Goal: Task Accomplishment & Management: Complete application form

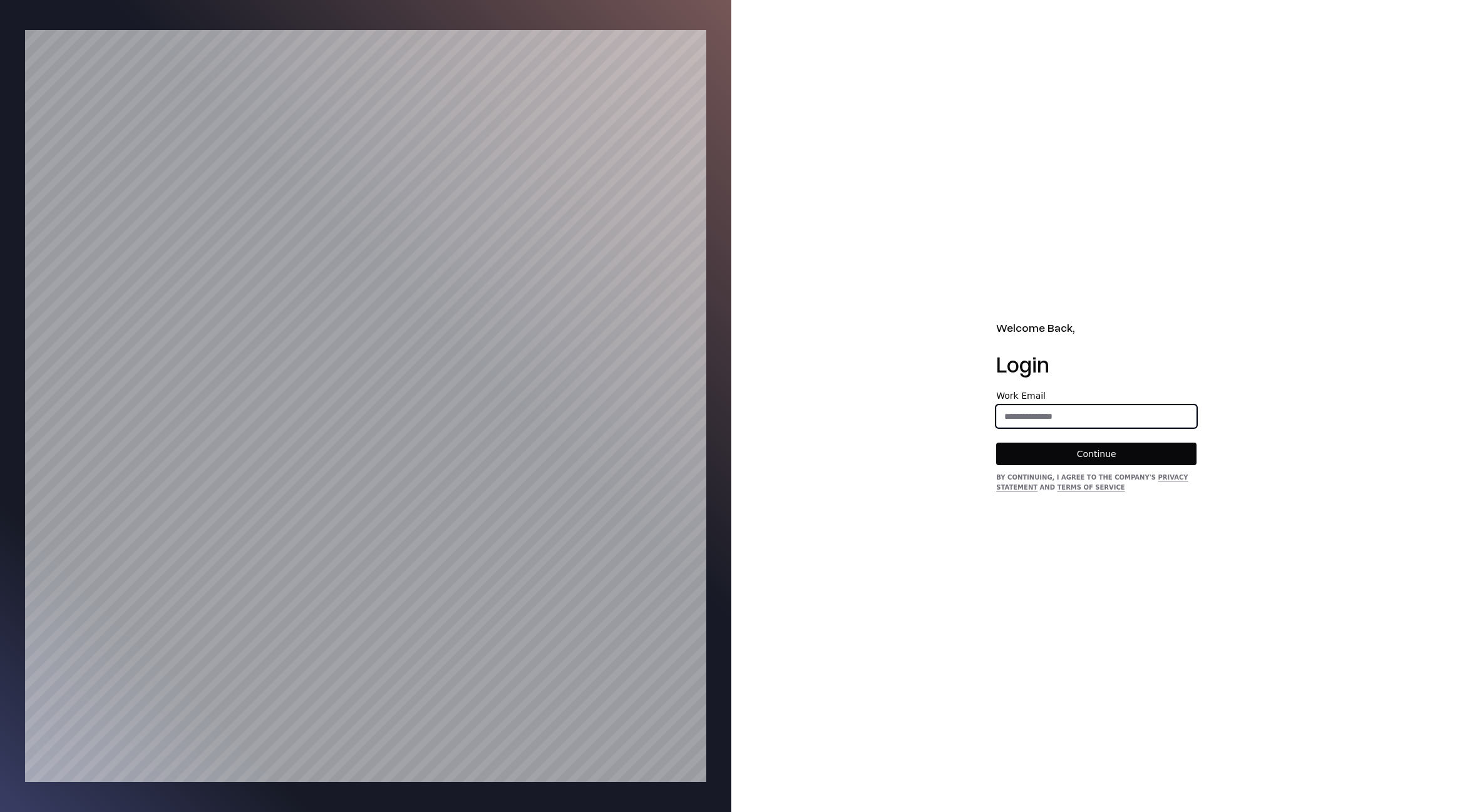
click at [1051, 407] on input "email" at bounding box center [1096, 417] width 199 height 23
type input "**********"
click at [1041, 451] on button "Continue" at bounding box center [1096, 454] width 201 height 23
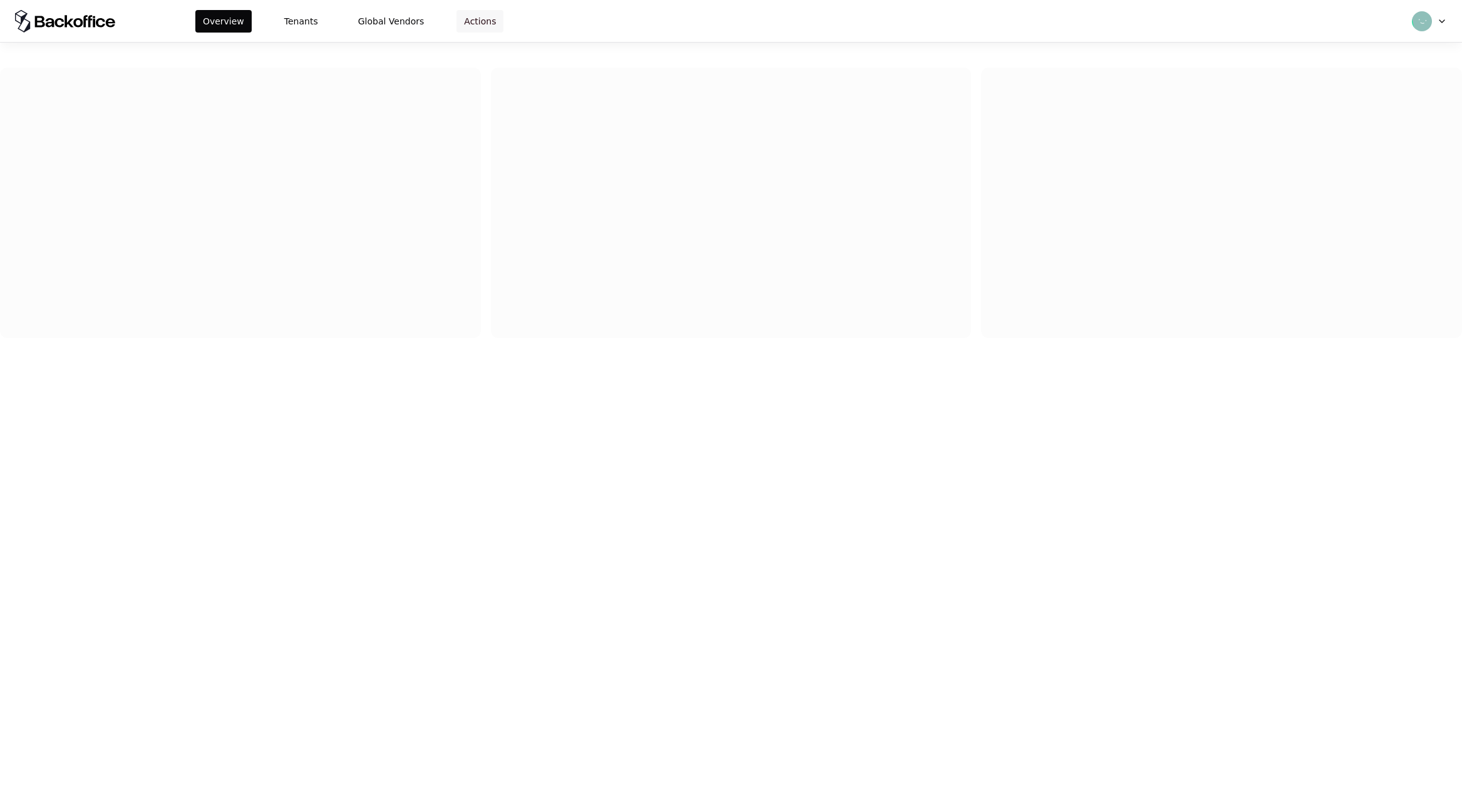
click at [465, 21] on button "Actions" at bounding box center [480, 21] width 47 height 23
click at [306, 24] on button "Tenants" at bounding box center [301, 21] width 49 height 23
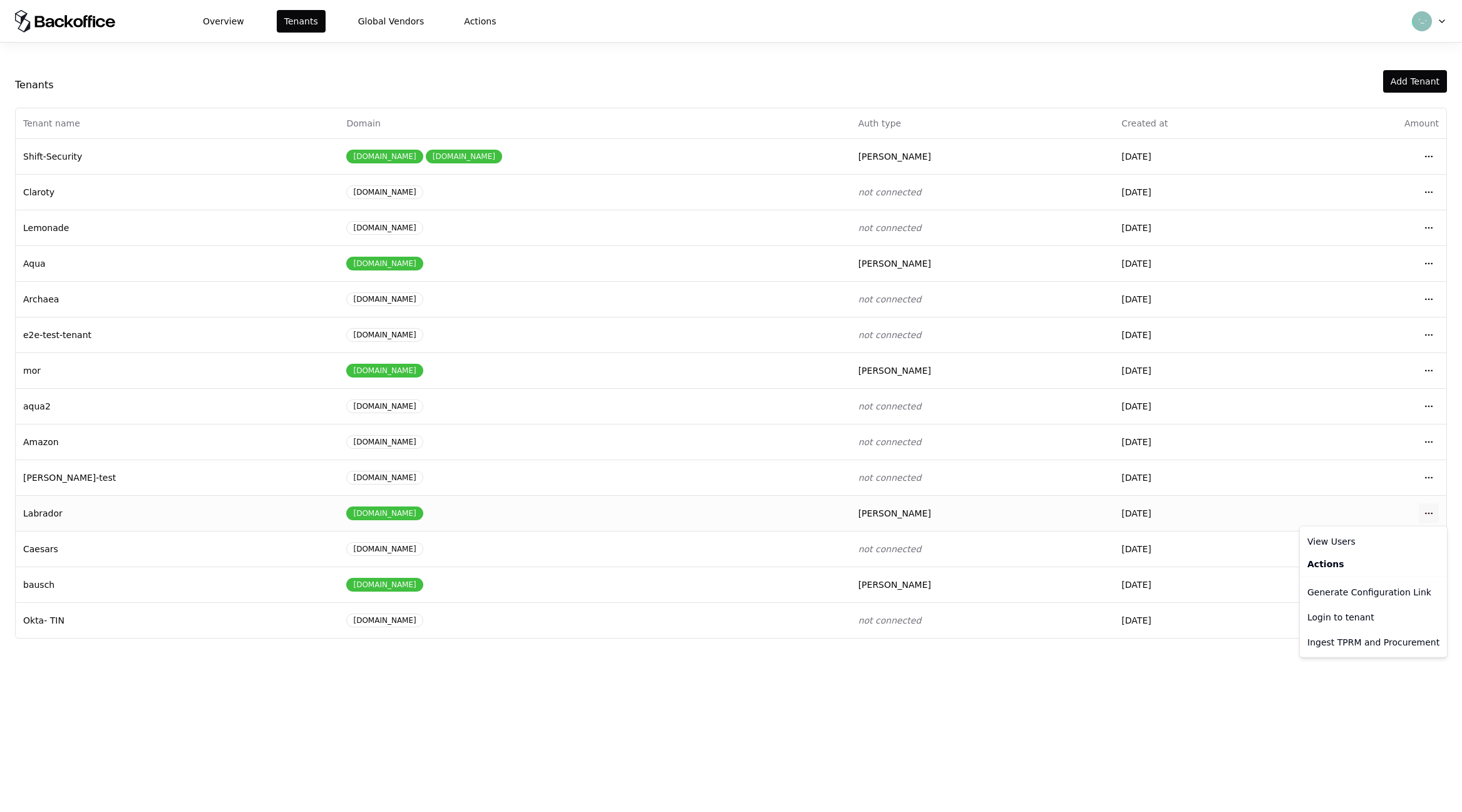
click at [1431, 509] on html "Overview Tenants Global Vendors Actions Tenants Add Tenant Tenant name Domain A…" at bounding box center [731, 406] width 1462 height 812
click at [1339, 624] on div "Login to tenant" at bounding box center [1373, 617] width 142 height 25
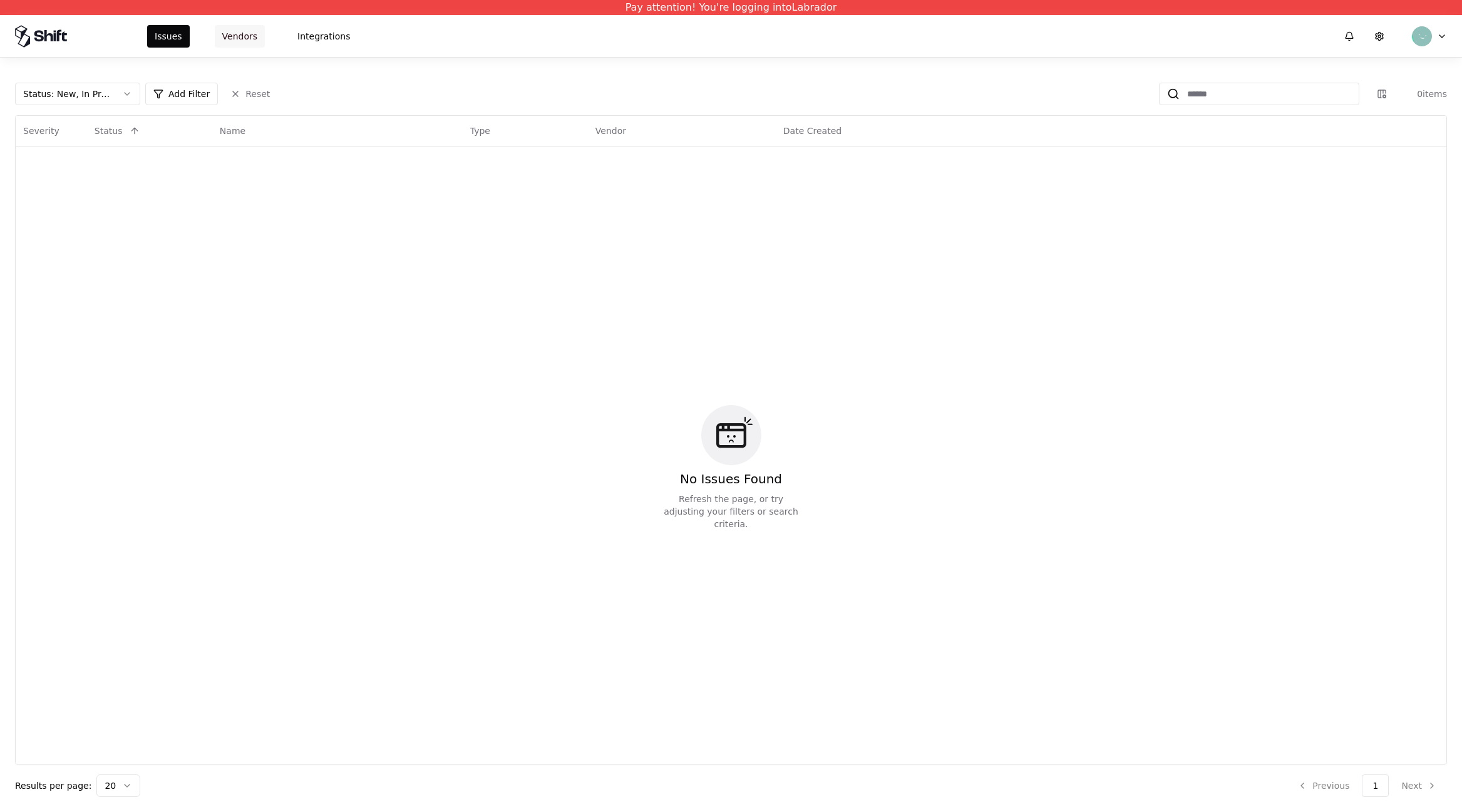
click at [223, 45] on button "Vendors" at bounding box center [239, 37] width 50 height 23
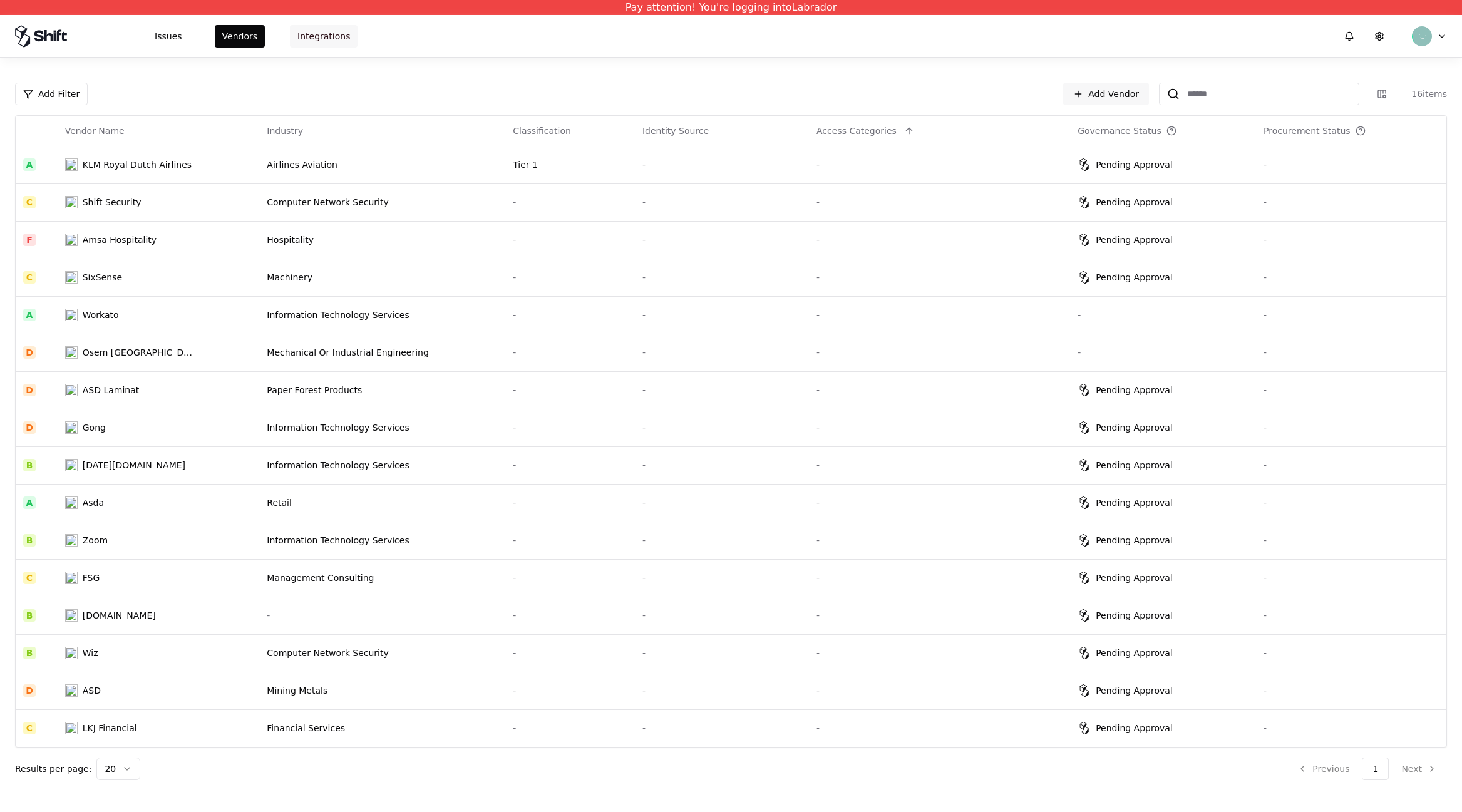
click at [322, 33] on button "Integrations" at bounding box center [323, 37] width 67 height 23
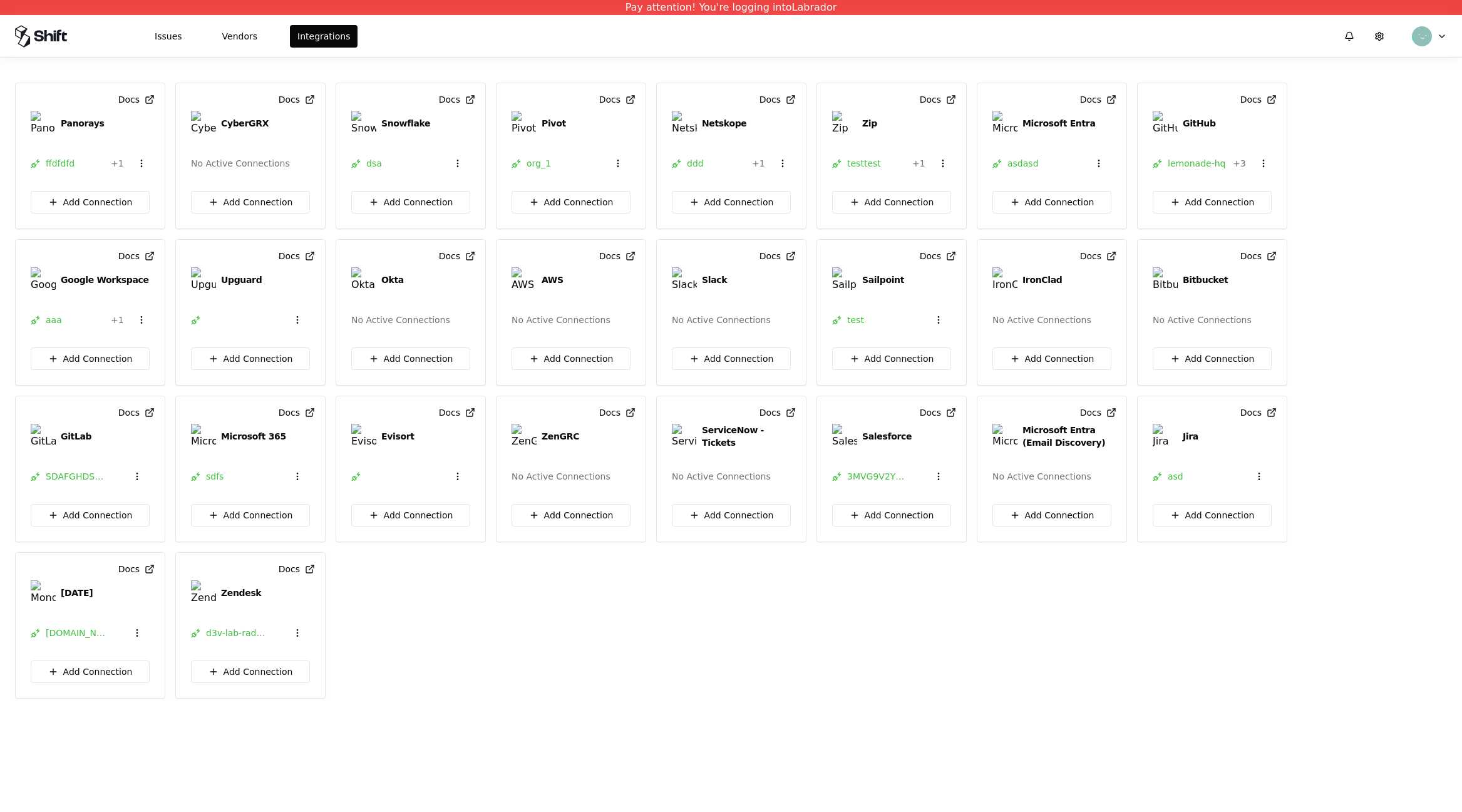
click at [174, 39] on button "Issues" at bounding box center [169, 37] width 43 height 23
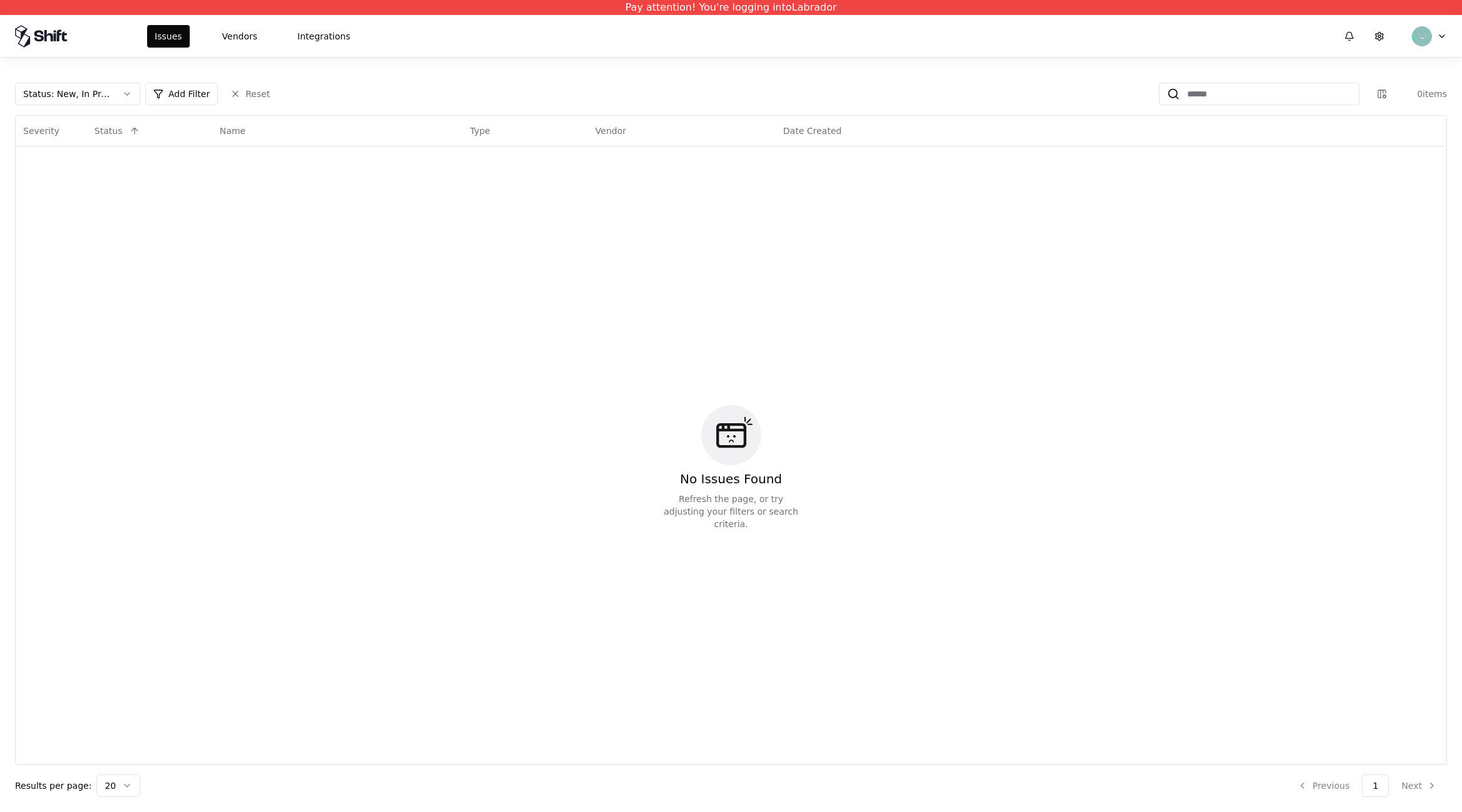
click at [1438, 46] on div at bounding box center [1391, 37] width 110 height 23
click at [1376, 35] on button at bounding box center [1379, 37] width 25 height 23
click at [1374, 38] on button at bounding box center [1379, 37] width 25 height 23
click at [234, 29] on button "Vendors" at bounding box center [239, 37] width 50 height 23
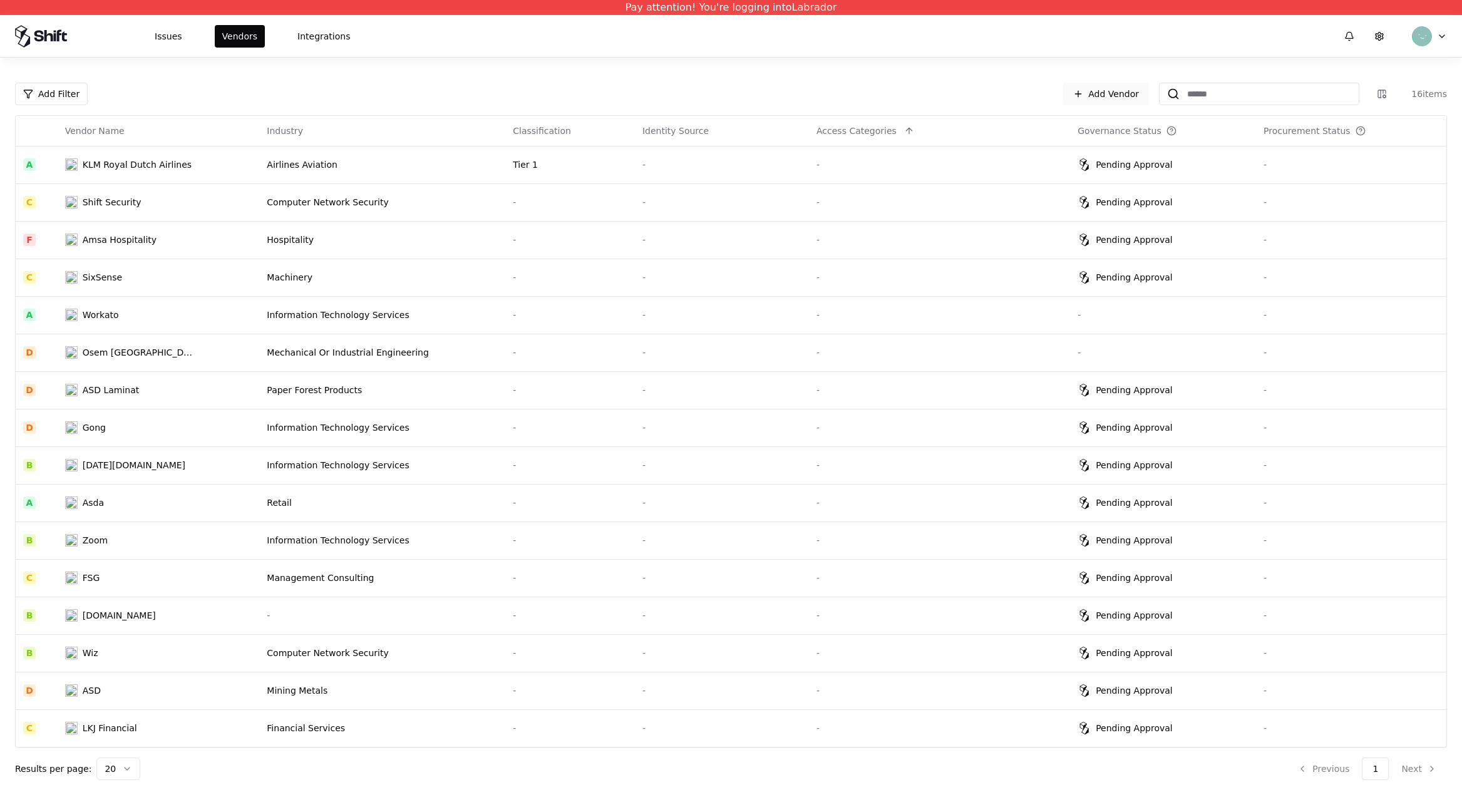
click at [1118, 95] on link "Add Vendor" at bounding box center [1106, 94] width 86 height 23
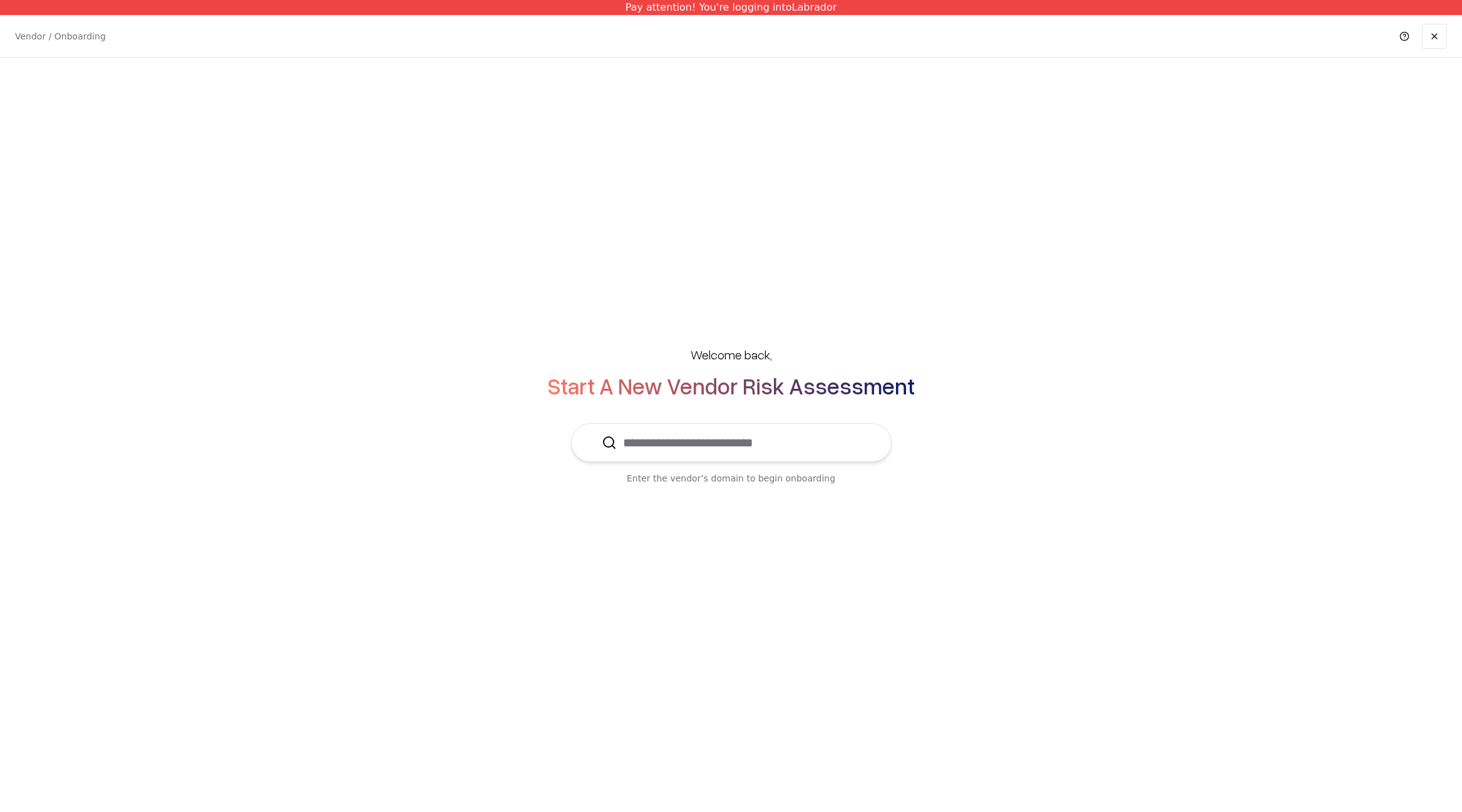
click at [769, 448] on input "text" at bounding box center [739, 443] width 244 height 37
click at [716, 478] on p "The Academic College of [GEOGRAPHIC_DATA], [GEOGRAPHIC_DATA]" at bounding box center [665, 479] width 133 height 13
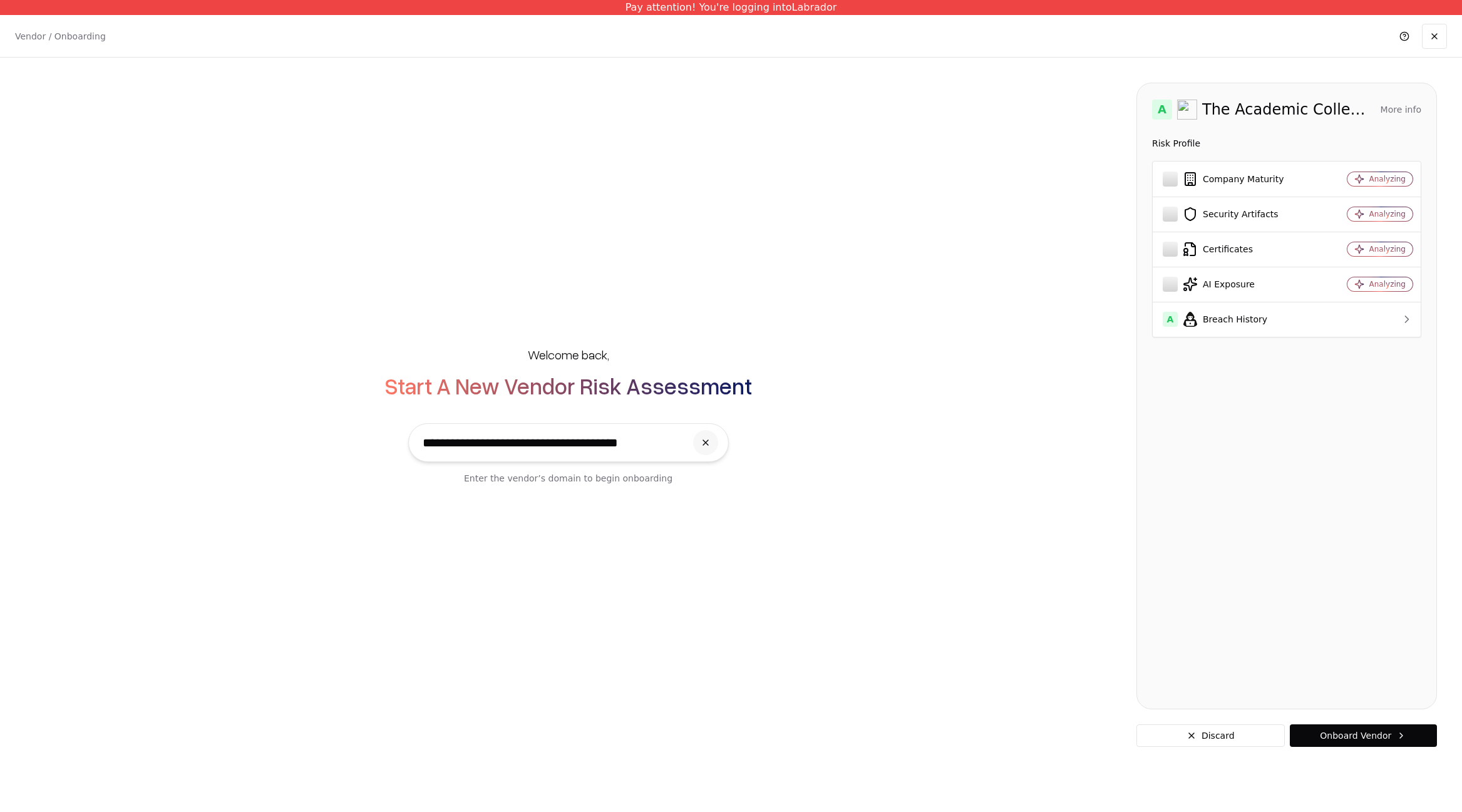
type input "**********"
click at [1395, 115] on button "More info" at bounding box center [1401, 109] width 41 height 23
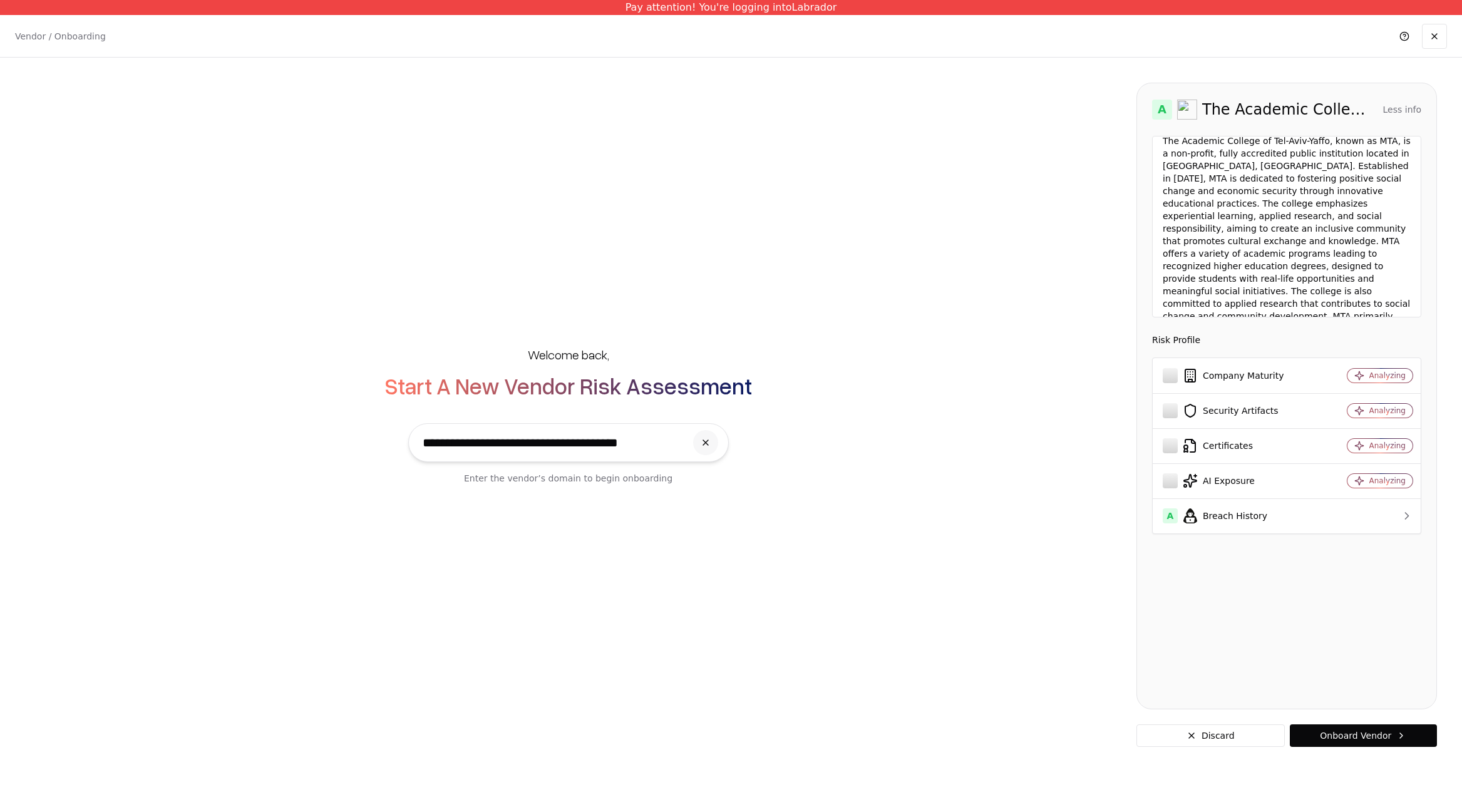
scroll to position [138, 0]
click at [1405, 111] on button "Less info" at bounding box center [1402, 109] width 38 height 23
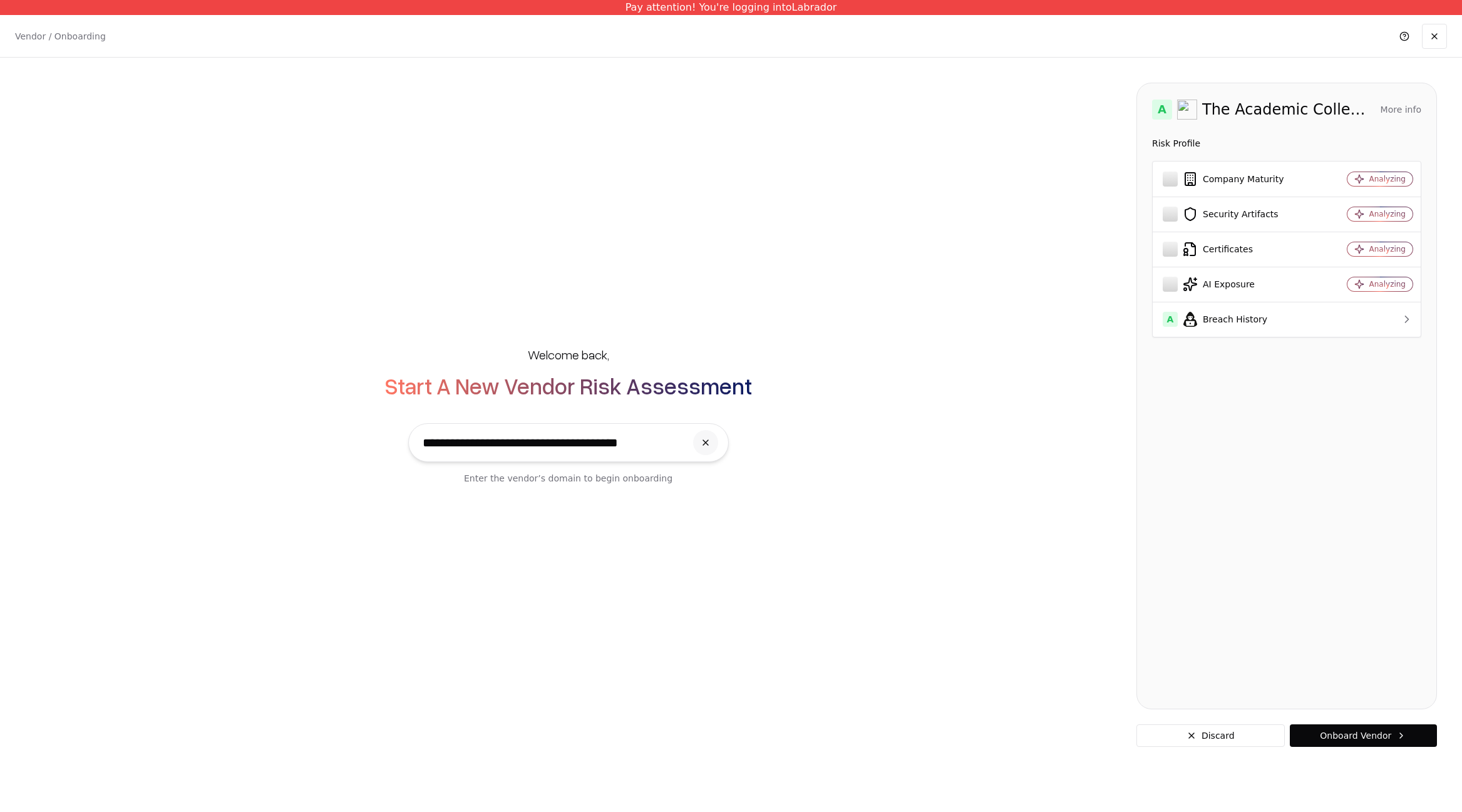
click at [1196, 145] on div "Risk Profile" at bounding box center [1287, 143] width 269 height 15
click at [1207, 203] on td "Security Artifacts" at bounding box center [1237, 214] width 170 height 35
click at [1211, 272] on td "AI Exposure" at bounding box center [1237, 284] width 170 height 35
click at [1334, 731] on button "Onboard Vendor" at bounding box center [1363, 736] width 147 height 23
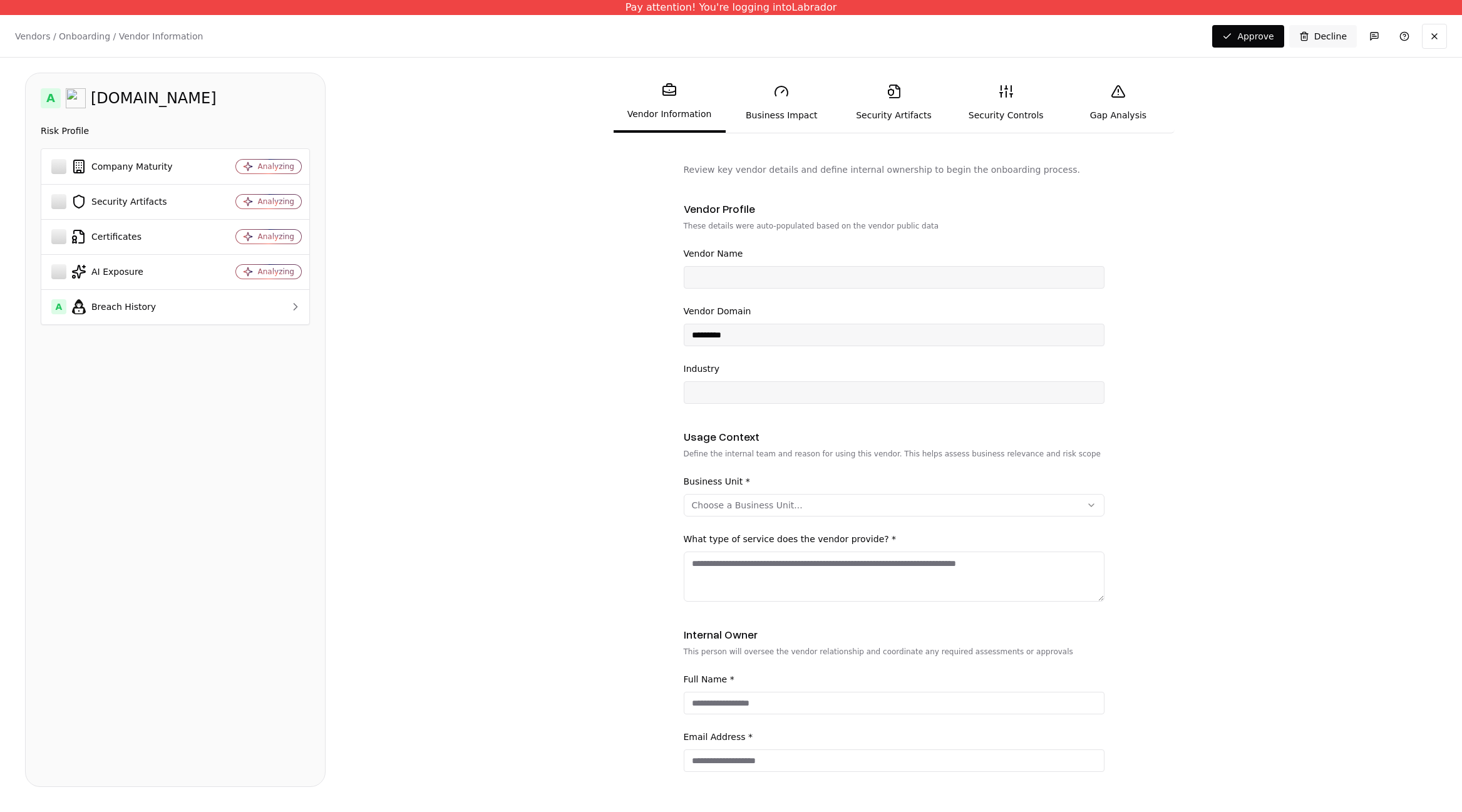
click at [110, 103] on div "[DOMAIN_NAME]" at bounding box center [153, 98] width 126 height 20
click at [136, 304] on div "A Breach History" at bounding box center [126, 307] width 149 height 15
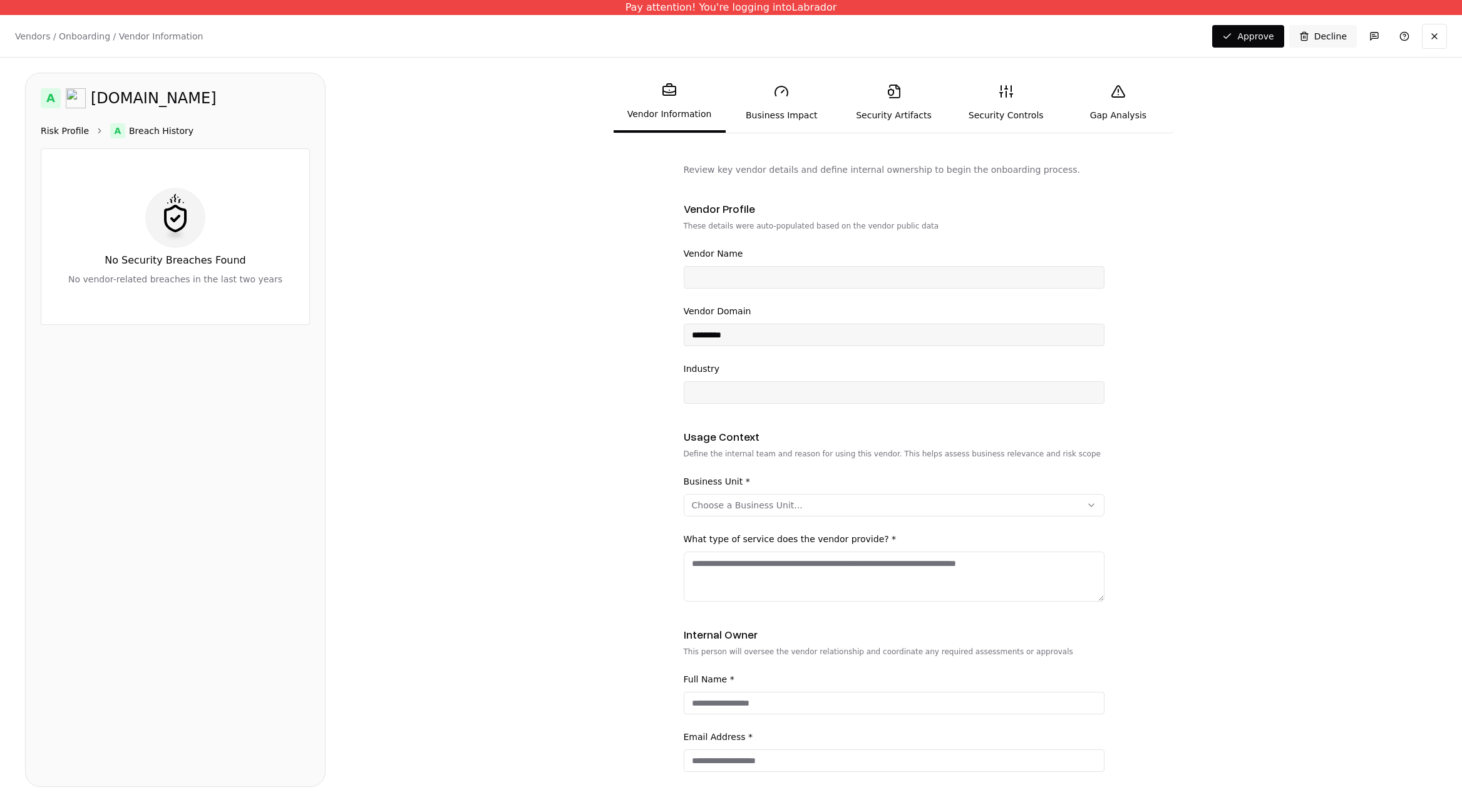
click at [72, 126] on link "Risk Profile" at bounding box center [65, 131] width 48 height 13
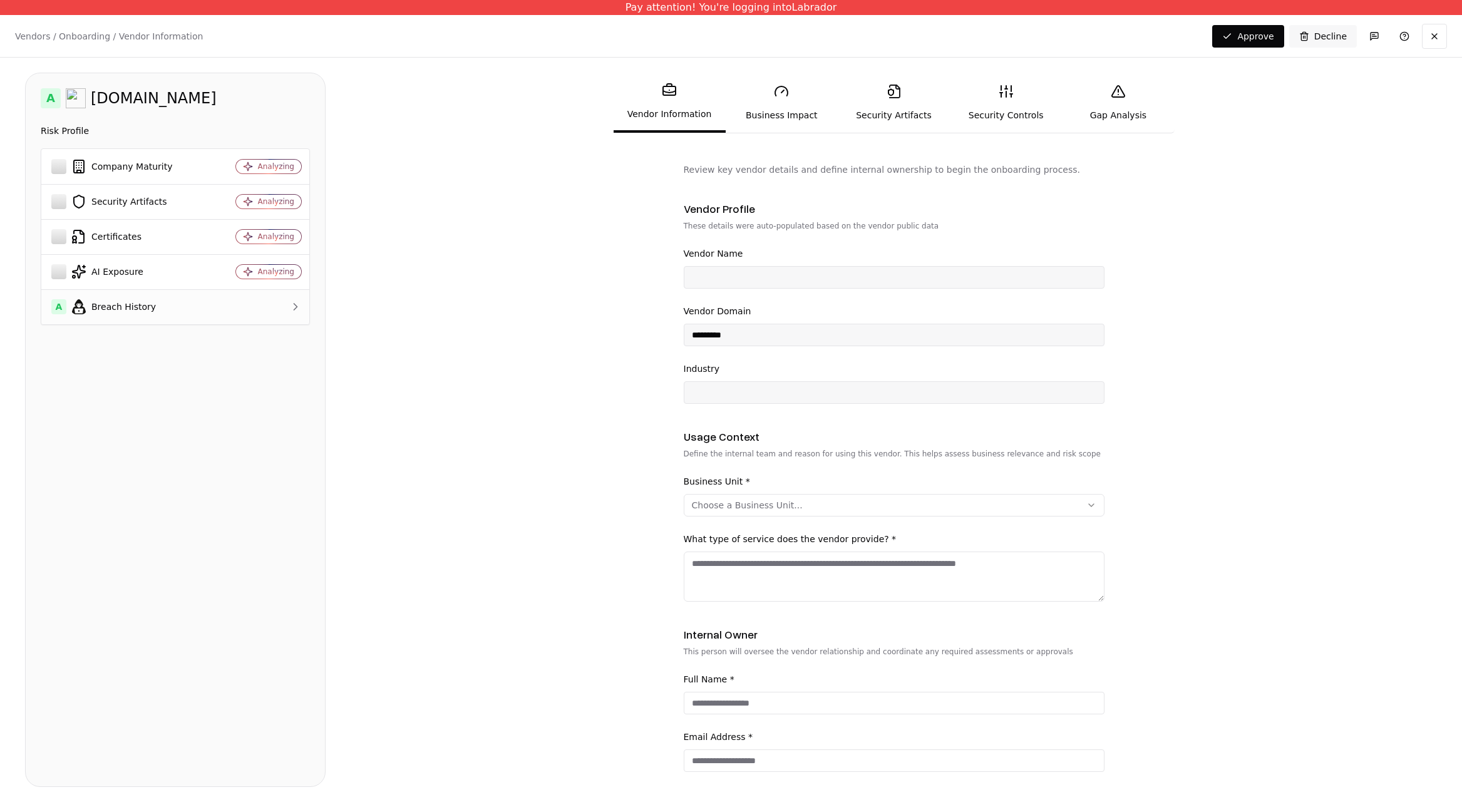
click at [119, 299] on div "A Breach History" at bounding box center [126, 307] width 149 height 15
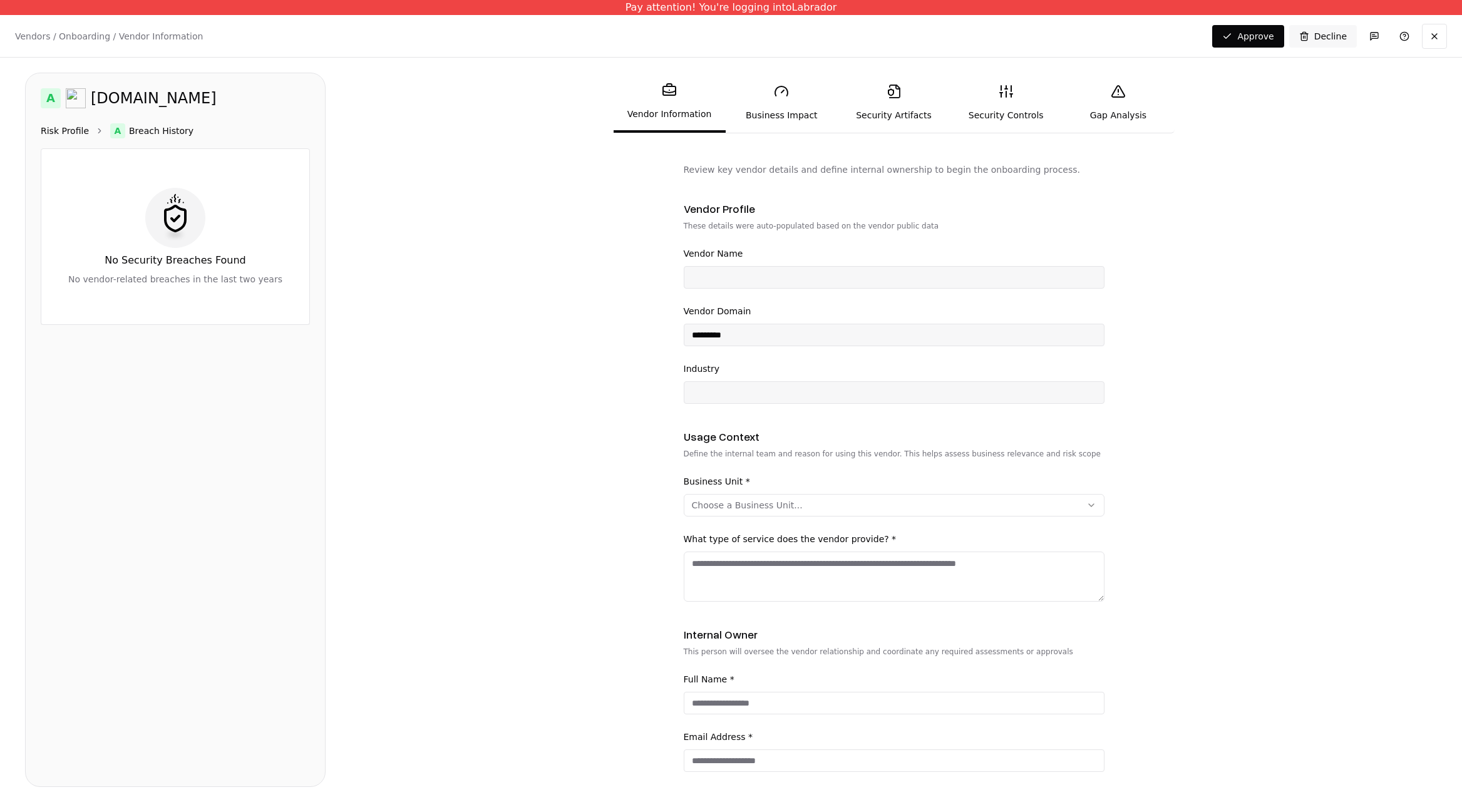
click at [78, 128] on link "Risk Profile" at bounding box center [65, 131] width 48 height 13
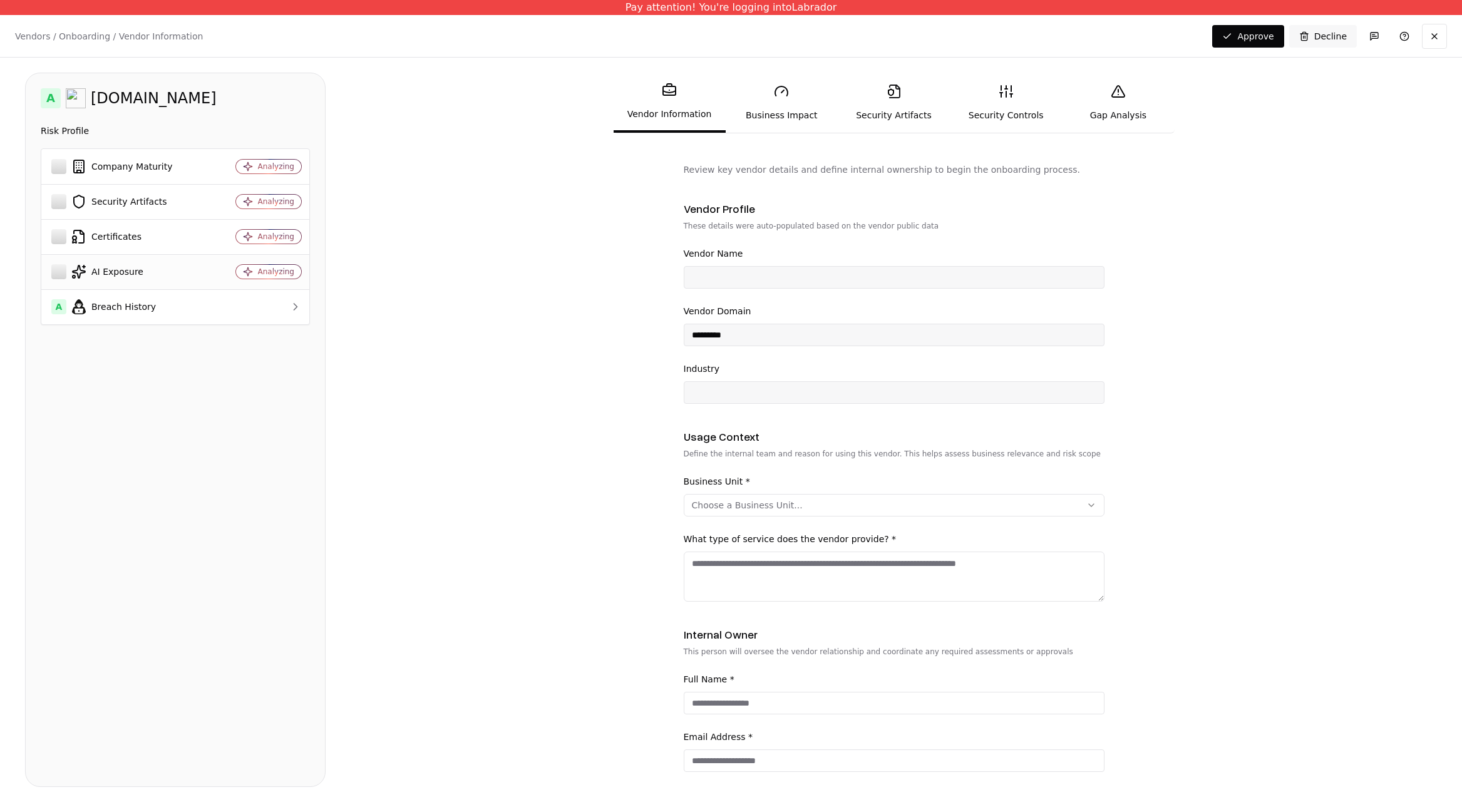
click at [155, 273] on div "AI Exposure" at bounding box center [126, 271] width 149 height 15
click at [145, 235] on div "Certificates" at bounding box center [126, 237] width 149 height 15
click at [135, 205] on div "Security Artifacts" at bounding box center [126, 201] width 149 height 15
click at [132, 169] on div "Company Maturity" at bounding box center [126, 167] width 149 height 15
click at [132, 204] on div "Security Artifacts" at bounding box center [126, 201] width 149 height 15
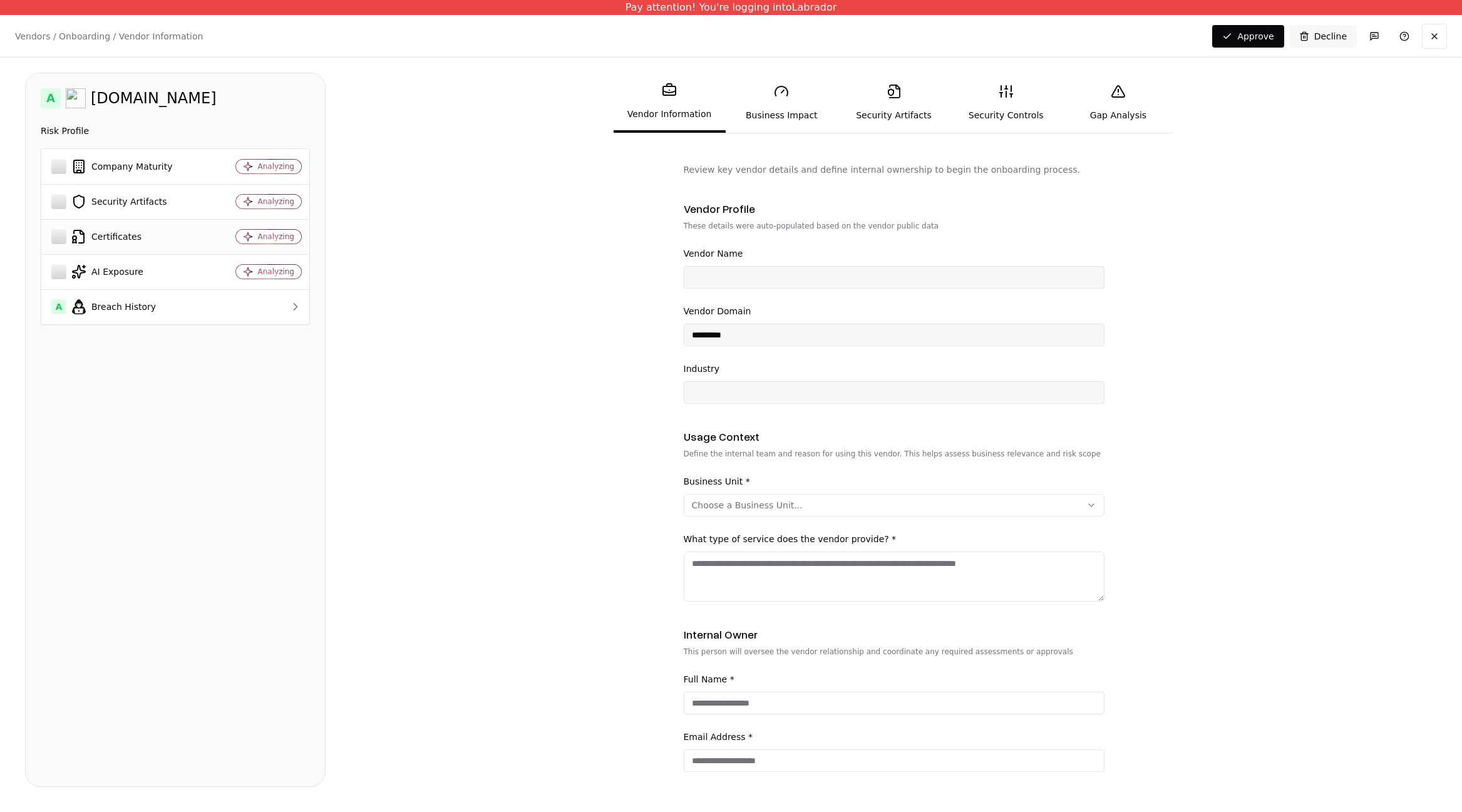
click at [123, 238] on div "Certificates" at bounding box center [126, 237] width 149 height 15
click at [119, 274] on div "AI Exposure" at bounding box center [126, 271] width 149 height 15
click at [113, 227] on td "Certificates" at bounding box center [126, 237] width 170 height 35
click at [113, 192] on td "Security Artifacts" at bounding box center [126, 201] width 170 height 35
click at [115, 169] on div "Company Maturity" at bounding box center [126, 167] width 149 height 15
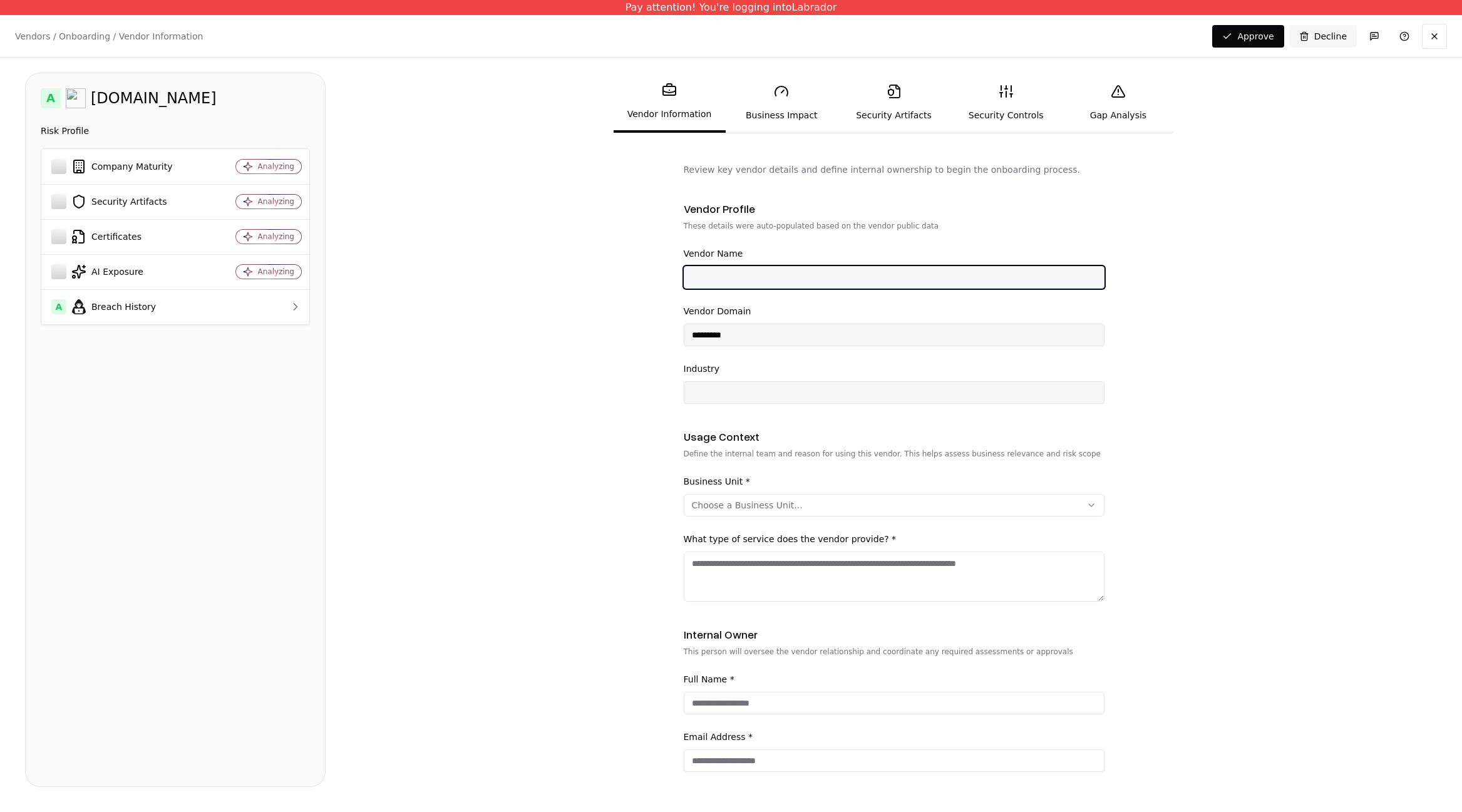
click at [755, 279] on input "Vendor Name" at bounding box center [894, 277] width 419 height 23
click at [753, 279] on input "Vendor Name" at bounding box center [894, 277] width 419 height 23
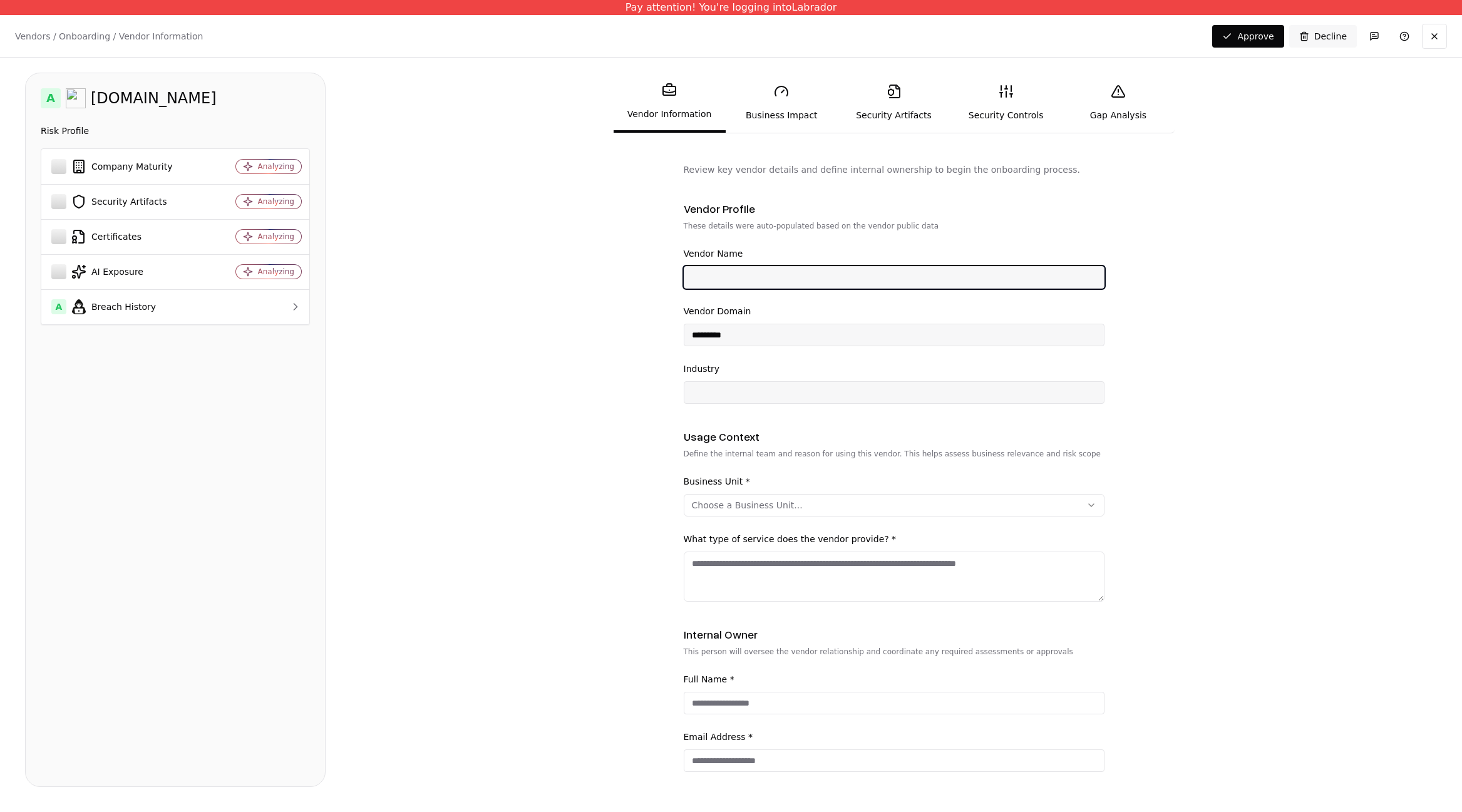
click at [753, 279] on input "Vendor Name" at bounding box center [894, 277] width 419 height 23
click at [615, 278] on form "Review key vendor details and define internal ownership to begin the onboarding…" at bounding box center [894, 478] width 1087 height 629
click at [774, 283] on input "Vendor Name" at bounding box center [894, 277] width 419 height 23
click at [773, 283] on input "Vendor Name" at bounding box center [894, 277] width 419 height 23
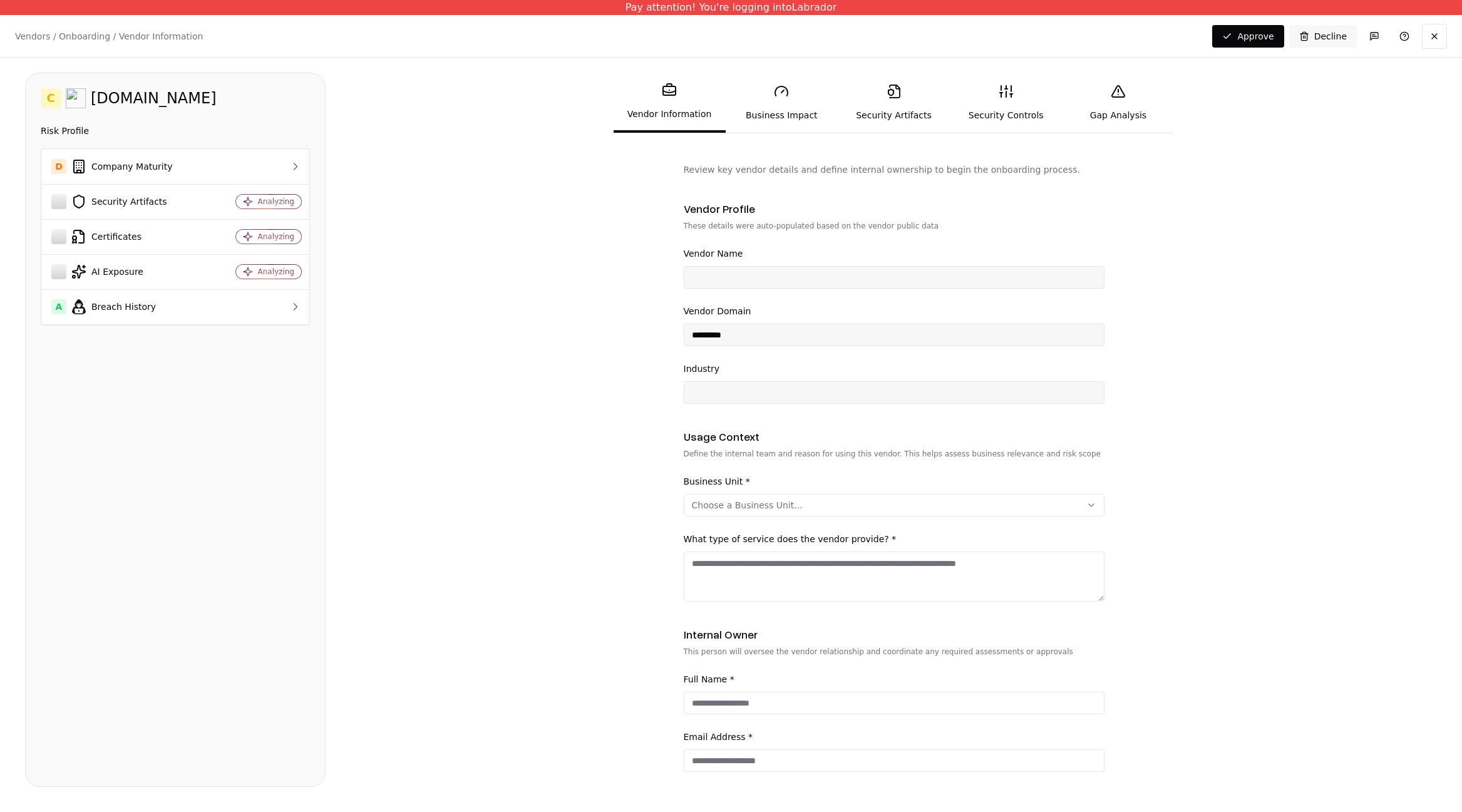
click at [814, 240] on fieldset "Vendor Profile These details were auto-populated based on the vendor public dat…" at bounding box center [894, 302] width 421 height 203
click at [814, 283] on input "Vendor Name" at bounding box center [894, 277] width 419 height 23
click at [665, 301] on form "Review key vendor details and define internal ownership to begin the onboarding…" at bounding box center [894, 478] width 1087 height 629
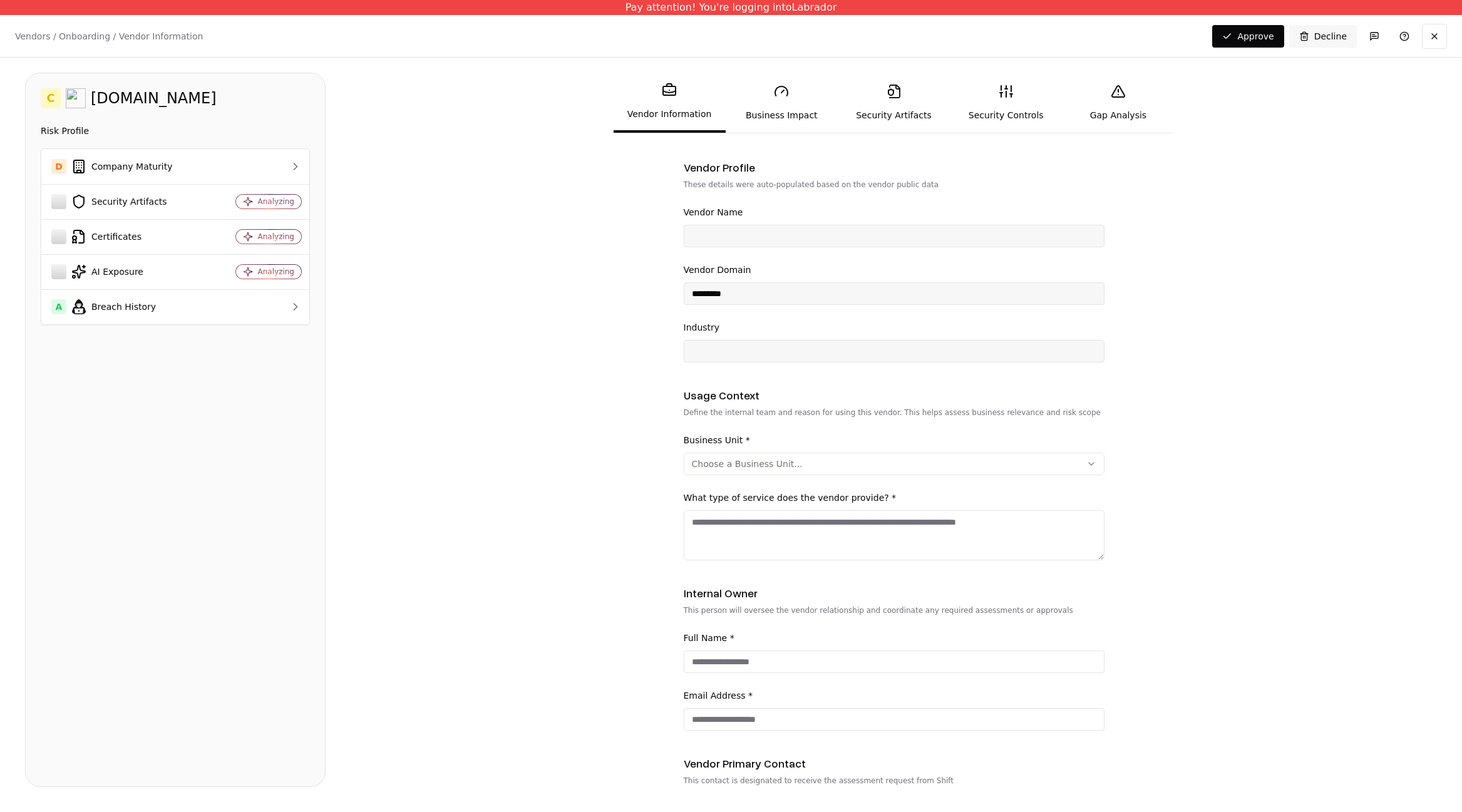
scroll to position [57, 0]
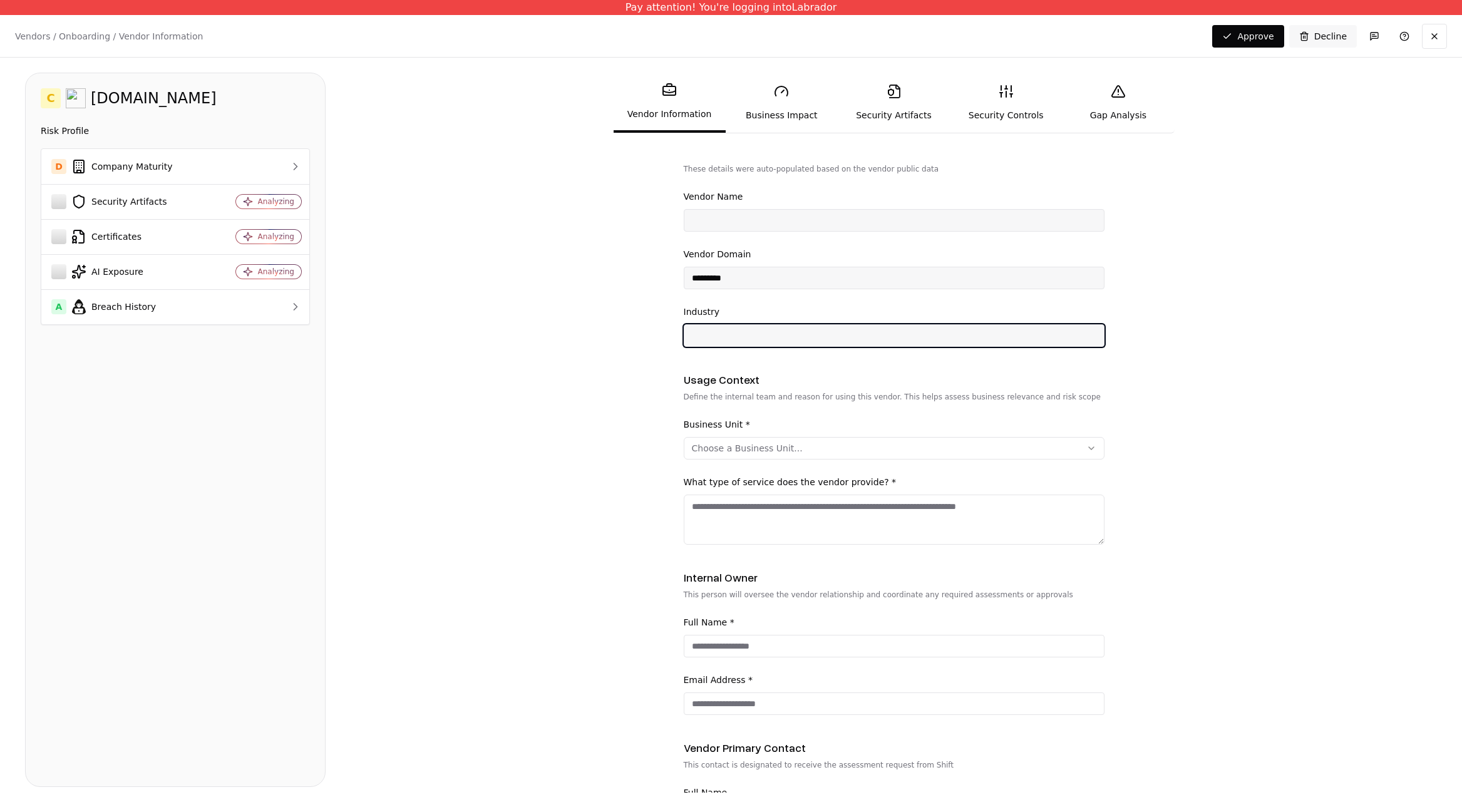
click at [741, 330] on input "Industry" at bounding box center [894, 336] width 419 height 23
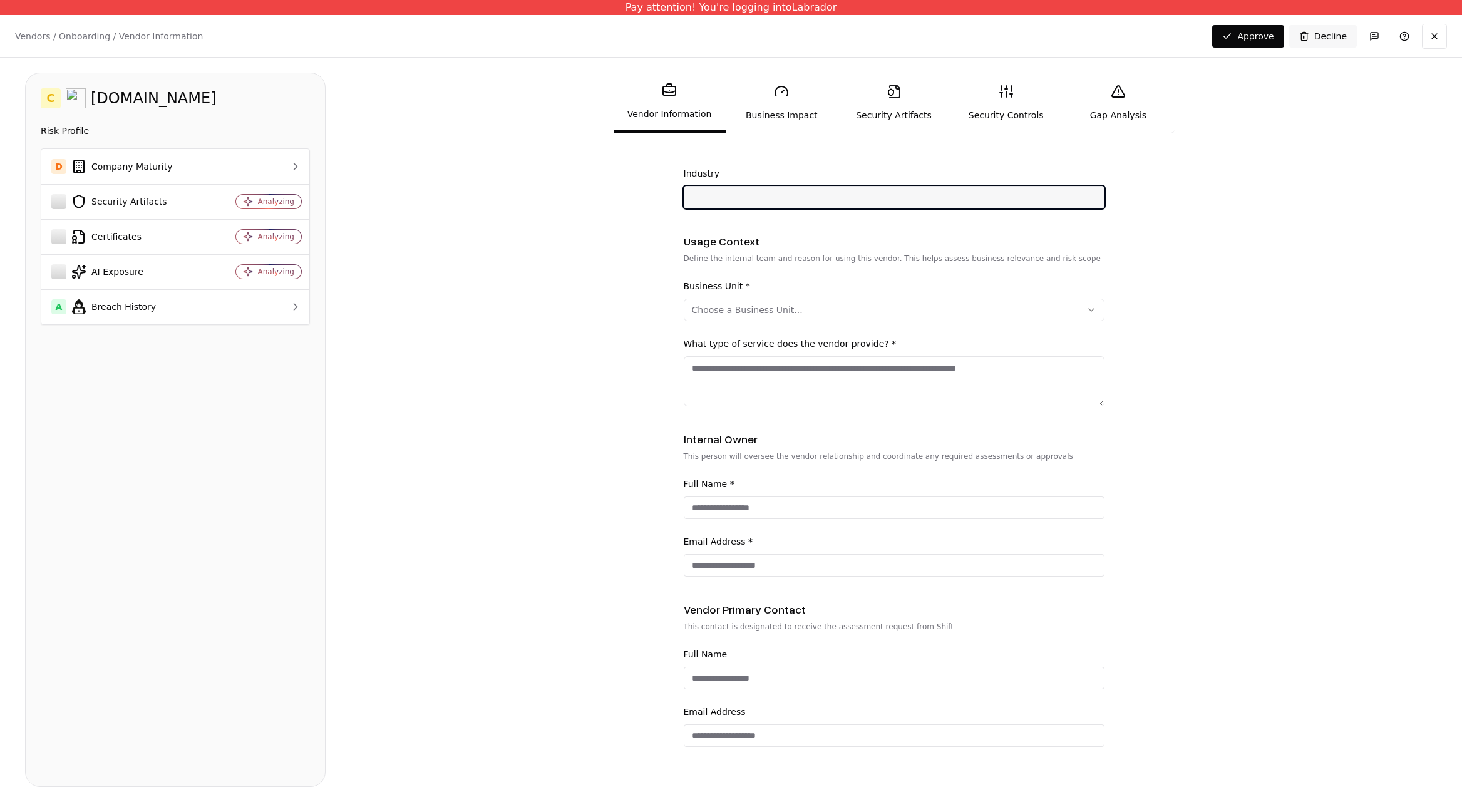
click at [709, 205] on input "Industry" at bounding box center [894, 197] width 419 height 23
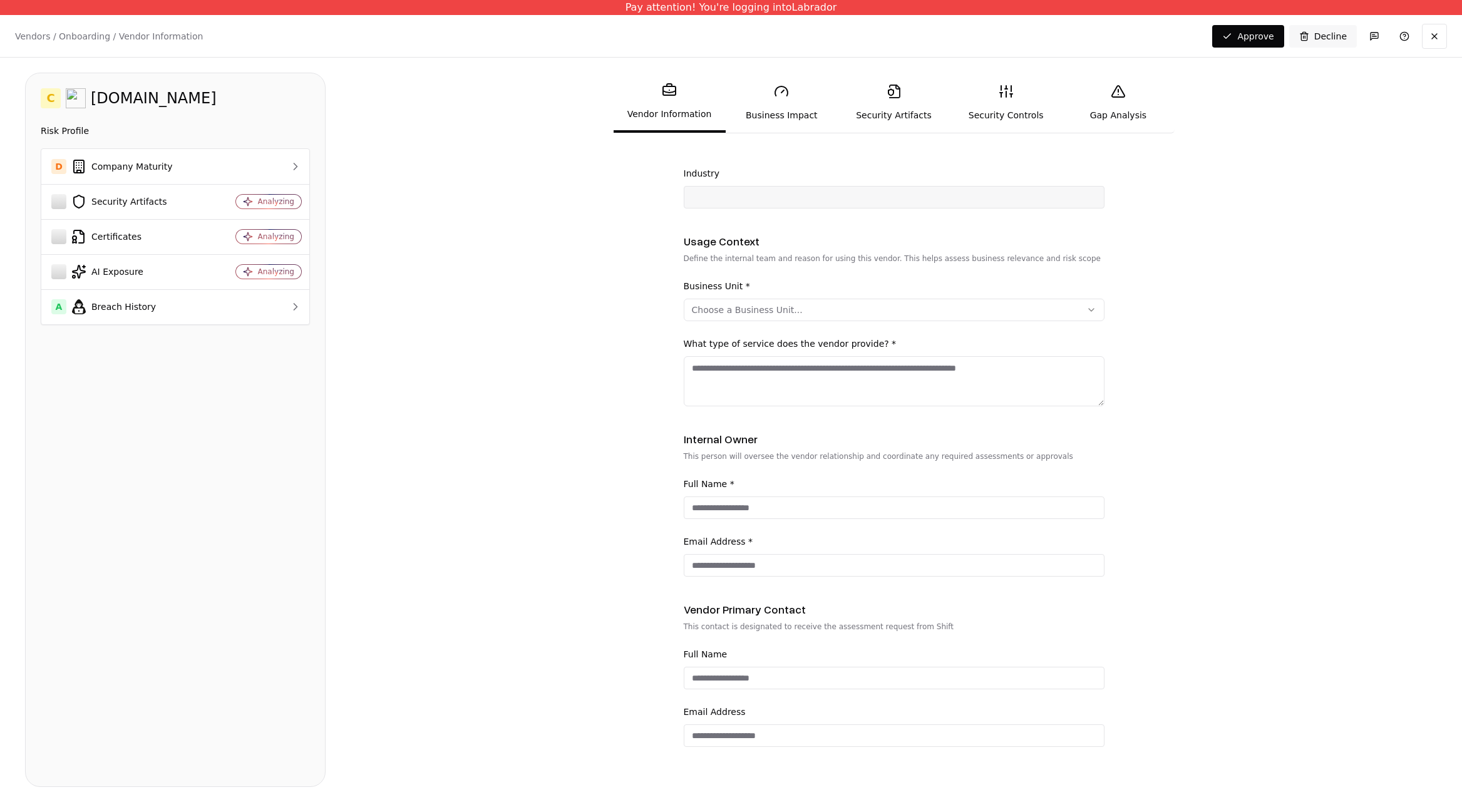
click at [707, 313] on div "Choose a Business Unit..." at bounding box center [747, 310] width 111 height 13
click at [739, 489] on div "Other" at bounding box center [741, 497] width 119 height 25
click at [646, 388] on html "Pay attention! You're logging into Labrador Vendors / Onboarding / Vendor Infor…" at bounding box center [731, 406] width 1462 height 812
type input "**********"
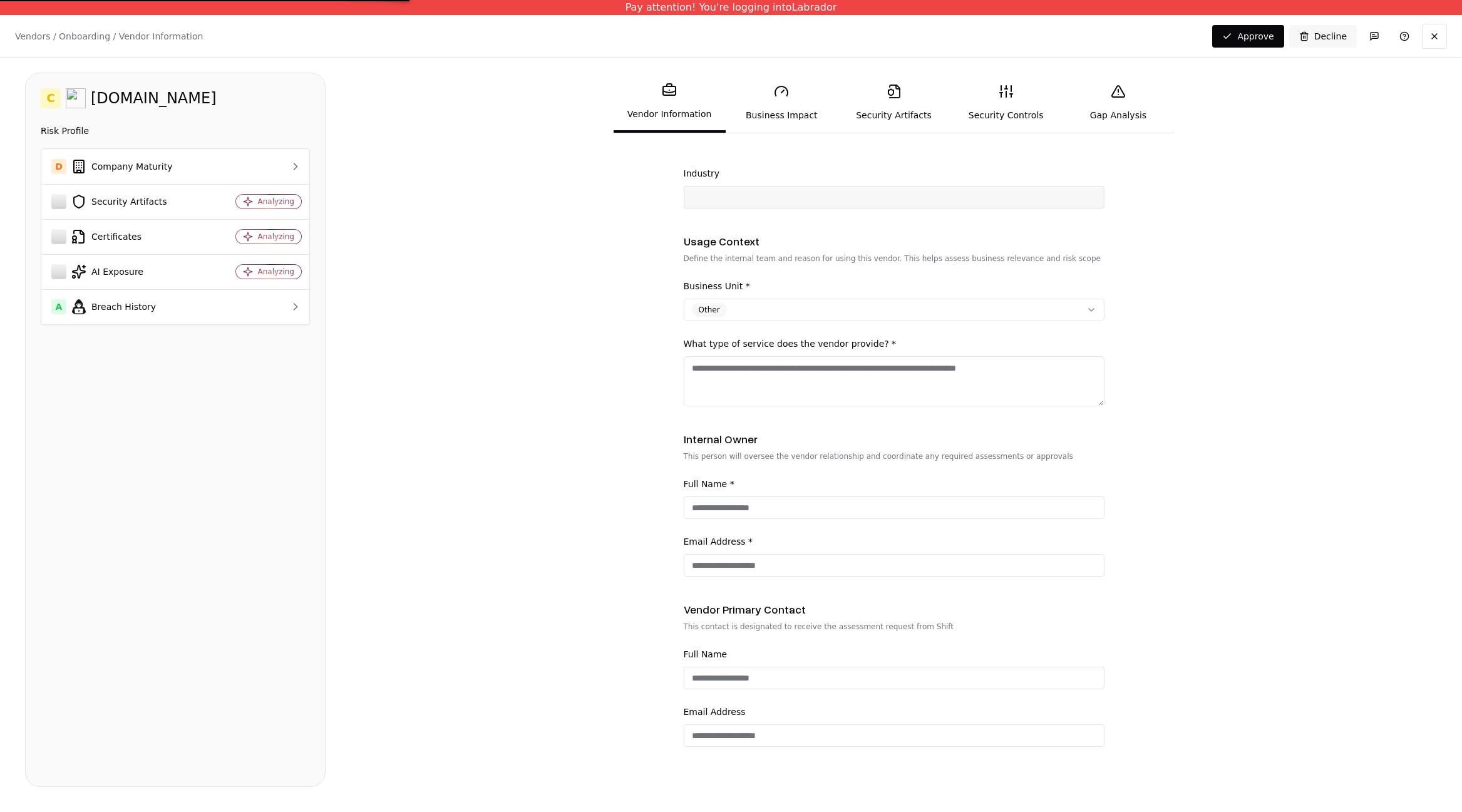
type input "**********"
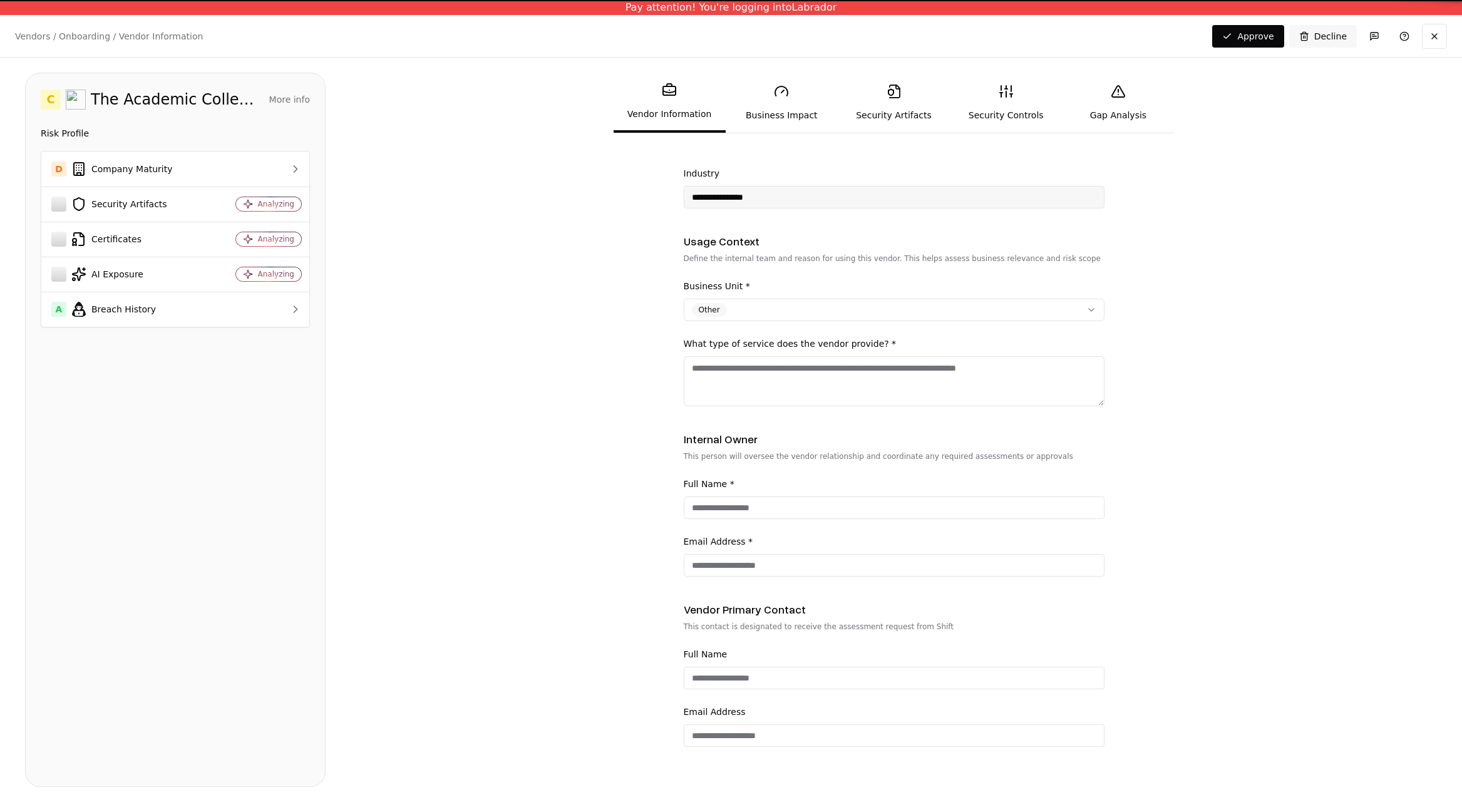
click at [733, 384] on textarea "What type of service does the vendor provide? *" at bounding box center [894, 381] width 421 height 50
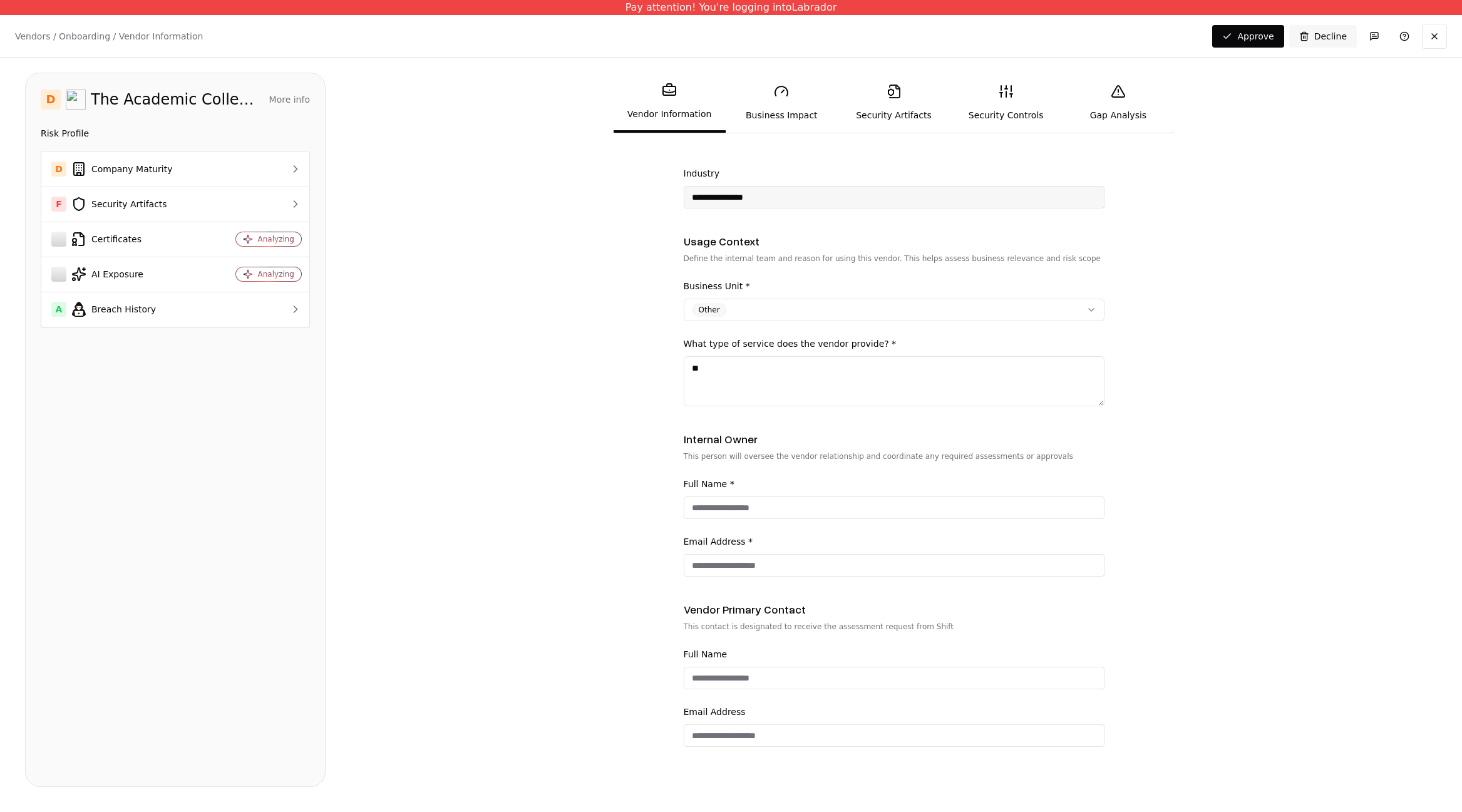
type textarea "*"
type textarea "*********"
click at [727, 519] on div "Full Name * Email Address *" at bounding box center [894, 527] width 421 height 100
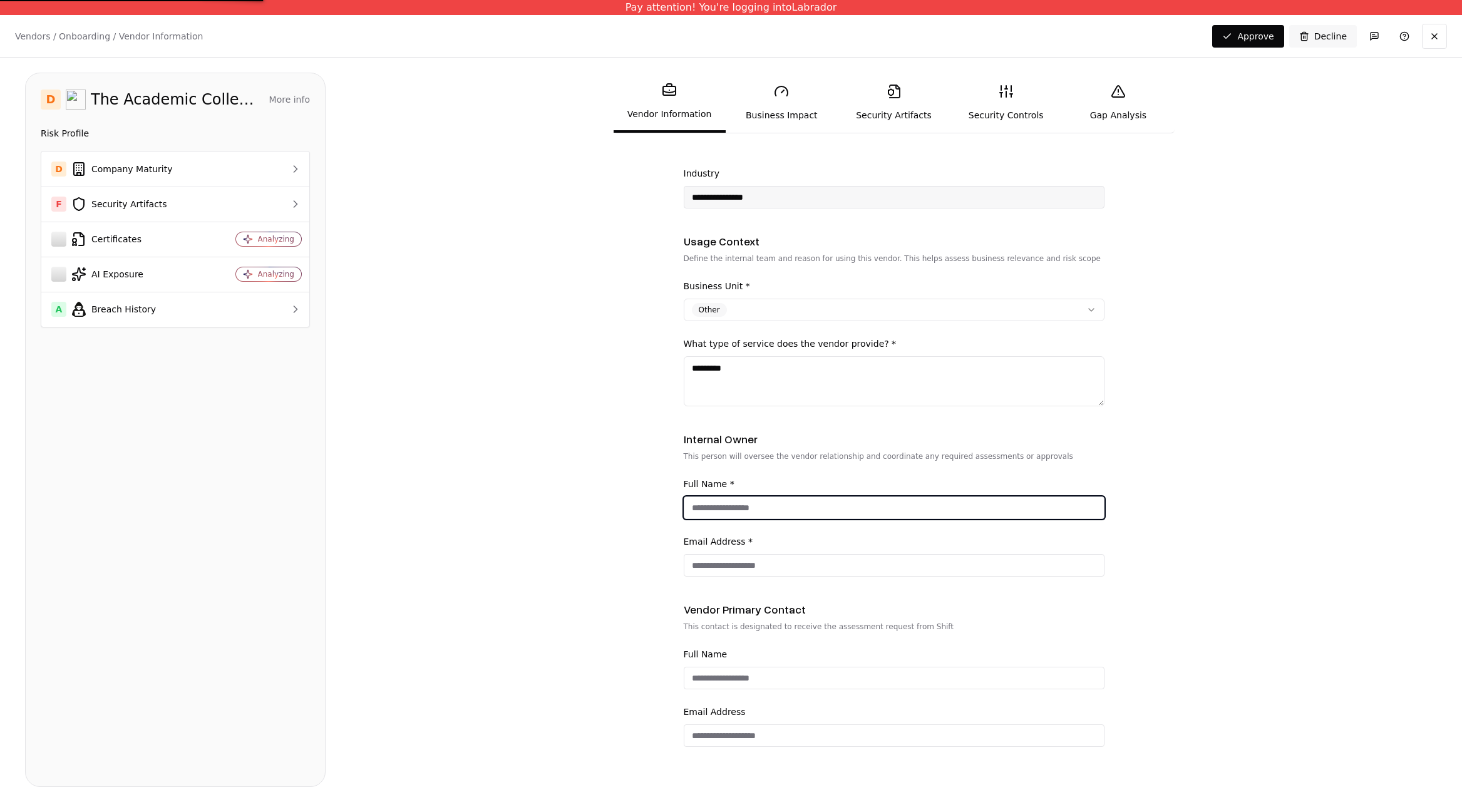
click at [727, 515] on input "Full Name *" at bounding box center [894, 508] width 419 height 23
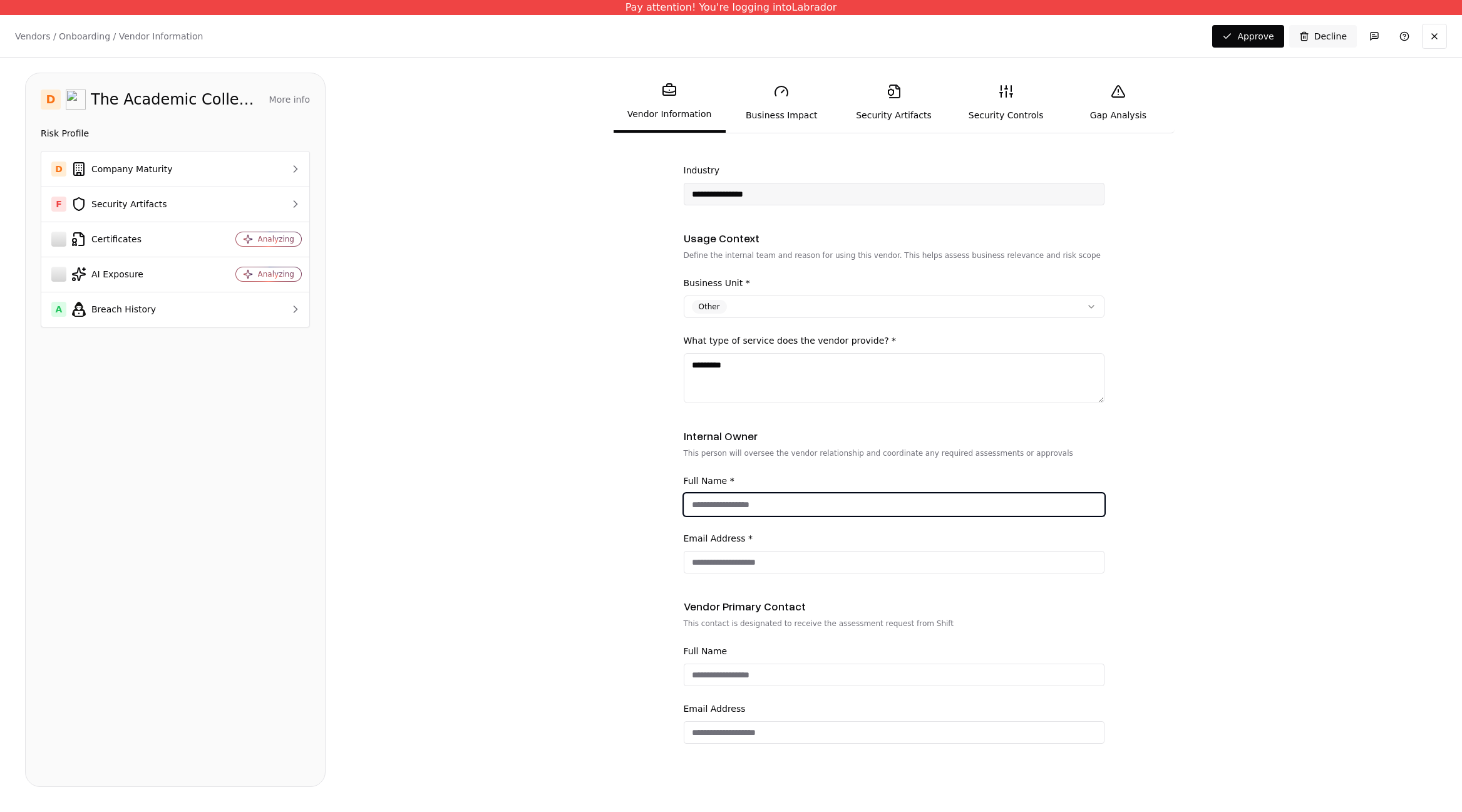
scroll to position [200, 0]
click at [630, 495] on form "**********" at bounding box center [894, 478] width 1087 height 629
click at [733, 504] on input "Full Name *" at bounding box center [894, 503] width 419 height 23
type input "**********"
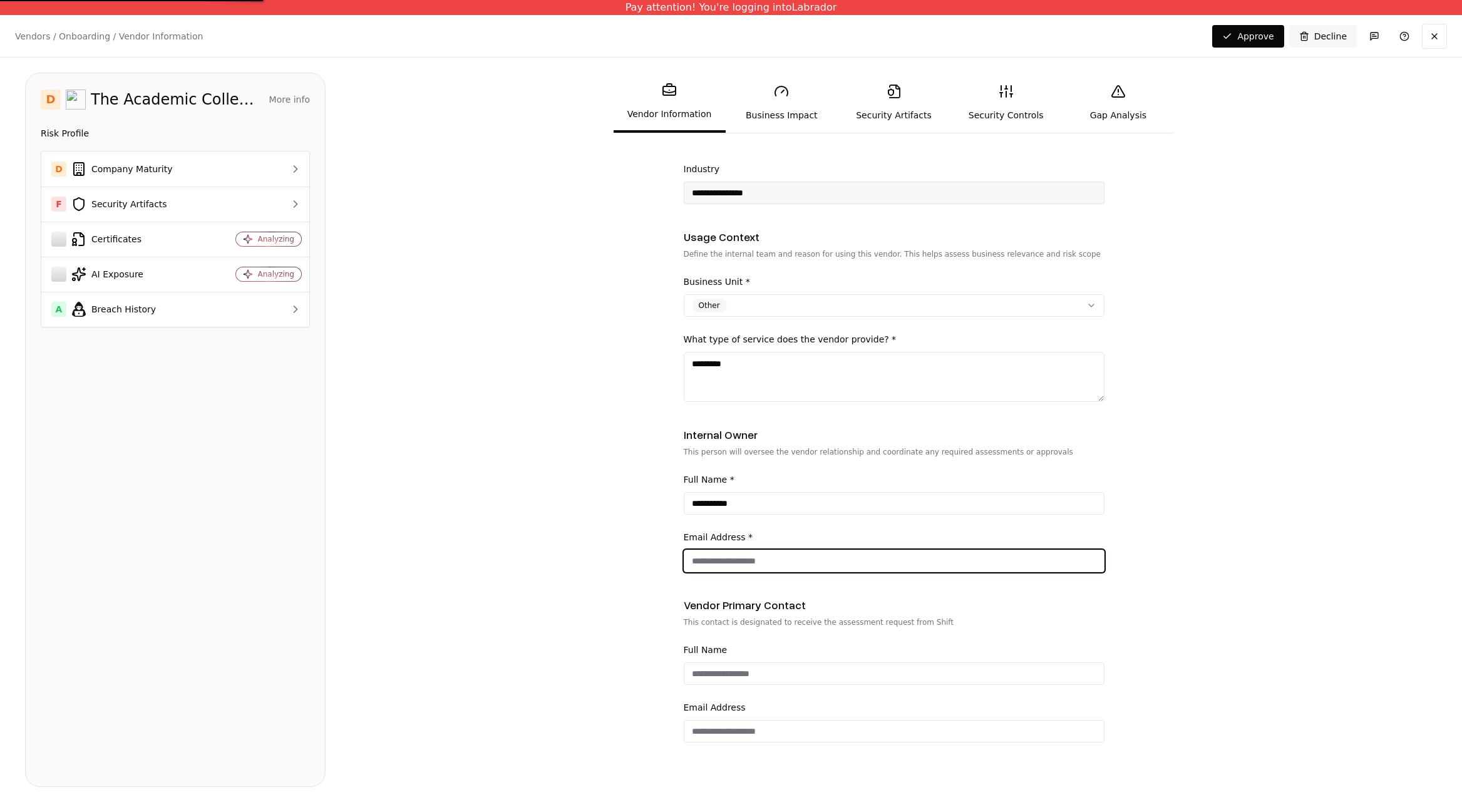
click at [740, 559] on input "Email Address *" at bounding box center [894, 561] width 419 height 23
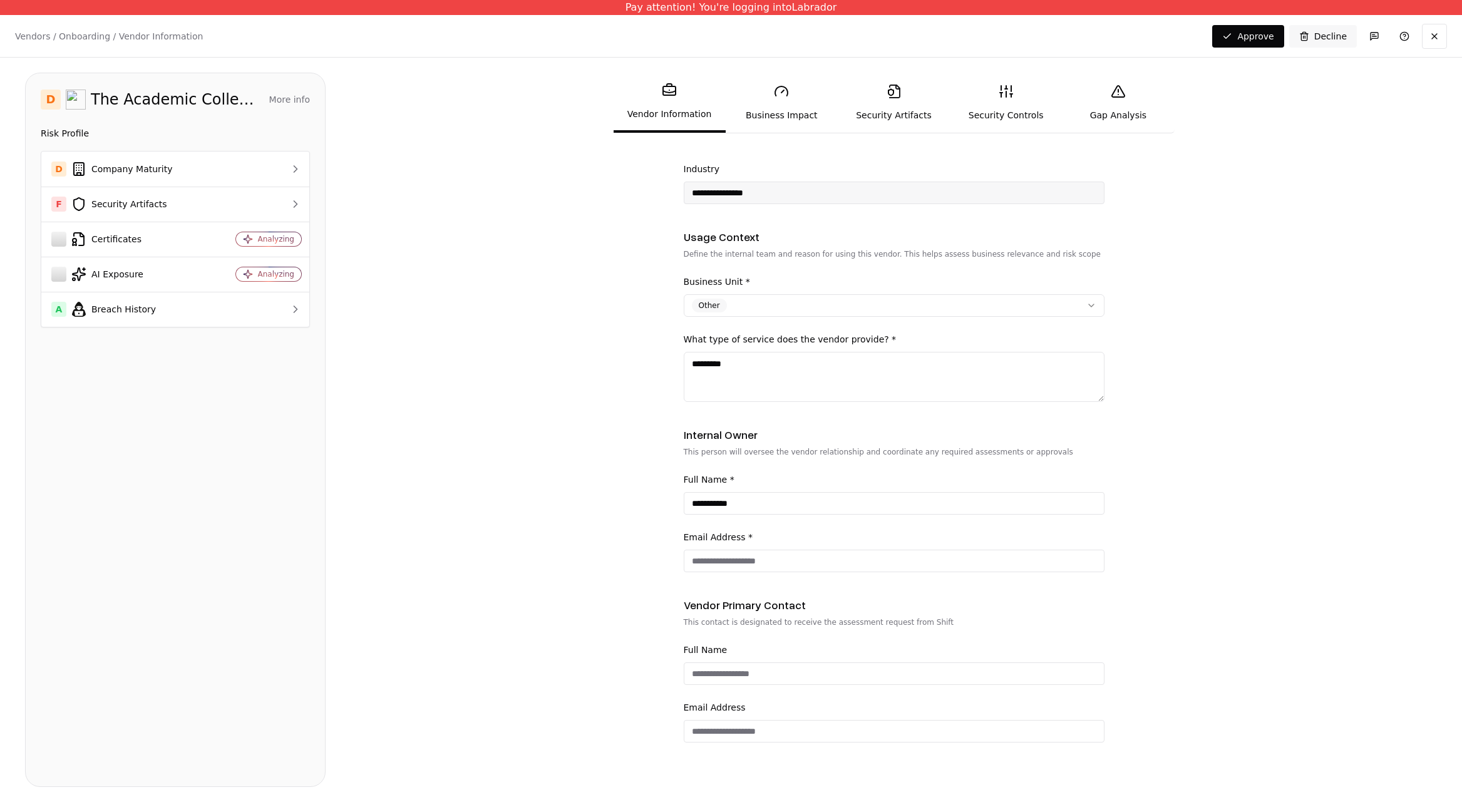
click at [617, 551] on form "**********" at bounding box center [894, 478] width 1087 height 629
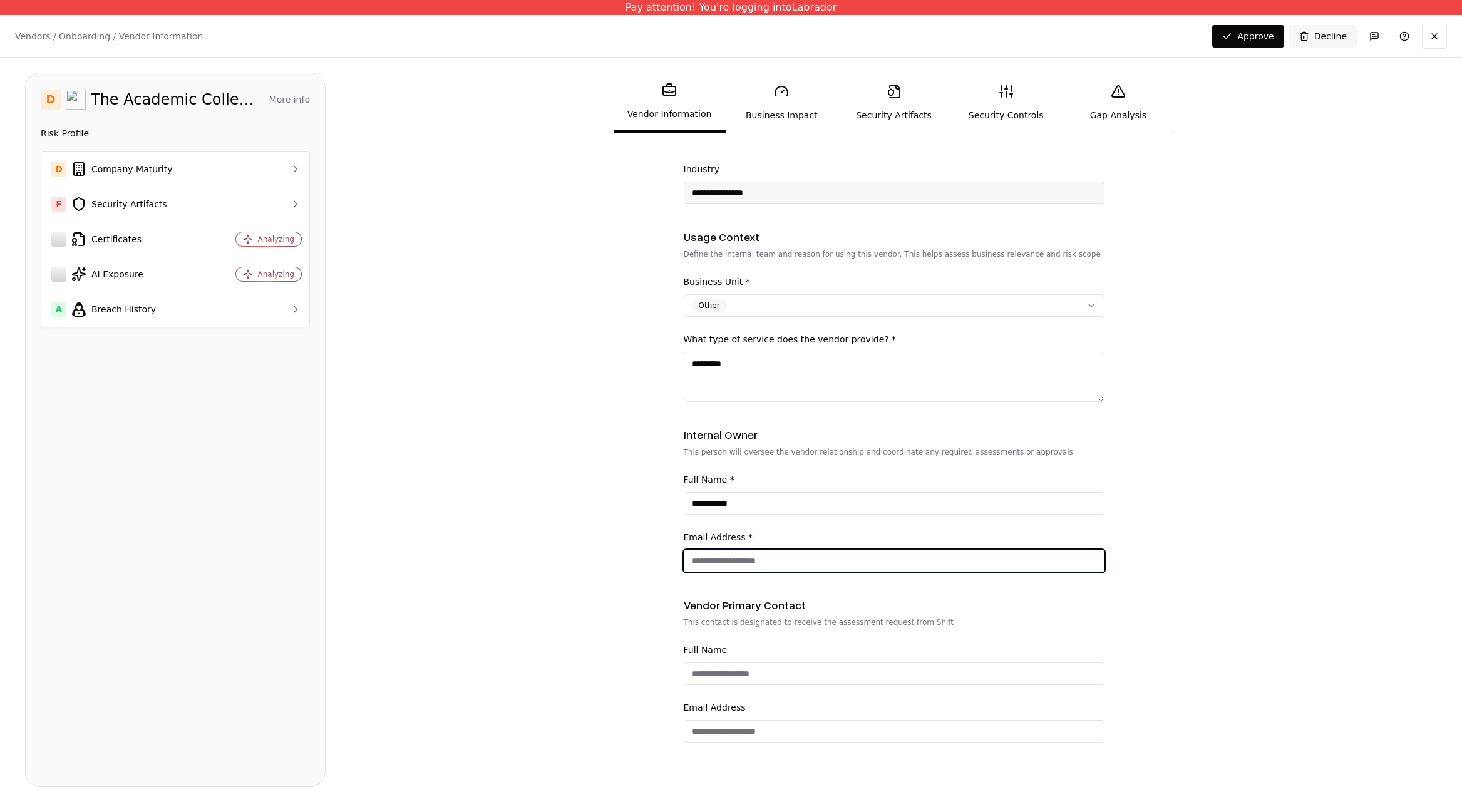
click at [747, 569] on input "Email Address *" at bounding box center [894, 561] width 419 height 23
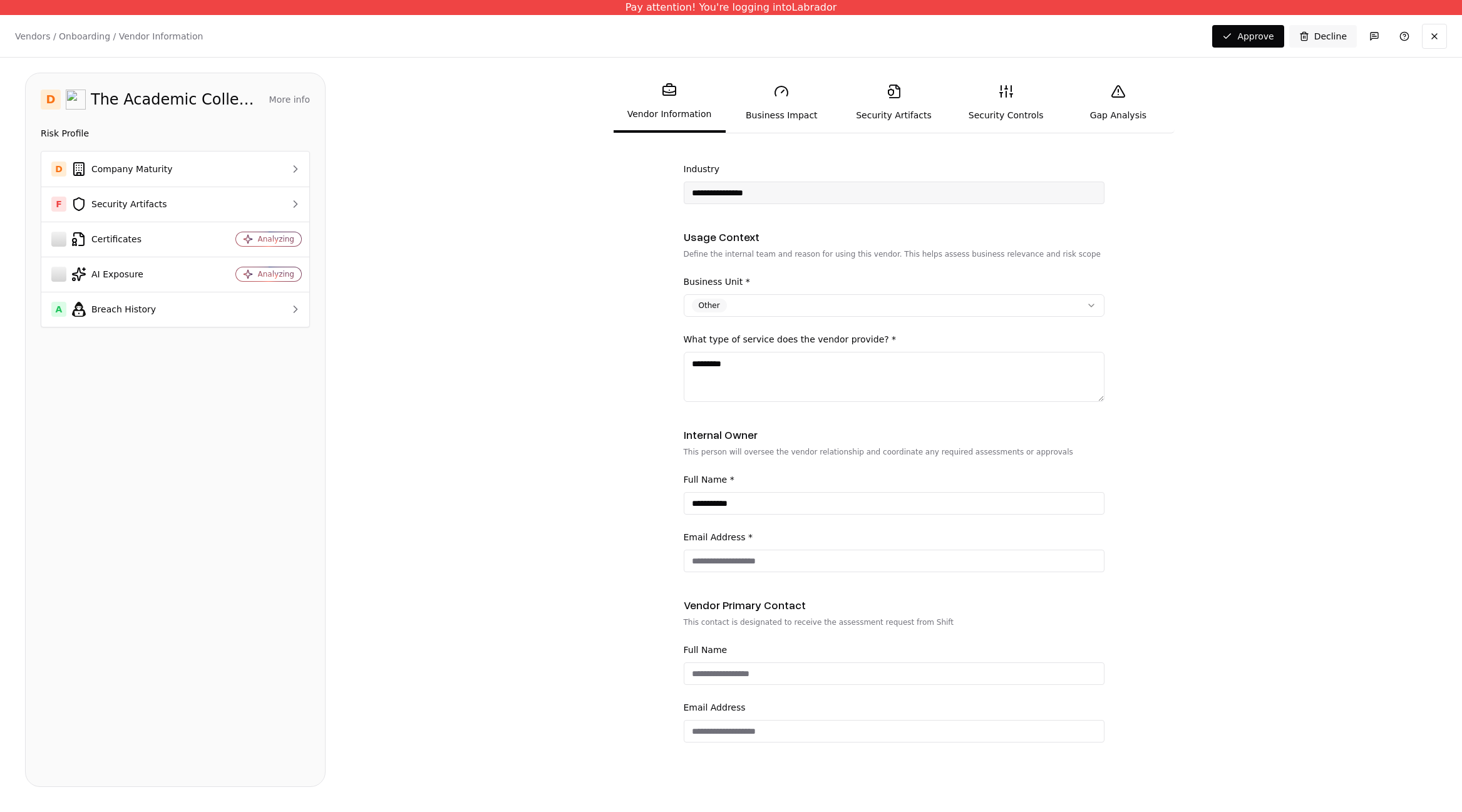
click at [628, 583] on form "**********" at bounding box center [894, 478] width 1087 height 629
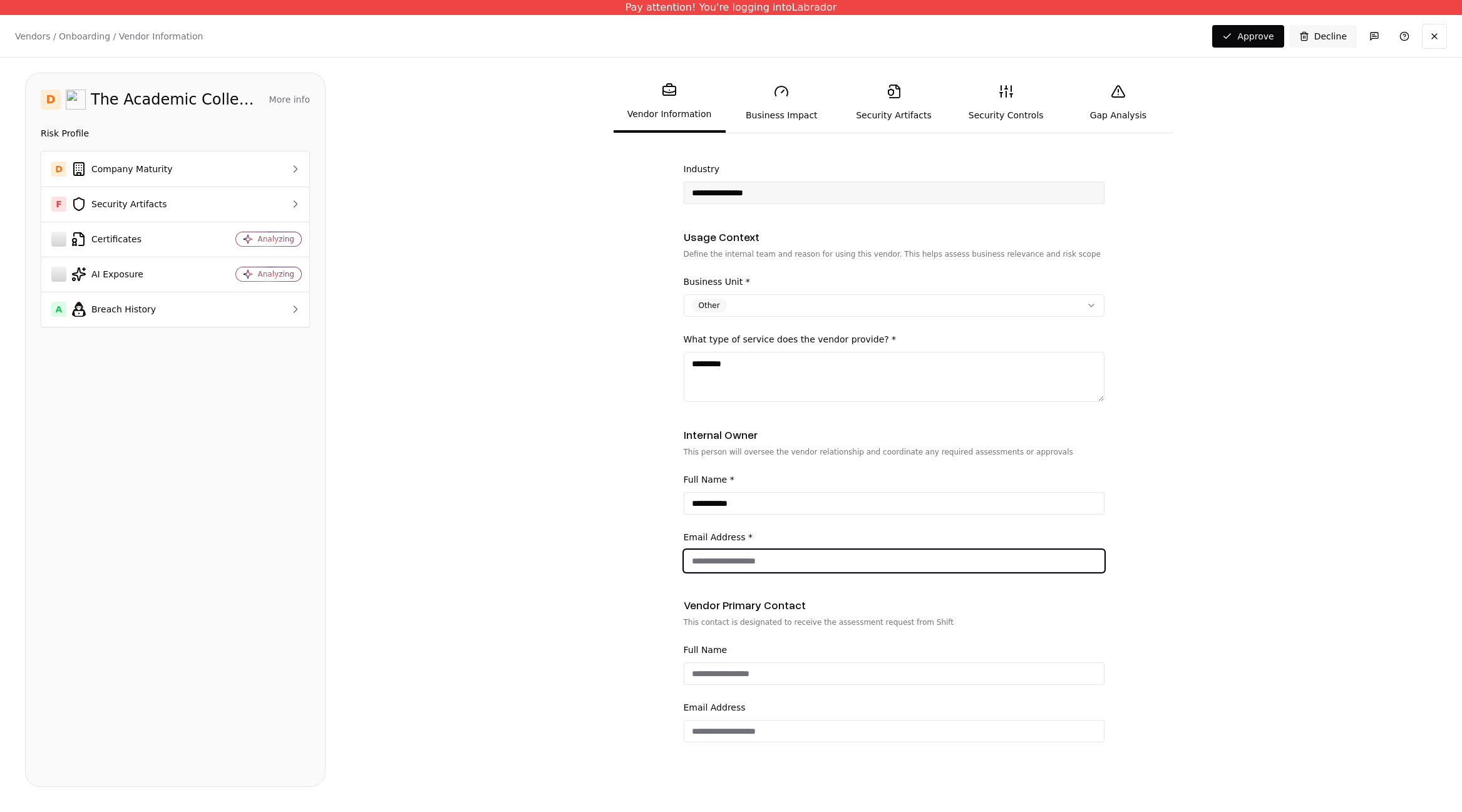
click at [704, 562] on input "Email Address *" at bounding box center [894, 561] width 419 height 23
type input "**********"
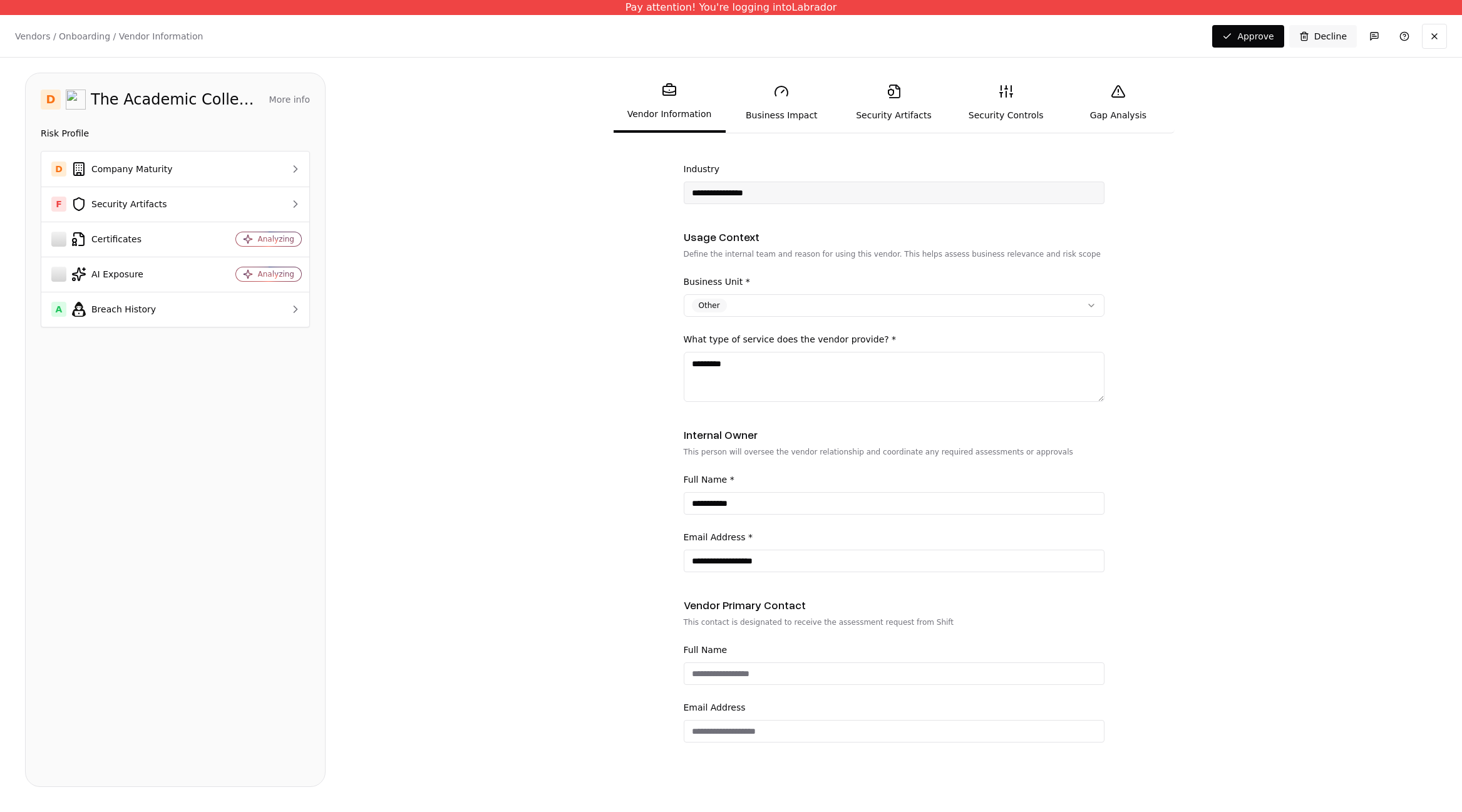
click at [607, 639] on form "**********" at bounding box center [894, 478] width 1087 height 629
click at [730, 681] on input "Full Name" at bounding box center [894, 674] width 419 height 23
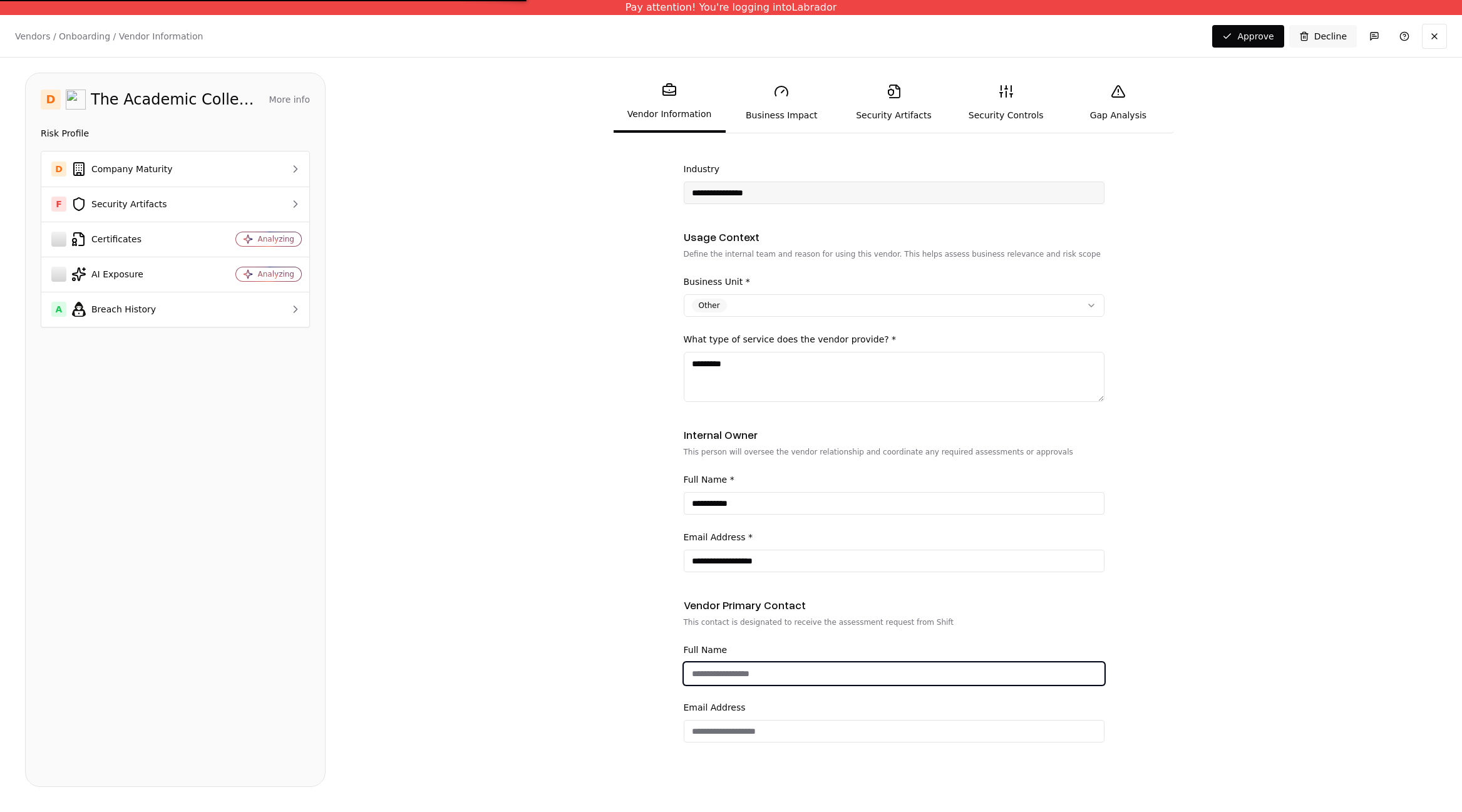
click at [775, 674] on input "Full Name" at bounding box center [894, 674] width 419 height 23
type input "**********"
click at [802, 667] on input "**********" at bounding box center [894, 674] width 419 height 23
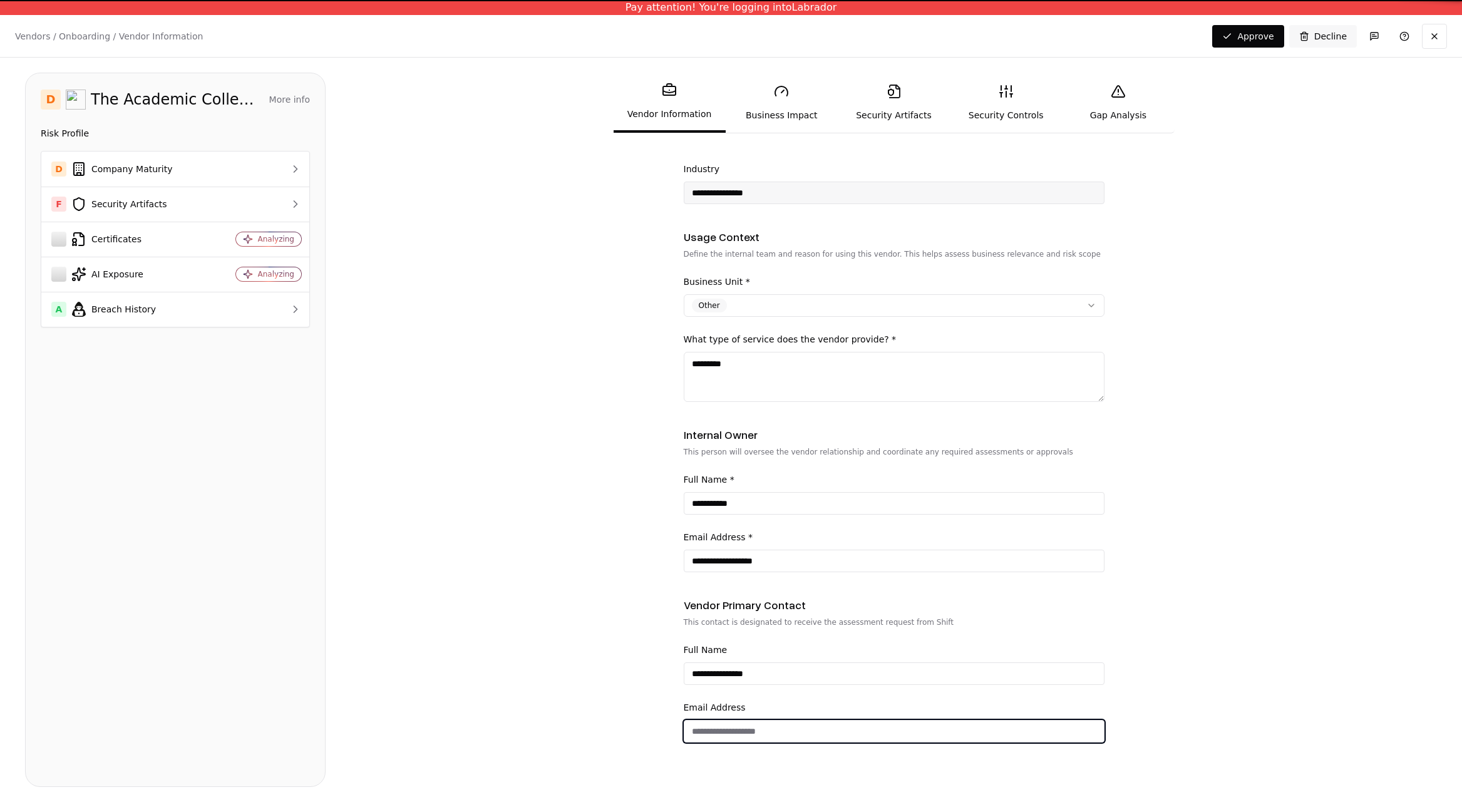
click at [758, 723] on input "email" at bounding box center [894, 731] width 419 height 23
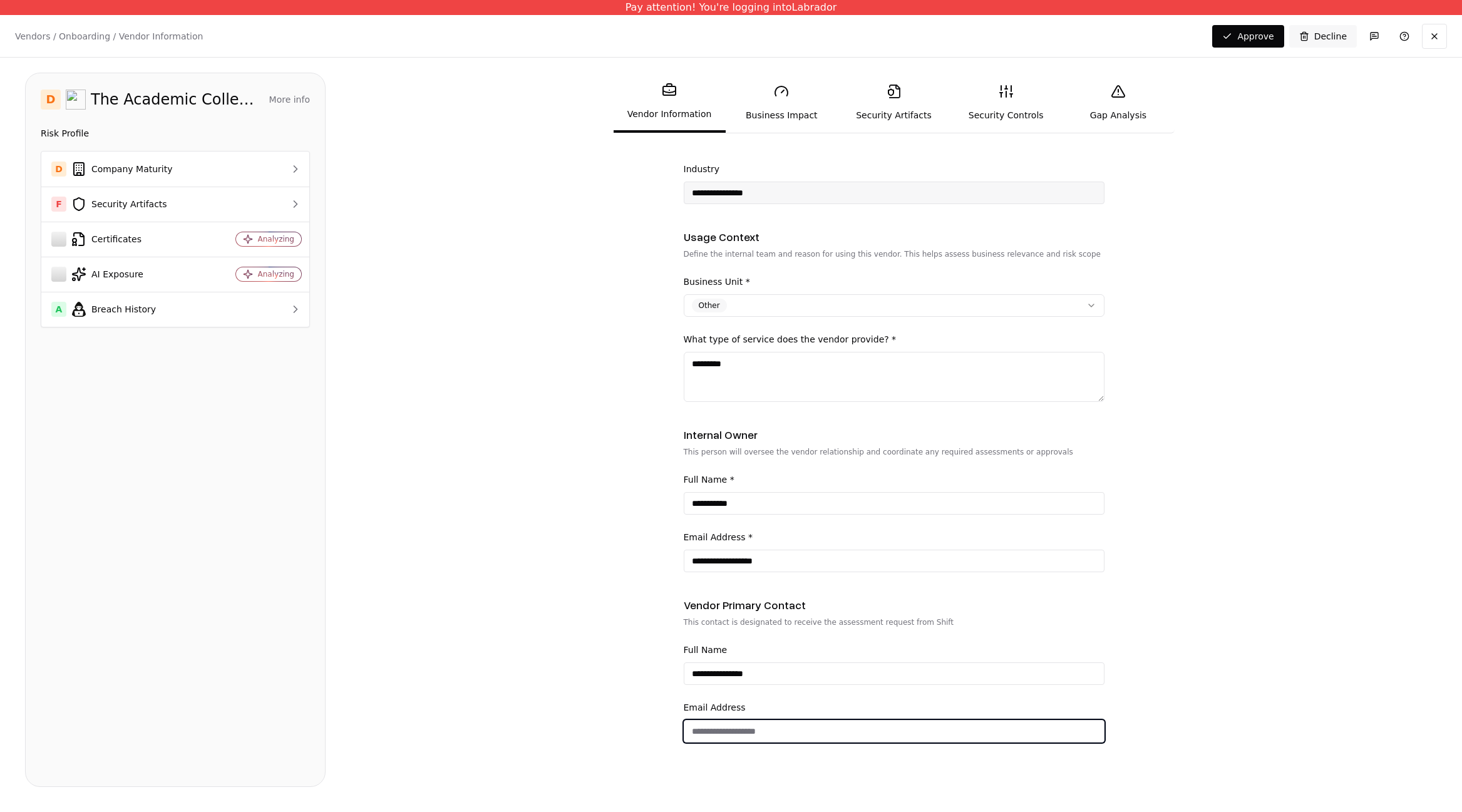
paste input "**********"
type input "**********"
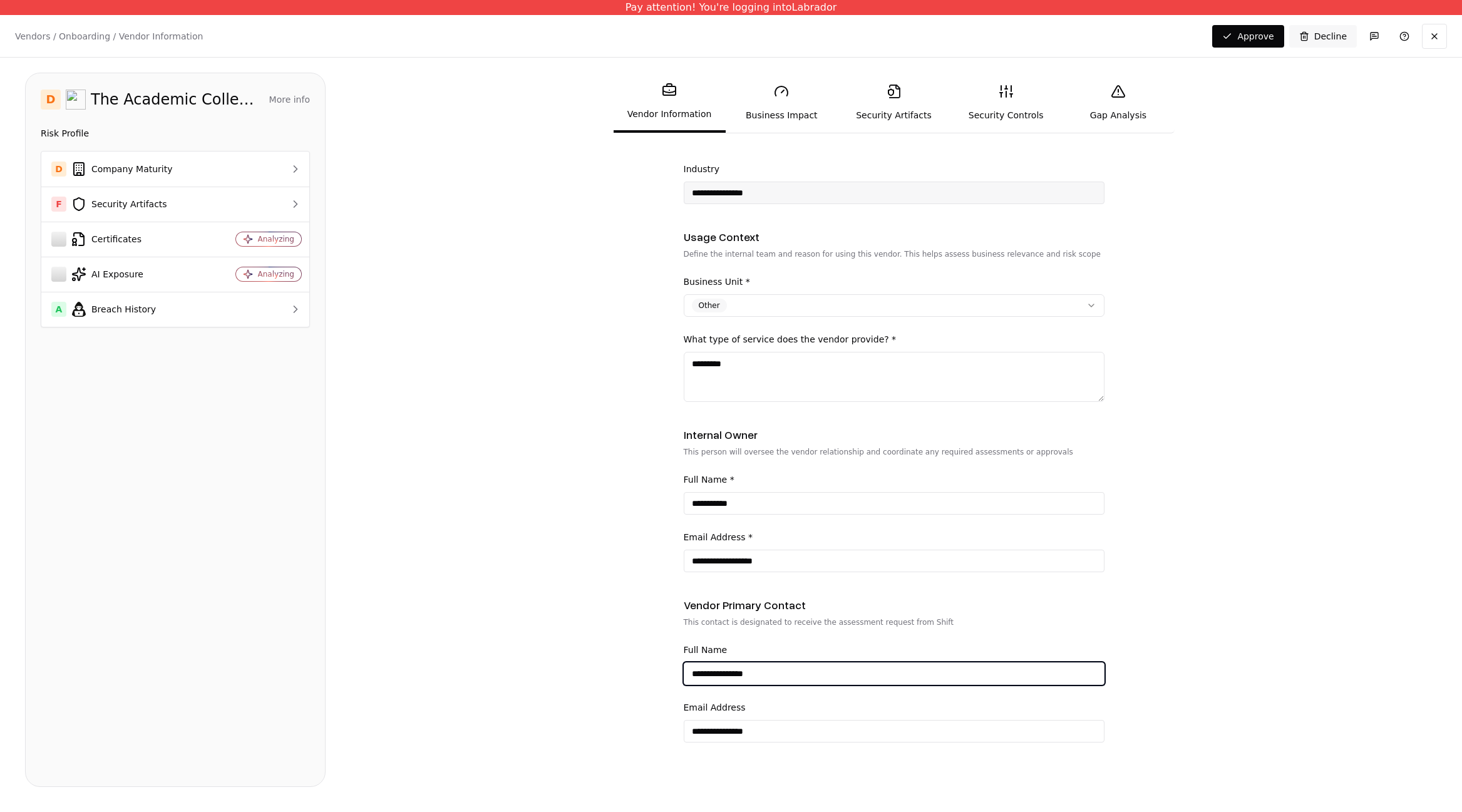
click at [698, 678] on input "**********" at bounding box center [894, 674] width 419 height 23
type input "*"
type input "******"
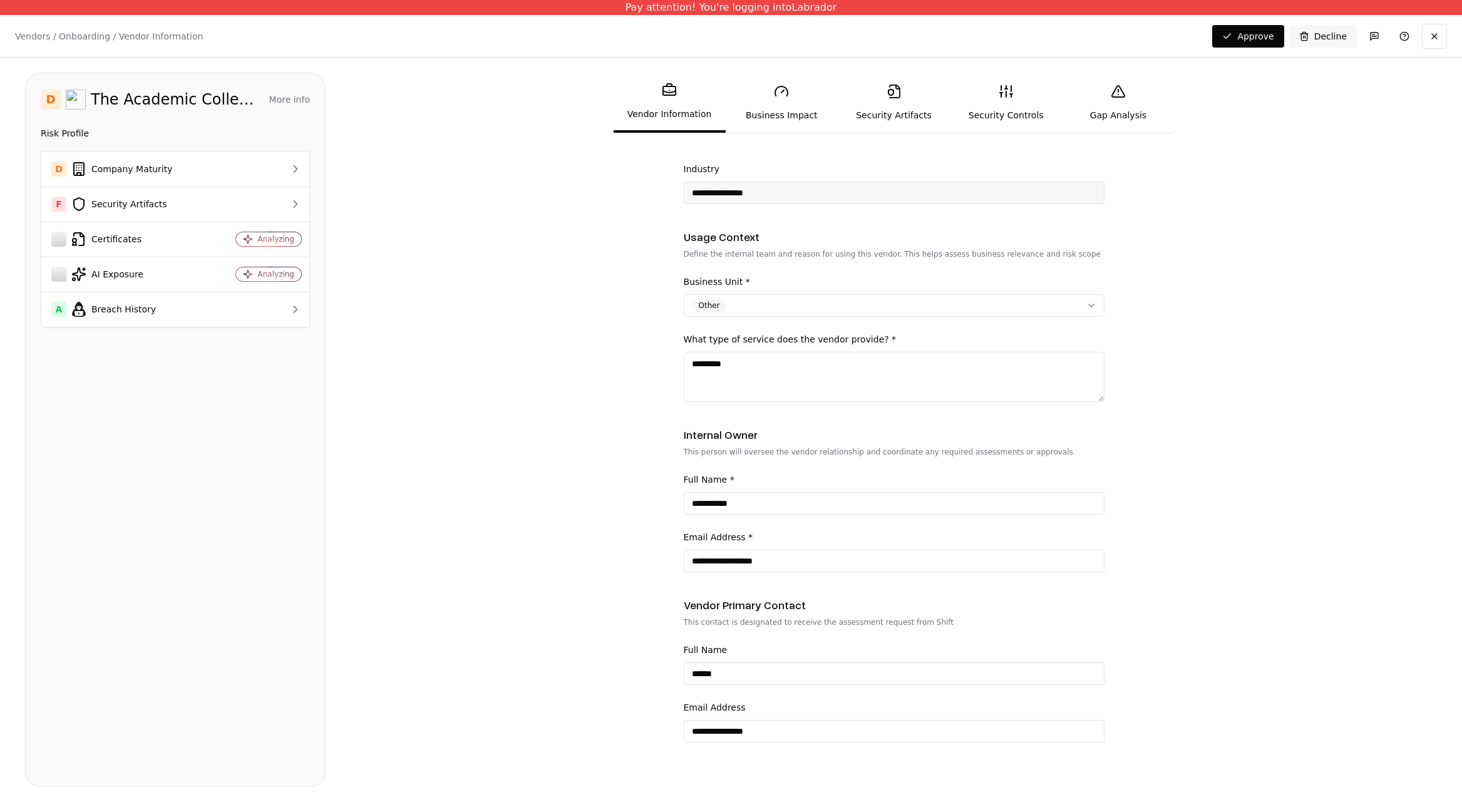
click at [761, 101] on link "Business Impact" at bounding box center [782, 103] width 112 height 57
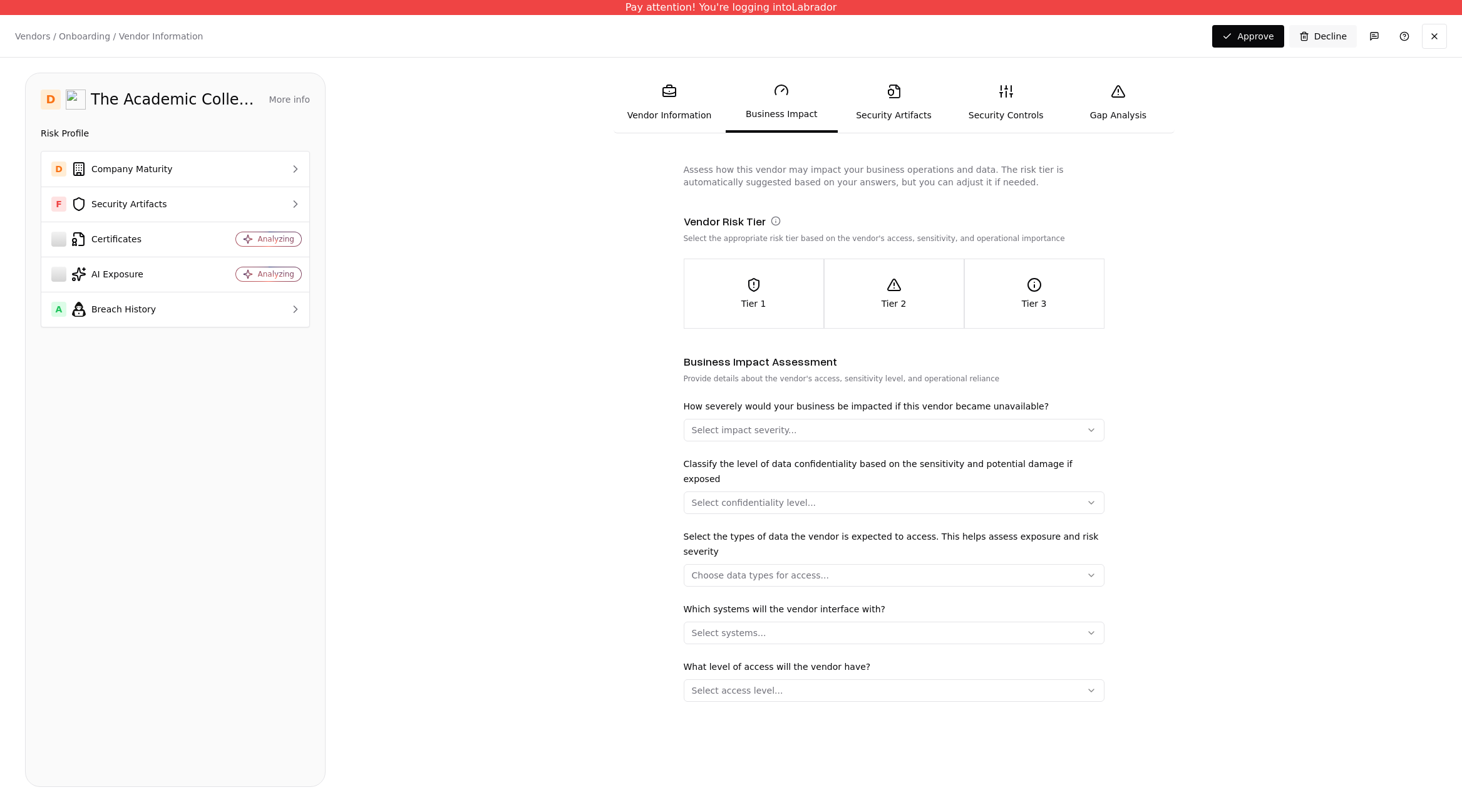
click at [673, 118] on link "Vendor Information" at bounding box center [669, 103] width 112 height 57
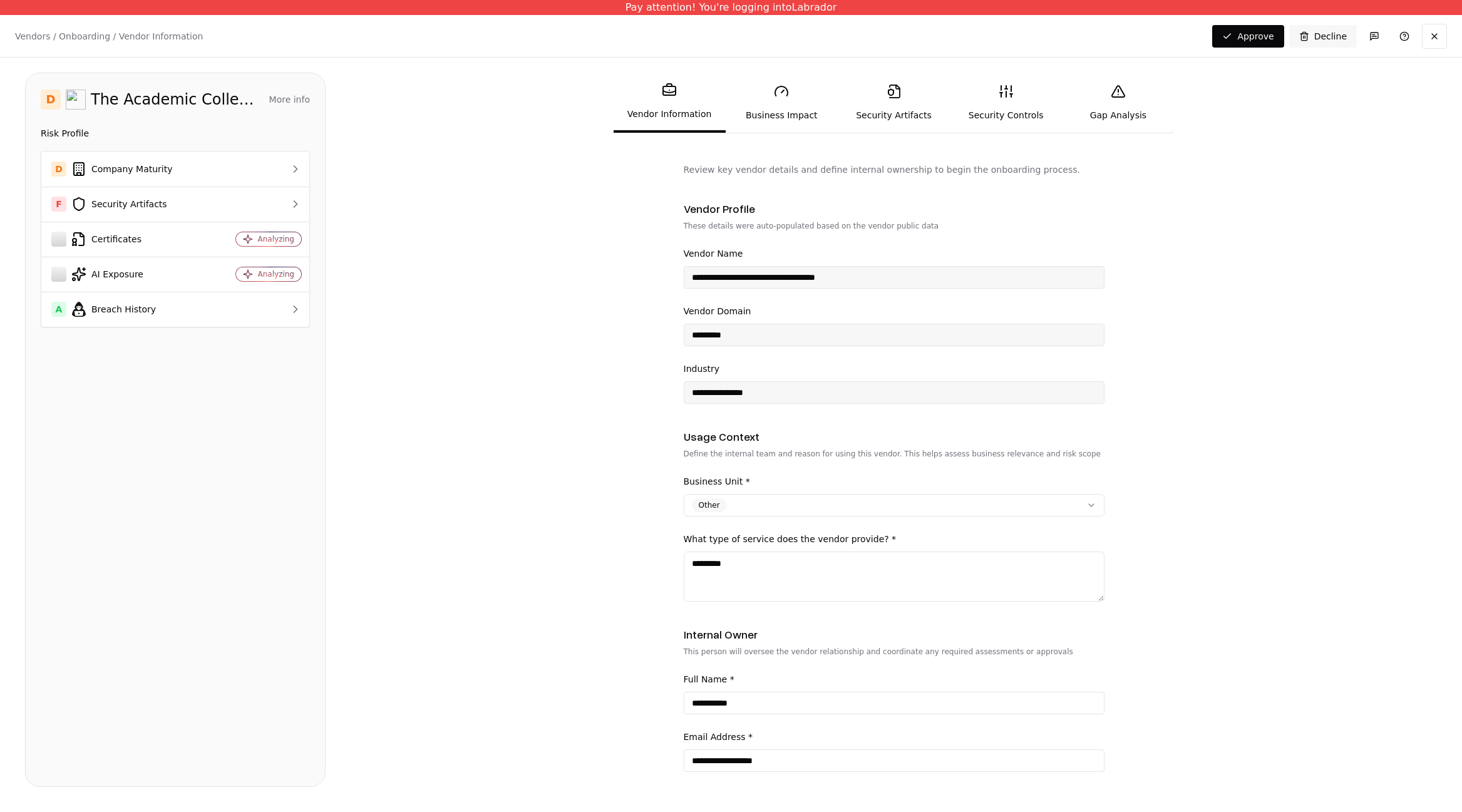
click at [799, 111] on link "Business Impact" at bounding box center [782, 103] width 112 height 57
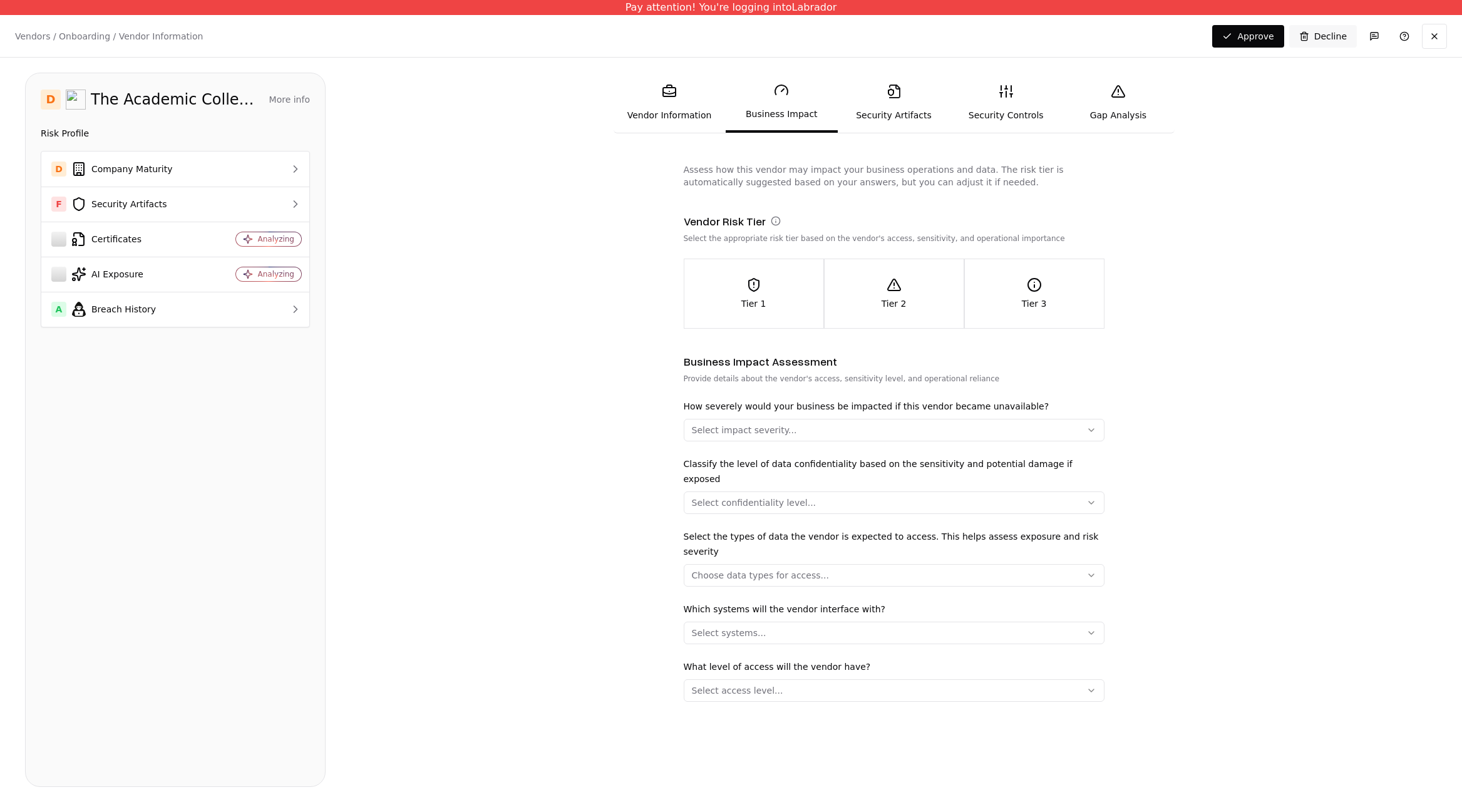
drag, startPoint x: 767, startPoint y: 318, endPoint x: 799, endPoint y: 186, distance: 135.8
click at [799, 186] on div "Assess how this vendor may impact your business operations and data. The risk t…" at bounding box center [894, 457] width 421 height 589
click at [780, 287] on div "Tier 1" at bounding box center [754, 293] width 139 height 33
click at [840, 419] on button "Select impact severity..." at bounding box center [894, 430] width 421 height 23
click at [658, 398] on html "Pay attention! You're logging into Labrador Vendors / Onboarding / Vendor Infor…" at bounding box center [731, 406] width 1462 height 812
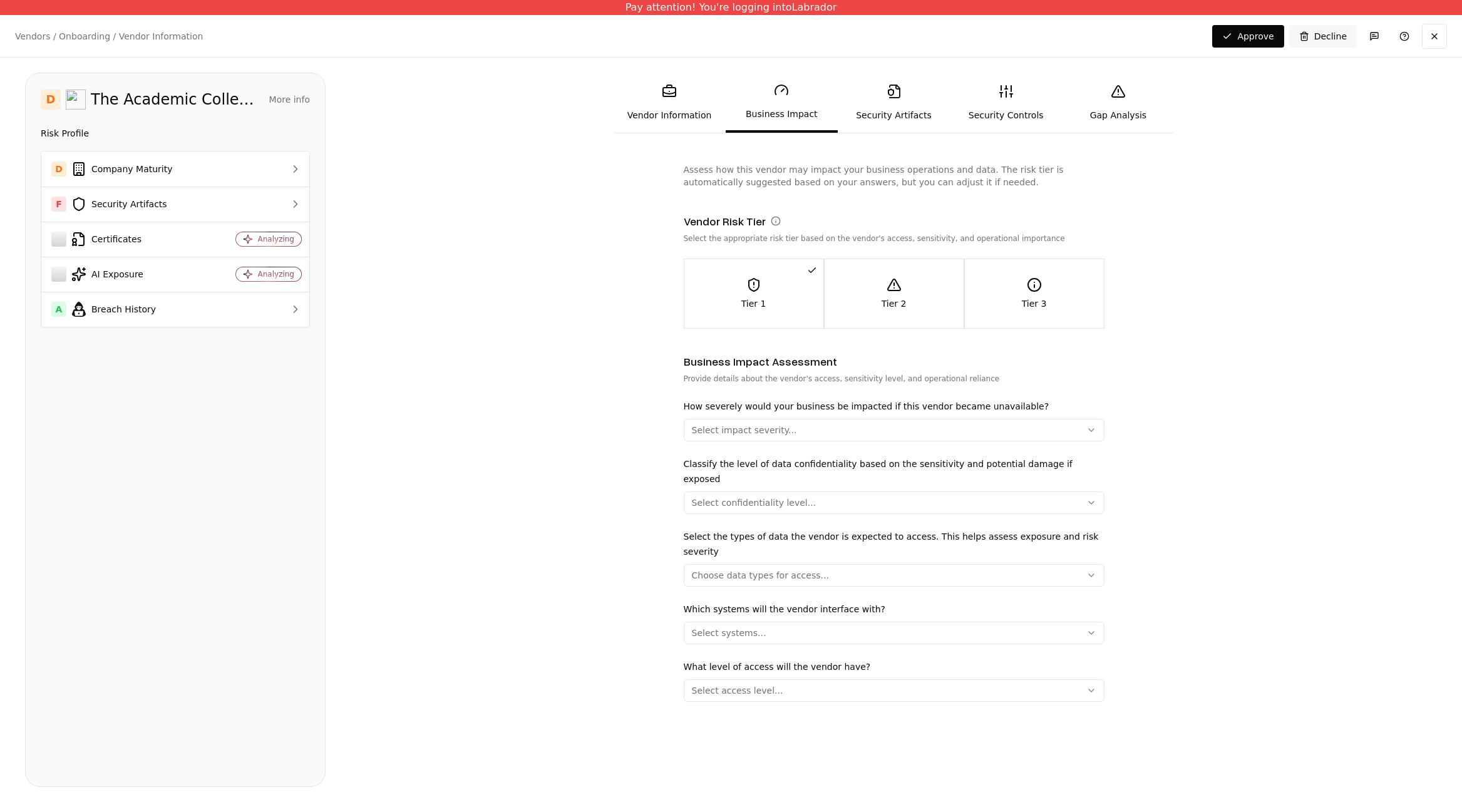
click at [804, 293] on div "Tier 1" at bounding box center [754, 293] width 139 height 33
click at [692, 85] on link "Vendor Information" at bounding box center [669, 103] width 112 height 57
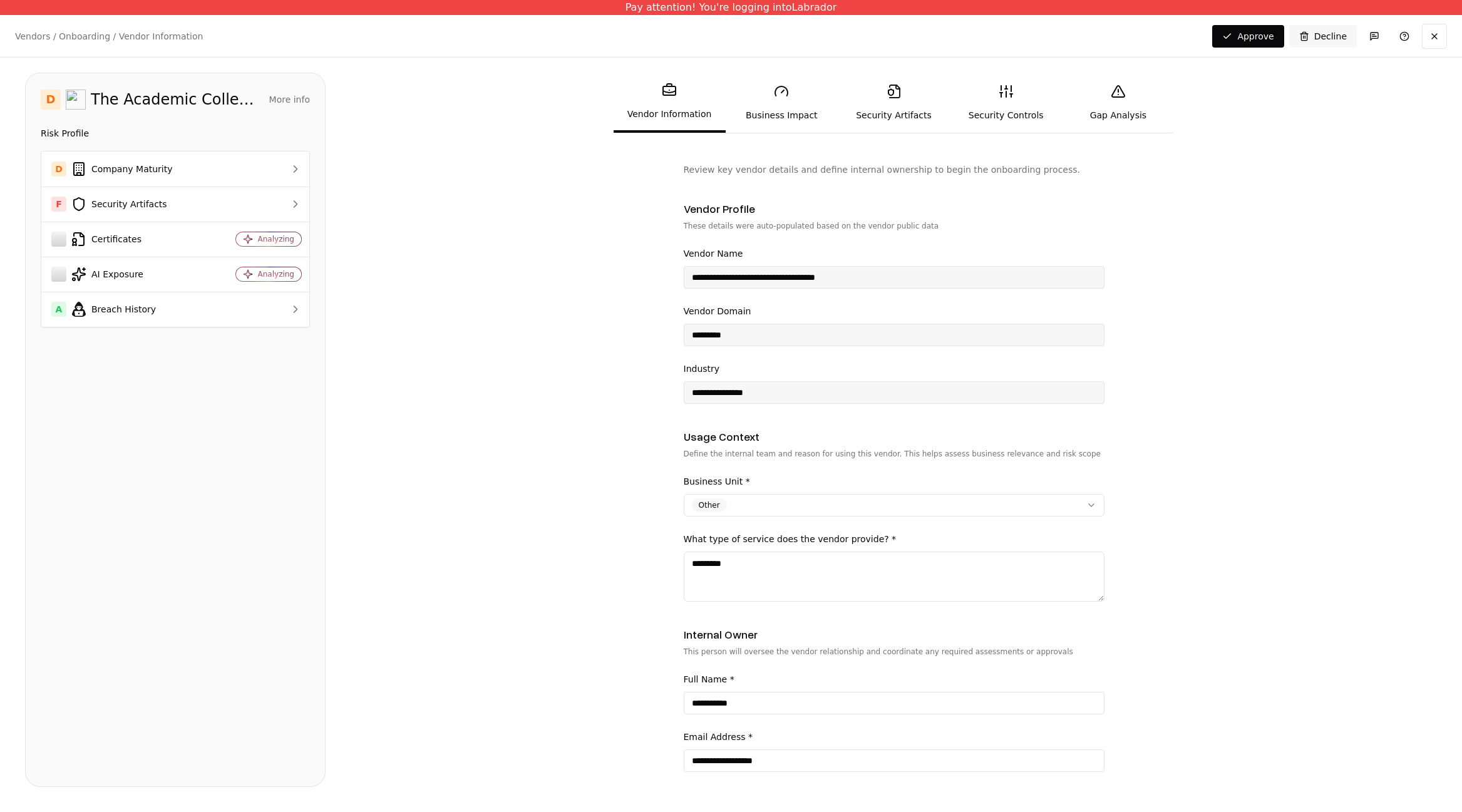
click at [896, 94] on icon at bounding box center [894, 91] width 15 height 15
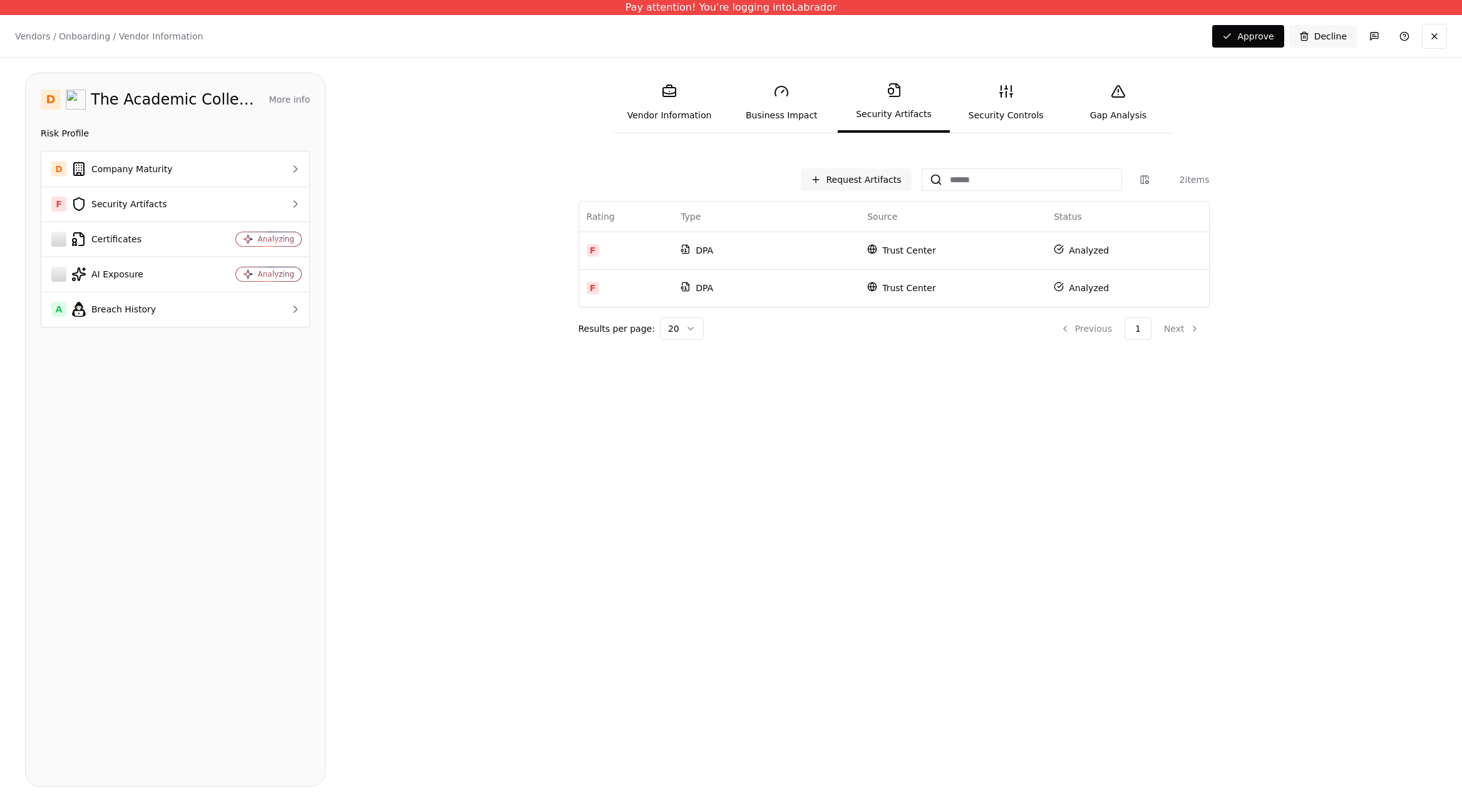
click at [778, 109] on link "Business Impact" at bounding box center [782, 103] width 112 height 57
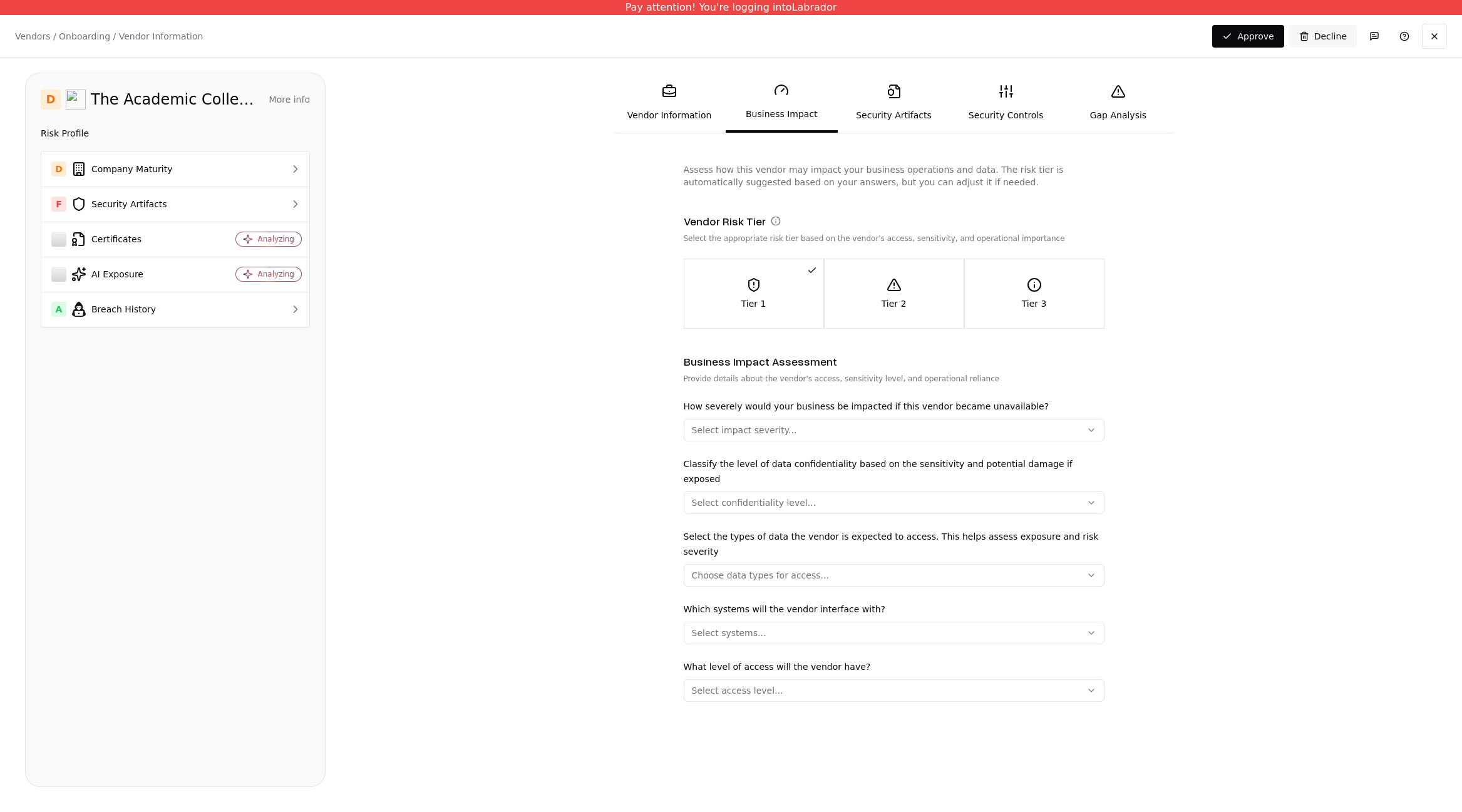
click at [865, 285] on div "Tier 2" at bounding box center [894, 293] width 139 height 33
click at [801, 425] on button "Select impact severity..." at bounding box center [894, 430] width 421 height 23
click at [750, 491] on div "High" at bounding box center [746, 492] width 119 height 25
click at [619, 491] on html "Pay attention! You're logging into Labrador Vendors / Onboarding / Vendor Infor…" at bounding box center [731, 406] width 1462 height 812
click at [744, 497] on div "Select confidentiality level..." at bounding box center [754, 503] width 125 height 13
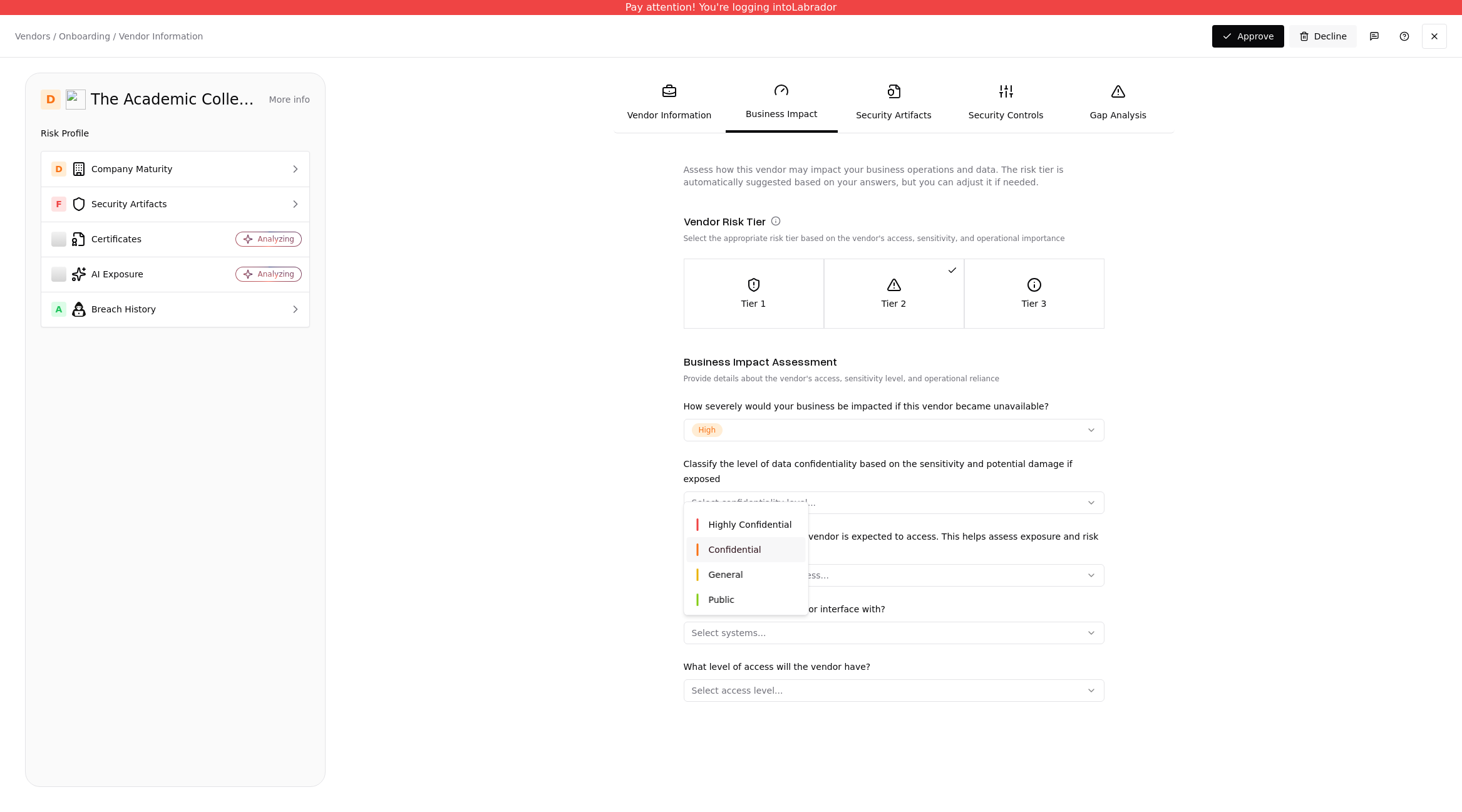
click at [736, 546] on span "Confidential" at bounding box center [735, 549] width 53 height 13
click at [861, 553] on html "Pay attention! You're logging into Labrador Vendors / Onboarding / Vendor Infor…" at bounding box center [731, 406] width 1462 height 812
click at [855, 564] on button "Choose data types for access..." at bounding box center [894, 575] width 421 height 23
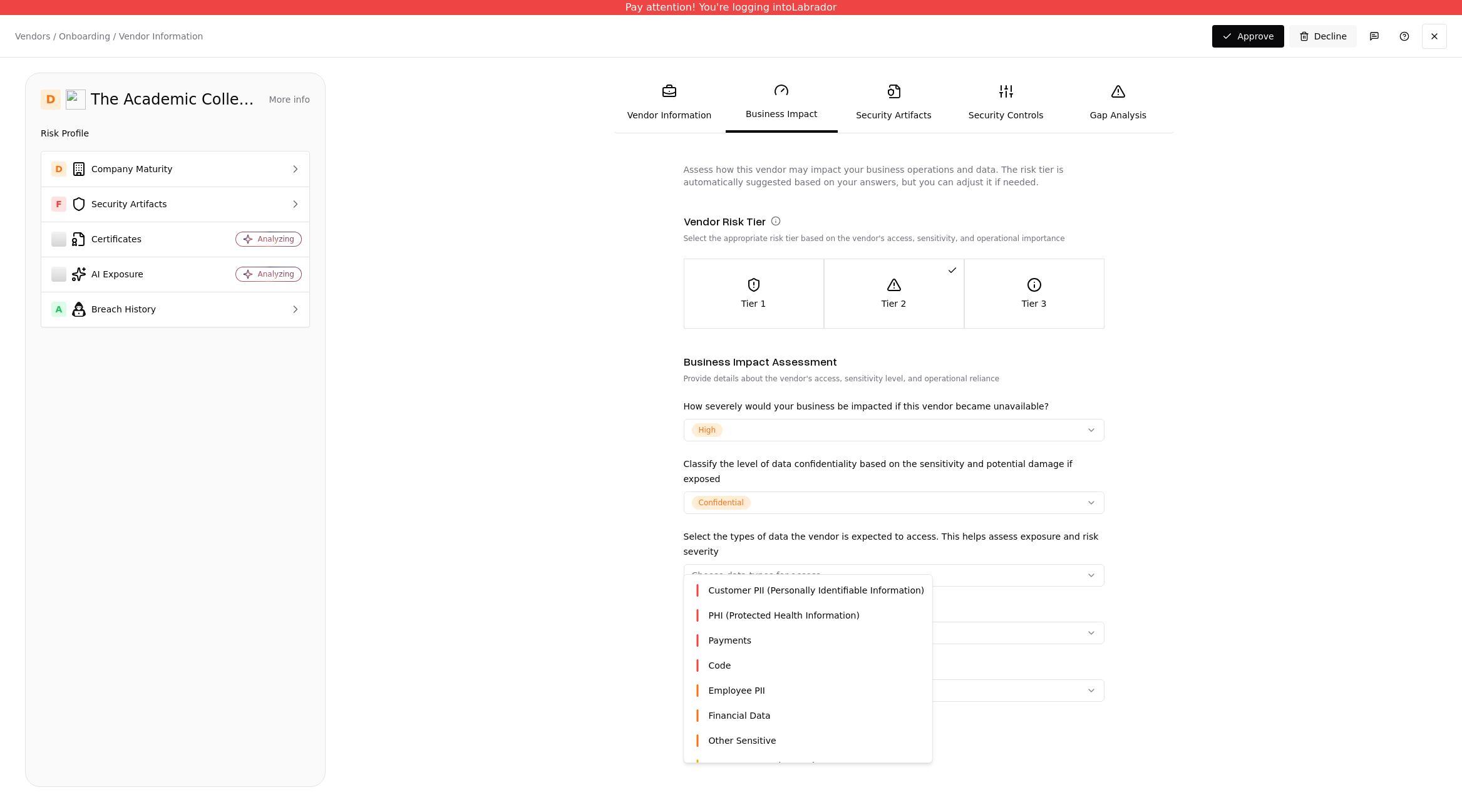
scroll to position [9, 0]
click at [753, 602] on span "Customer PII (Personally Identifiable Information)" at bounding box center [817, 598] width 216 height 13
click at [641, 607] on html "Pay attention! You're logging into Labrador Vendors / Onboarding / Vendor Infor…" at bounding box center [731, 406] width 1462 height 812
click at [717, 627] on div "Select systems..." at bounding box center [729, 633] width 75 height 13
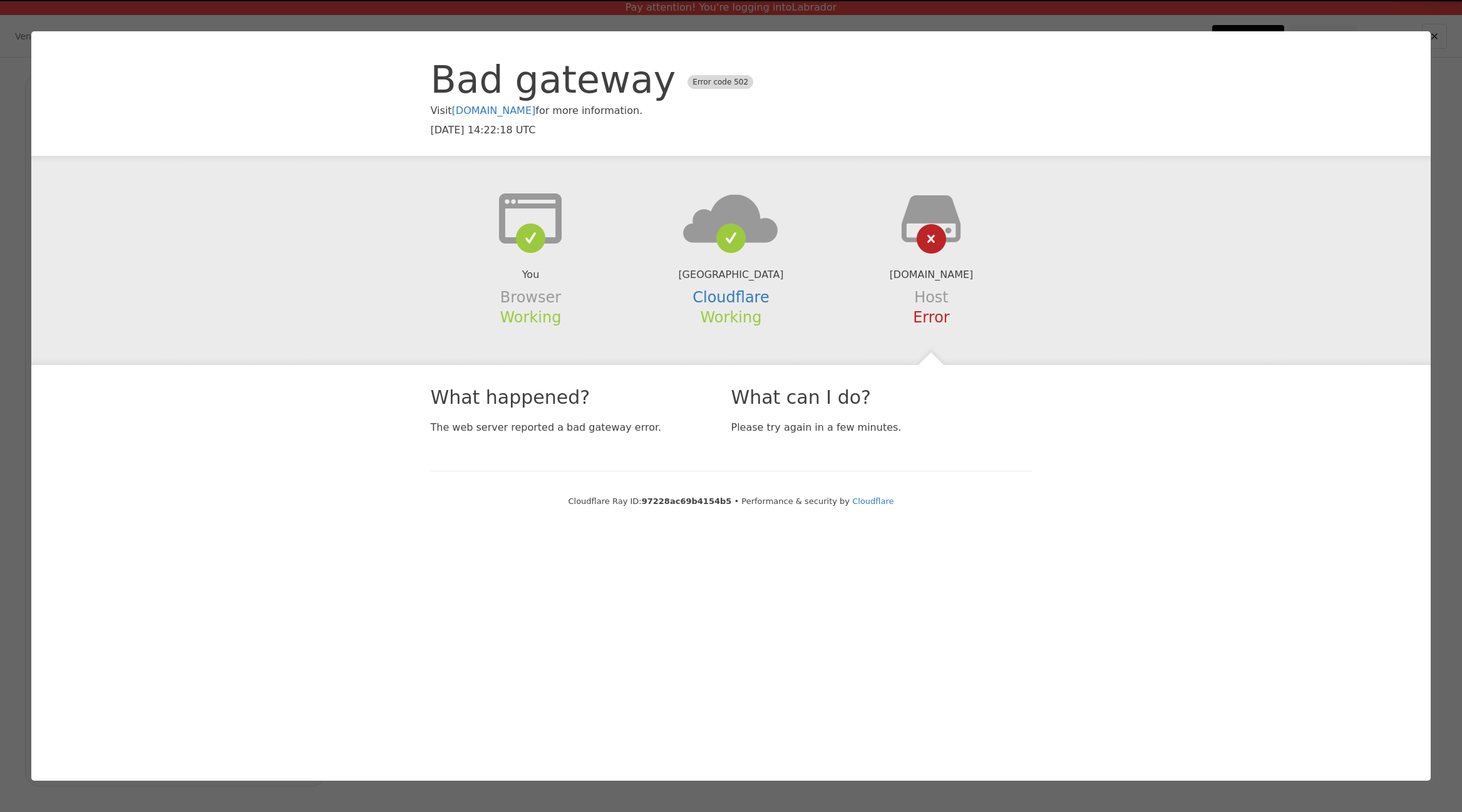
scroll to position [0, 0]
click at [1240, 221] on html "Pay attention! You're logging into Labrador Vendors / Onboarding / Vendor Infor…" at bounding box center [731, 406] width 1462 height 812
click at [719, 239] on span at bounding box center [731, 238] width 30 height 30
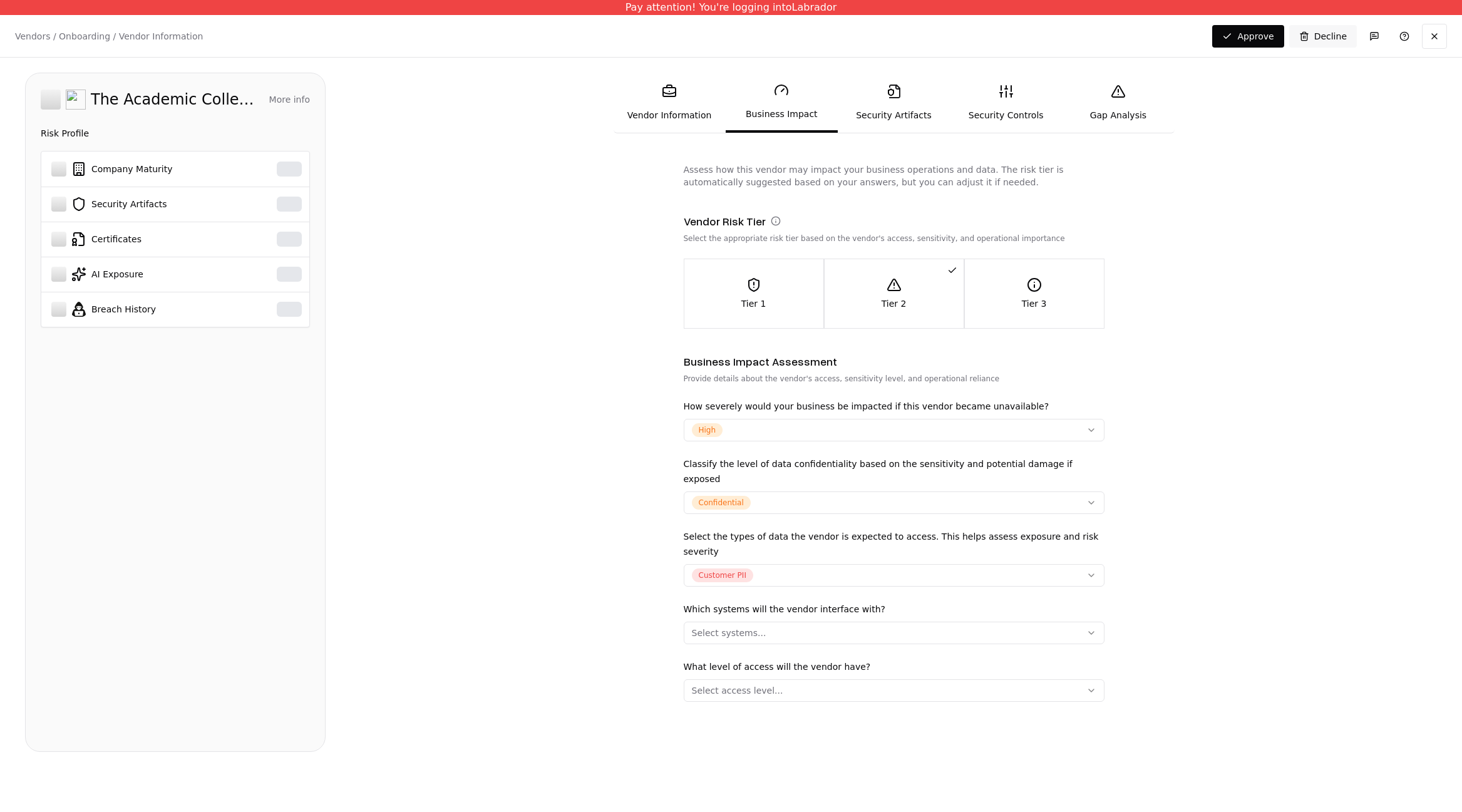
click at [1307, 319] on form "Assess how this vendor may impact your business operations and data. The risk t…" at bounding box center [894, 457] width 1087 height 589
click at [722, 627] on div "Select systems..." at bounding box center [729, 633] width 75 height 13
click at [597, 603] on form "Assess how this vendor may impact your business operations and data. The risk t…" at bounding box center [894, 457] width 1087 height 589
click at [725, 627] on div "Select systems..." at bounding box center [729, 633] width 75 height 13
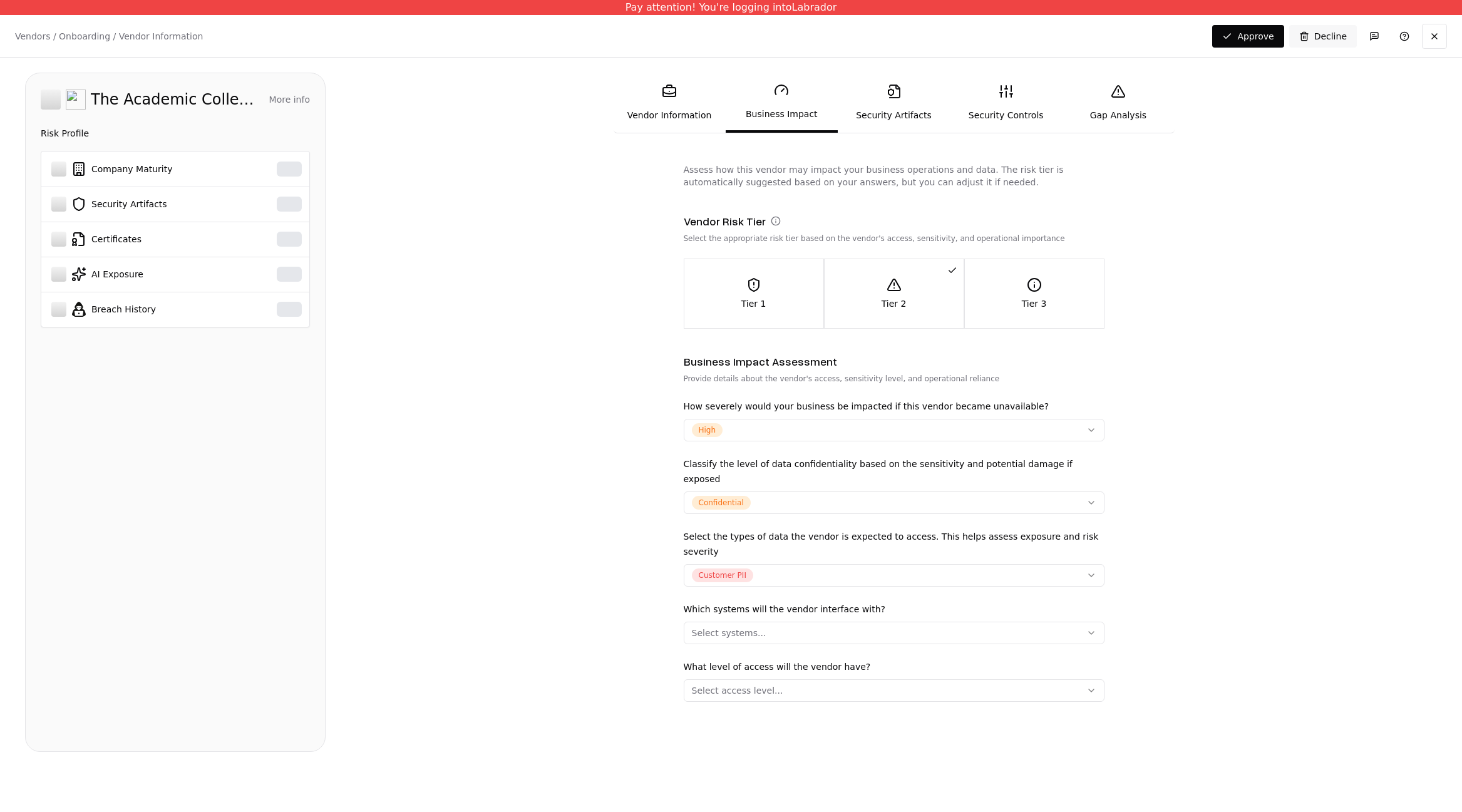
click at [835, 277] on button "Tier 2" at bounding box center [894, 293] width 139 height 69
click at [801, 281] on div "Tier 1" at bounding box center [754, 293] width 139 height 33
click at [919, 299] on div "Tier 2" at bounding box center [894, 293] width 139 height 33
click at [889, 622] on button "Select systems..." at bounding box center [894, 633] width 421 height 23
click at [628, 571] on form "Assess how this vendor may impact your business operations and data. The risk t…" at bounding box center [894, 457] width 1087 height 589
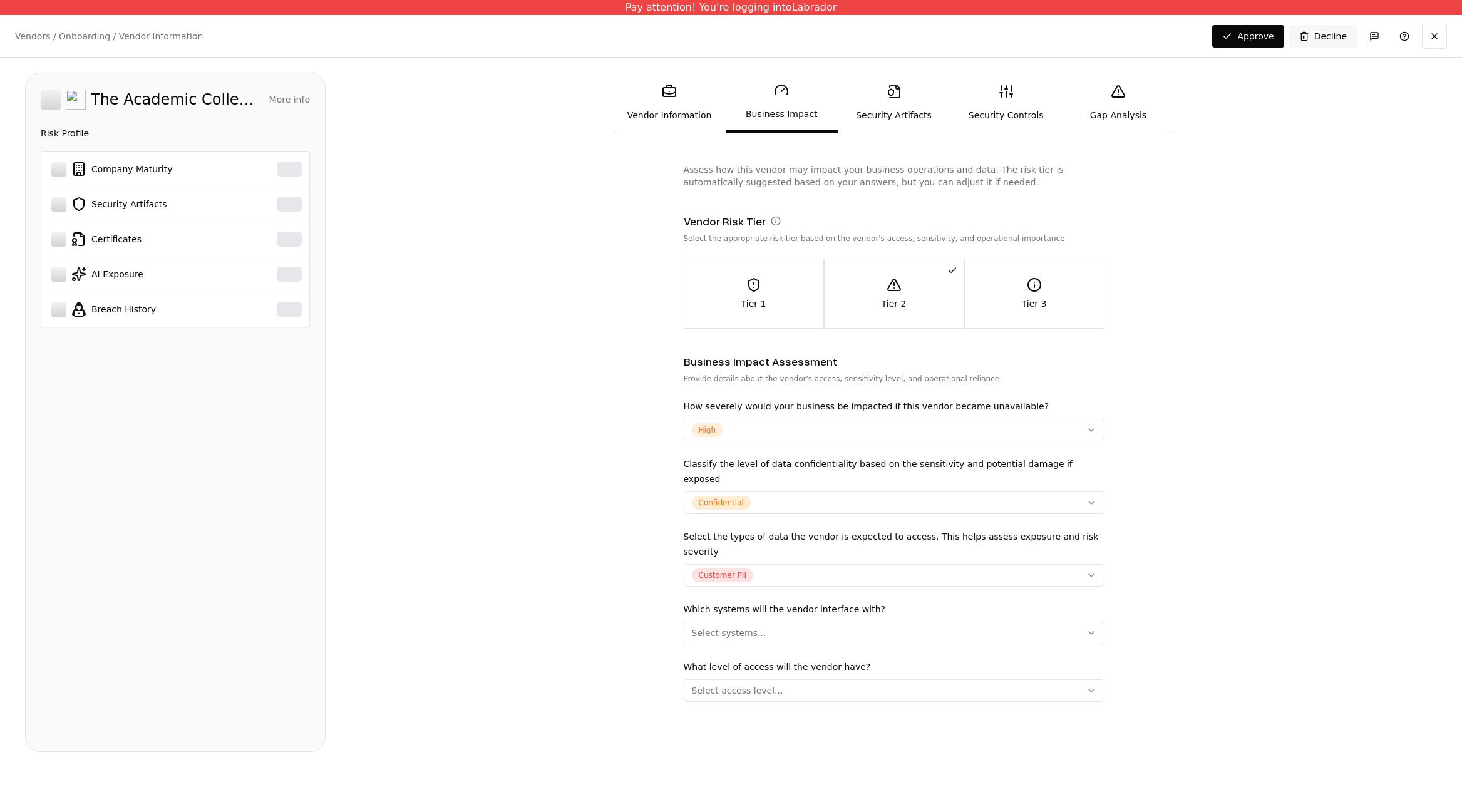
click at [849, 627] on button "Select systems..." at bounding box center [894, 633] width 421 height 23
click at [857, 529] on div "Select the types of data the vendor is expected to access. This helps assess ex…" at bounding box center [894, 558] width 421 height 57
click at [848, 452] on div "How severely would your business be impacted if this vendor became unavailable?…" at bounding box center [894, 550] width 421 height 303
click at [693, 13] on div "Pay attention! You're logging into Labrador" at bounding box center [731, 7] width 1462 height 15
click at [695, 8] on div "Pay attention! You're logging into Labrador" at bounding box center [731, 7] width 1462 height 15
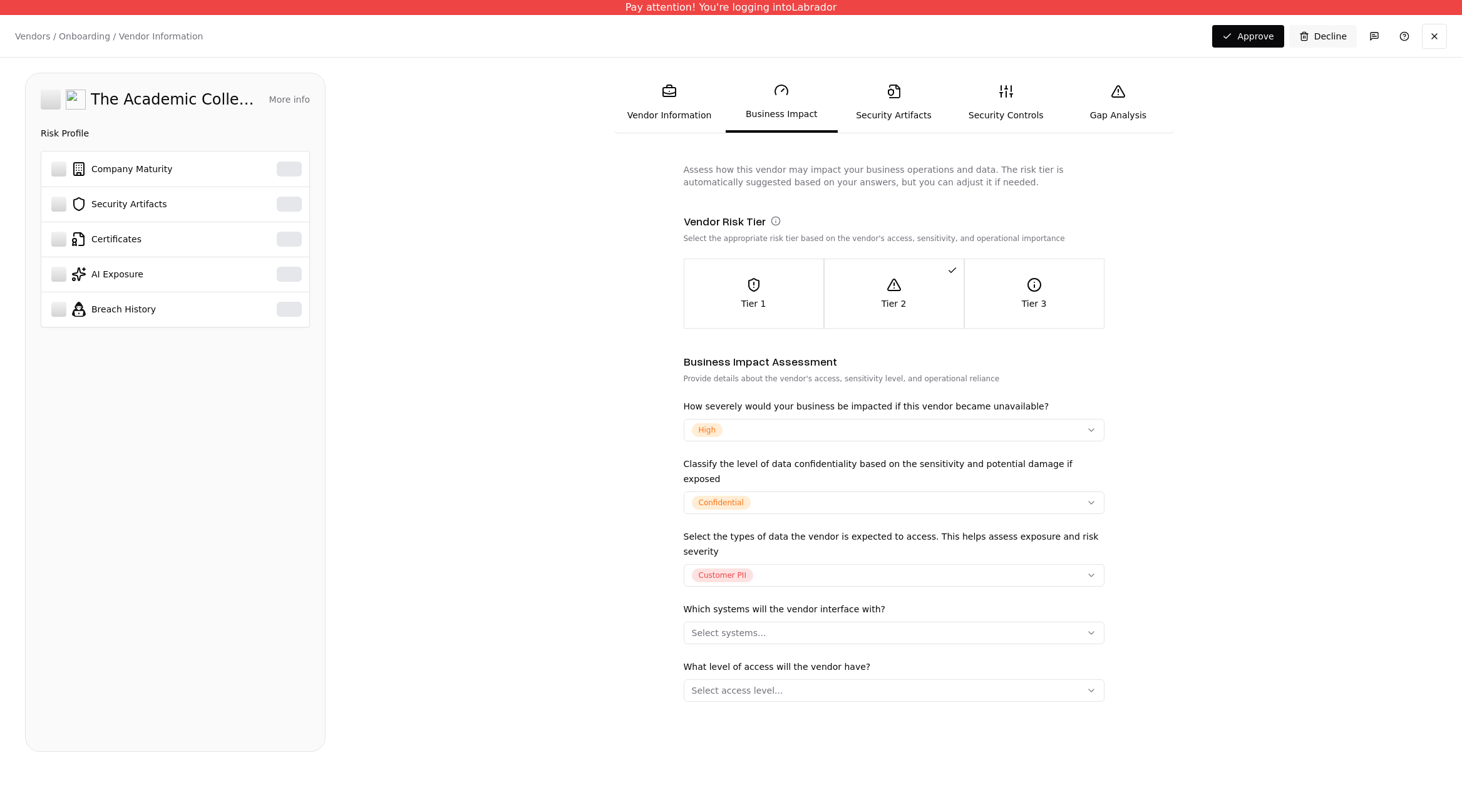
click at [775, 106] on link "Business Impact" at bounding box center [782, 103] width 112 height 60
click at [675, 110] on link "Vendor Information" at bounding box center [669, 103] width 112 height 57
drag, startPoint x: 675, startPoint y: 110, endPoint x: 563, endPoint y: 88, distance: 114.1
click at [675, 110] on link "Vendor Information" at bounding box center [669, 103] width 112 height 57
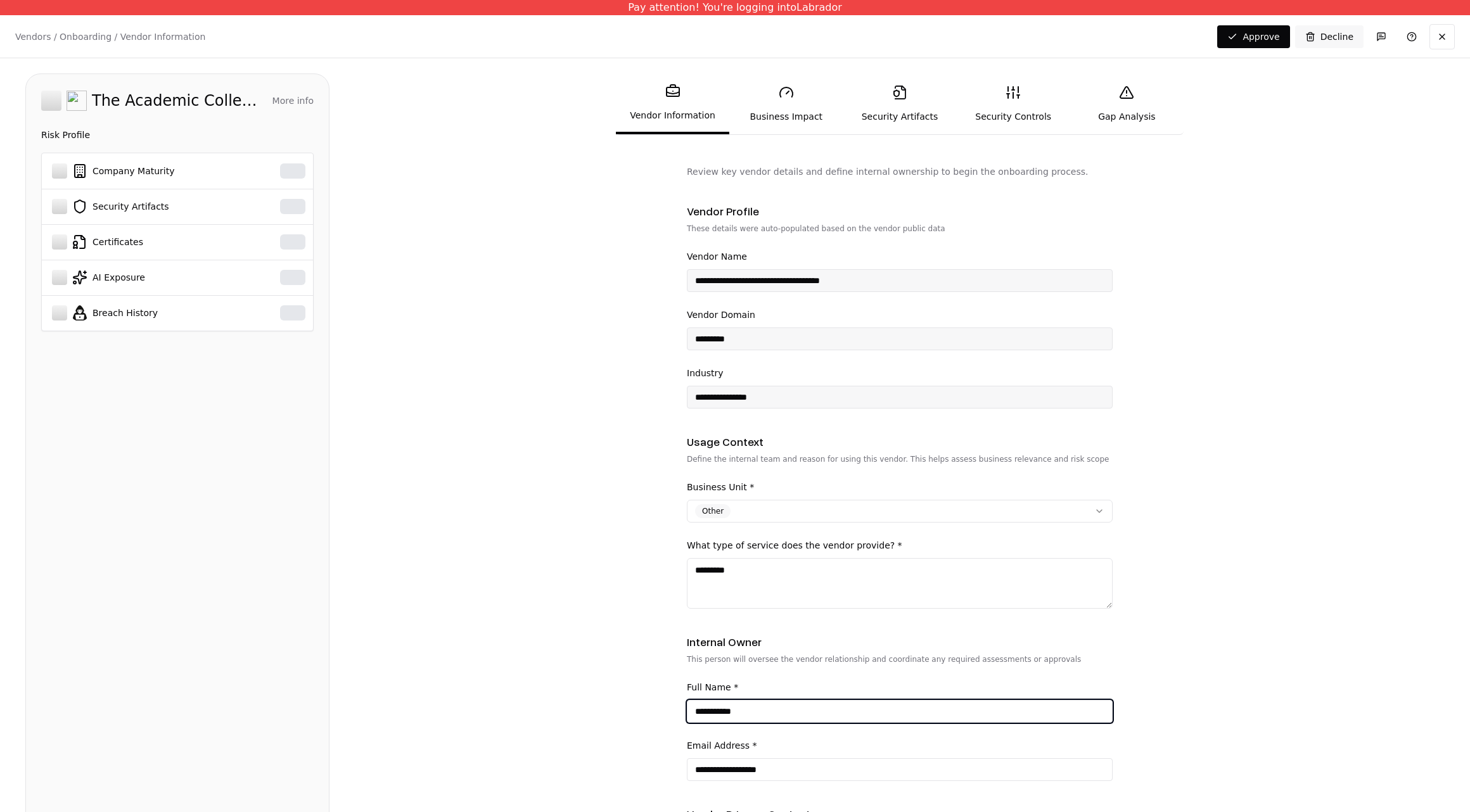
click at [725, 718] on input "**********" at bounding box center [899, 712] width 424 height 23
click at [795, 707] on input "**********" at bounding box center [899, 712] width 424 height 23
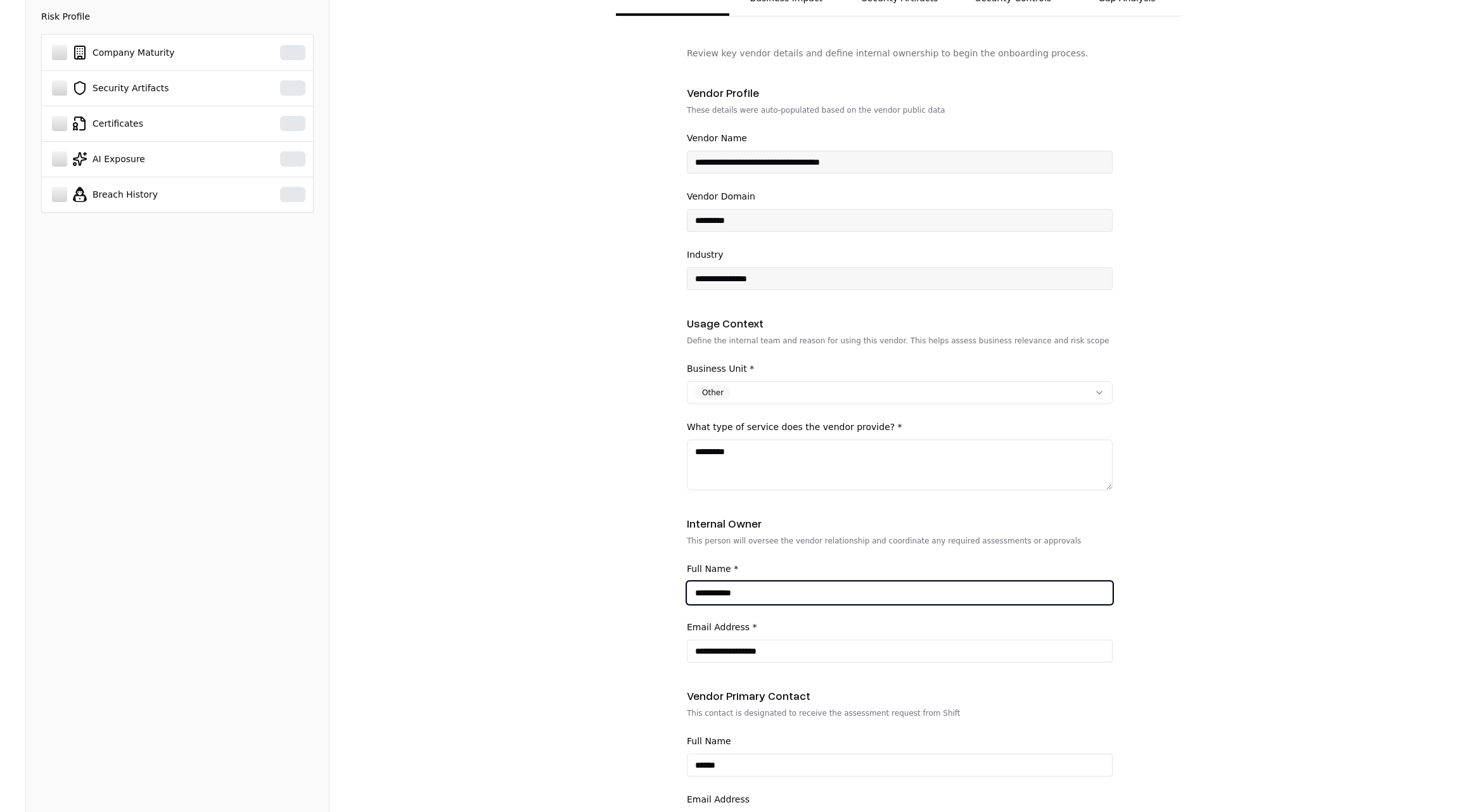
scroll to position [207, 0]
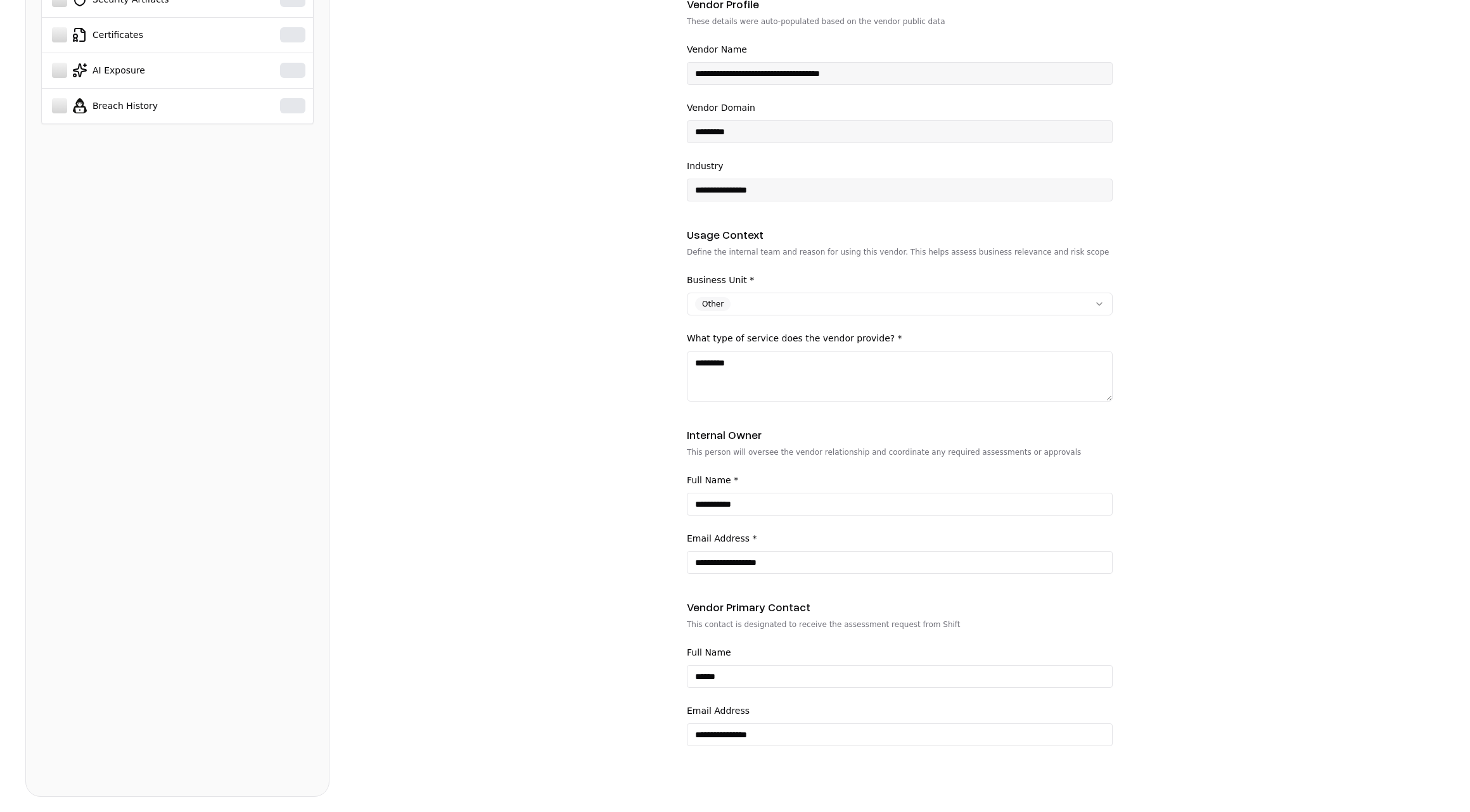
click at [787, 716] on div "**********" at bounding box center [899, 725] width 426 height 43
click at [783, 727] on input "**********" at bounding box center [899, 735] width 424 height 23
click at [649, 677] on form "**********" at bounding box center [899, 378] width 1090 height 839
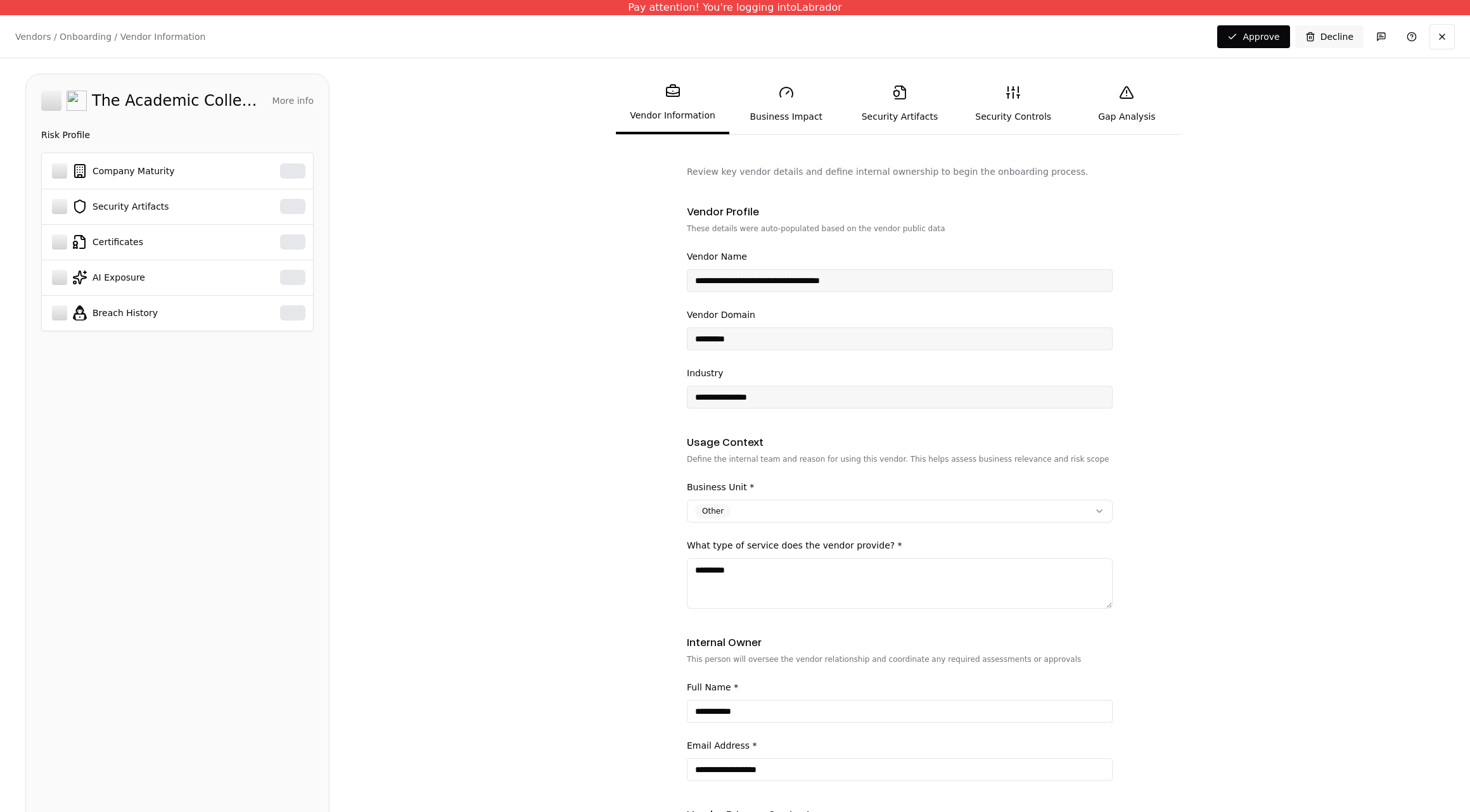
click at [824, 121] on link "Business Impact" at bounding box center [786, 104] width 113 height 58
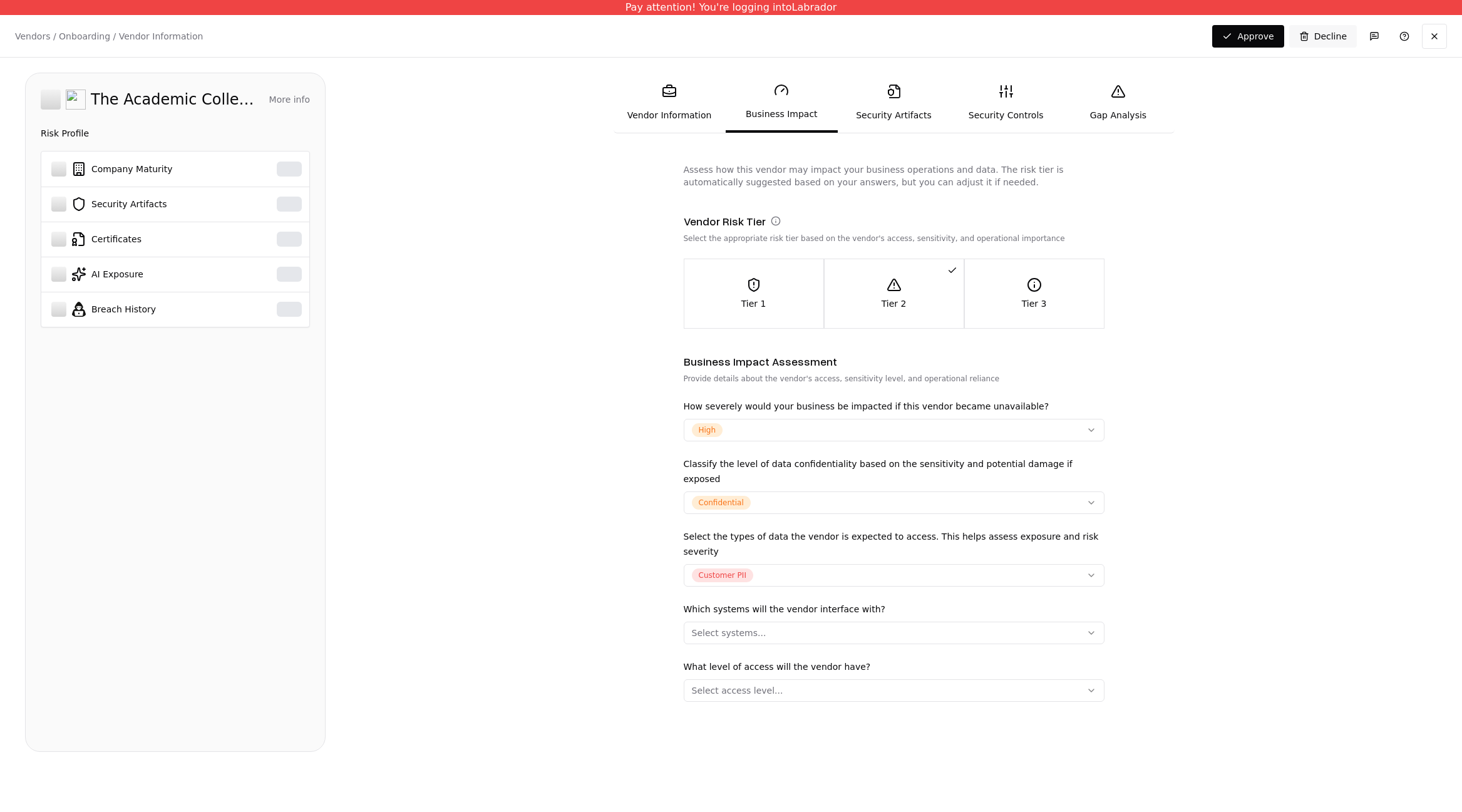
click at [767, 98] on link "Business Impact" at bounding box center [782, 103] width 112 height 60
click at [734, 627] on div "Select systems..." at bounding box center [729, 633] width 75 height 13
click at [884, 106] on link "Security Artifacts" at bounding box center [894, 103] width 112 height 57
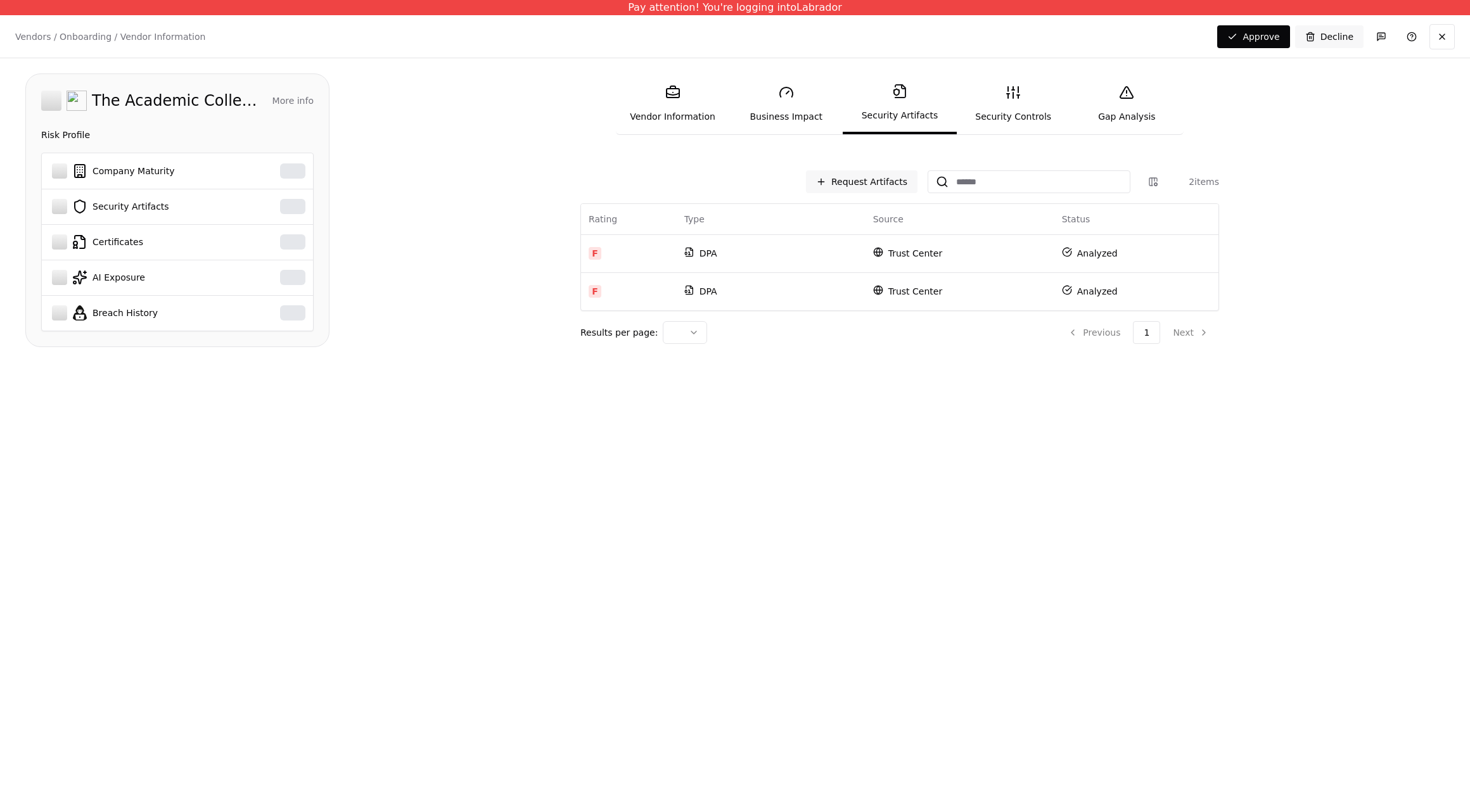
click at [818, 113] on link "Business Impact" at bounding box center [786, 104] width 113 height 58
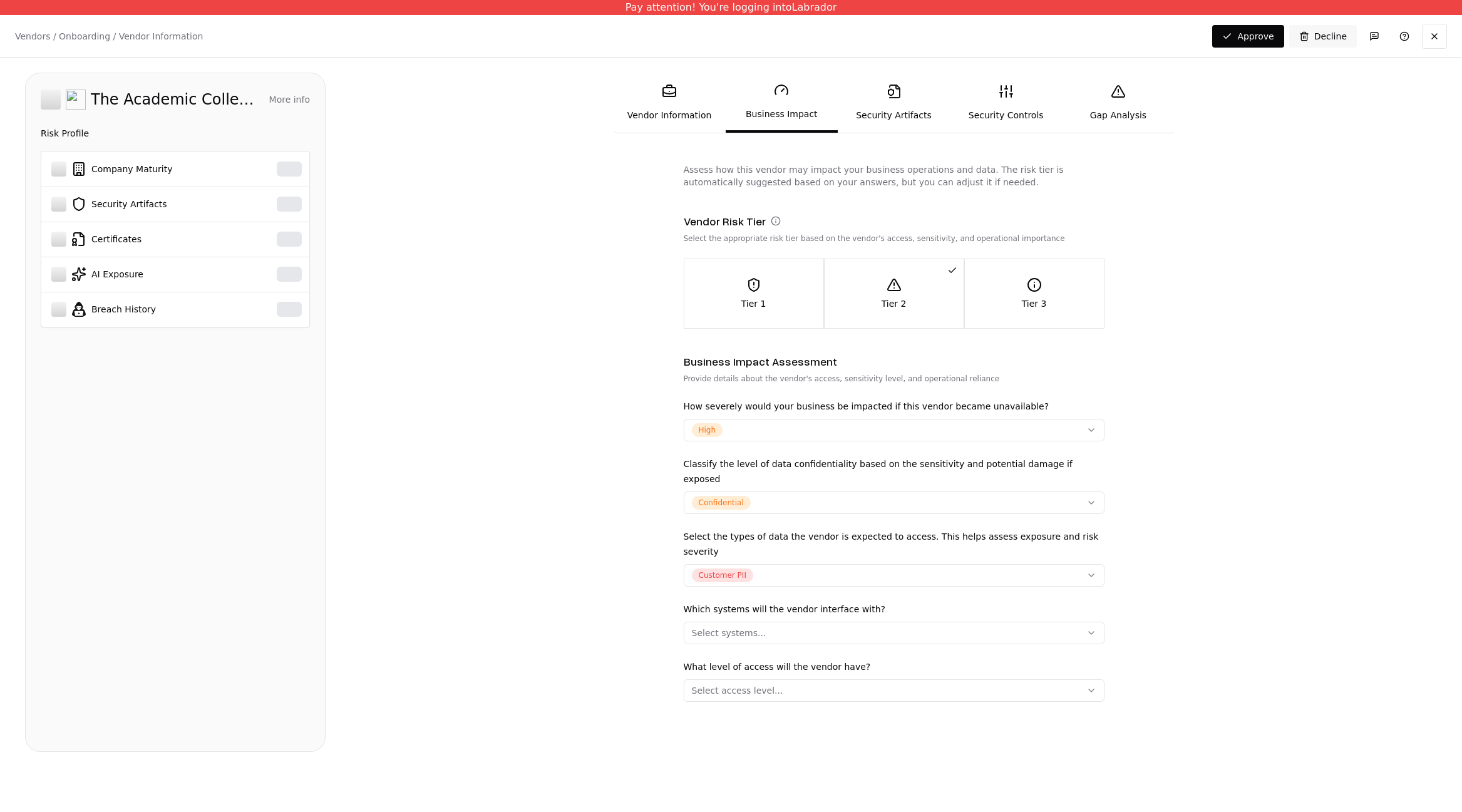
click at [917, 417] on div "How severely would your business be impacted if this vendor became unavailable?…" at bounding box center [894, 420] width 421 height 43
click at [913, 440] on button "High" at bounding box center [894, 430] width 421 height 23
click at [913, 432] on button "High" at bounding box center [894, 430] width 421 height 23
click at [755, 626] on button "Select systems..." at bounding box center [894, 633] width 421 height 23
click at [750, 627] on div "Select systems..." at bounding box center [729, 633] width 75 height 13
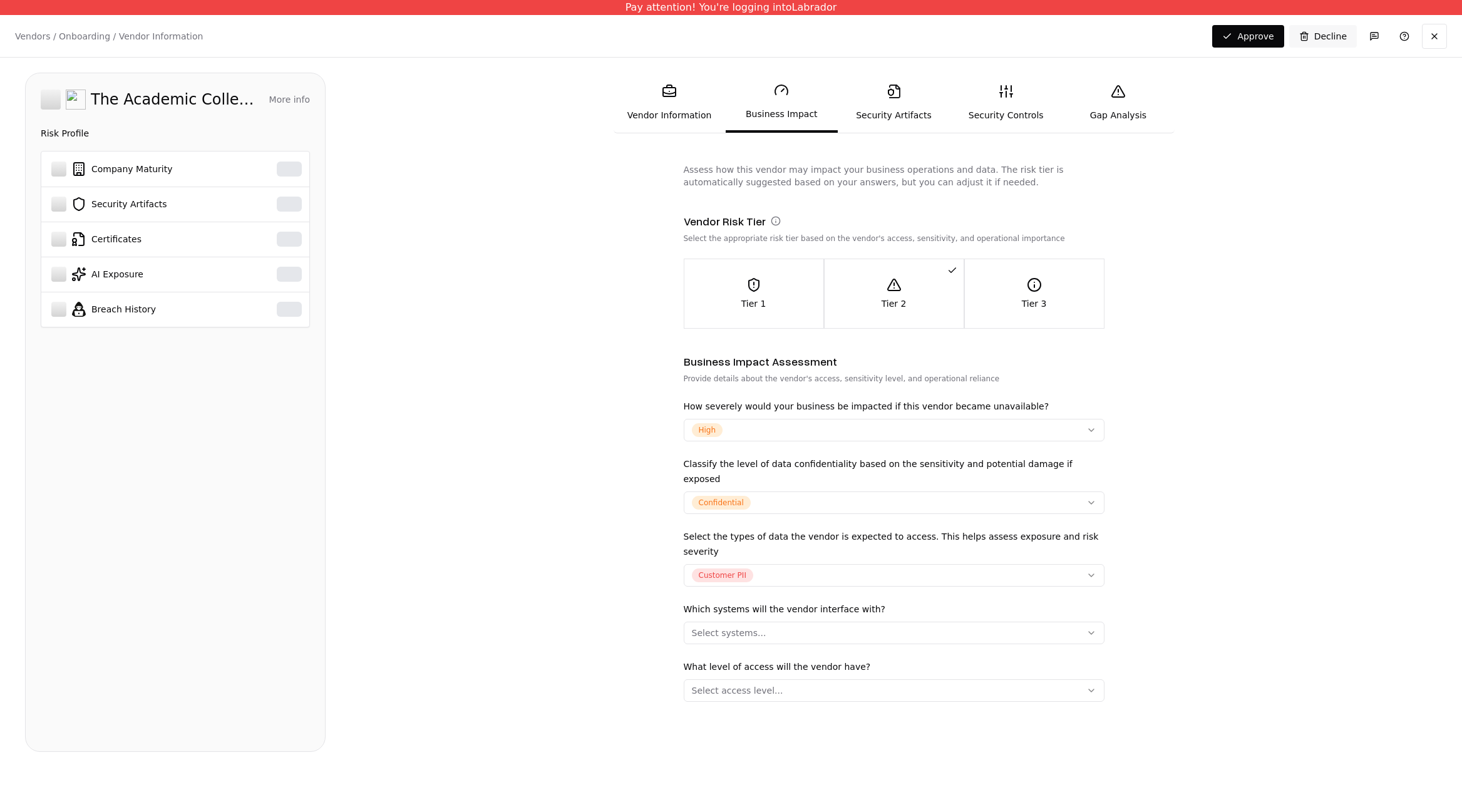
click at [1024, 289] on div "Tier 3" at bounding box center [1034, 293] width 139 height 33
click at [905, 291] on div "Tier 2" at bounding box center [894, 293] width 139 height 33
click at [1055, 292] on div "Tier 3" at bounding box center [1034, 293] width 139 height 33
click at [705, 496] on div "Confidential" at bounding box center [721, 503] width 59 height 14
click at [735, 427] on button "High" at bounding box center [894, 430] width 421 height 23
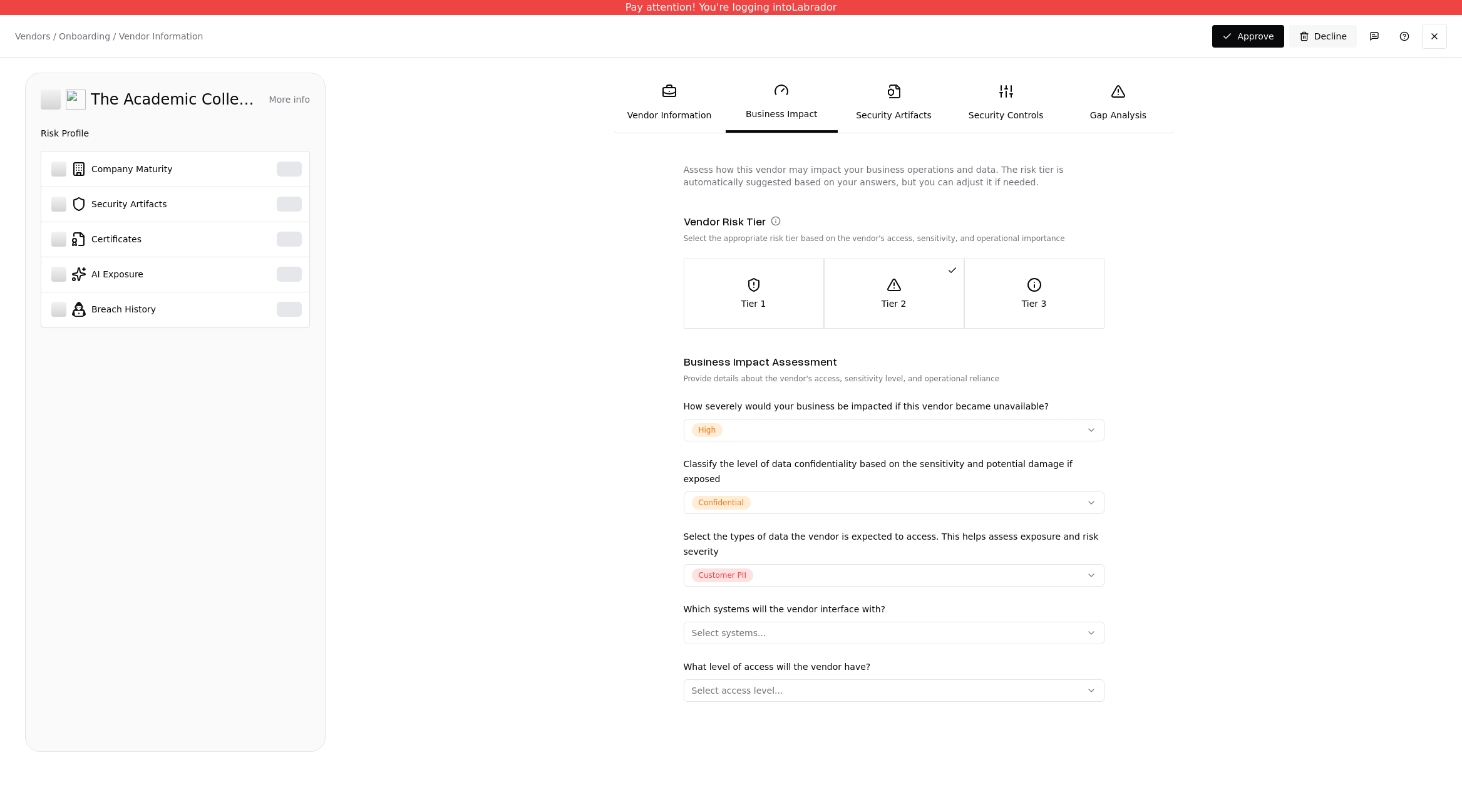
click at [1287, 42] on div "Changes Saved Approve Decline" at bounding box center [1329, 37] width 235 height 25
click at [1305, 35] on button "Decline" at bounding box center [1323, 37] width 67 height 23
click at [408, 103] on div "Vendor Information Business Impact Security Artifacts Security Controls Gap Ana…" at bounding box center [894, 412] width 1087 height 679
click at [783, 87] on icon at bounding box center [781, 90] width 15 height 15
click at [905, 108] on link "Security Artifacts" at bounding box center [894, 103] width 112 height 57
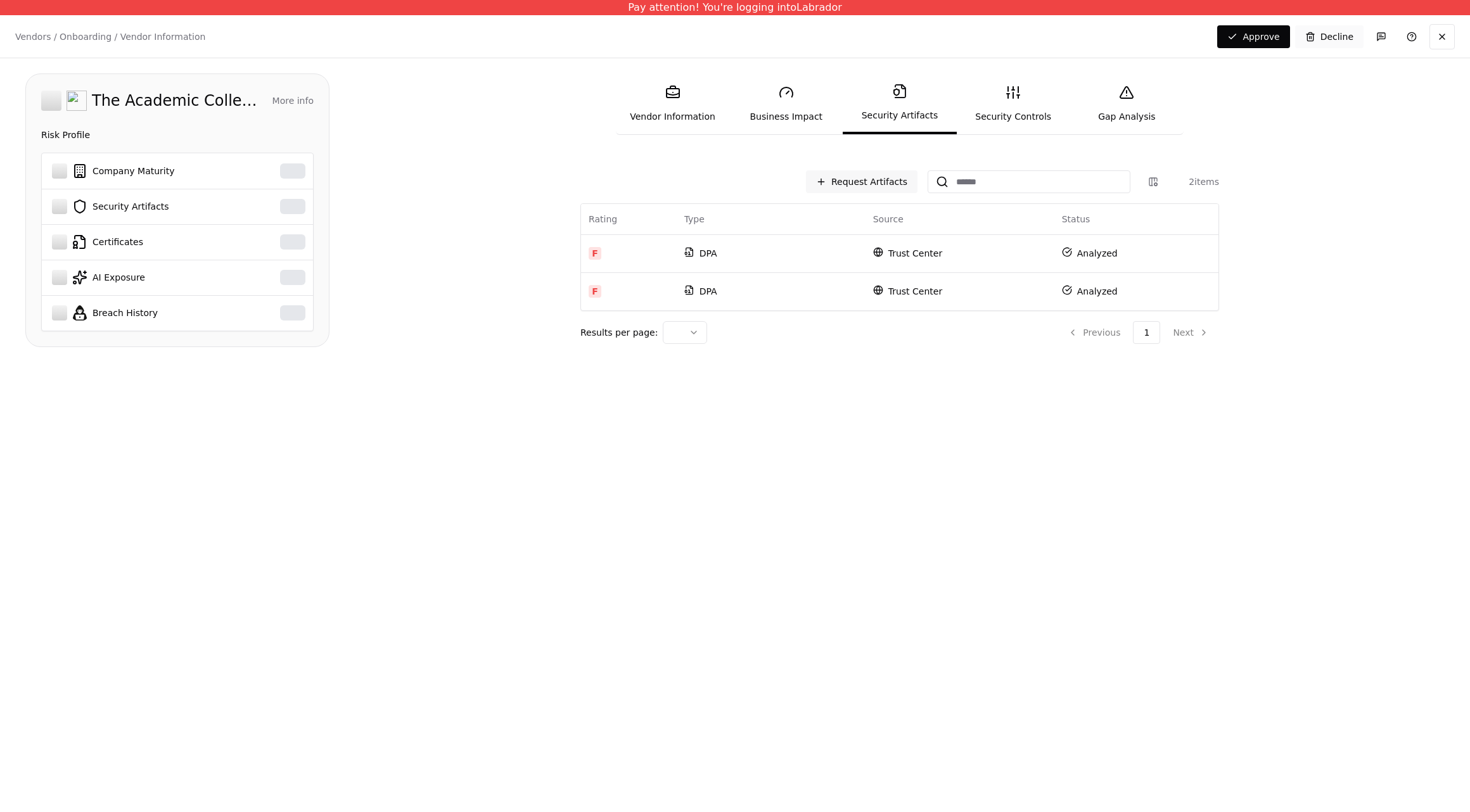
click at [1036, 101] on link "Security Controls" at bounding box center [1013, 104] width 113 height 58
click at [1322, 29] on button "Decline" at bounding box center [1329, 37] width 68 height 23
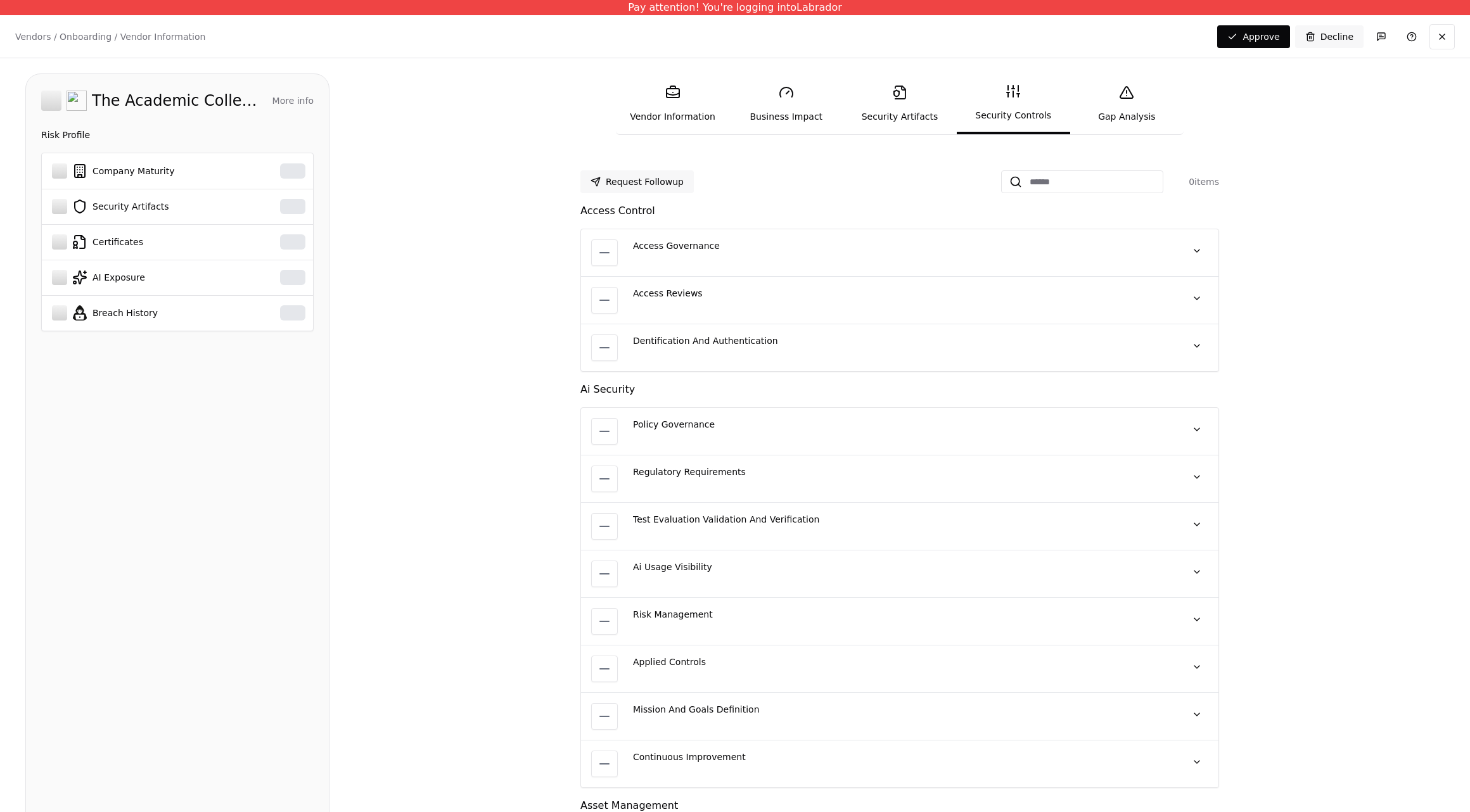
click at [795, 105] on link "Business Impact" at bounding box center [786, 104] width 113 height 58
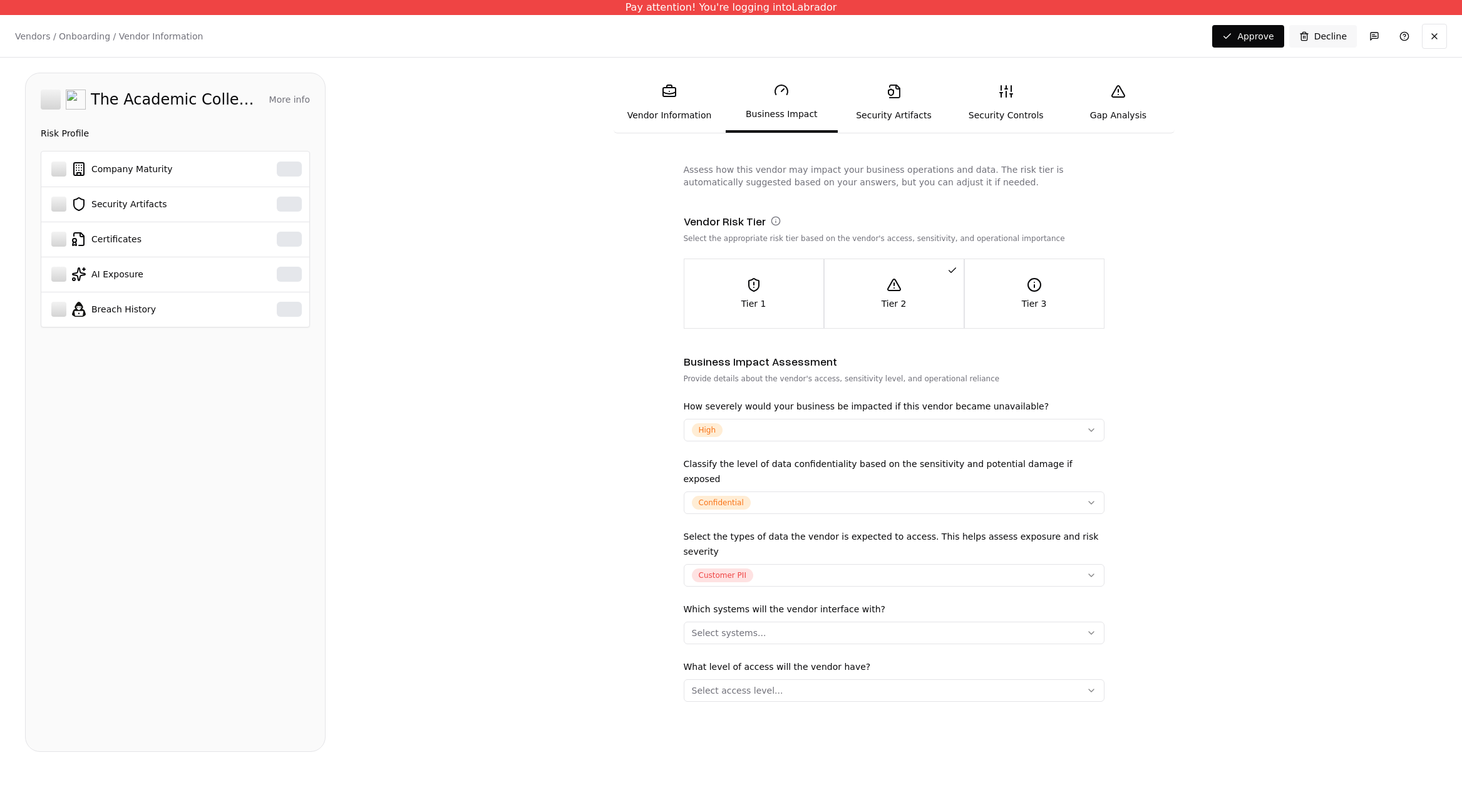
click at [851, 266] on button "Tier 2" at bounding box center [894, 293] width 139 height 69
click at [769, 283] on div "Tier 1" at bounding box center [754, 293] width 139 height 33
click at [1110, 299] on form "Assess how this vendor may impact your business operations and data. The risk t…" at bounding box center [894, 457] width 1087 height 589
click at [1063, 289] on div "Tier 3" at bounding box center [1034, 293] width 139 height 33
click at [1434, 39] on button at bounding box center [1435, 37] width 25 height 25
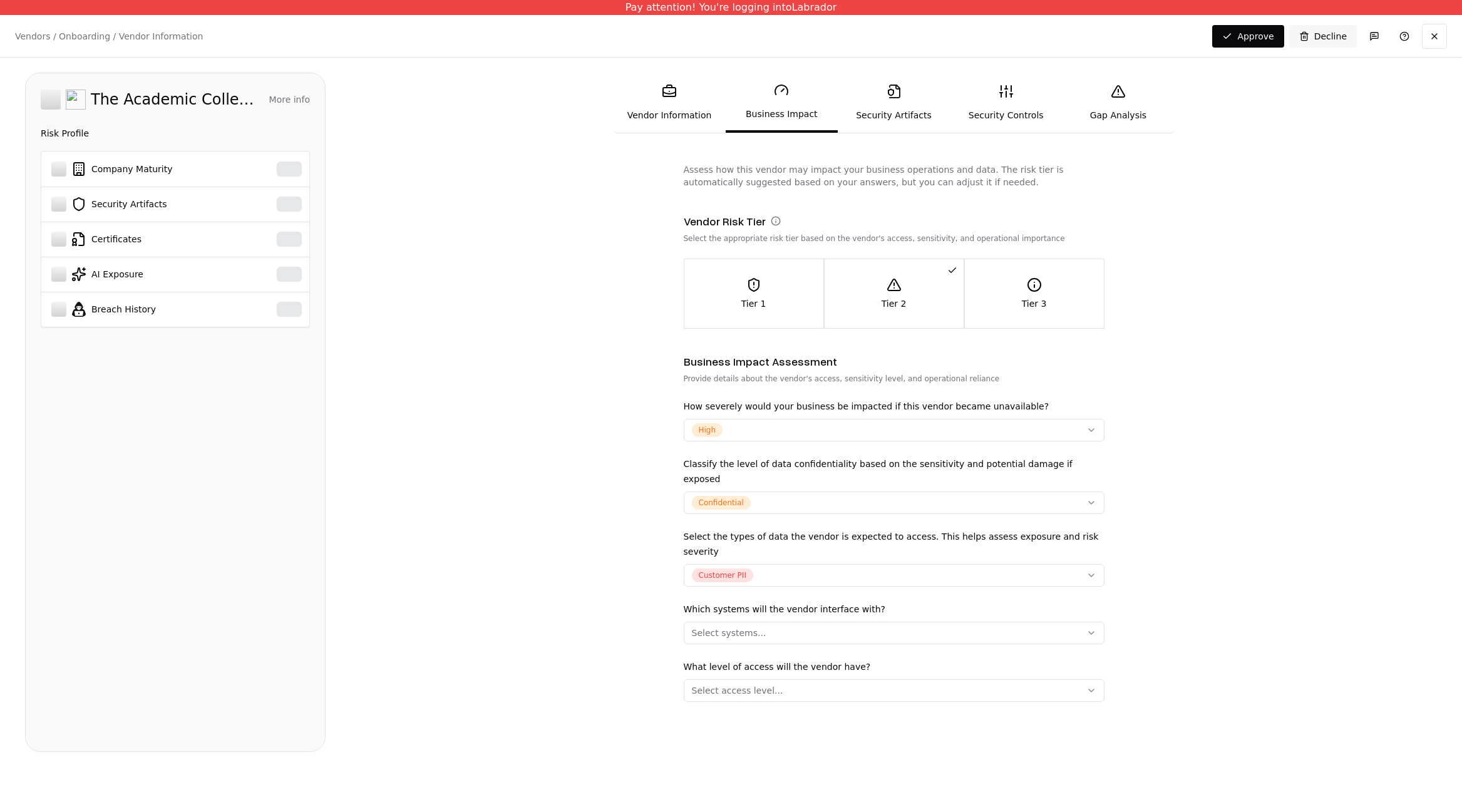
click at [217, 376] on div "The Academic College of [GEOGRAPHIC_DATA], Yaffo More info Domain [DOMAIN_NAME]…" at bounding box center [175, 412] width 301 height 679
click at [243, 415] on div "The Academic College of [GEOGRAPHIC_DATA], Yaffo More info Domain [DOMAIN_NAME]…" at bounding box center [175, 412] width 301 height 679
click at [1011, 317] on button "Tier 3" at bounding box center [1034, 293] width 139 height 69
click at [915, 314] on button "Tier 2" at bounding box center [894, 293] width 139 height 69
click at [735, 627] on div "Select systems..." at bounding box center [729, 633] width 75 height 13
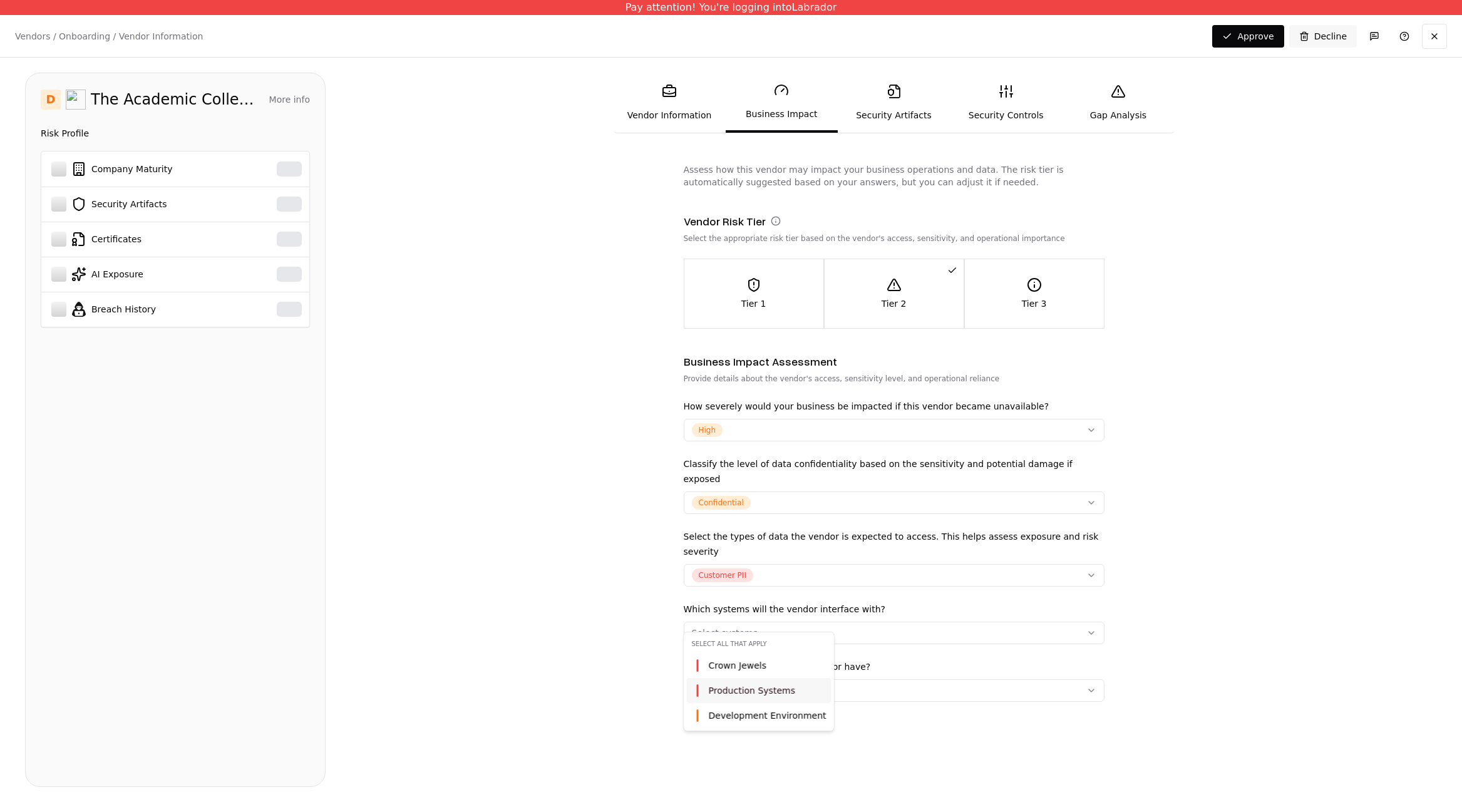
click at [751, 702] on div "Production Systems" at bounding box center [759, 691] width 145 height 25
click at [563, 661] on html "Pay attention! You're logging into Labrador Vendors / Onboarding / Vendor Infor…" at bounding box center [731, 406] width 1462 height 812
click at [734, 685] on div "Select access level..." at bounding box center [737, 691] width 91 height 13
click at [735, 744] on div "Full Write" at bounding box center [753, 738] width 134 height 25
click at [550, 714] on html "Pay attention! You're logging into Labrador Vendors / Onboarding / Vendor Infor…" at bounding box center [731, 406] width 1462 height 812
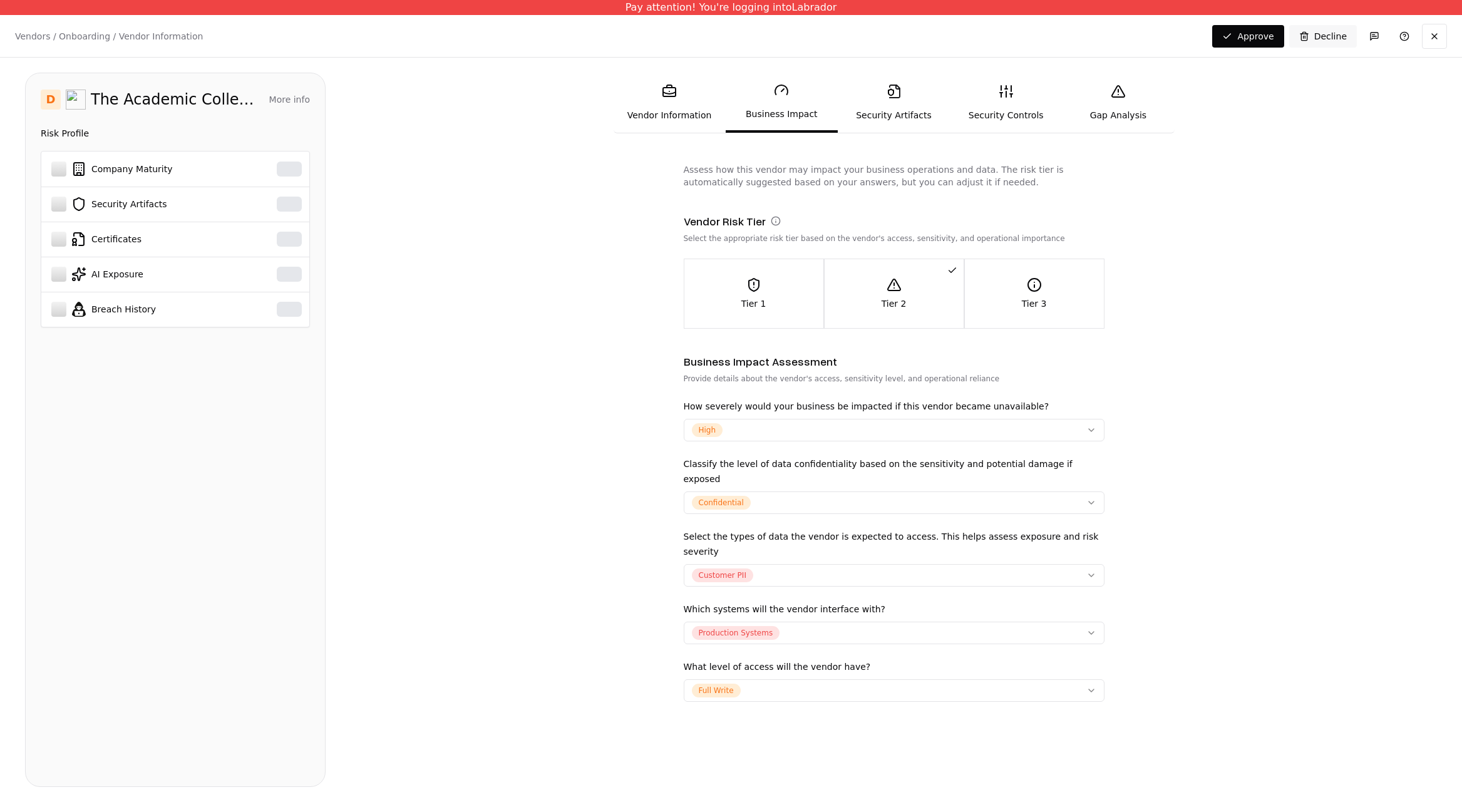
click at [896, 92] on icon at bounding box center [894, 91] width 15 height 15
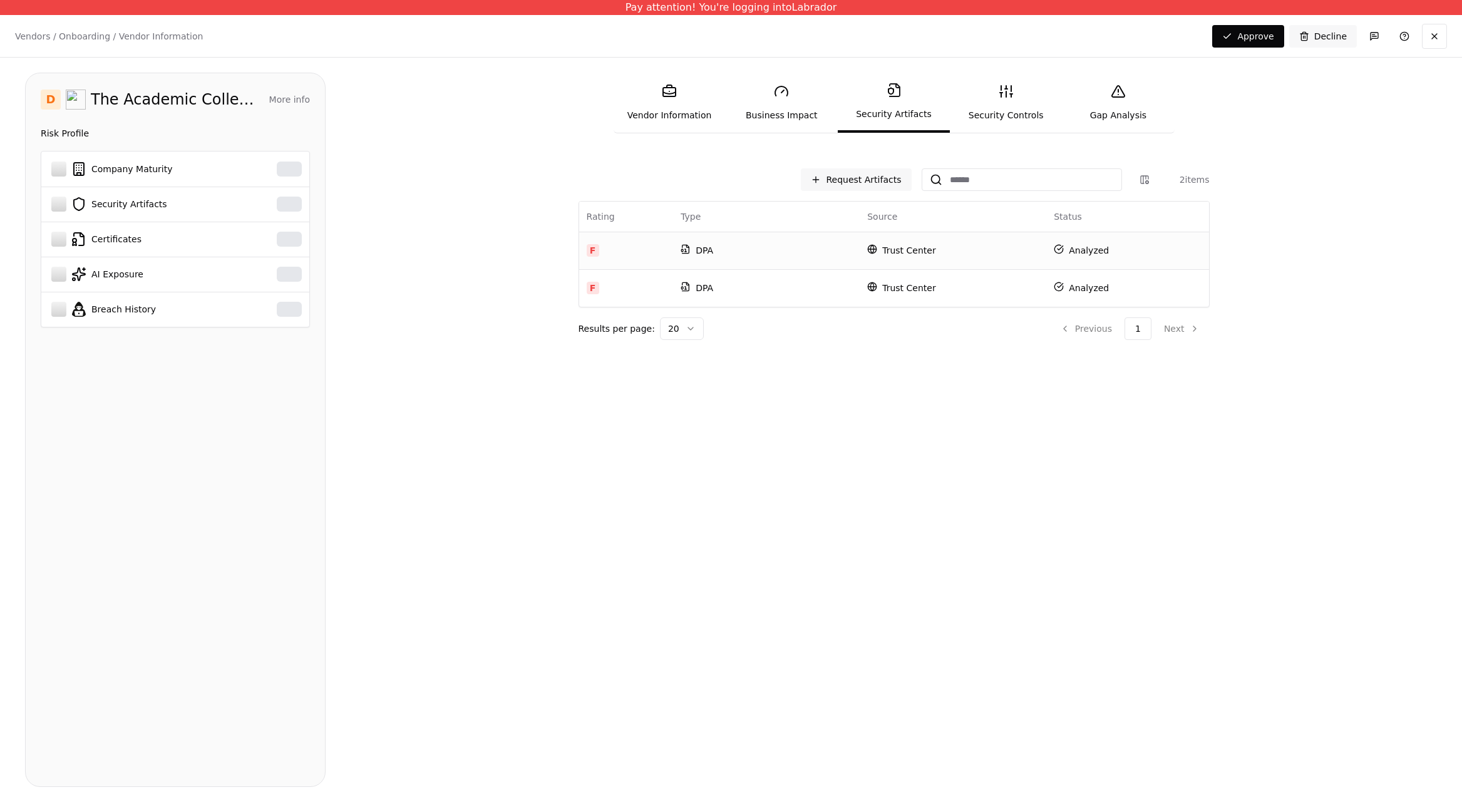
click at [753, 249] on p "DPA" at bounding box center [766, 250] width 171 height 13
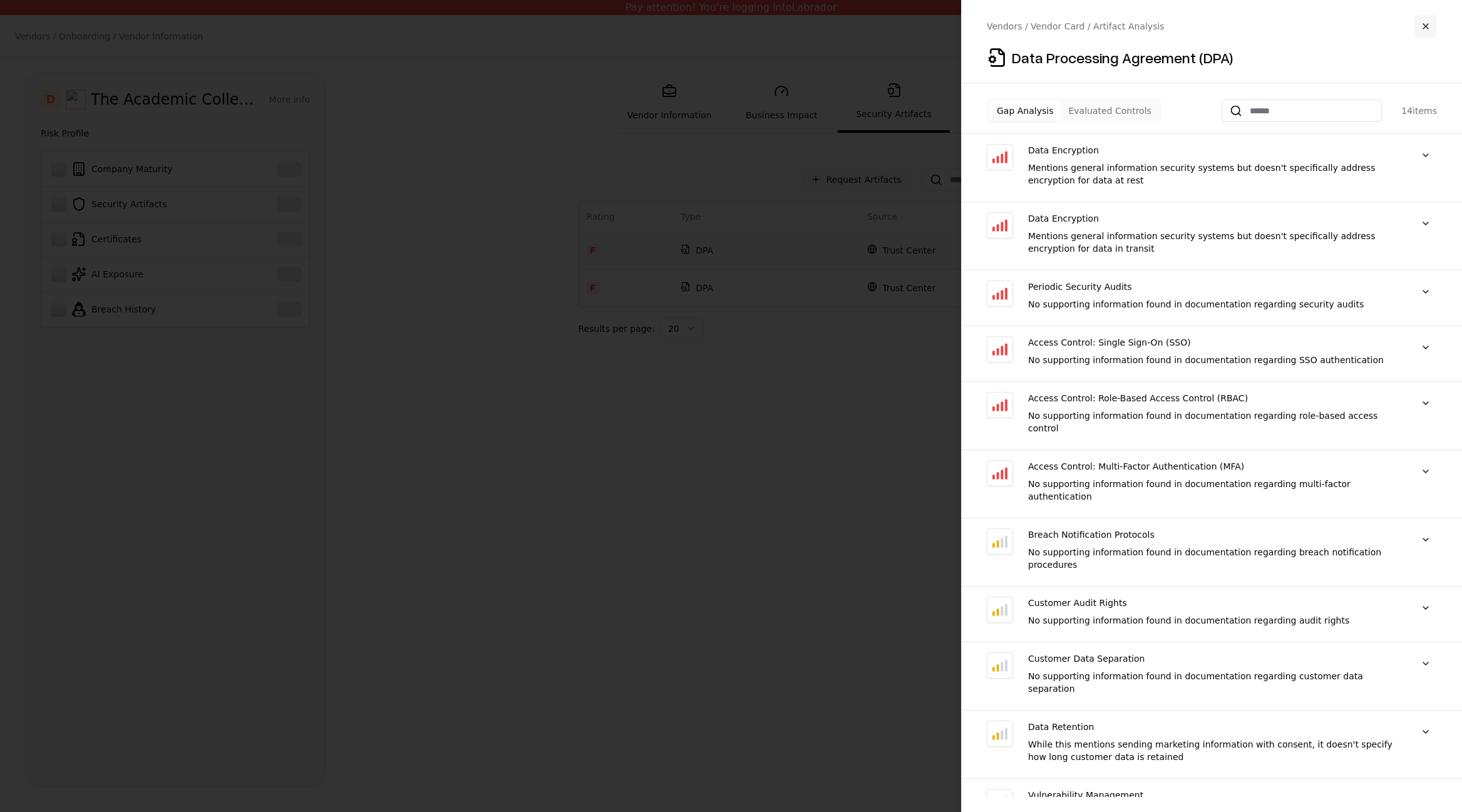
click at [1431, 26] on button "button" at bounding box center [1426, 27] width 23 height 23
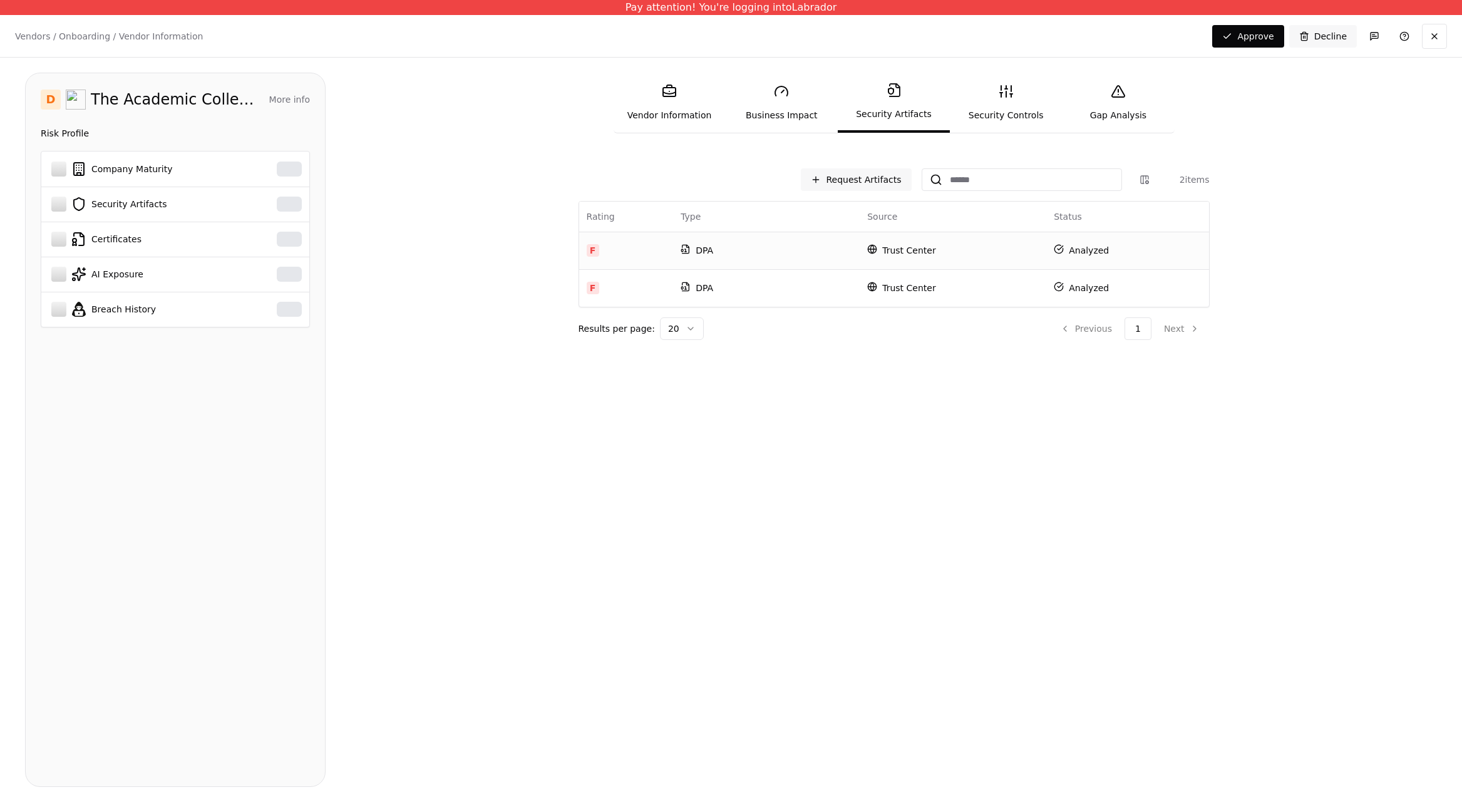
click at [991, 115] on link "Security Controls" at bounding box center [1006, 103] width 112 height 57
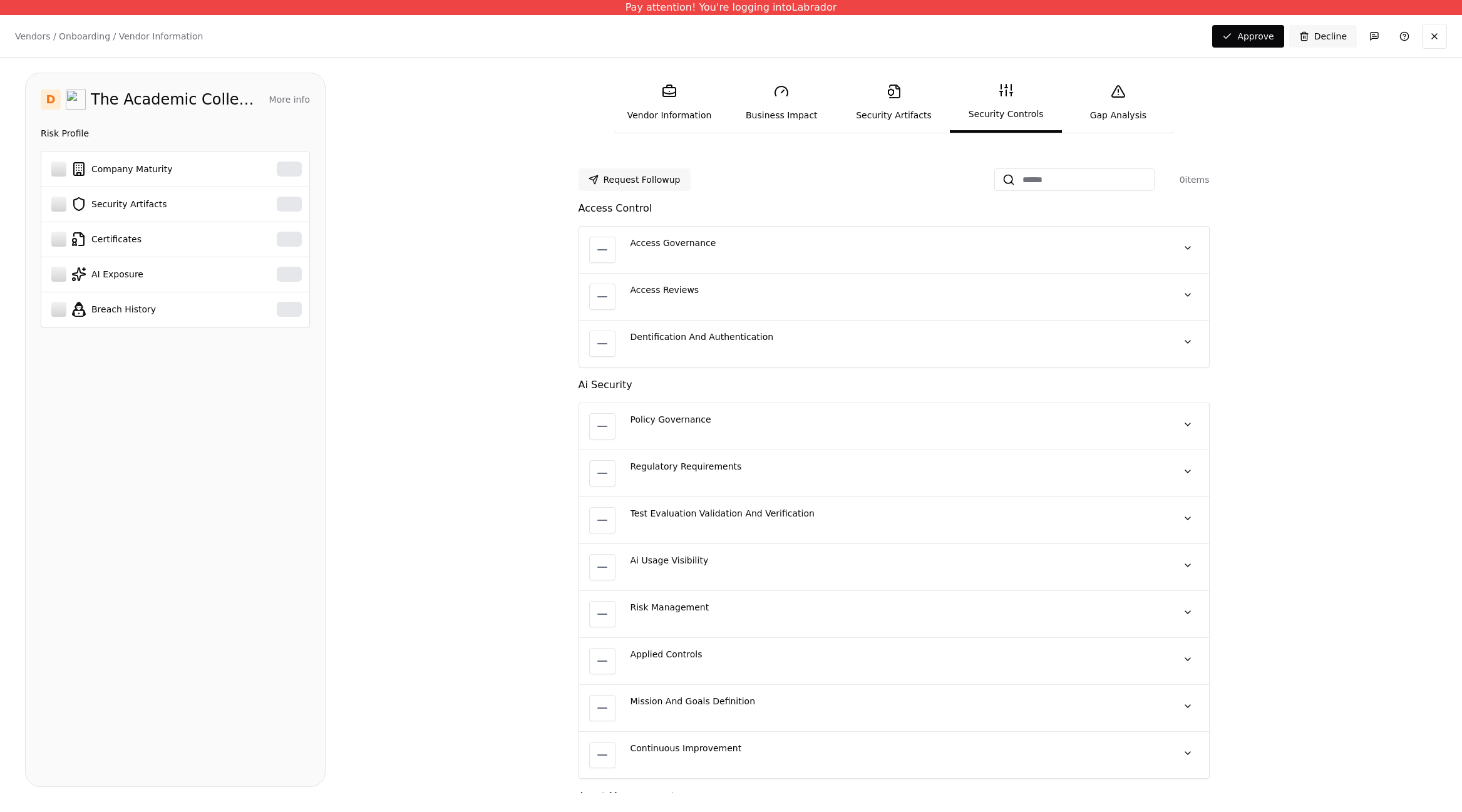
click at [868, 253] on div "Access Governance No quote available" at bounding box center [896, 249] width 531 height 26
click at [603, 243] on icon at bounding box center [602, 249] width 15 height 15
click at [1128, 103] on link "Gap Analysis" at bounding box center [1118, 103] width 112 height 57
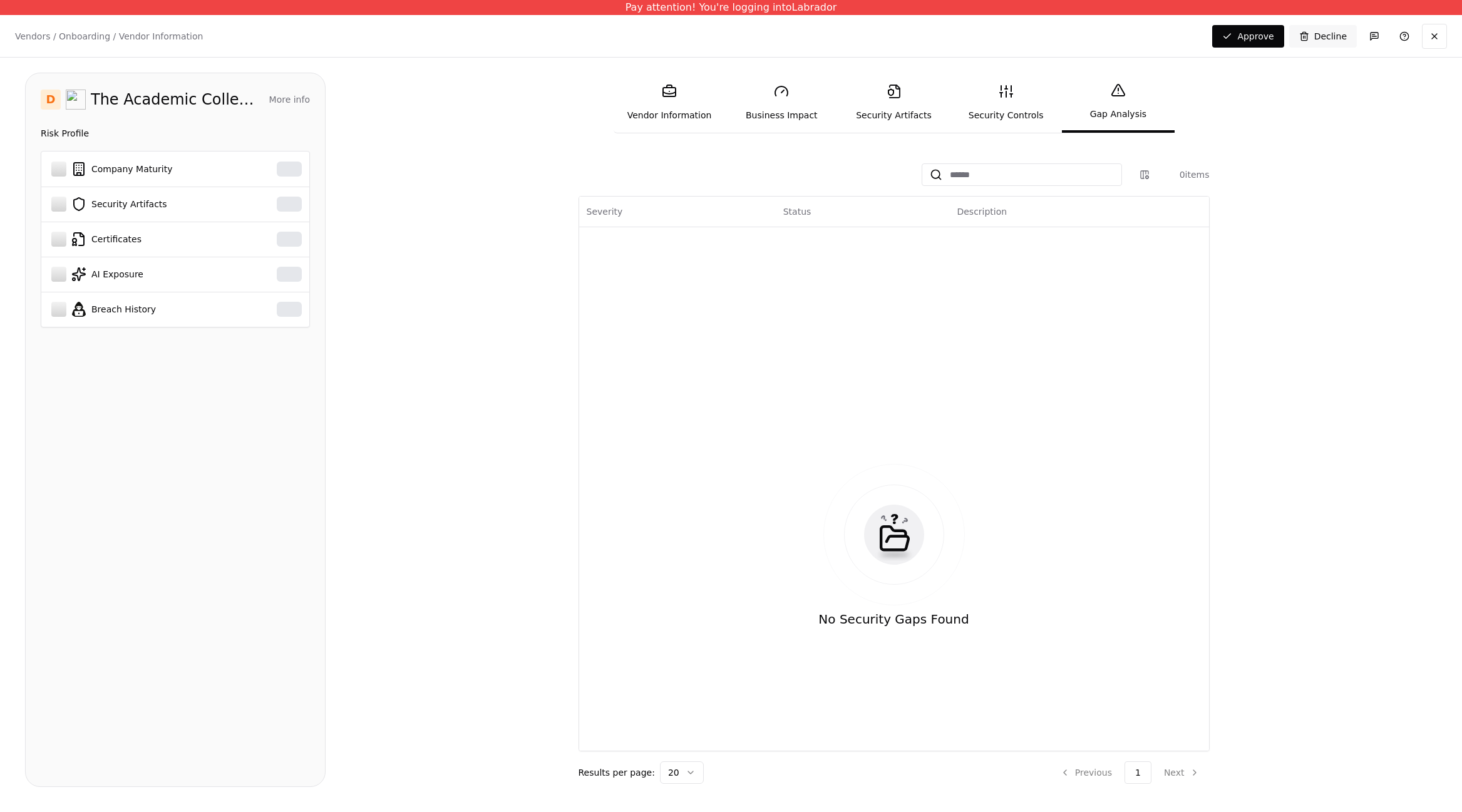
click at [680, 102] on link "Vendor Information" at bounding box center [669, 103] width 112 height 57
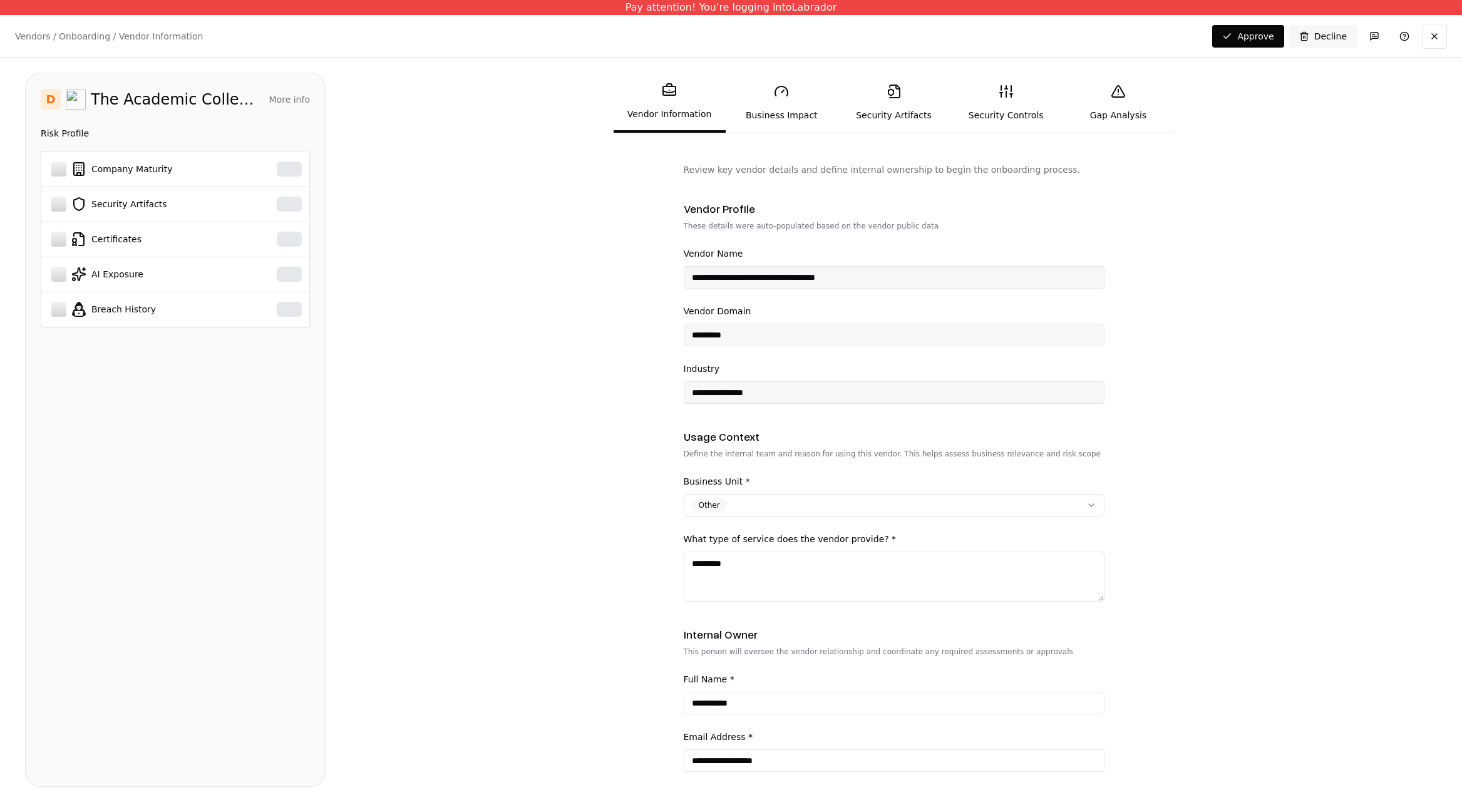
scroll to position [200, 0]
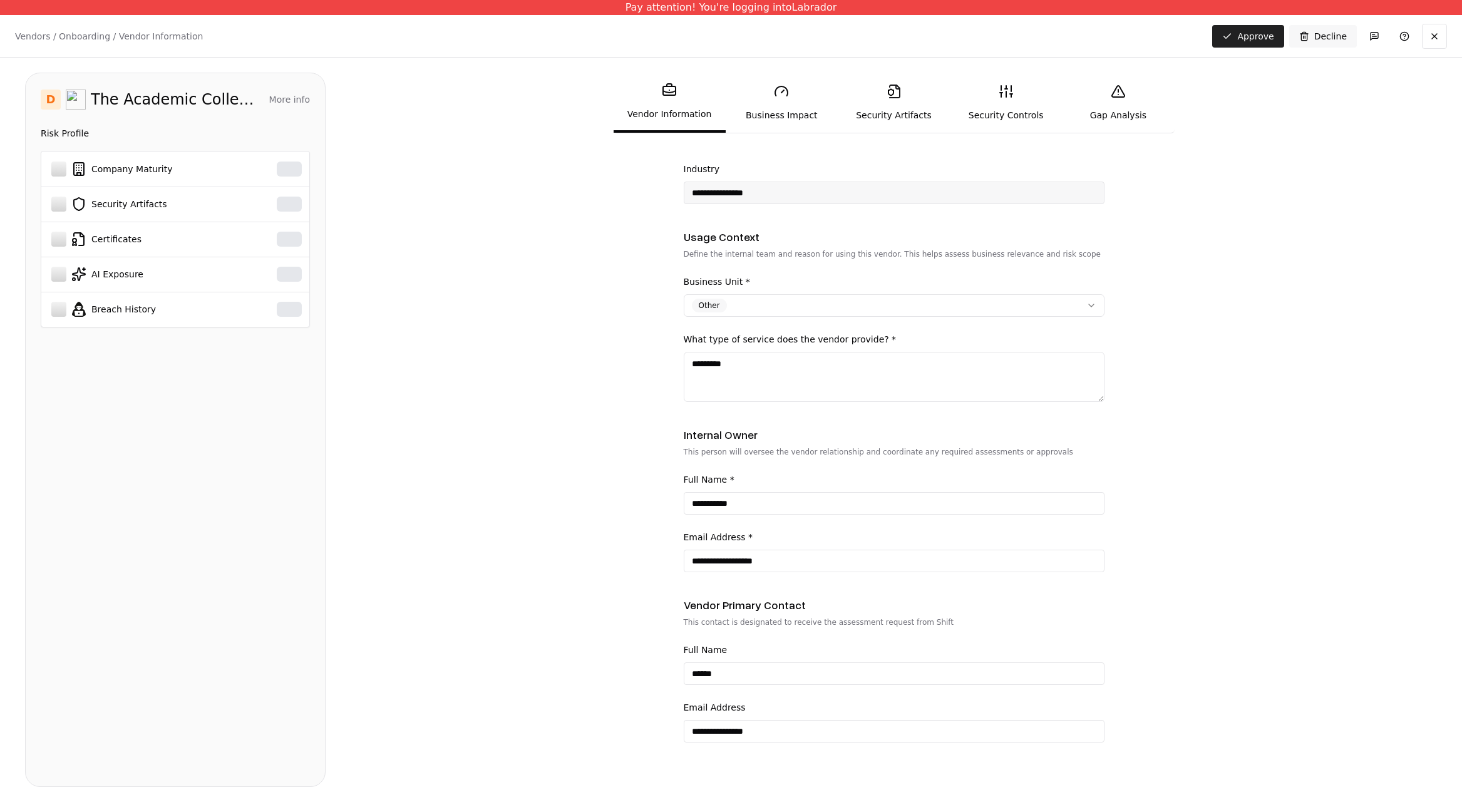
click at [1253, 42] on button "Approve" at bounding box center [1247, 37] width 71 height 23
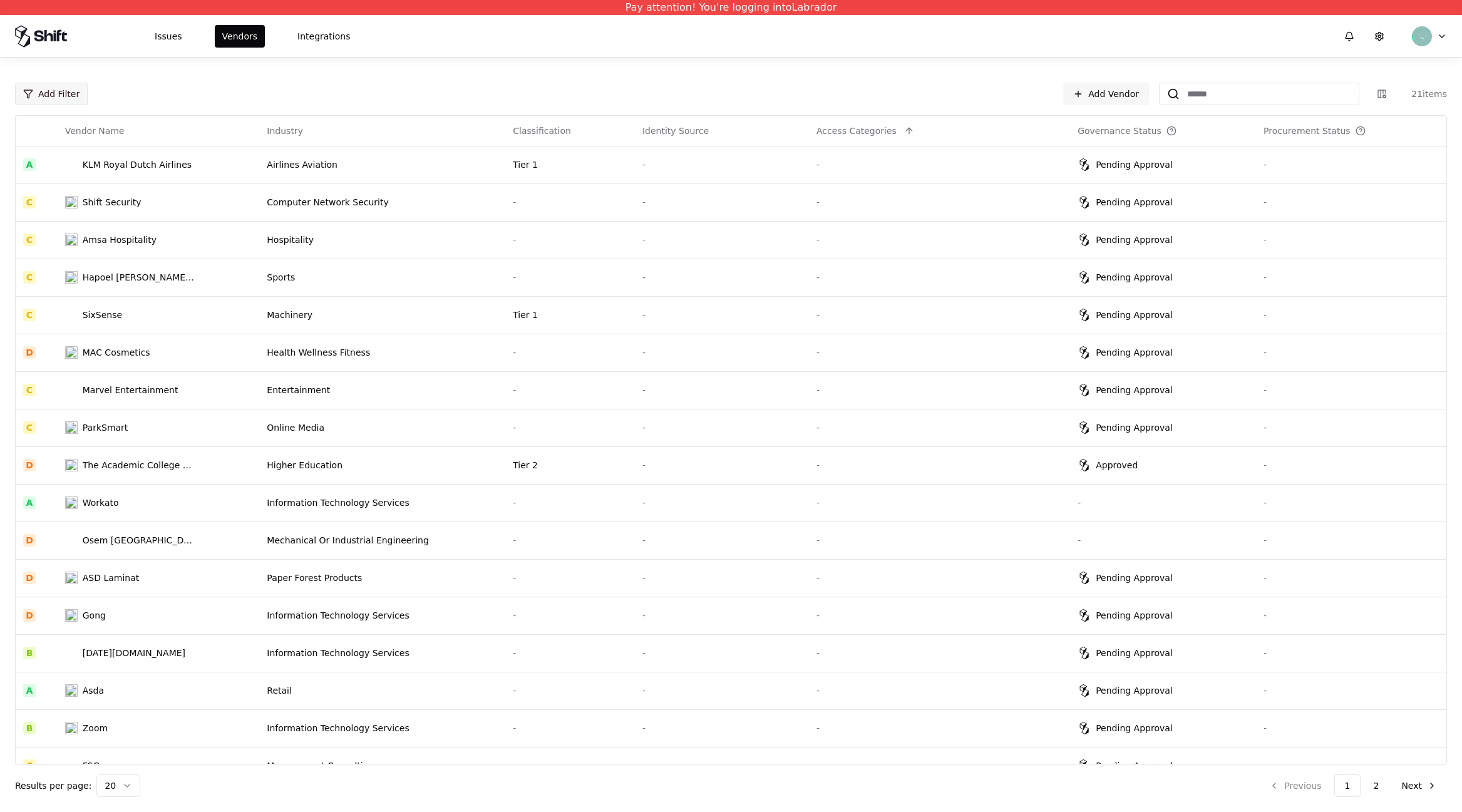
click at [58, 93] on html "Pay attention! You're logging into Labrador Issues Vendors Integrations Add Fil…" at bounding box center [731, 406] width 1462 height 812
click at [1187, 95] on html "Pay attention! You're logging into Labrador Issues Vendors Integrations Add Fil…" at bounding box center [731, 406] width 1462 height 812
click at [1191, 94] on input at bounding box center [1269, 94] width 179 height 23
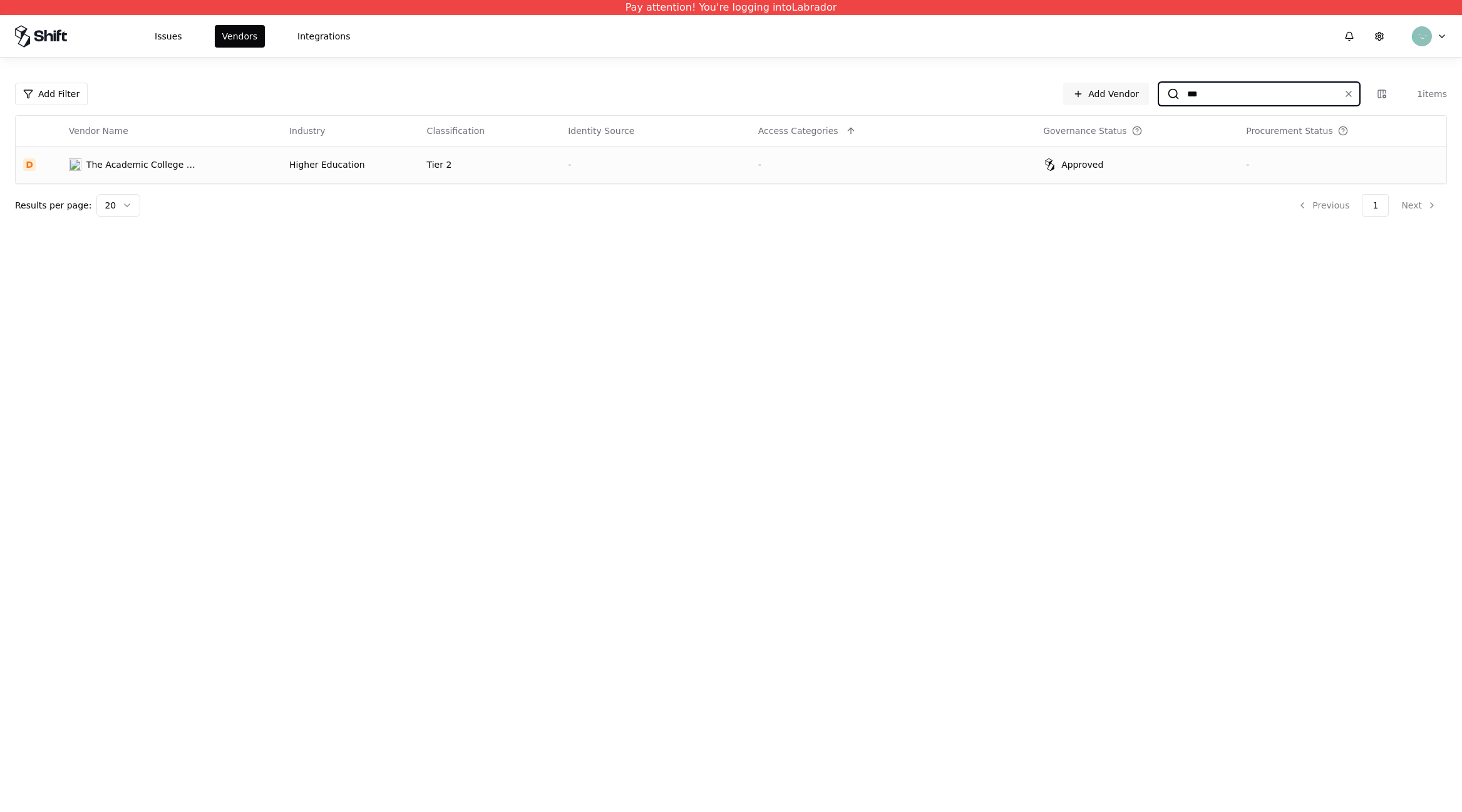
type input "***"
click at [211, 157] on td "The Academic College of Tel-Aviv, Yaffo" at bounding box center [171, 165] width 221 height 37
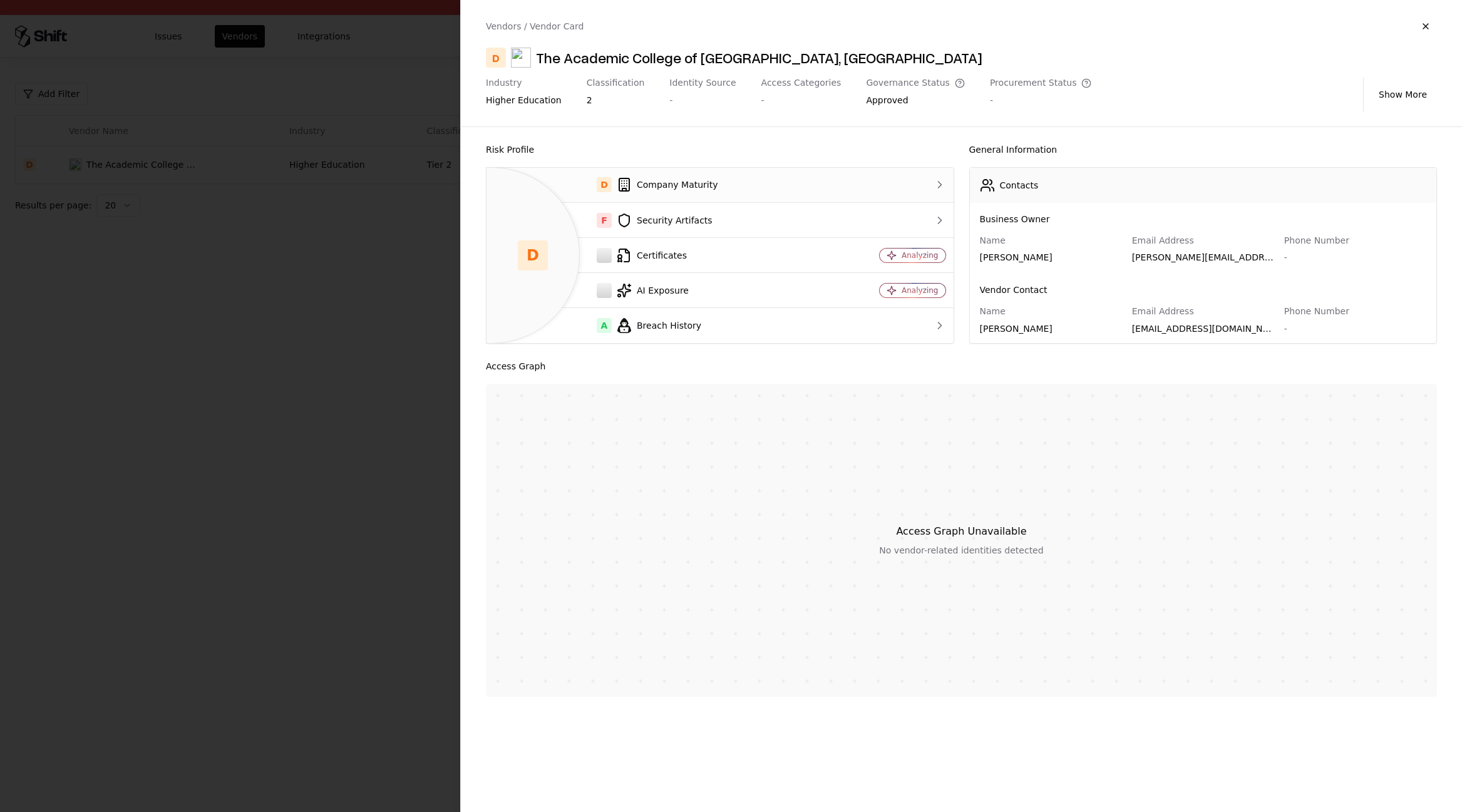
click at [668, 190] on div "D Company Maturity" at bounding box center [661, 185] width 329 height 15
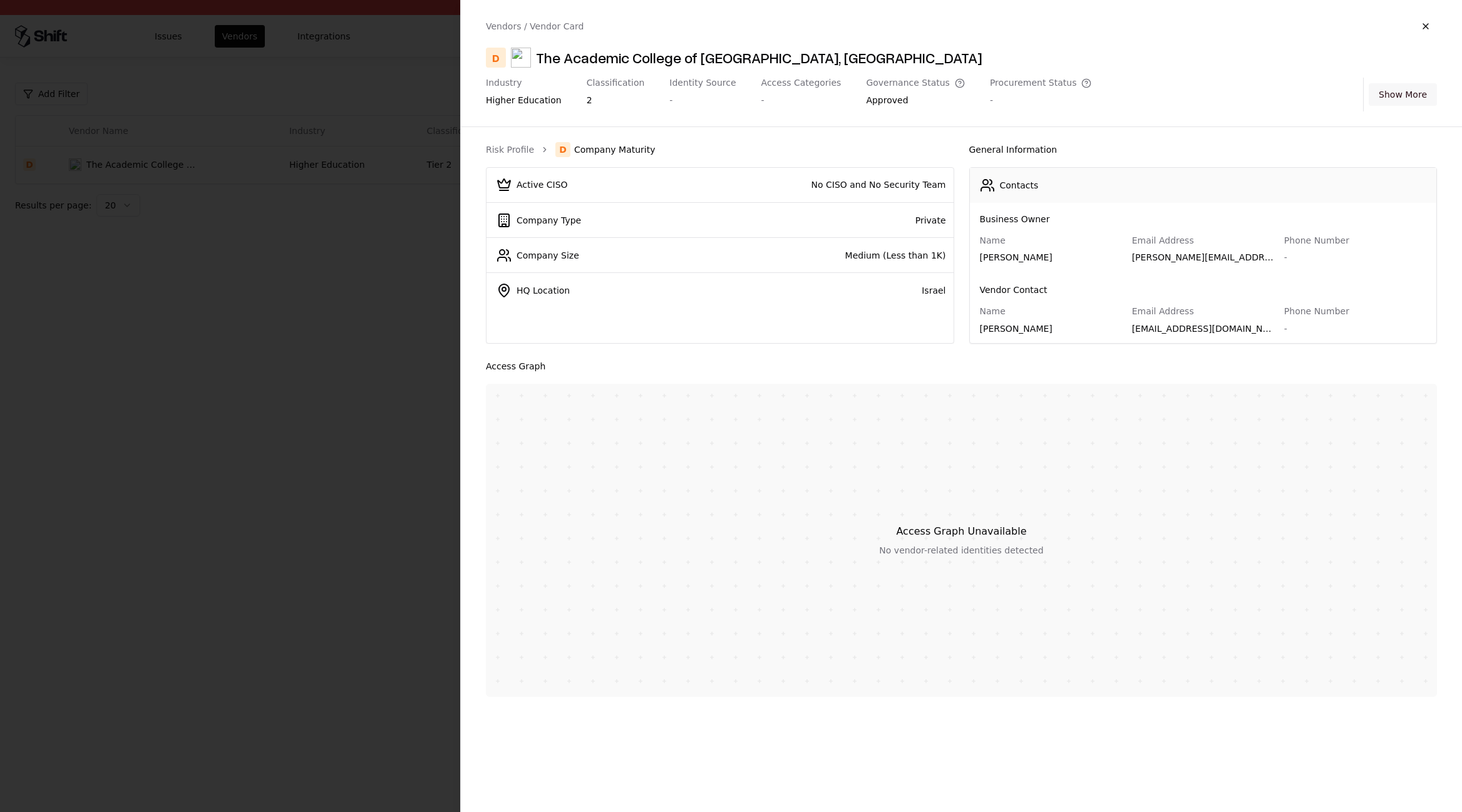
click at [1408, 90] on button "Show More" at bounding box center [1403, 95] width 68 height 23
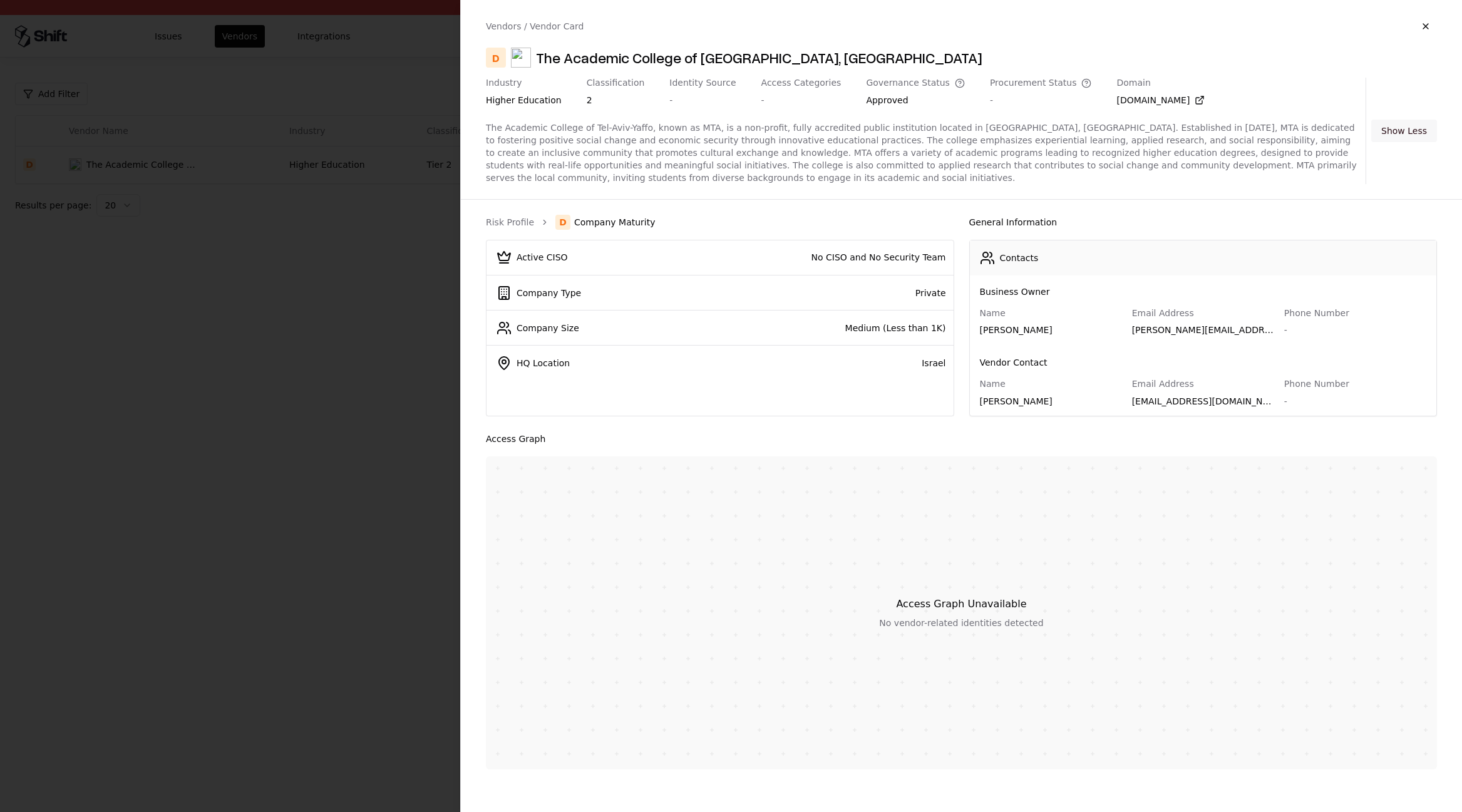
click at [1416, 131] on button "Show Less" at bounding box center [1404, 131] width 66 height 23
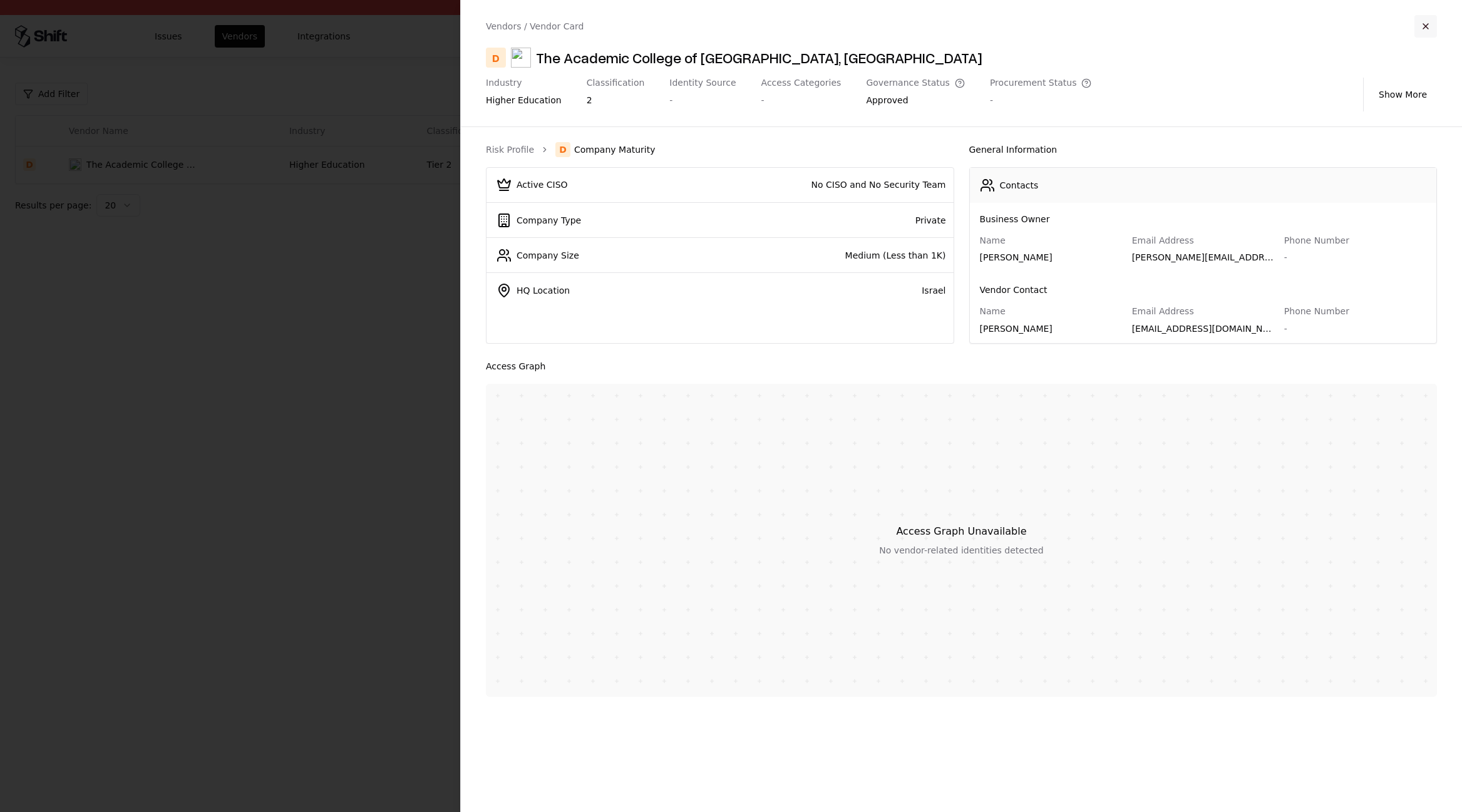
click at [1425, 23] on button "button" at bounding box center [1426, 27] width 23 height 23
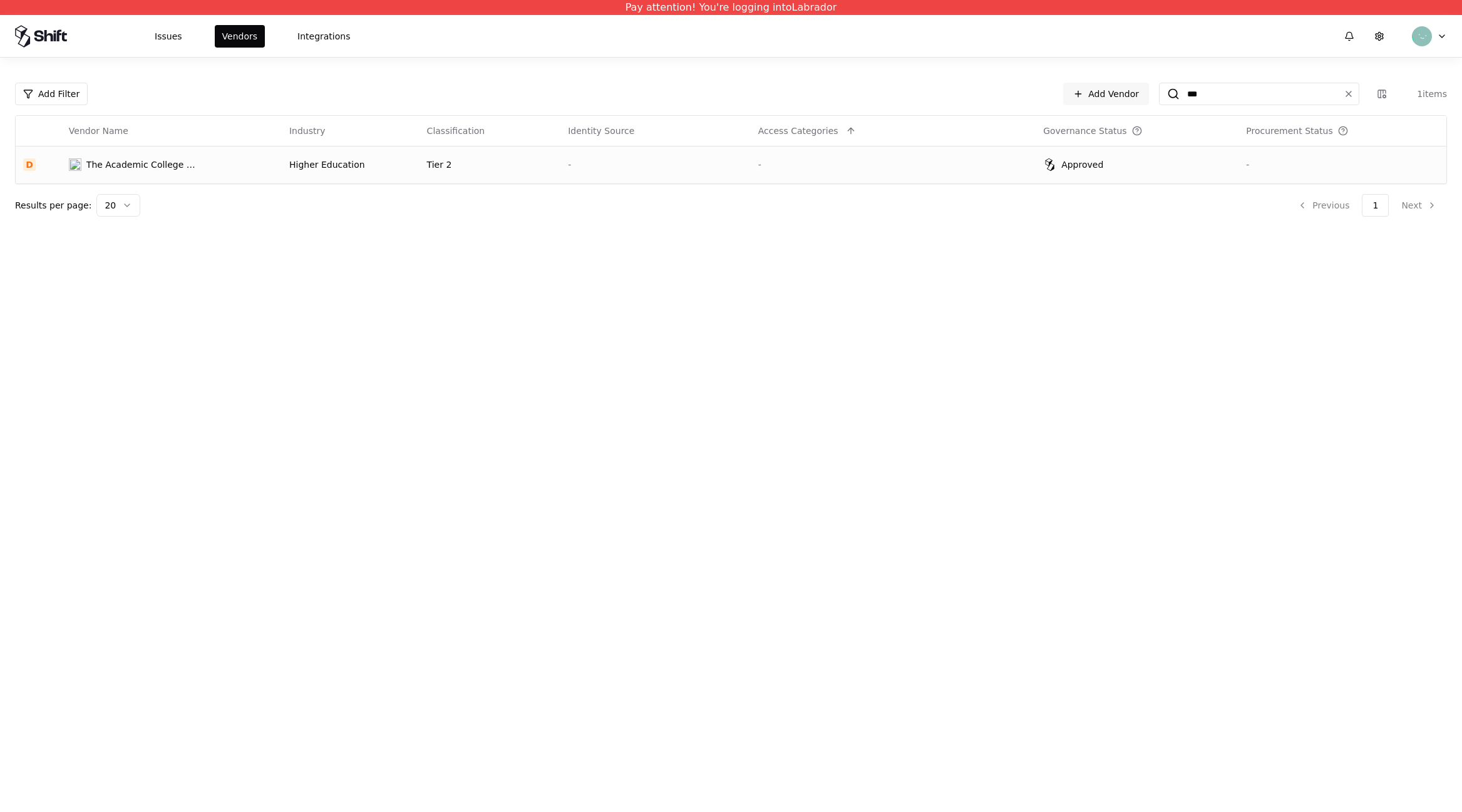
click at [1095, 173] on td "Approved" at bounding box center [1137, 165] width 203 height 37
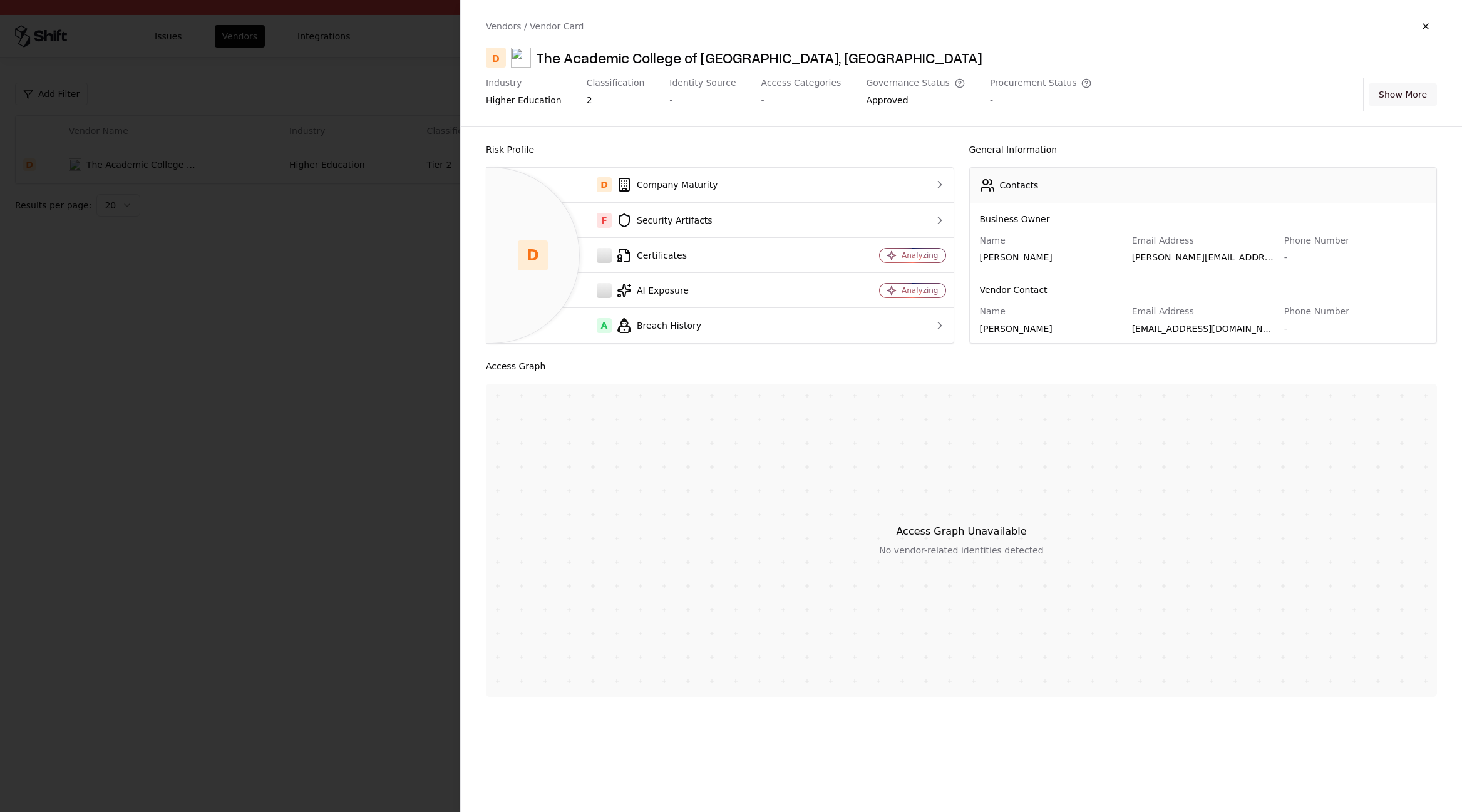
click at [1410, 91] on button "Show More" at bounding box center [1403, 95] width 68 height 23
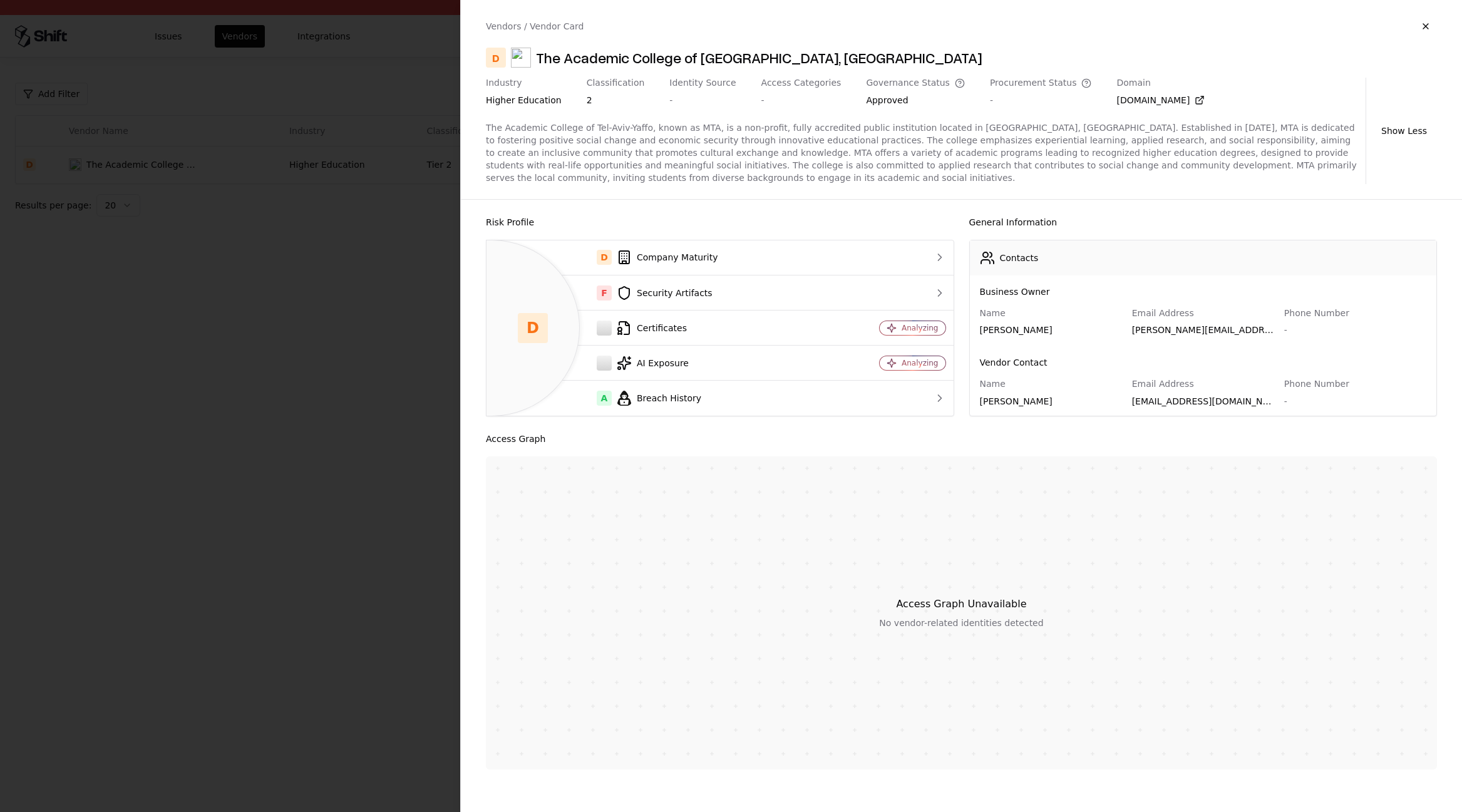
click at [1410, 105] on div "Industry higher education Classification 2 Identity Source - Access Categories …" at bounding box center [961, 131] width 951 height 107
click at [1421, 22] on button "button" at bounding box center [1426, 27] width 23 height 23
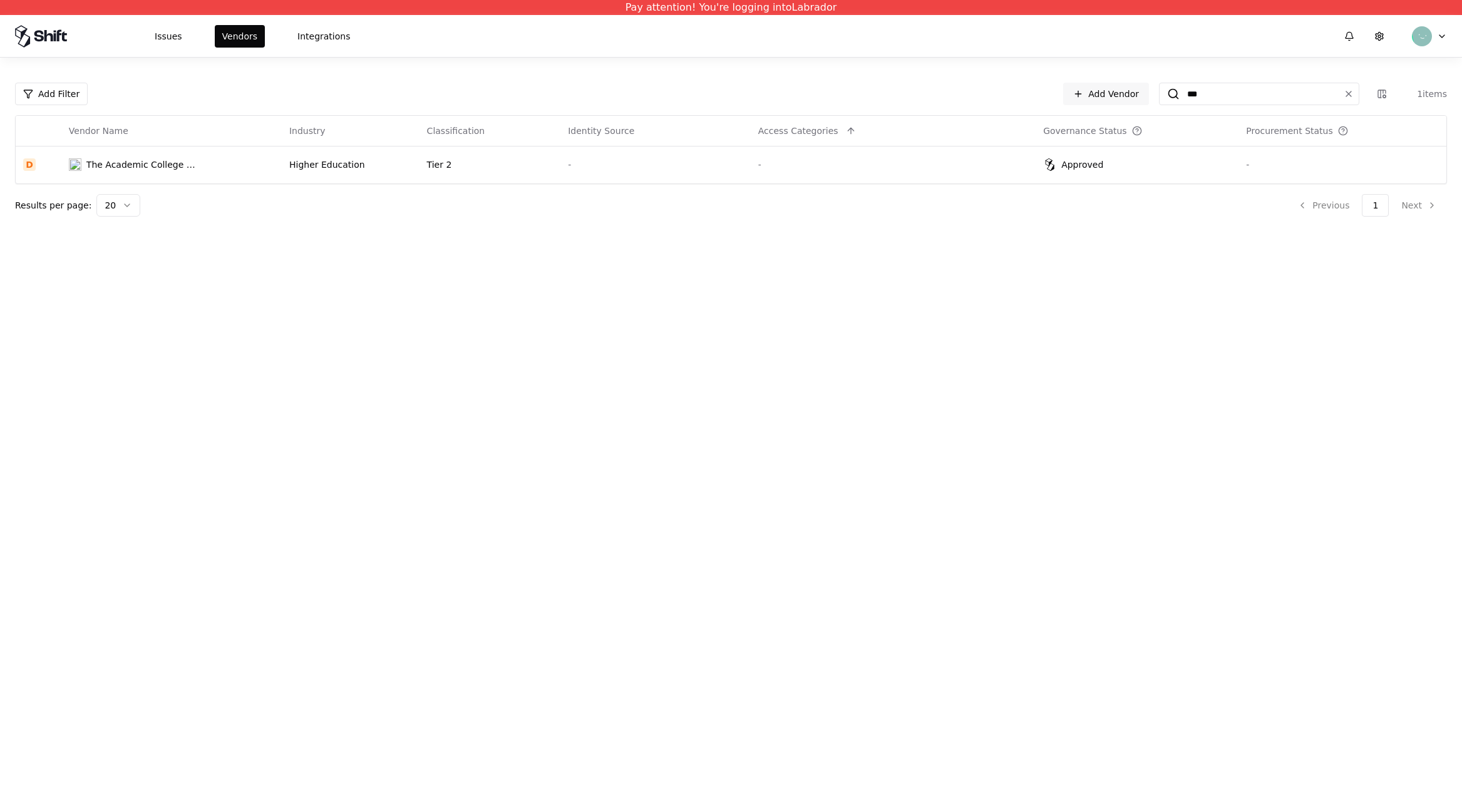
click at [580, 209] on div "Results per page: 20 Previous 1 Next" at bounding box center [731, 205] width 1432 height 23
click at [167, 245] on div "Pay attention! You're logging into Labrador Issues Vendors Integrations Add Fil…" at bounding box center [731, 406] width 1462 height 812
click at [1084, 163] on div "Approved" at bounding box center [1082, 165] width 42 height 13
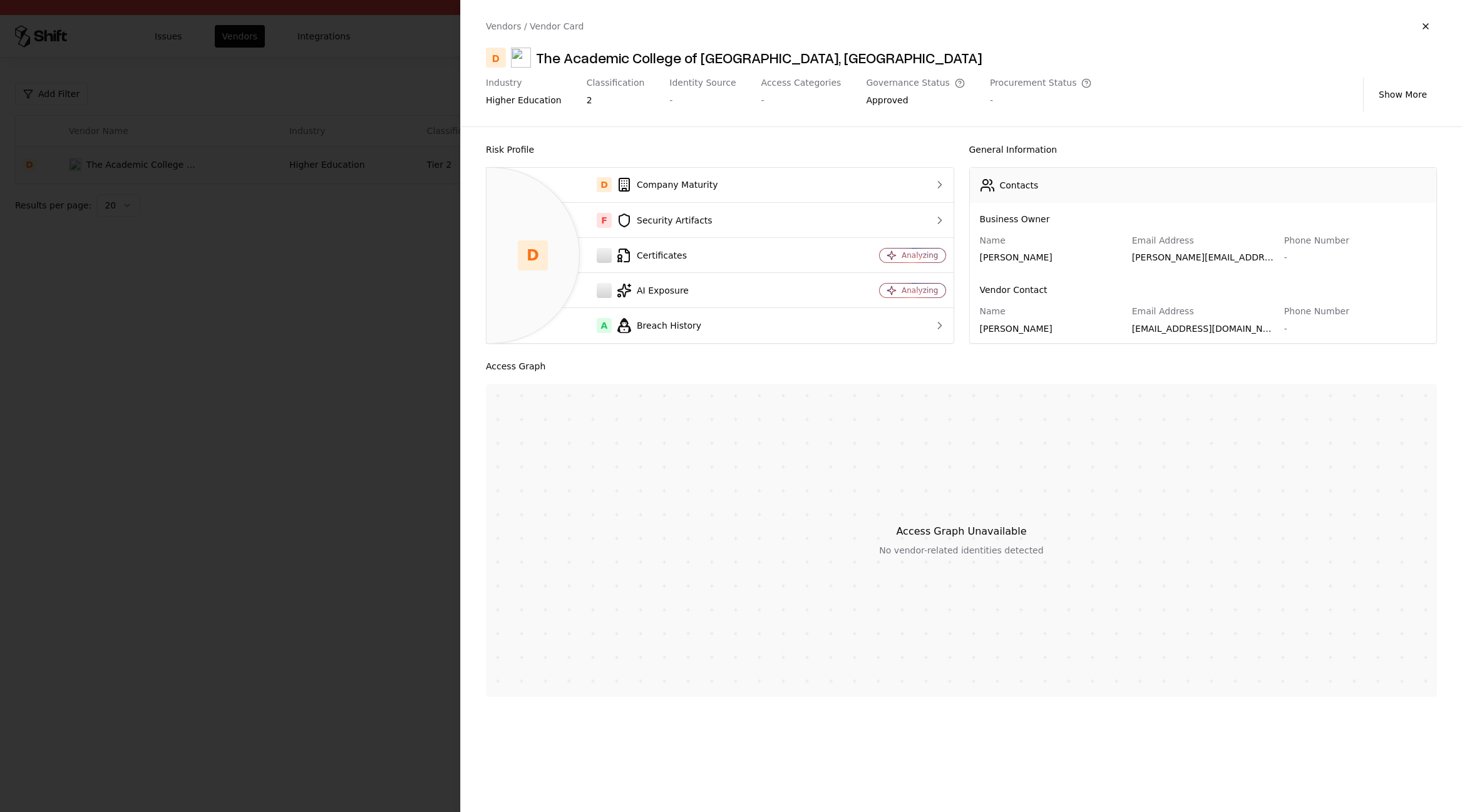
click at [1012, 263] on div "Dana Banana" at bounding box center [1051, 260] width 142 height 17
click at [1013, 261] on div "Dana Banana" at bounding box center [1051, 260] width 142 height 17
click at [1389, 93] on button "Show More" at bounding box center [1403, 95] width 68 height 23
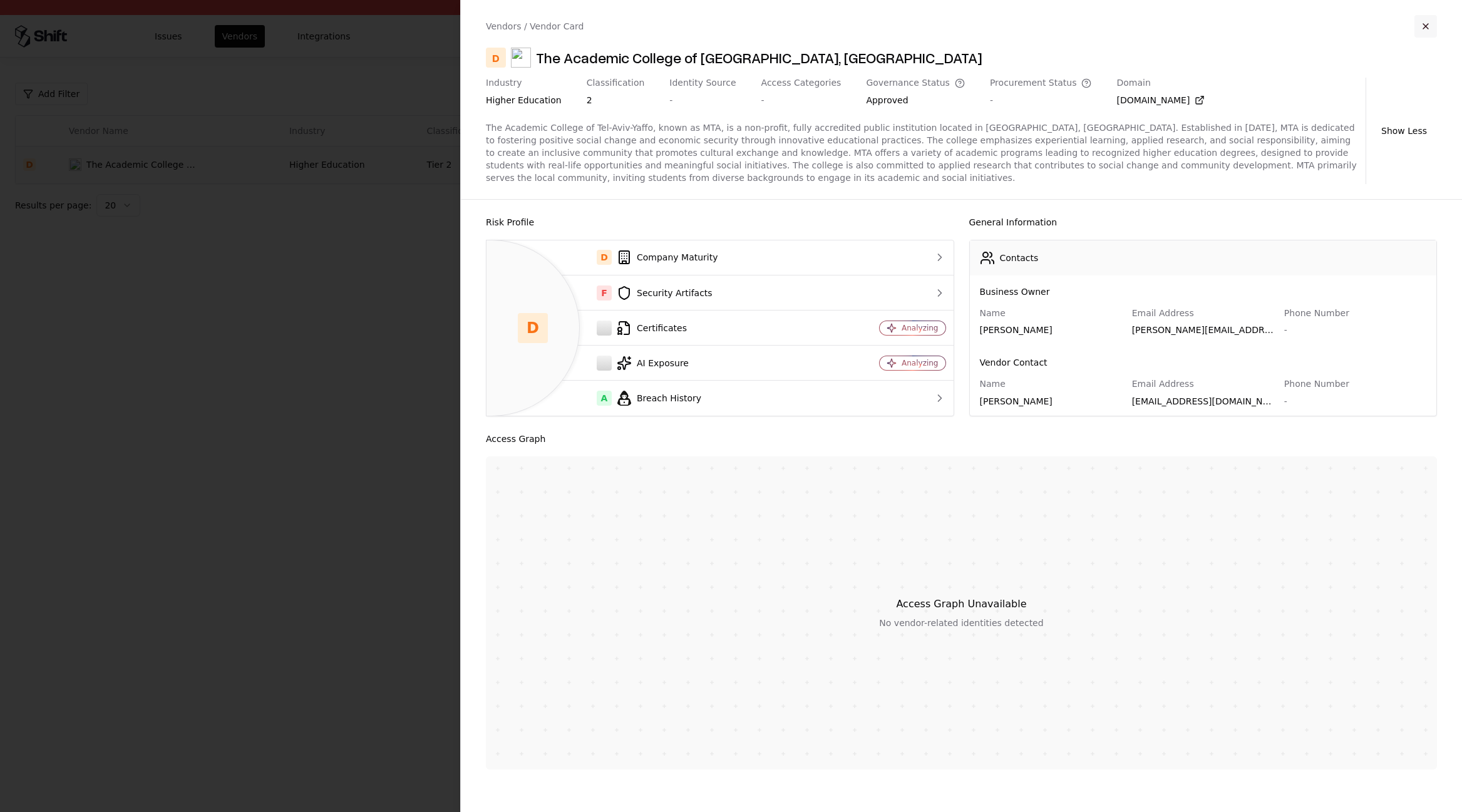
click at [1431, 27] on button "button" at bounding box center [1426, 27] width 23 height 23
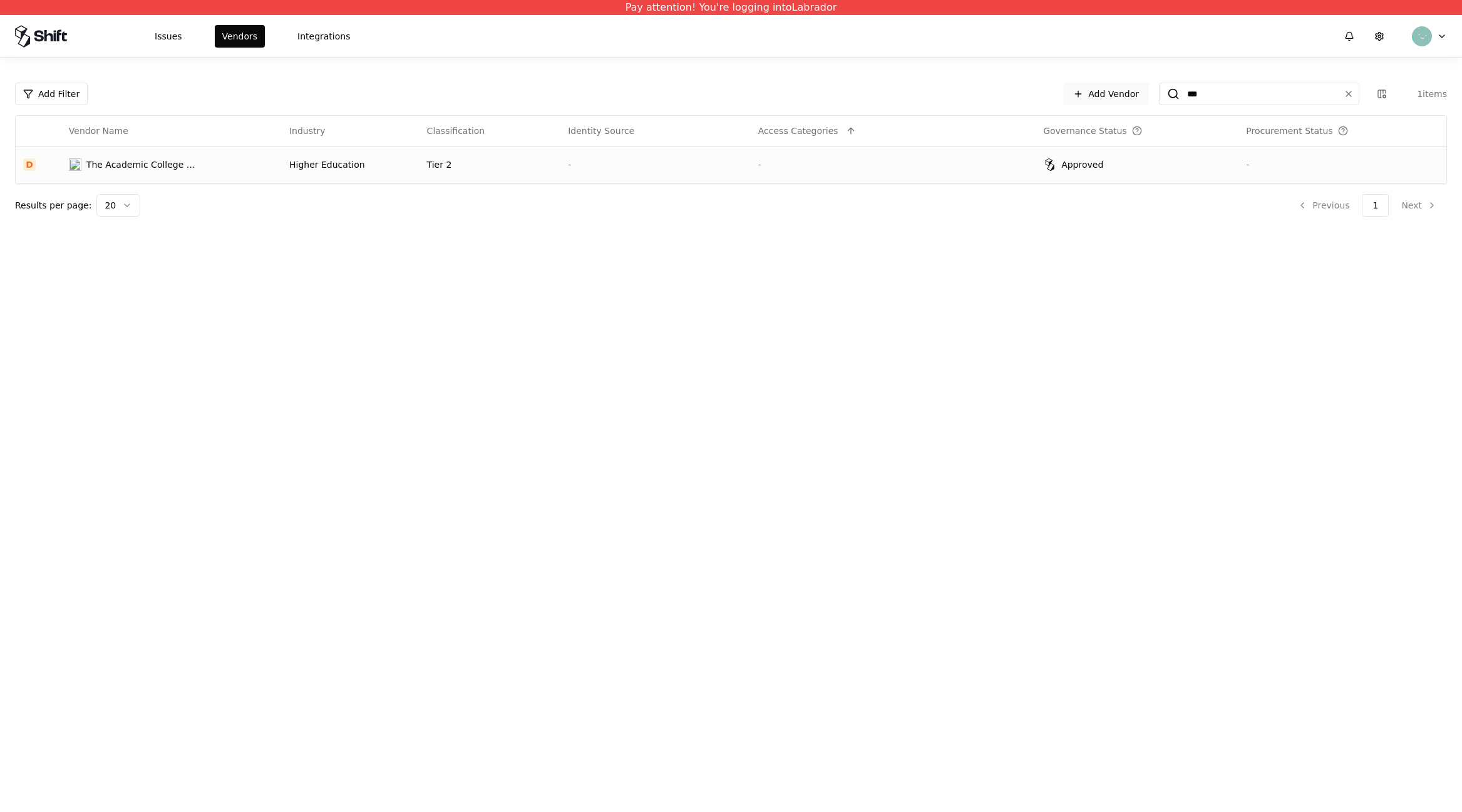
click at [1110, 97] on link "Add Vendor" at bounding box center [1106, 94] width 86 height 23
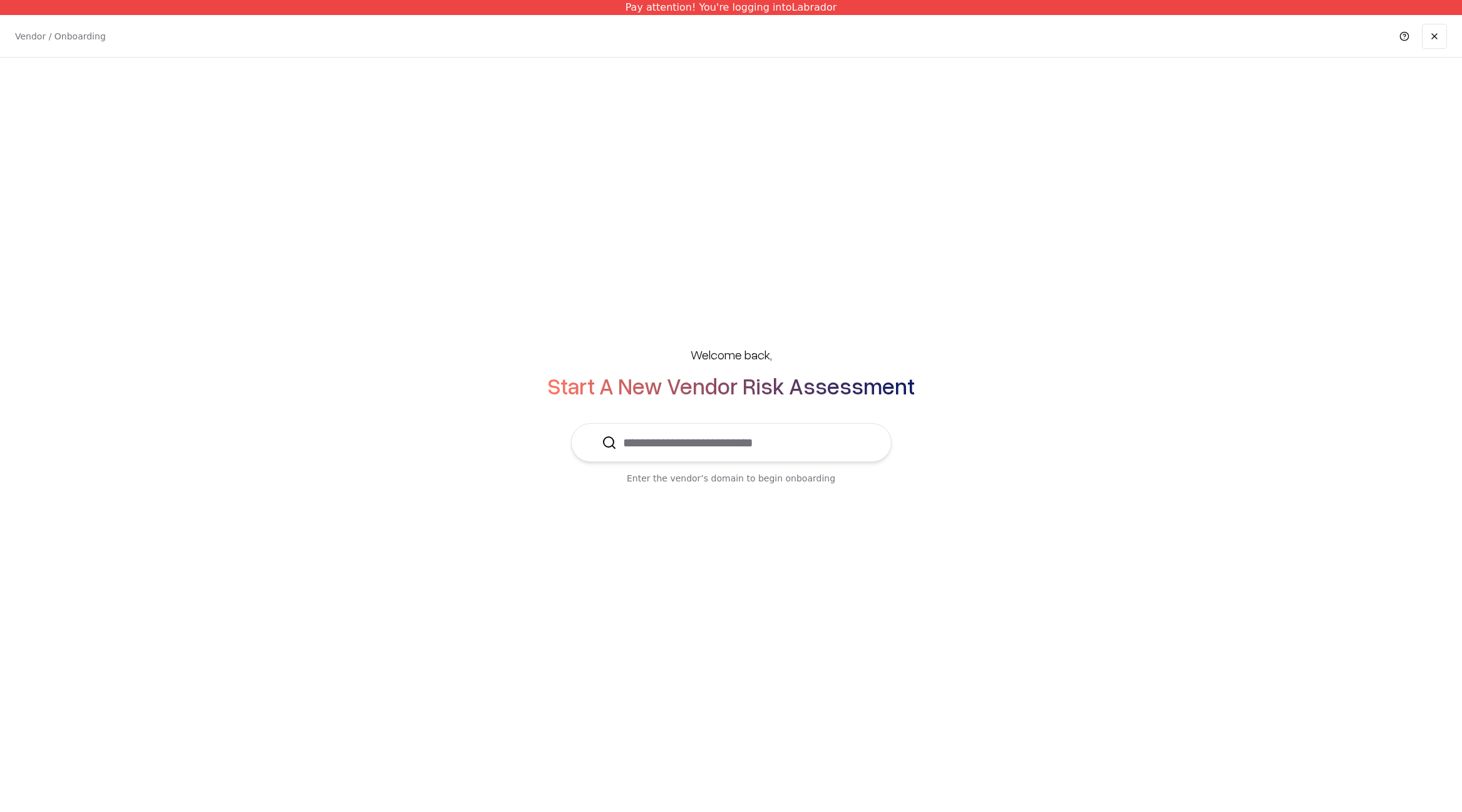
click at [740, 431] on input "text" at bounding box center [739, 443] width 244 height 37
click at [737, 486] on div "The Academic College of Tel-Aviv, Yaffo mta.ac.il" at bounding box center [731, 480] width 277 height 25
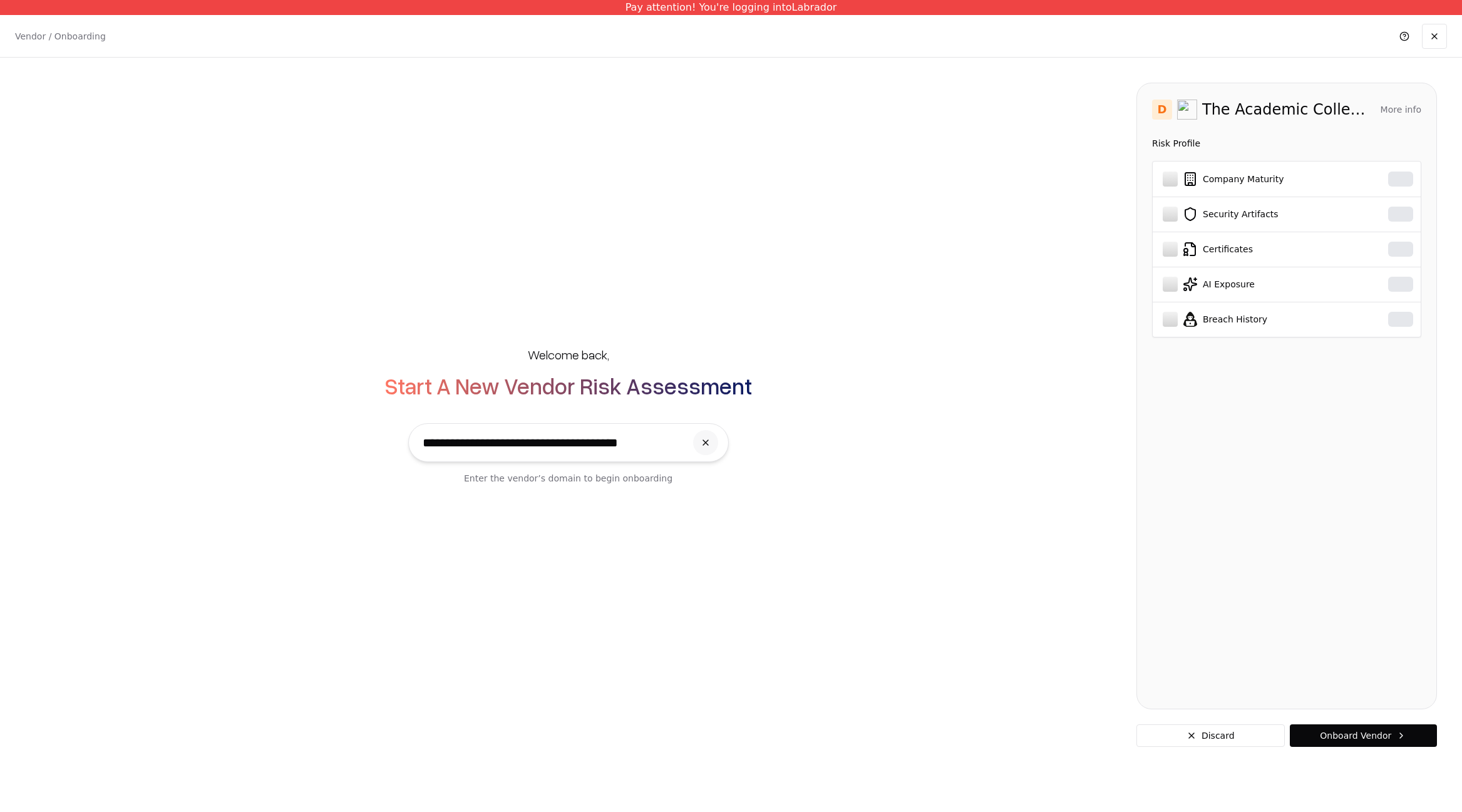
type input "**********"
click at [1409, 109] on button "More info" at bounding box center [1401, 109] width 41 height 23
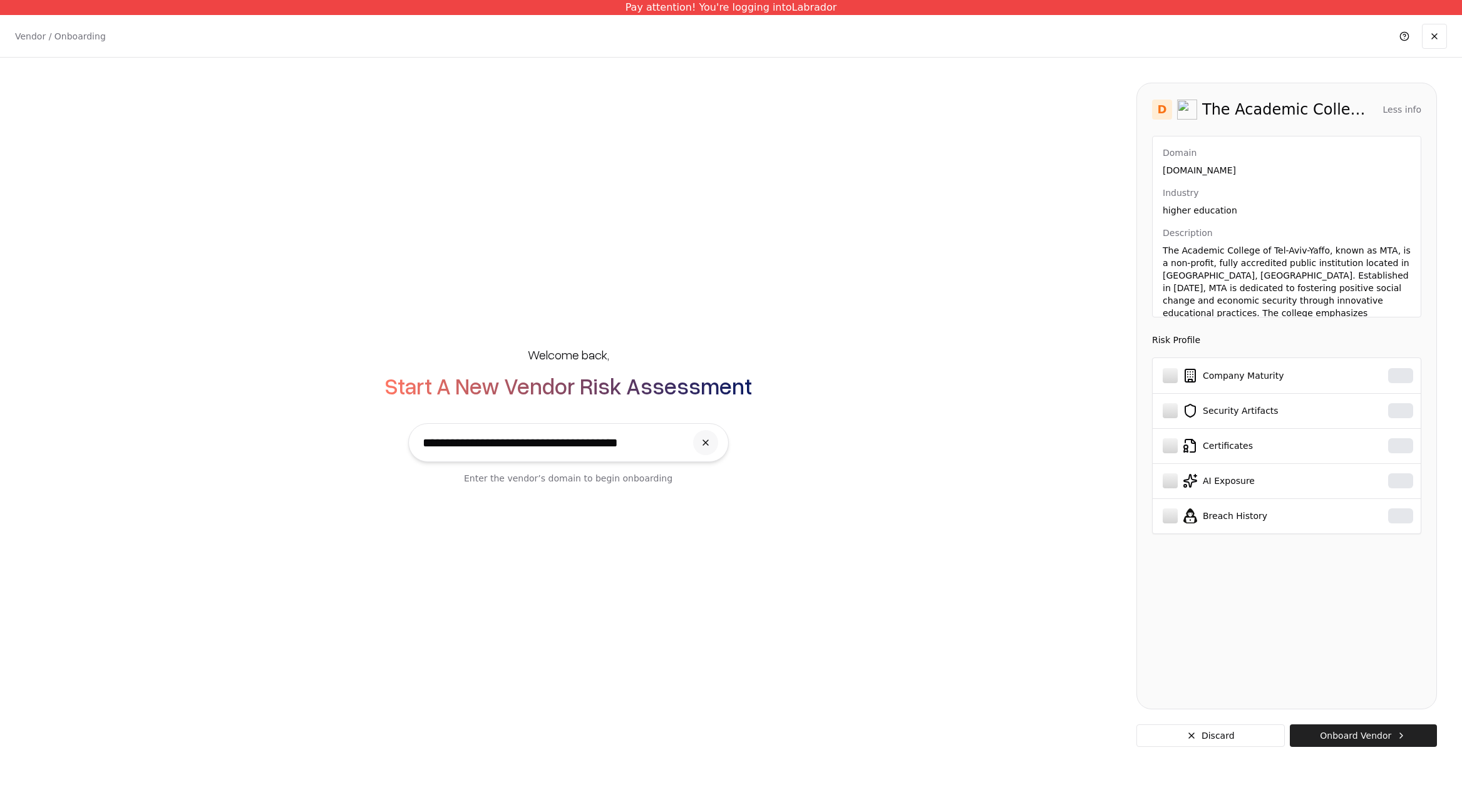
click at [1348, 744] on button "Onboard Vendor" at bounding box center [1363, 736] width 147 height 23
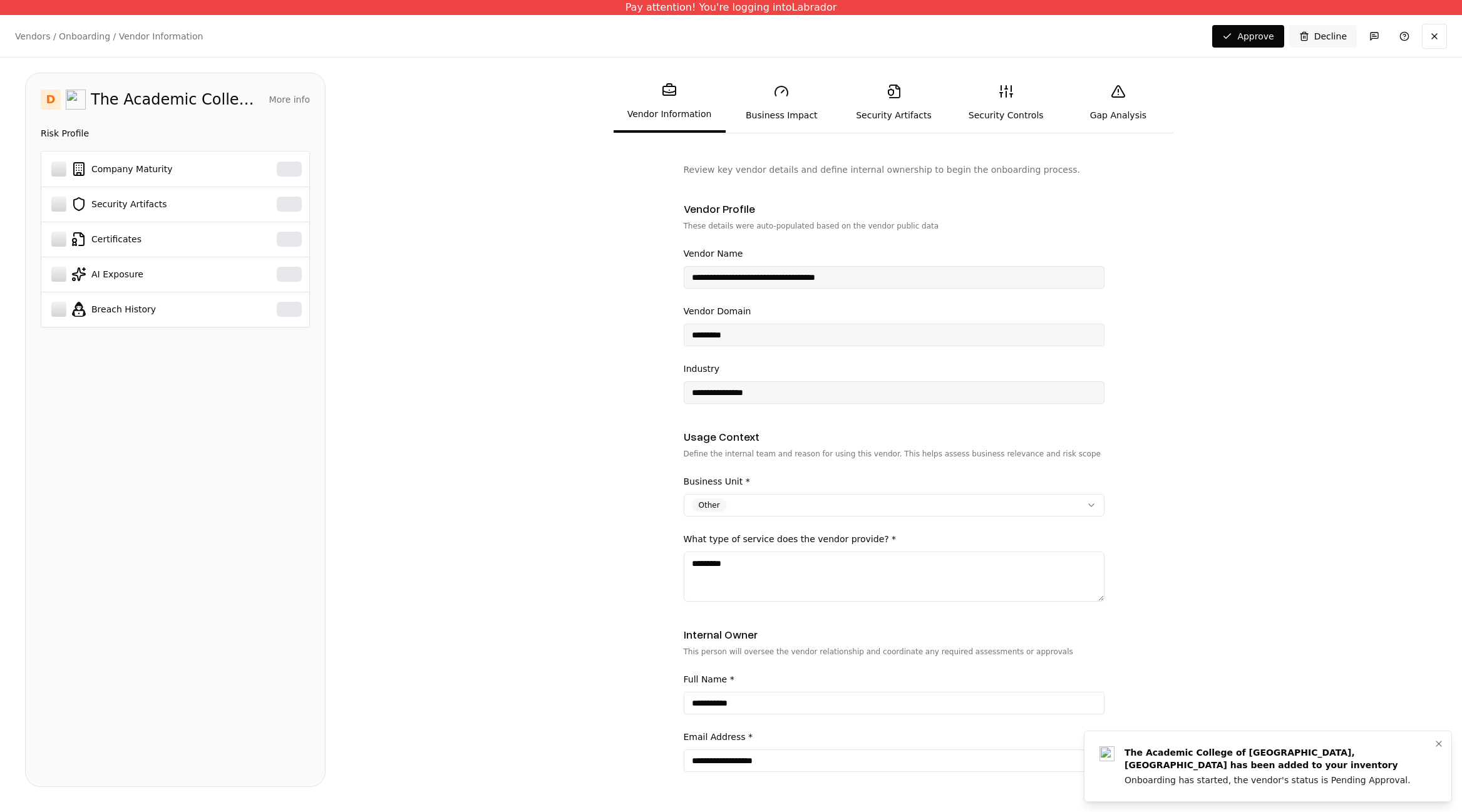
click at [1339, 774] on div "Onboarding has started, the vendor's status is Pending Approval." at bounding box center [1278, 780] width 307 height 13
click at [1339, 778] on div "Onboarding has started, the vendor's status is Pending Approval." at bounding box center [1278, 780] width 307 height 13
click at [1335, 758] on div "The Academic College of Tel-Aviv, Yaffo has been added to your inventory" at bounding box center [1278, 759] width 307 height 25
click at [1335, 755] on div "The Academic College of Tel-Aviv, Yaffo has been added to your inventory" at bounding box center [1278, 759] width 307 height 25
click at [1279, 584] on form "**********" at bounding box center [894, 478] width 1087 height 629
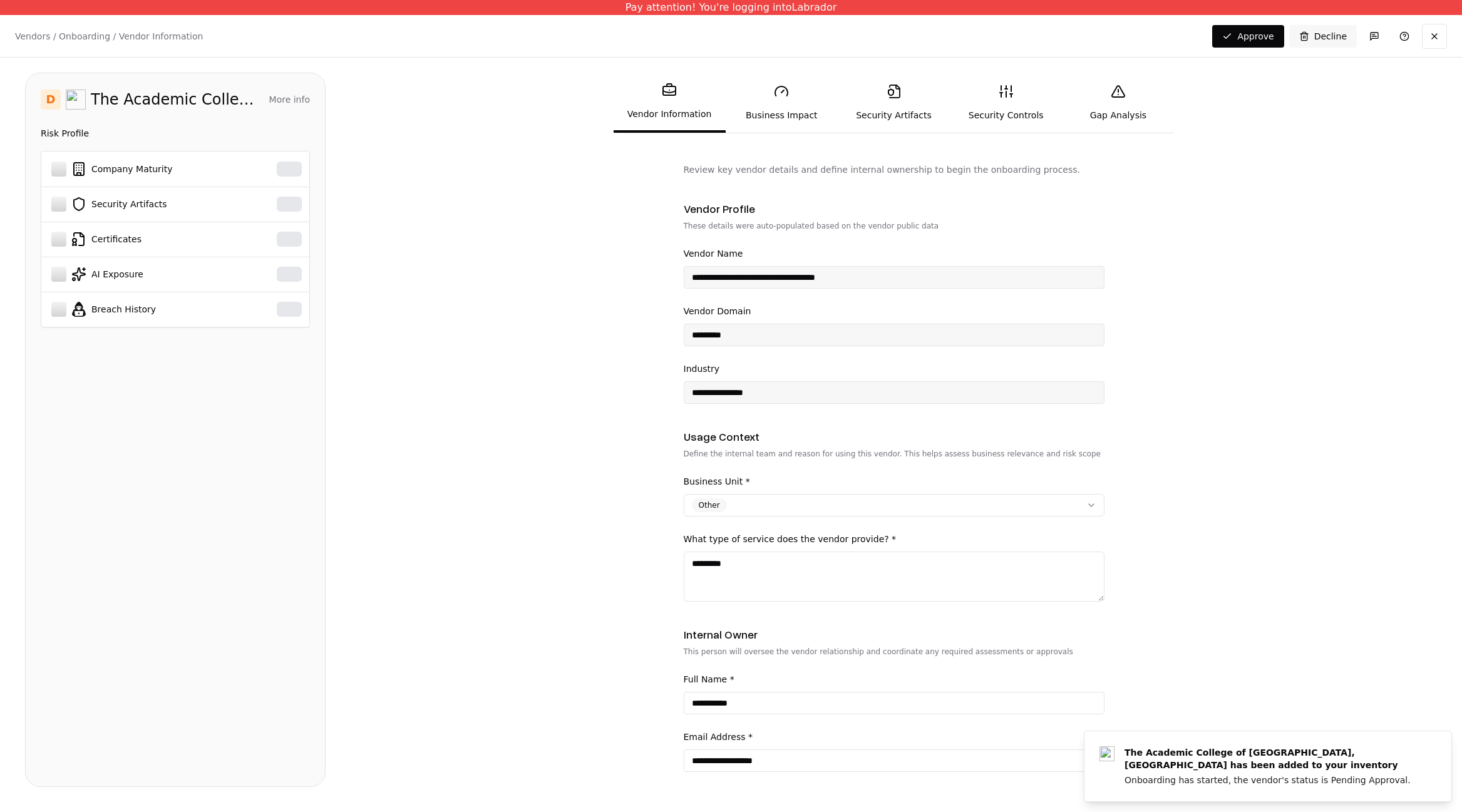
scroll to position [200, 0]
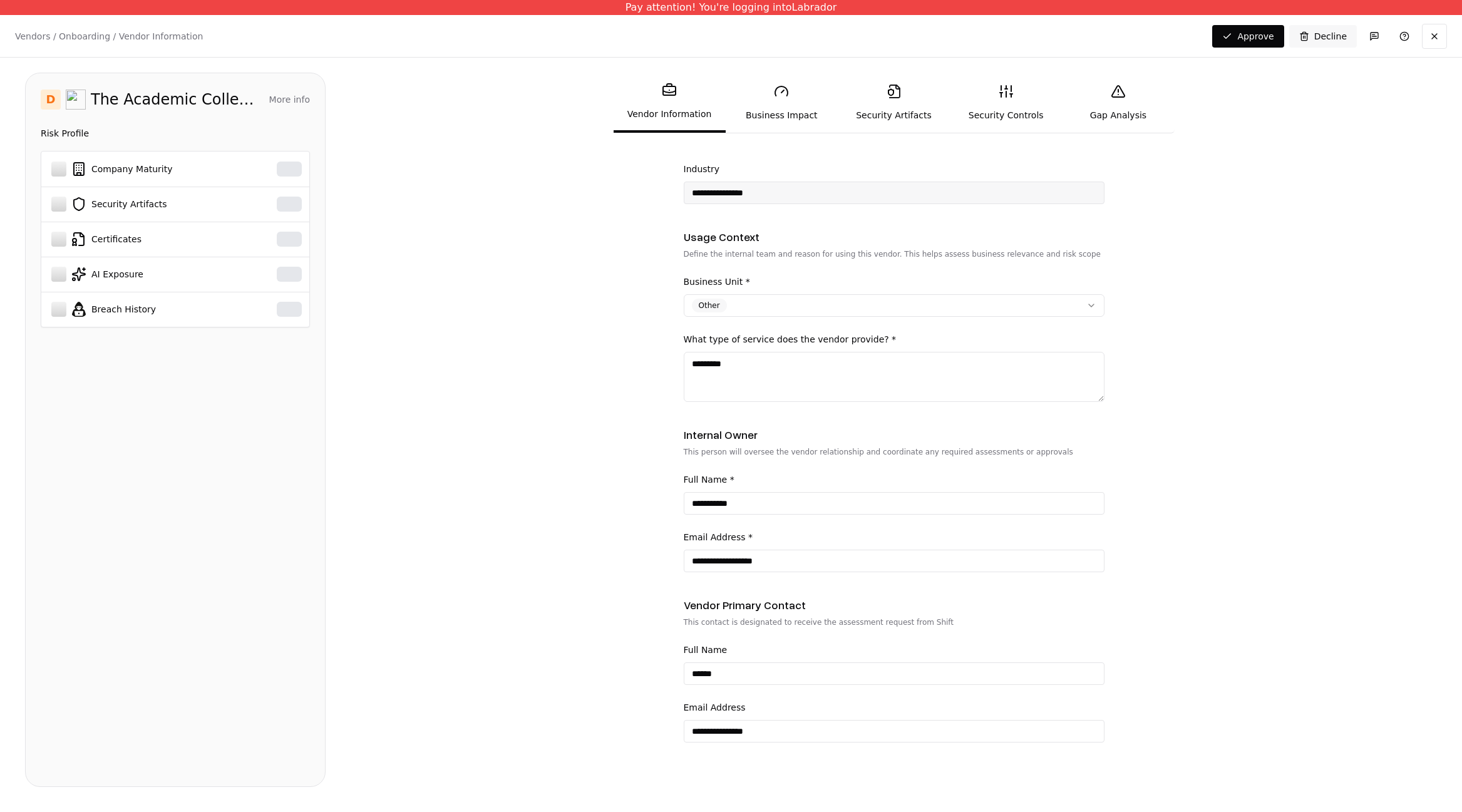
click at [789, 111] on link "Business Impact" at bounding box center [782, 103] width 112 height 57
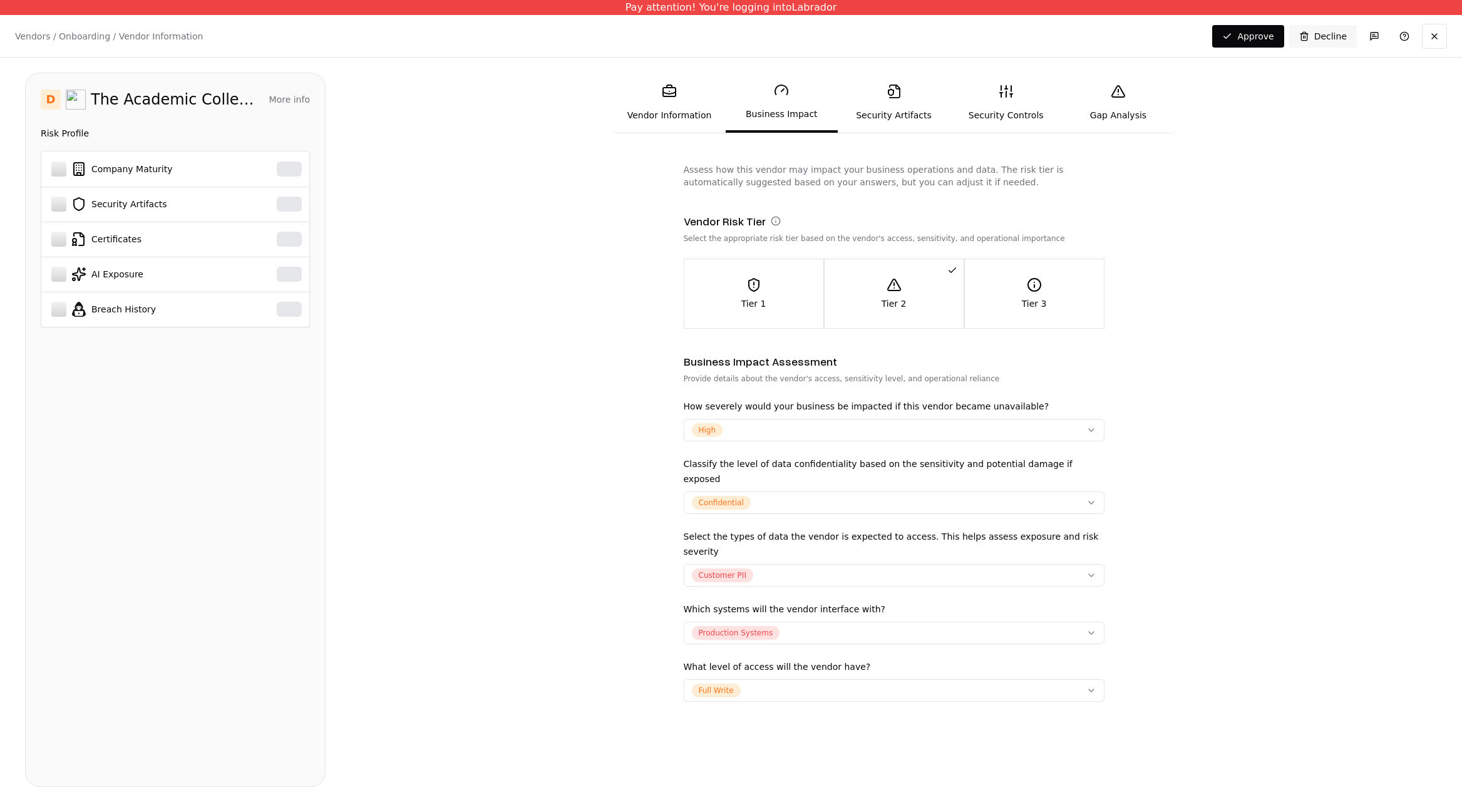
click at [891, 97] on icon at bounding box center [894, 91] width 15 height 15
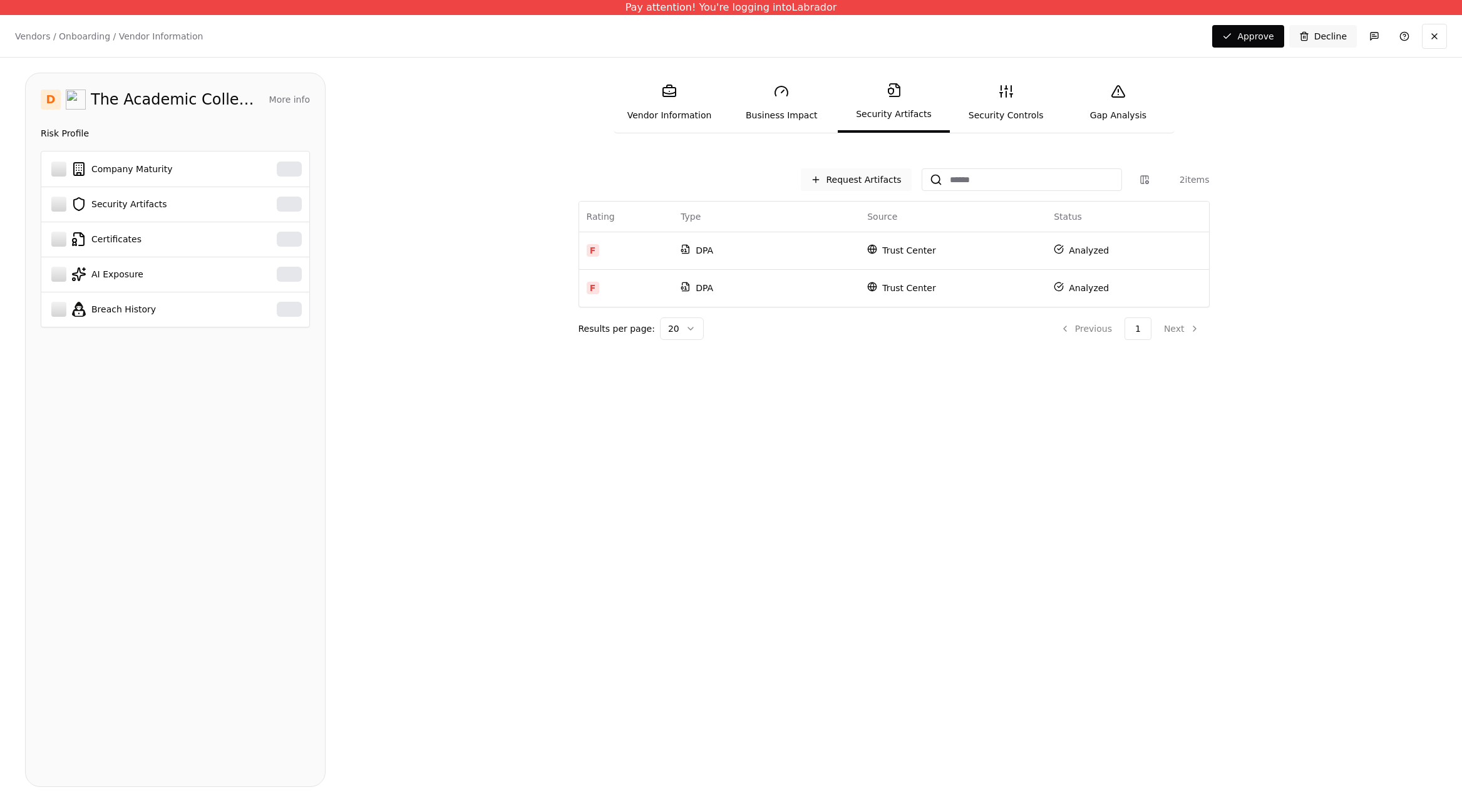
click at [855, 181] on button "Request Artifacts" at bounding box center [855, 180] width 110 height 23
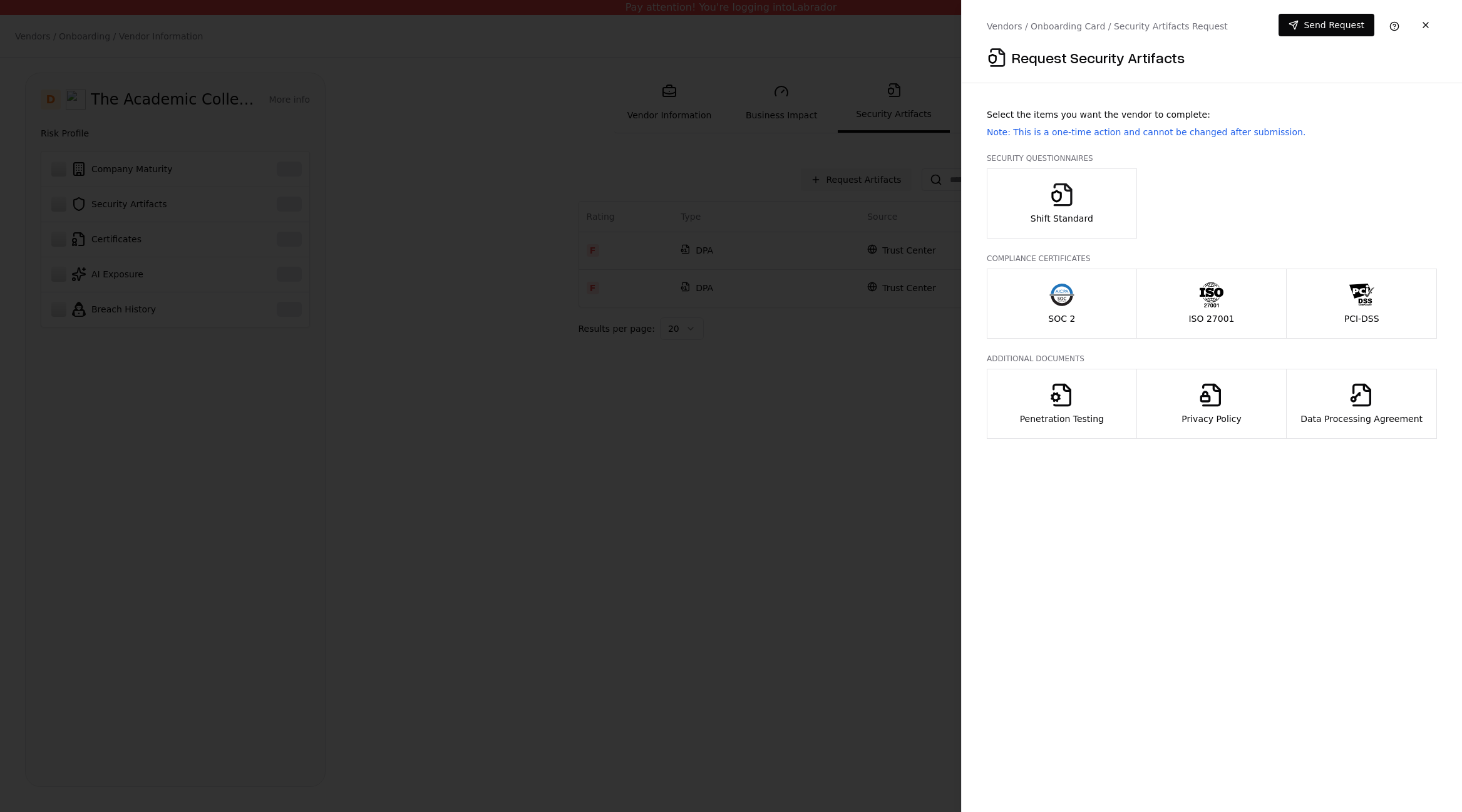
click at [1081, 327] on button "SOC 2" at bounding box center [1061, 303] width 150 height 70
click at [1180, 312] on button "ISO 27001" at bounding box center [1212, 303] width 151 height 70
click at [1036, 207] on div "Shift Standard" at bounding box center [1062, 203] width 63 height 43
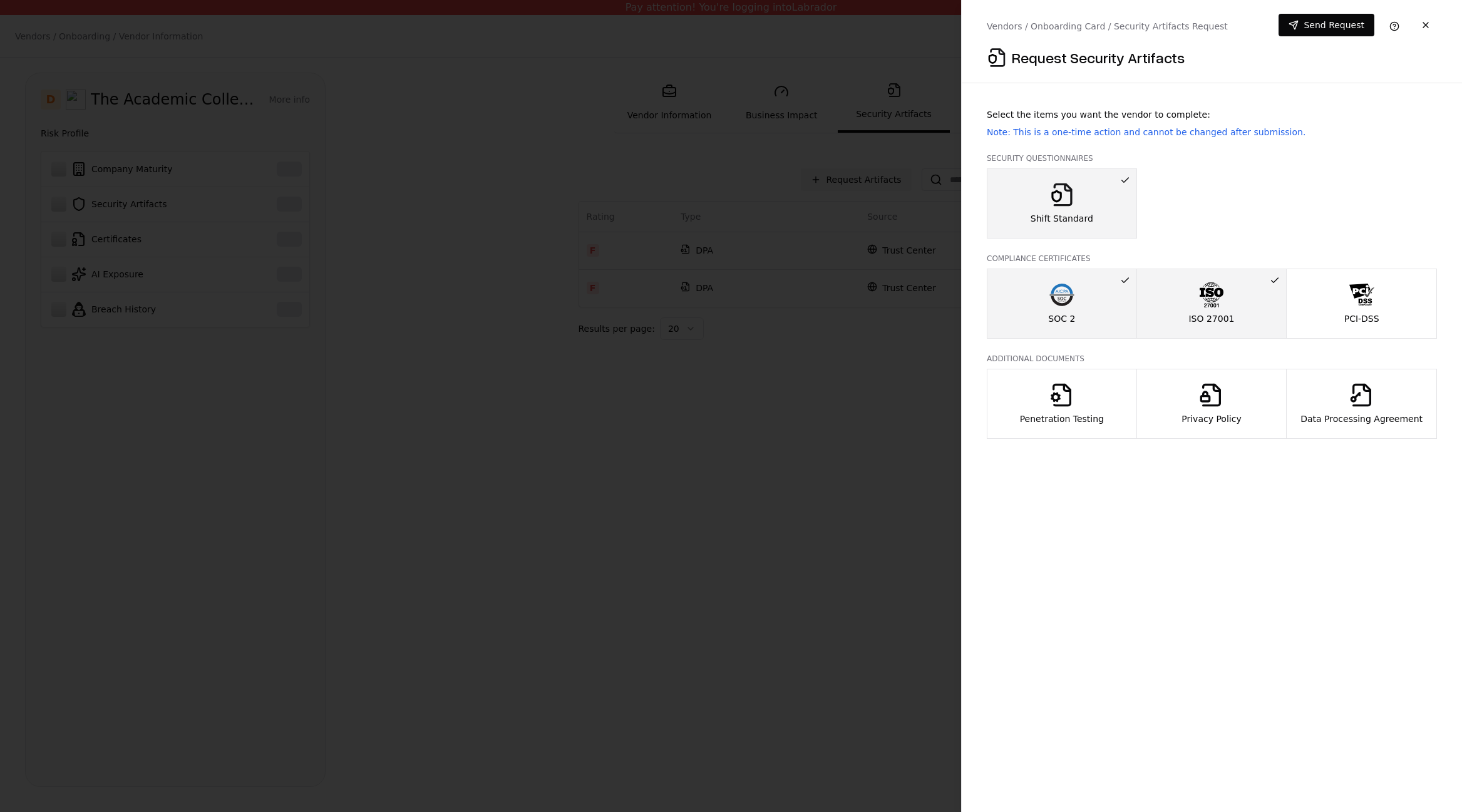
click at [1183, 303] on button "ISO 27001" at bounding box center [1212, 303] width 151 height 70
click at [1065, 409] on div "Penetration Testing" at bounding box center [1062, 404] width 84 height 43
click at [1068, 331] on button "SOC 2" at bounding box center [1061, 303] width 150 height 70
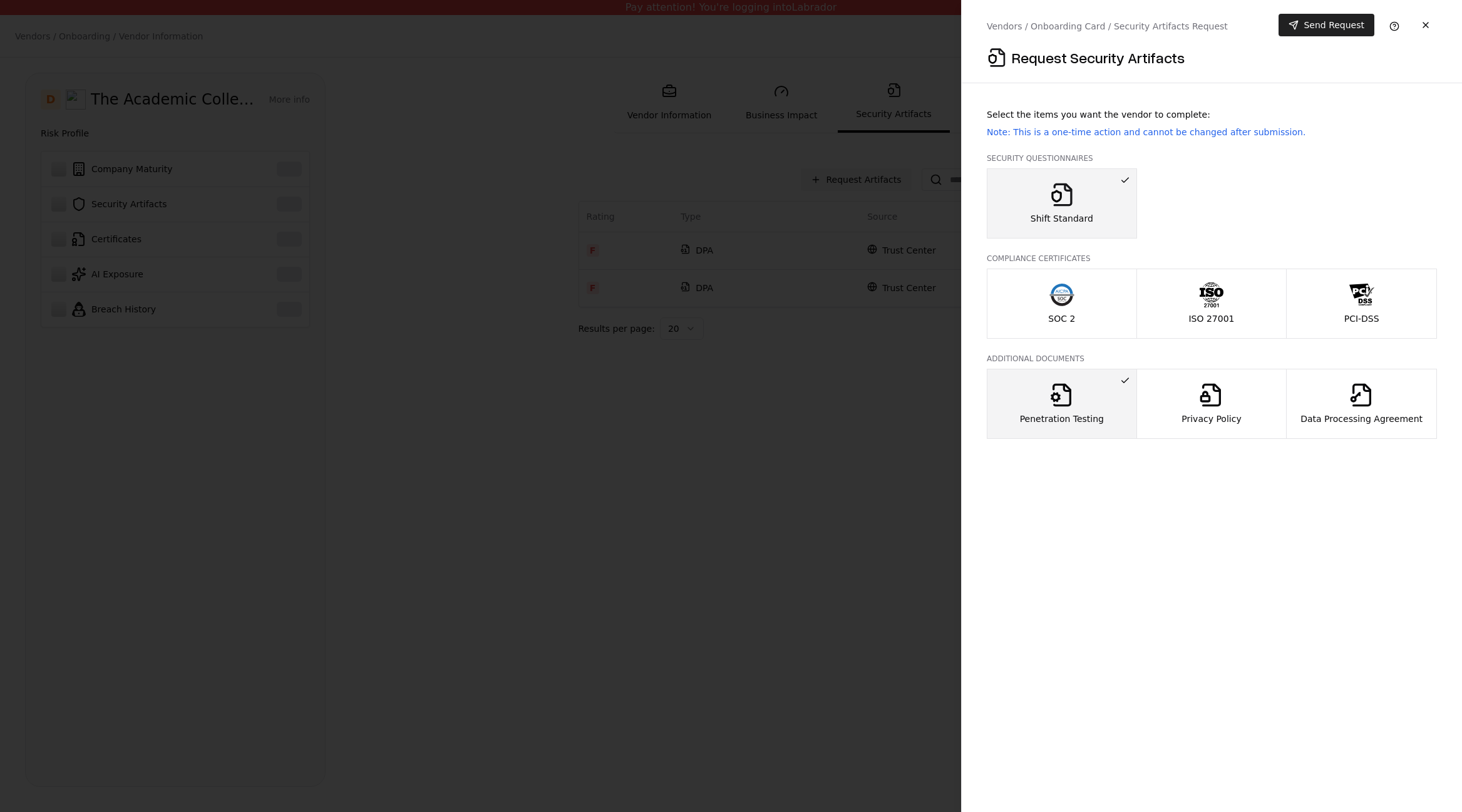
click at [1342, 23] on button "Send Request" at bounding box center [1327, 25] width 96 height 23
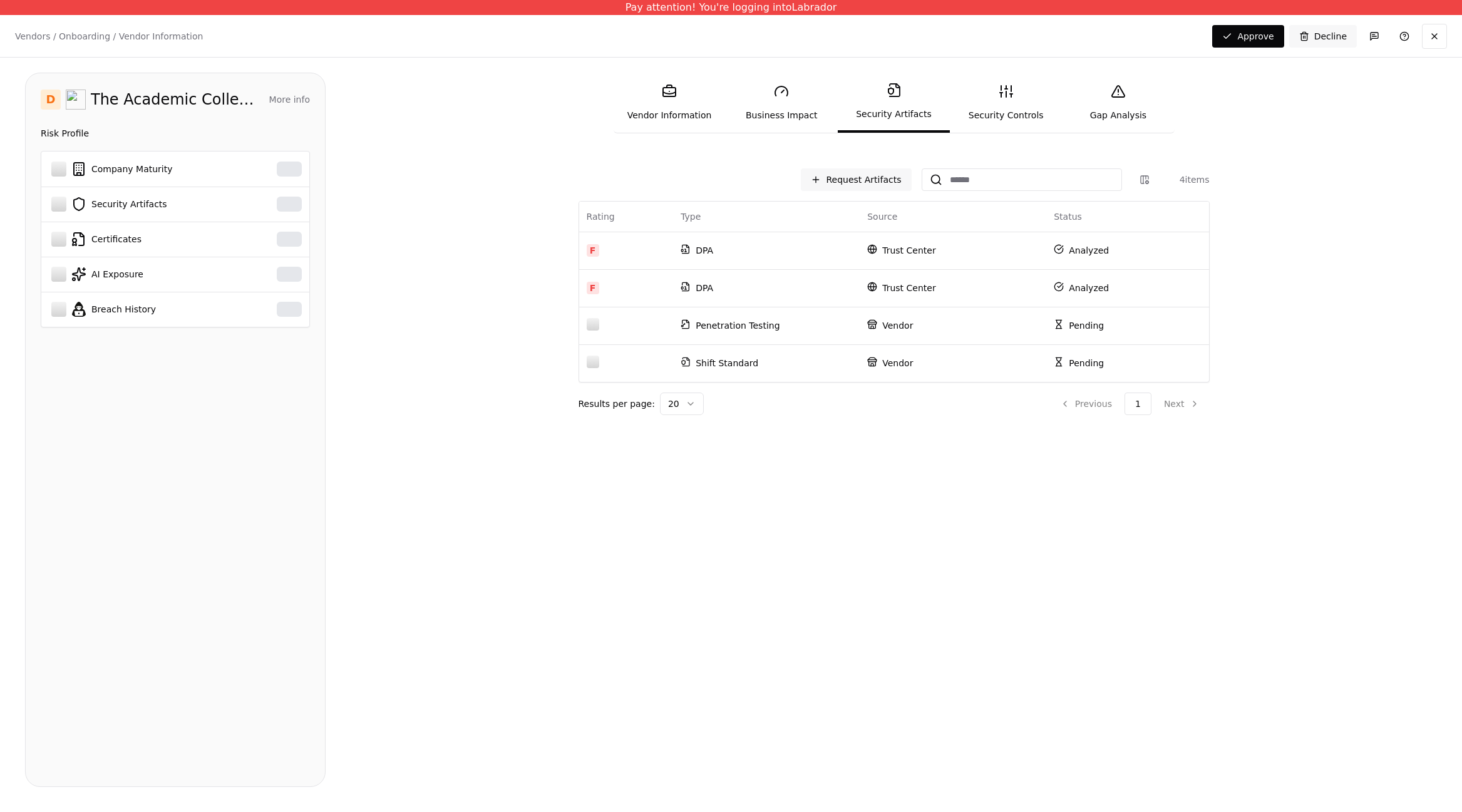
click at [643, 96] on link "Vendor Information" at bounding box center [669, 103] width 112 height 57
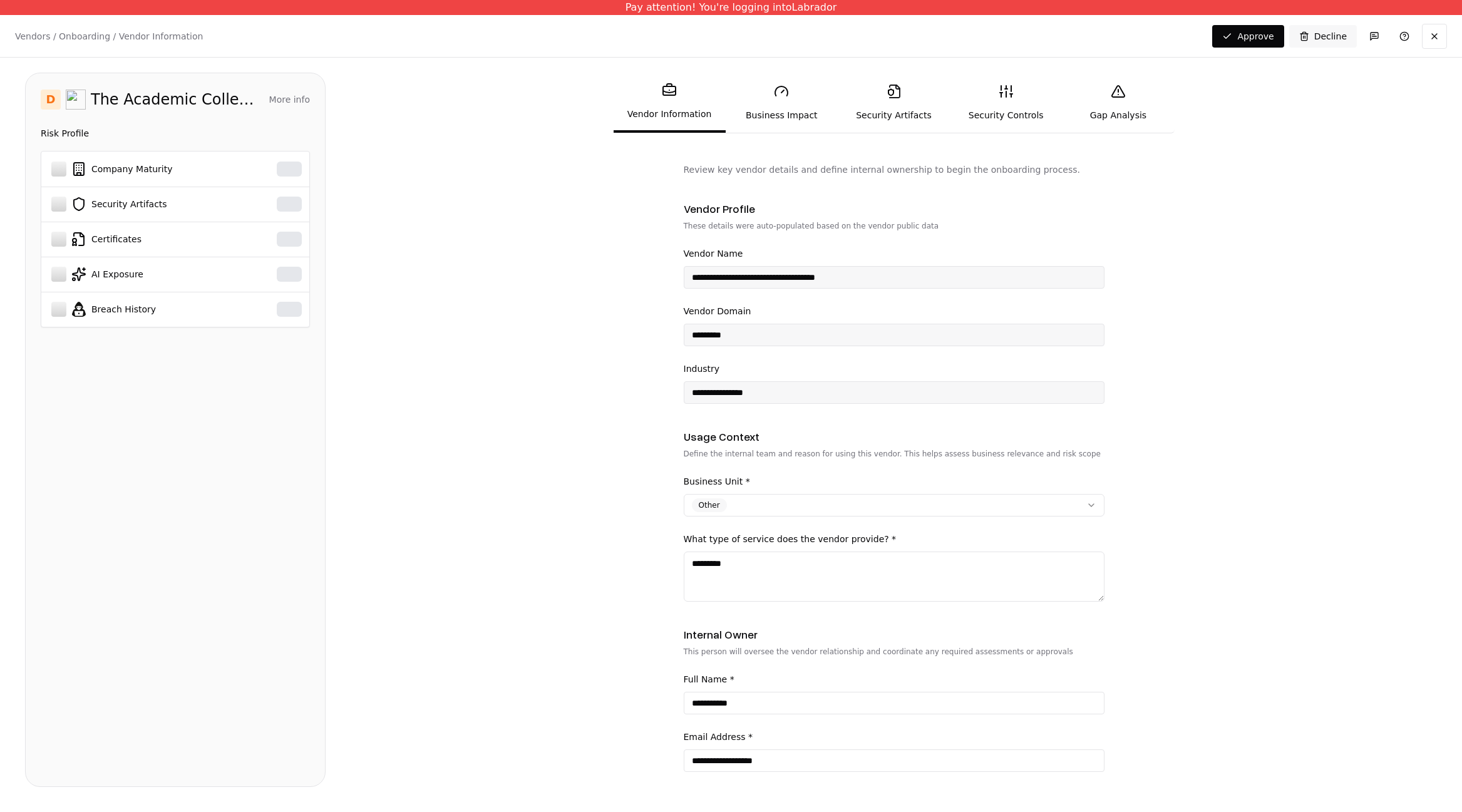
scroll to position [200, 0]
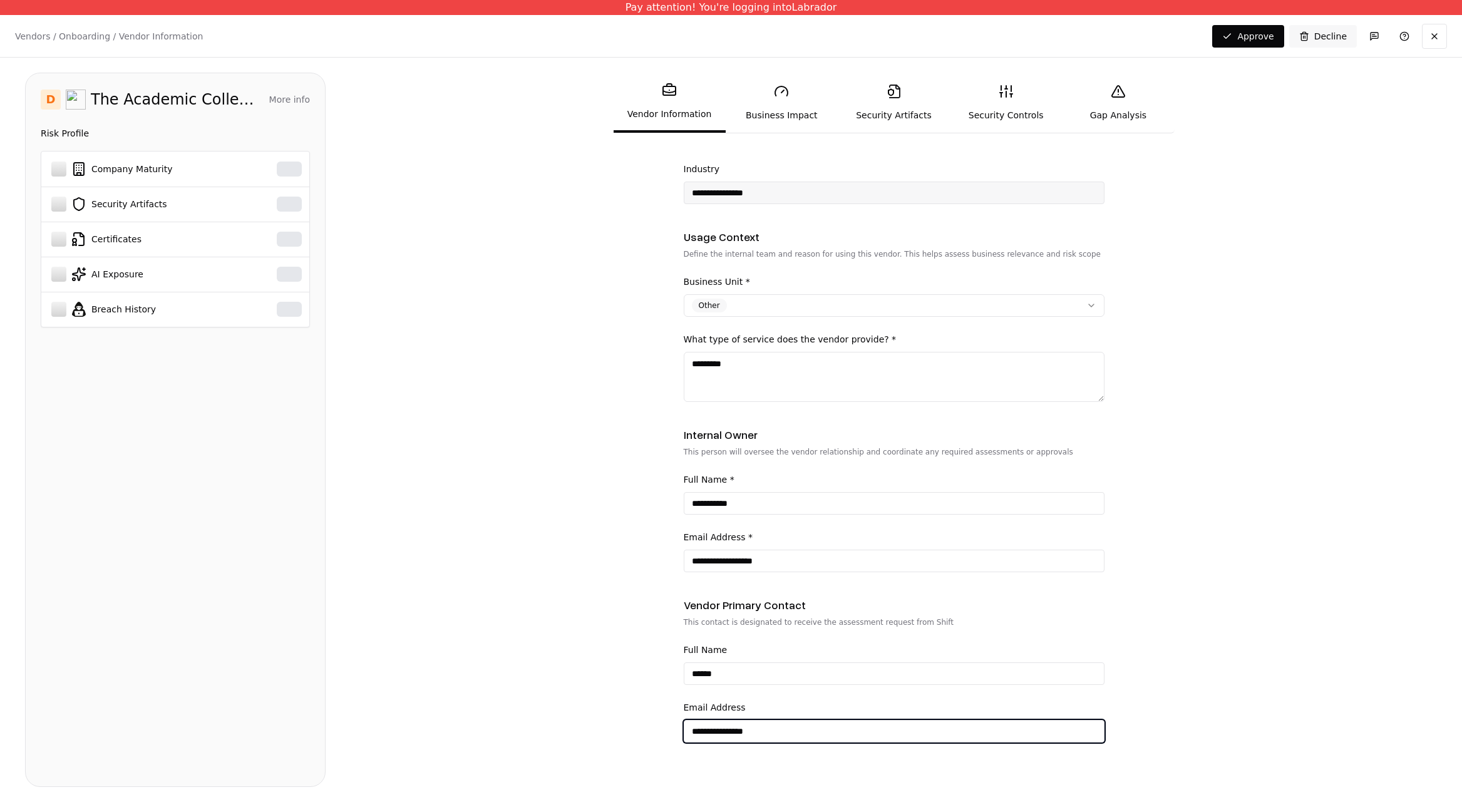
click at [774, 735] on input "**********" at bounding box center [894, 731] width 419 height 23
click at [774, 735] on input "**********" at bounding box center [894, 731] width 419 height 23
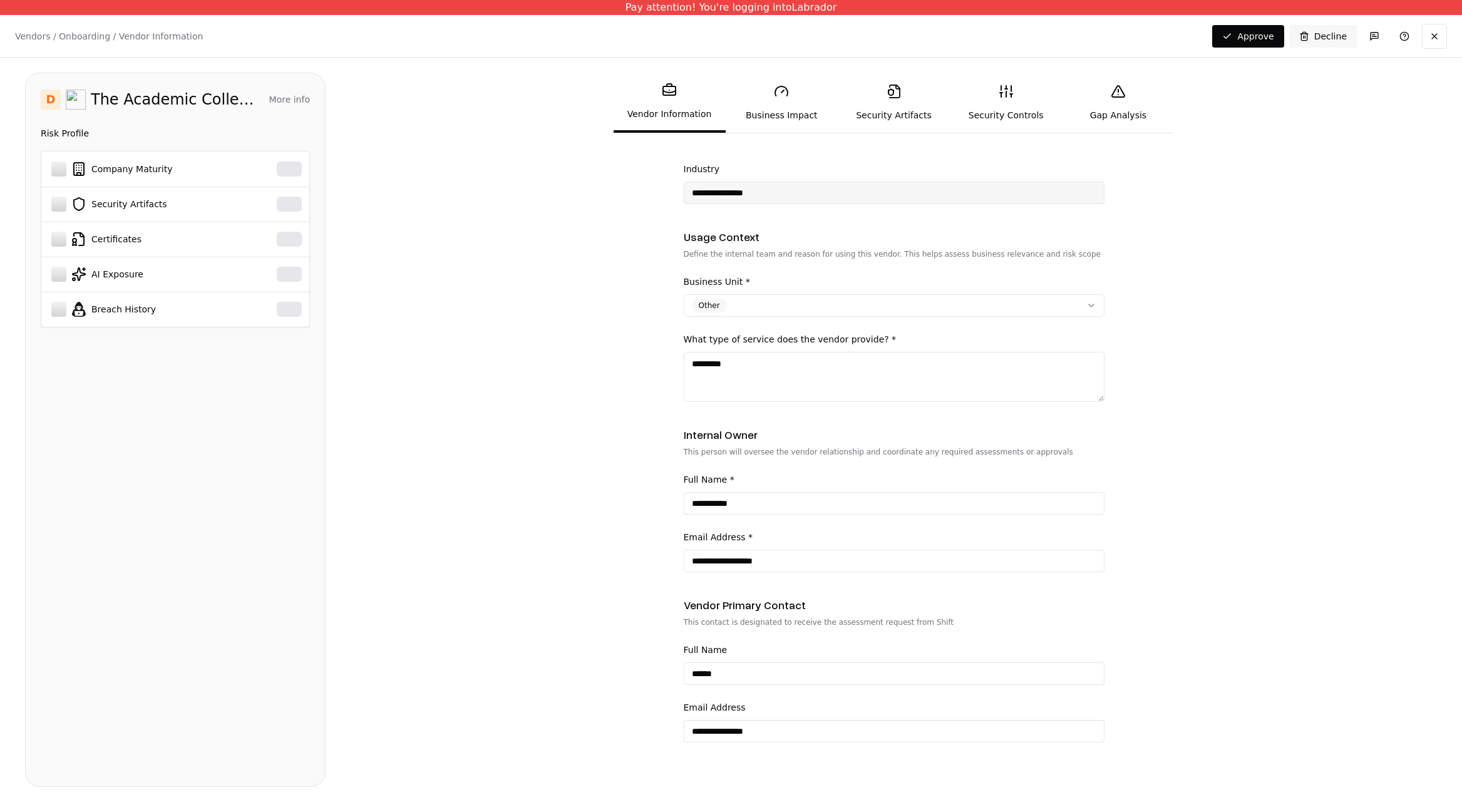
click at [571, 697] on form "**********" at bounding box center [894, 478] width 1087 height 629
click at [528, 427] on form "**********" at bounding box center [894, 478] width 1087 height 629
click at [597, 686] on form "**********" at bounding box center [894, 478] width 1087 height 629
click at [778, 109] on link "Business Impact" at bounding box center [782, 103] width 112 height 57
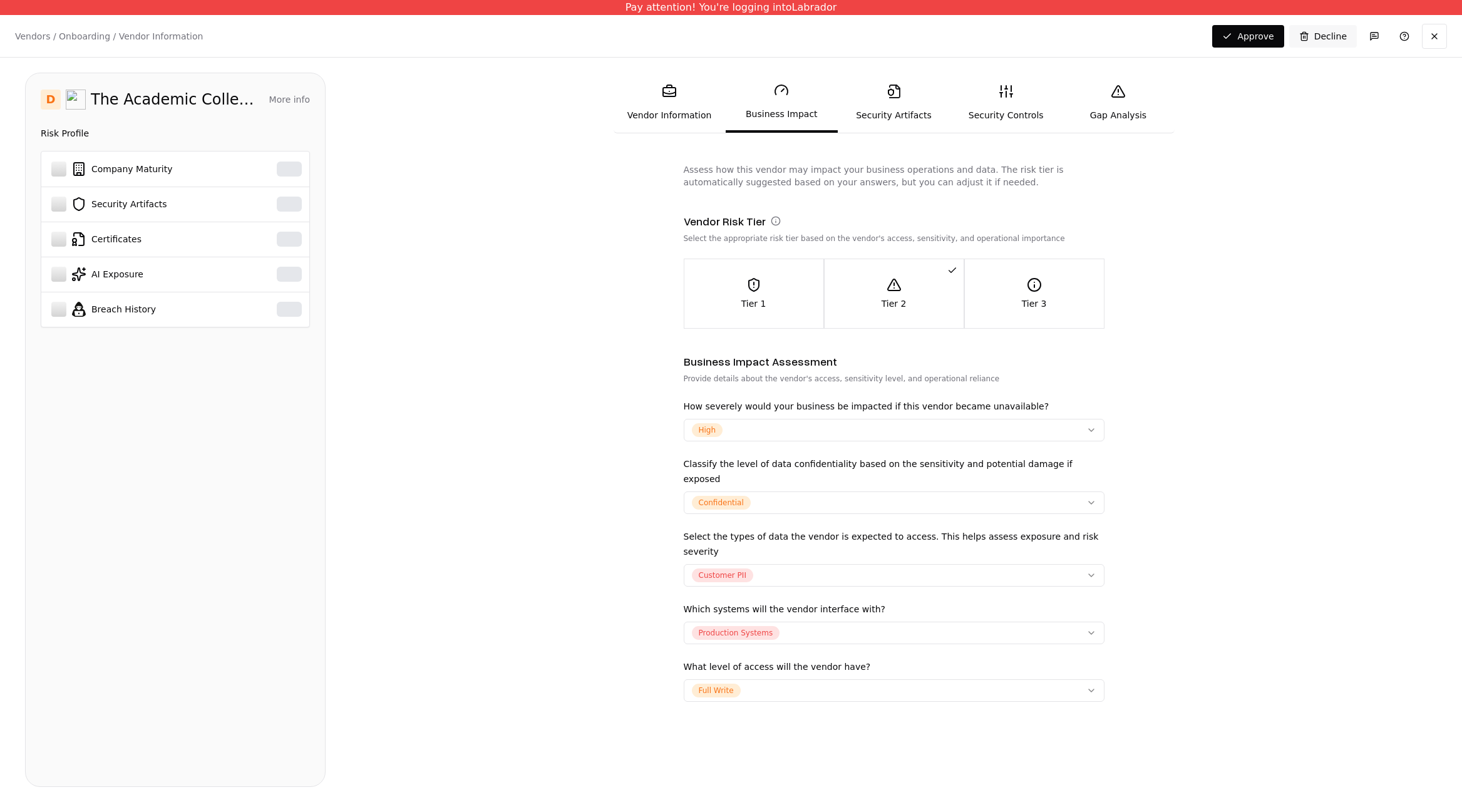
click at [791, 531] on label "Select the types of data the vendor is expected to access. This helps assess ex…" at bounding box center [891, 544] width 415 height 25
click at [791, 564] on button "Customer PII" at bounding box center [894, 575] width 421 height 23
click at [591, 385] on html "Pay attention! You're logging into Labrador Vendors / Onboarding / Vendor Infor…" at bounding box center [731, 406] width 1462 height 812
click at [685, 114] on link "Vendor Information" at bounding box center [669, 103] width 112 height 57
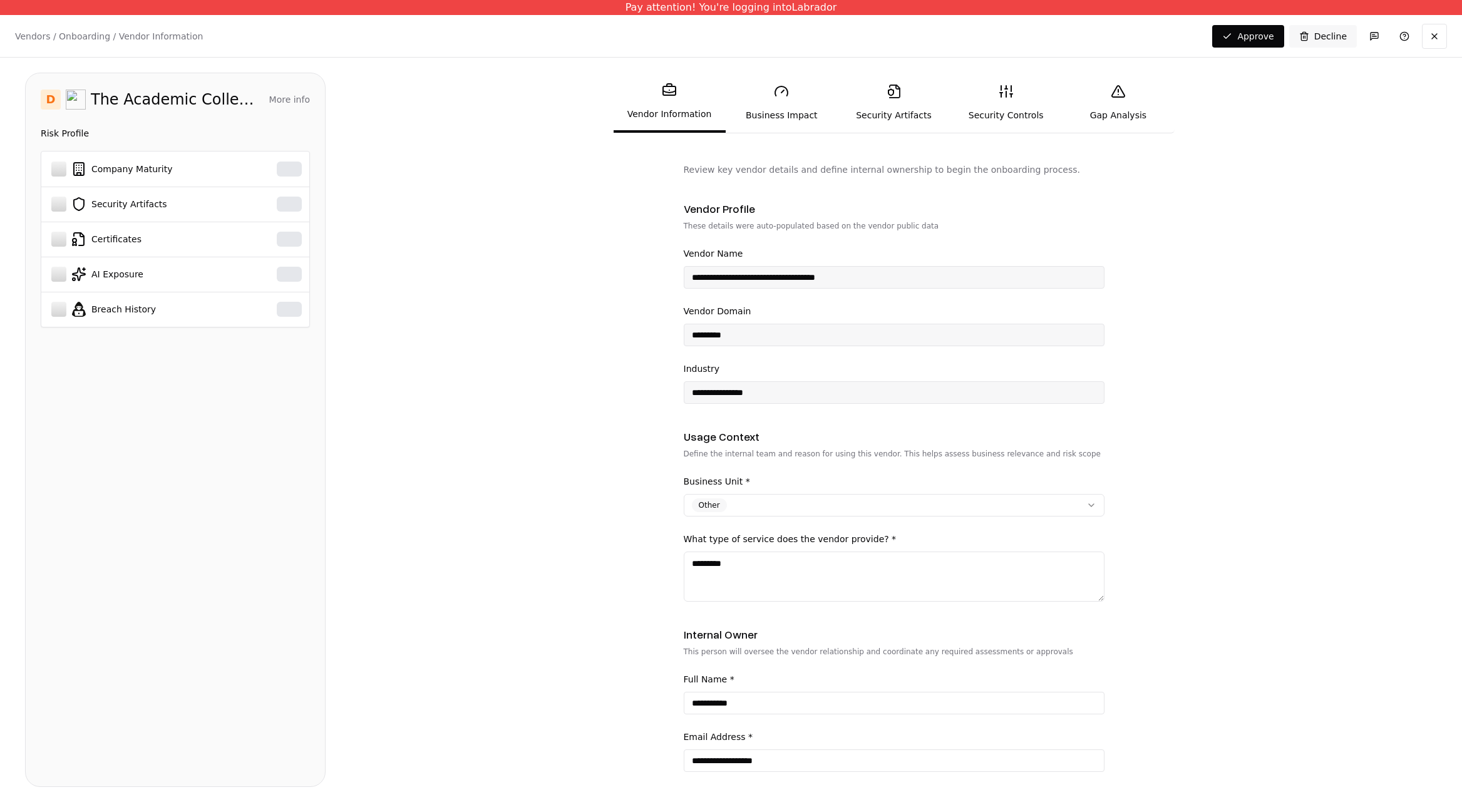
click at [782, 109] on link "Business Impact" at bounding box center [782, 103] width 112 height 57
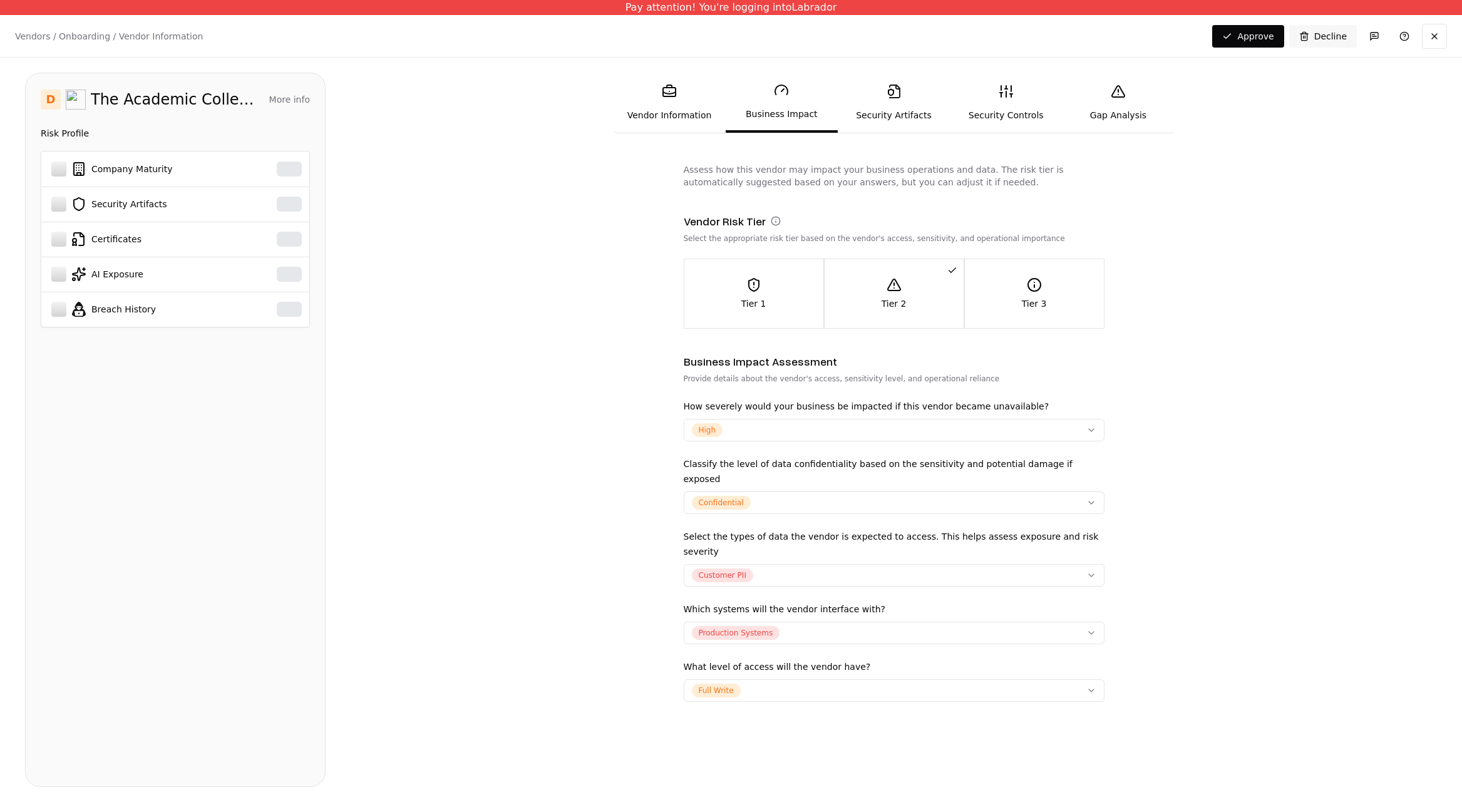
click at [1272, 387] on form "Assess how this vendor may impact your business operations and data. The risk t…" at bounding box center [894, 457] width 1087 height 589
click at [671, 109] on link "Vendor Information" at bounding box center [669, 103] width 112 height 57
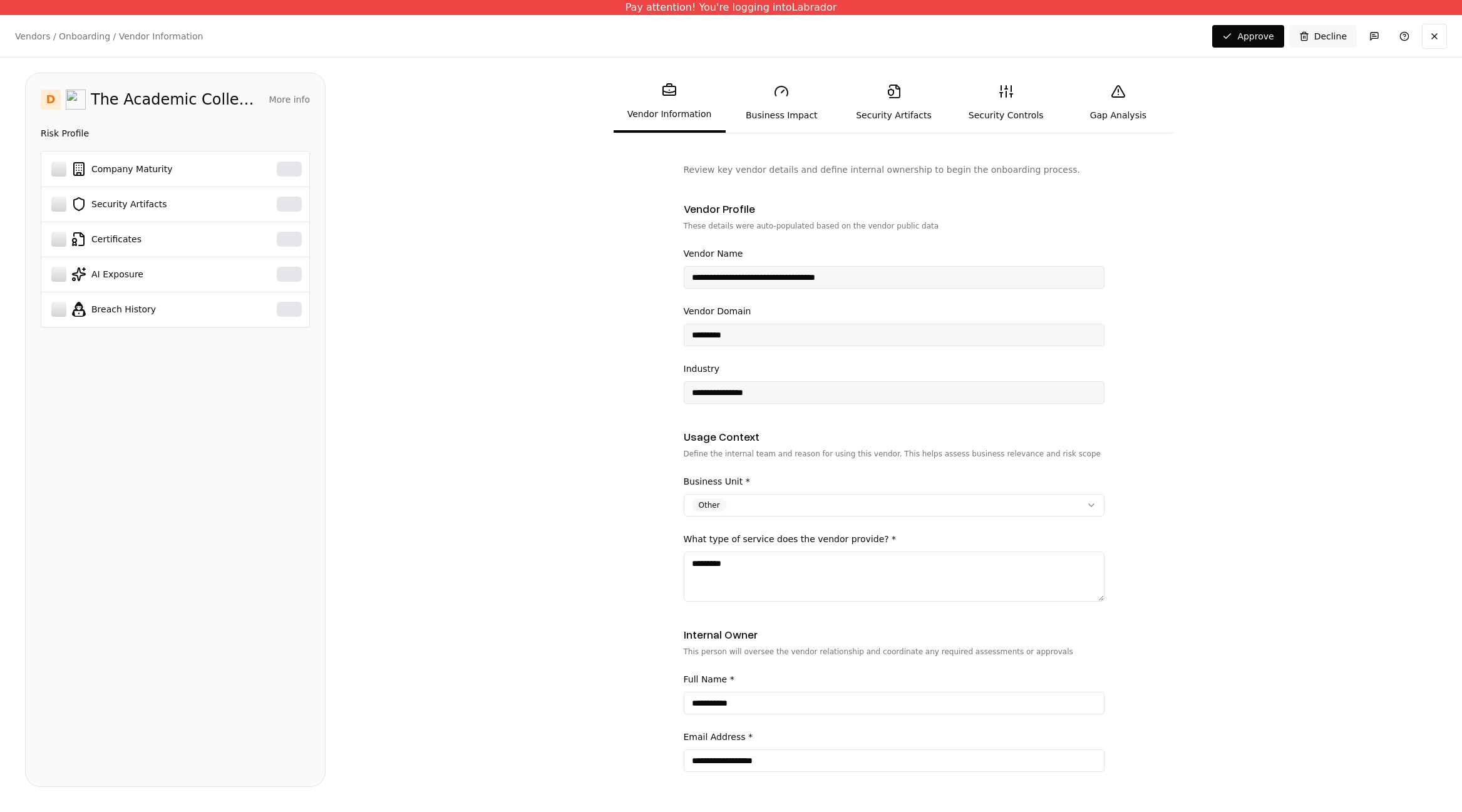
scroll to position [200, 0]
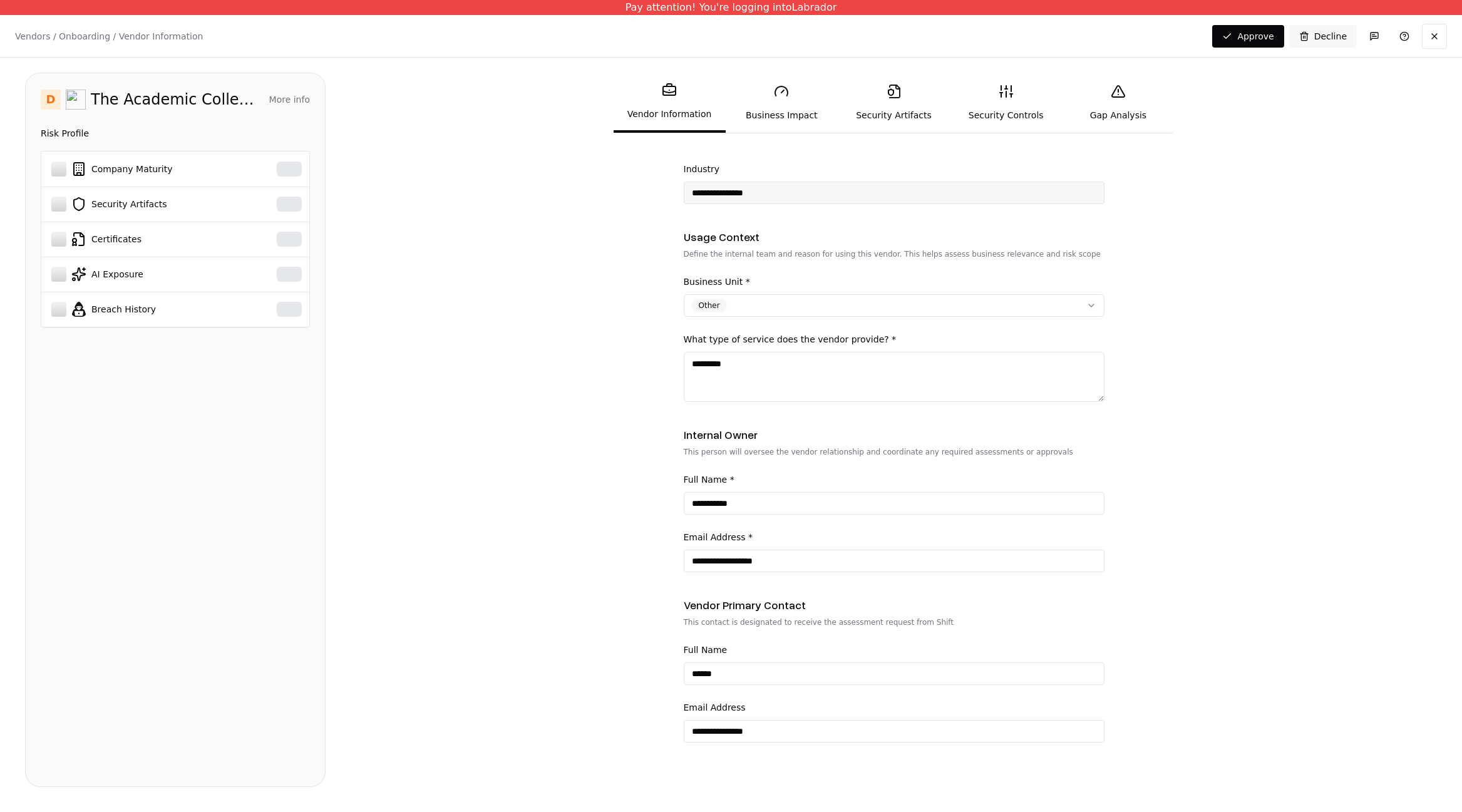
click at [893, 94] on icon at bounding box center [894, 91] width 15 height 15
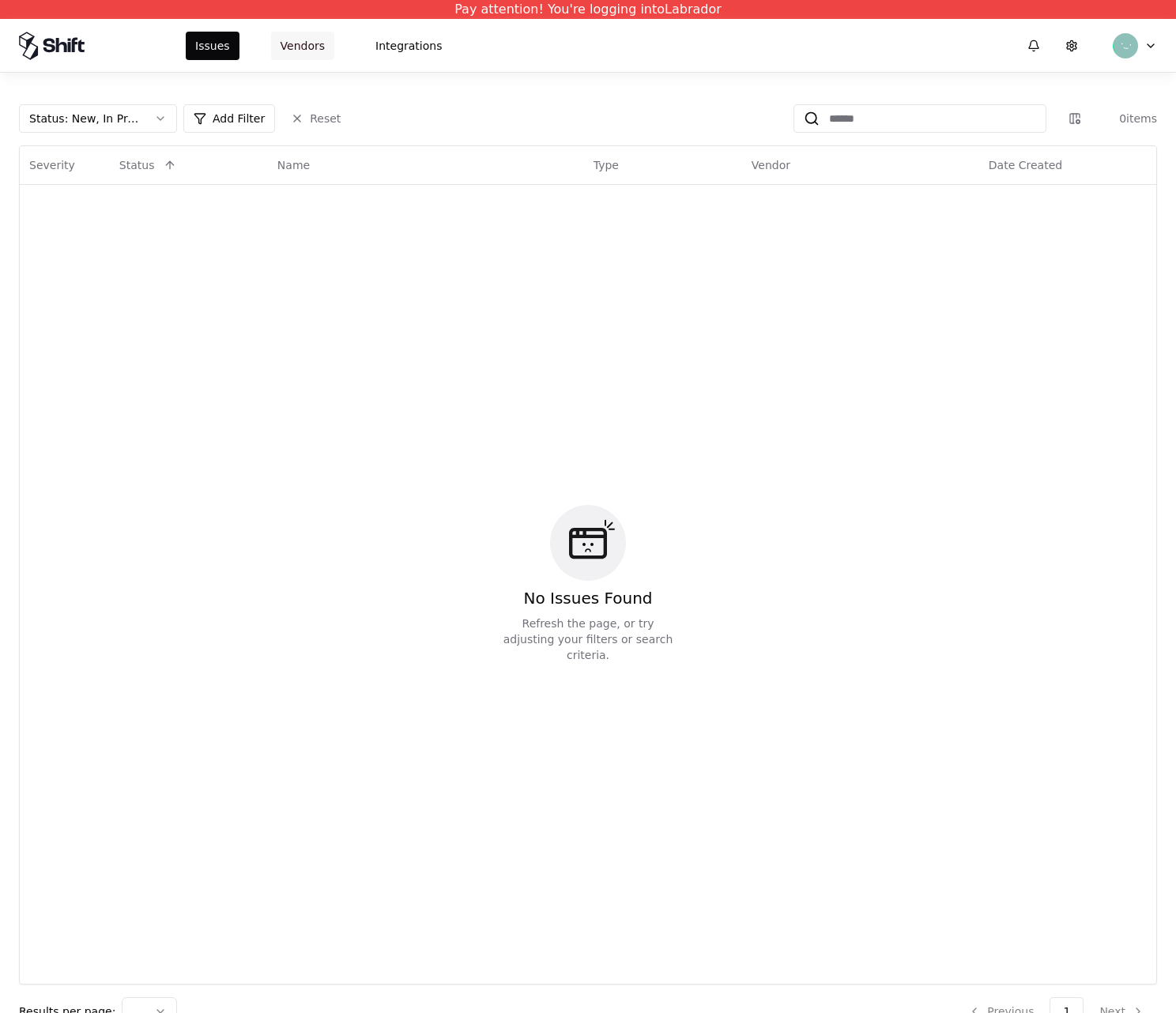
click at [308, 52] on button "Vendors" at bounding box center [302, 46] width 63 height 29
click at [309, 56] on button "Vendors" at bounding box center [302, 46] width 63 height 29
click at [310, 45] on button "Vendors" at bounding box center [302, 46] width 63 height 29
click at [379, 284] on div "No Issues Found Refresh the page, or try adjusting your filters or search crite…" at bounding box center [588, 584] width 1117 height 780
click at [300, 40] on button "Vendors" at bounding box center [302, 46] width 63 height 29
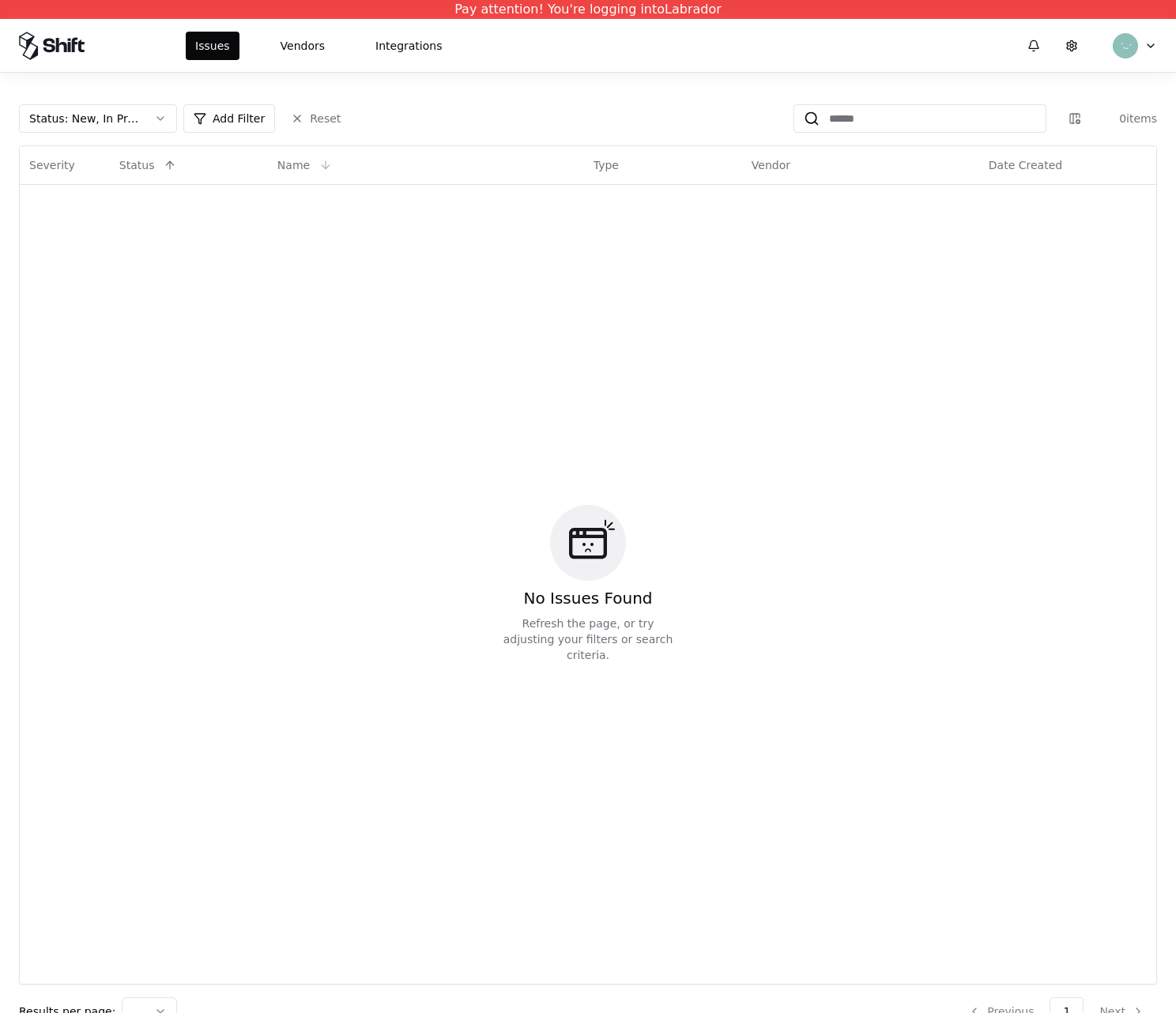
click at [416, 149] on th "Name" at bounding box center [426, 165] width 316 height 38
click at [330, 126] on button "Reset" at bounding box center [315, 119] width 69 height 29
click at [290, 52] on button "Vendors" at bounding box center [302, 46] width 63 height 29
click at [273, 270] on div "No Issues Found Refresh the page, or try adjusting your filters or search crite…" at bounding box center [588, 584] width 1117 height 780
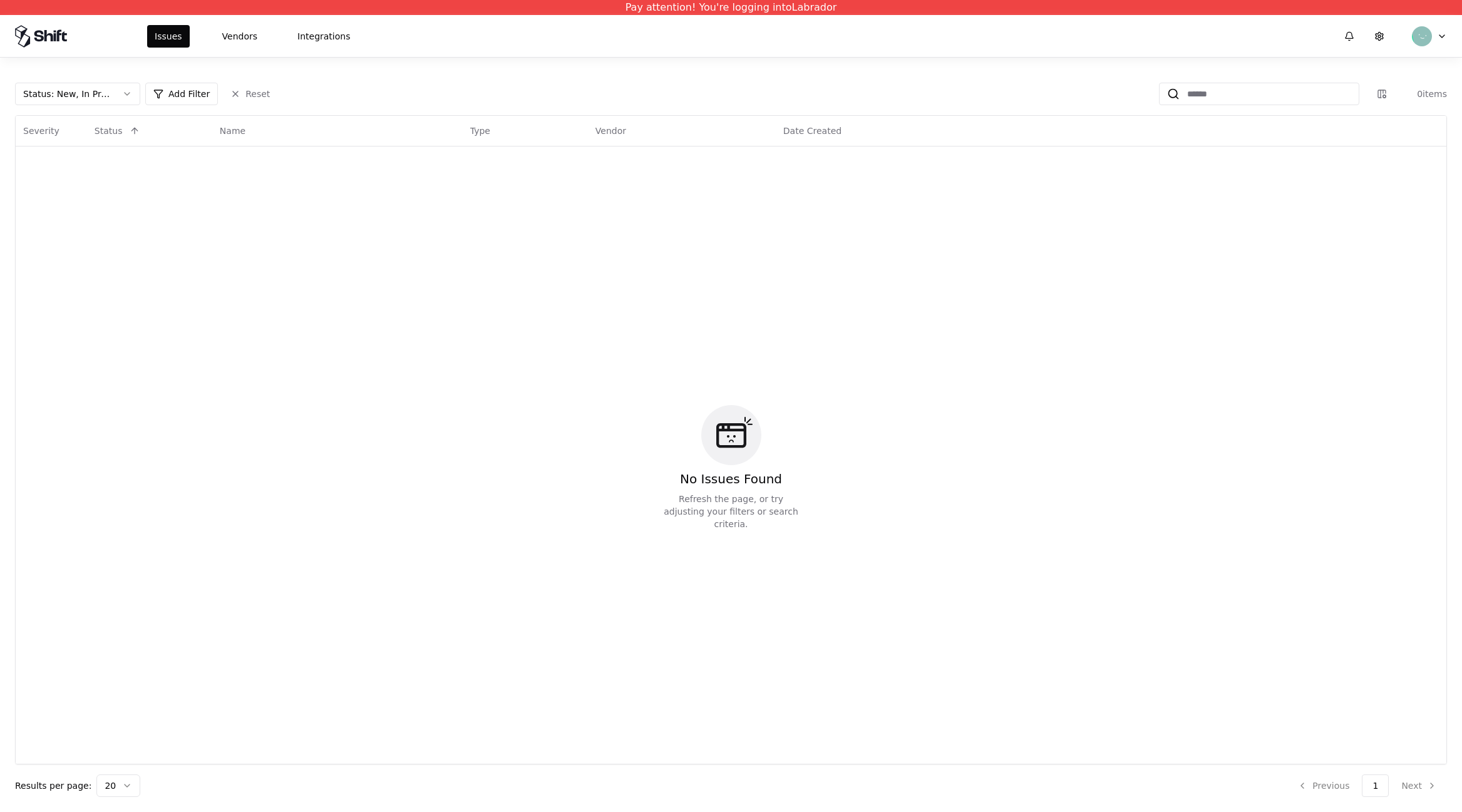
click at [189, 34] on div "Issues Vendors Integrations" at bounding box center [253, 37] width 211 height 23
click at [224, 36] on button "Vendors" at bounding box center [239, 37] width 50 height 23
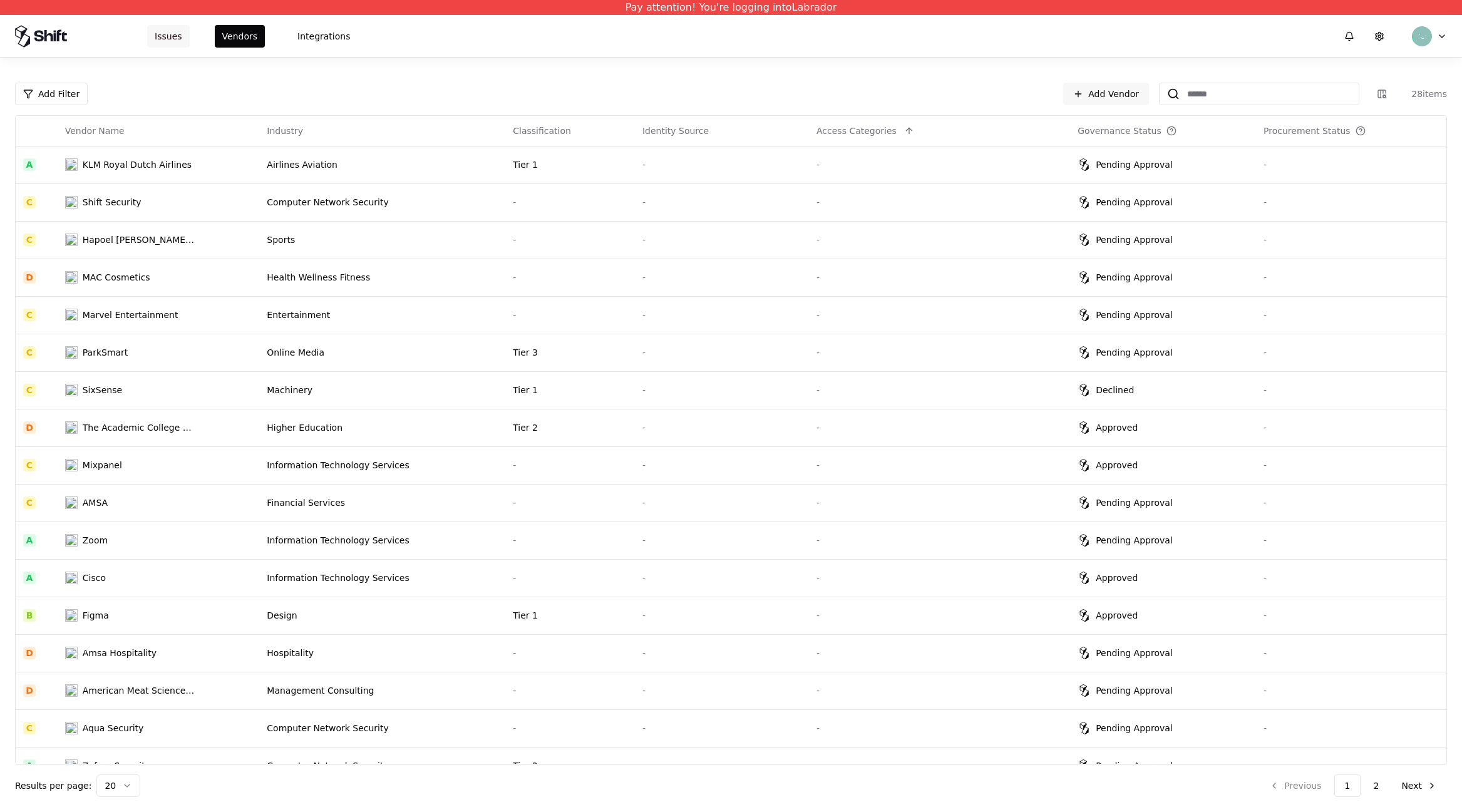
click at [160, 39] on button "Issues" at bounding box center [169, 37] width 43 height 23
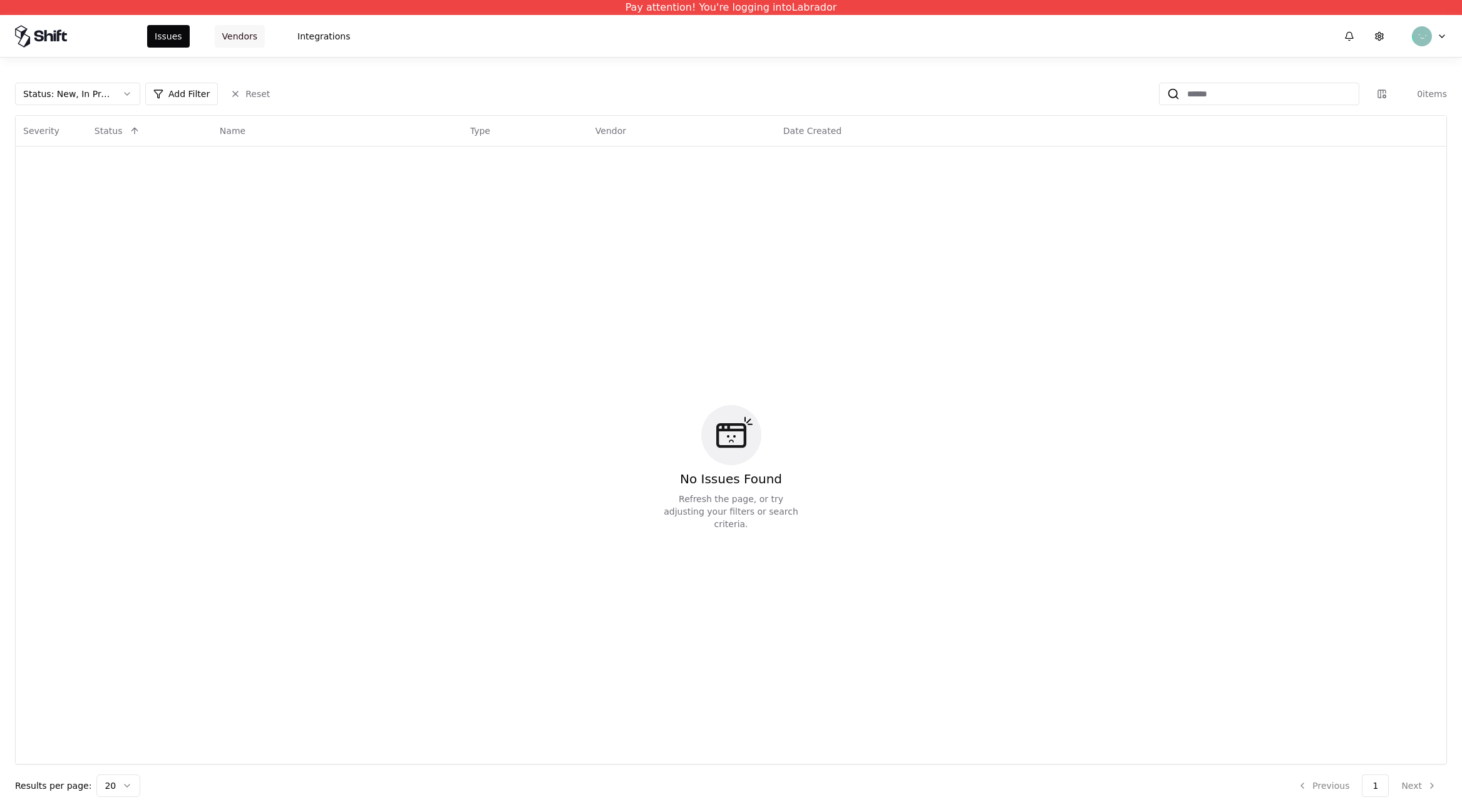
click at [228, 43] on button "Vendors" at bounding box center [239, 37] width 50 height 23
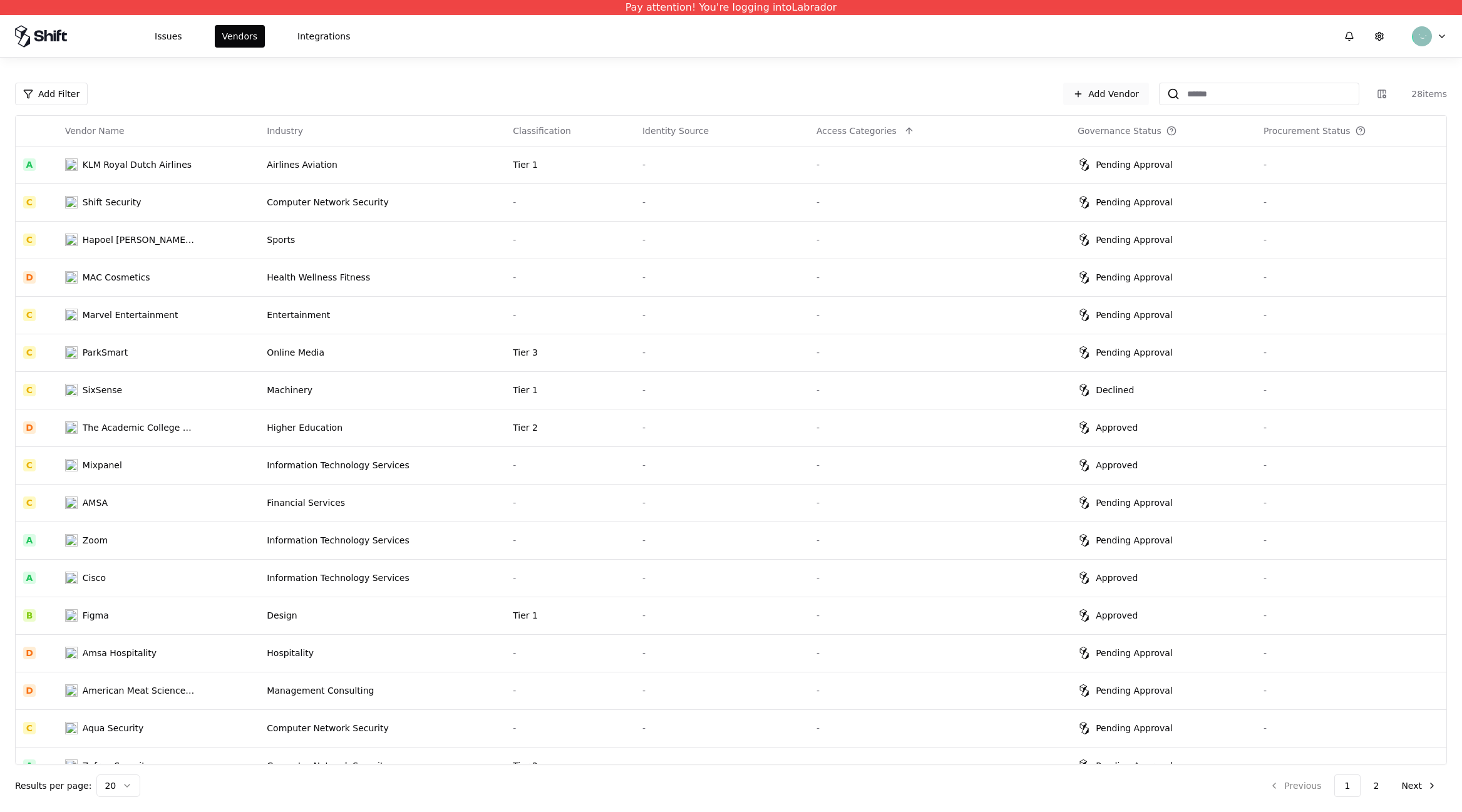
click at [931, 89] on link "Add Vendor" at bounding box center [1106, 94] width 86 height 23
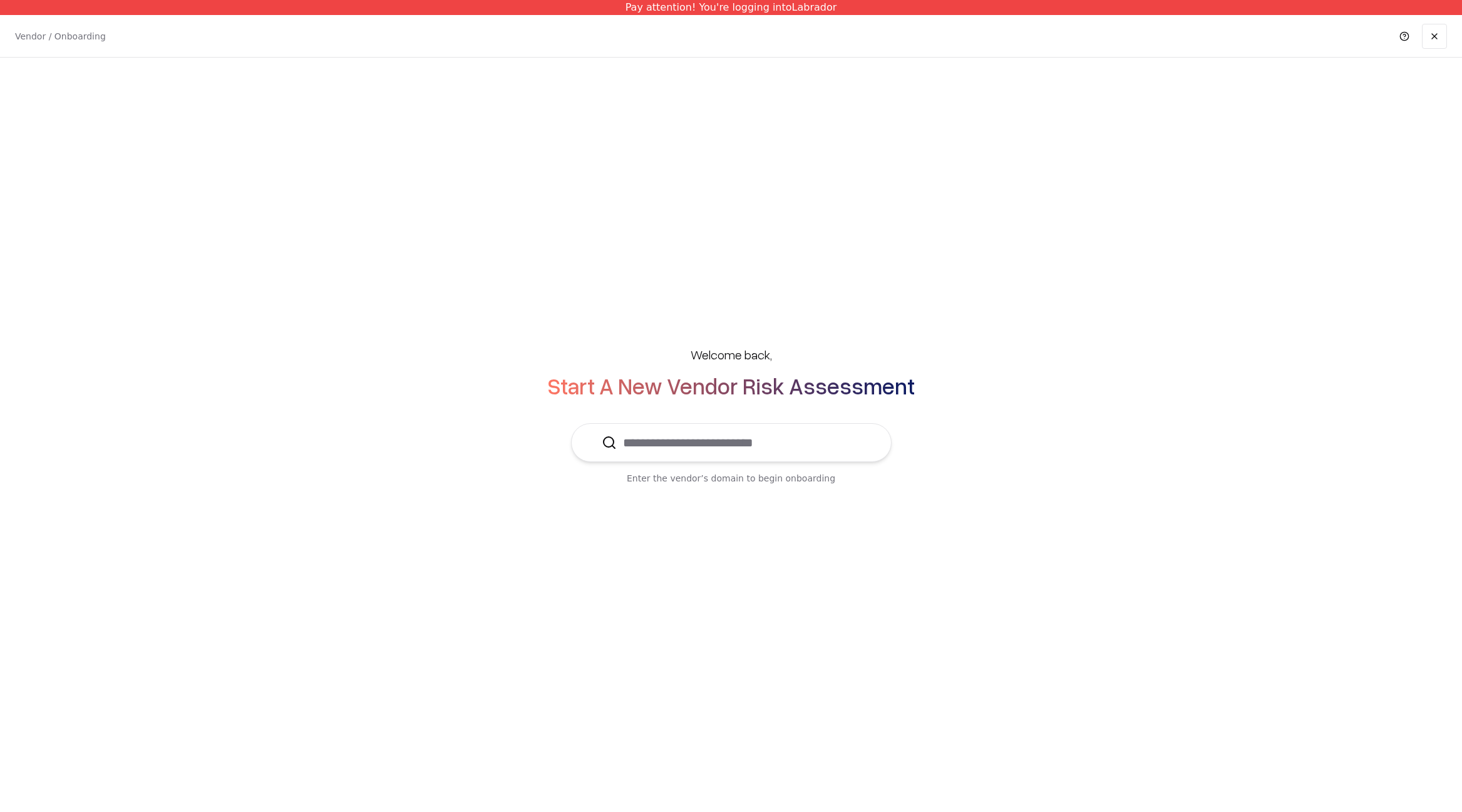
click at [798, 451] on input "text" at bounding box center [739, 443] width 244 height 37
click at [655, 480] on p "Osher Ad Haifa" at bounding box center [665, 479] width 133 height 13
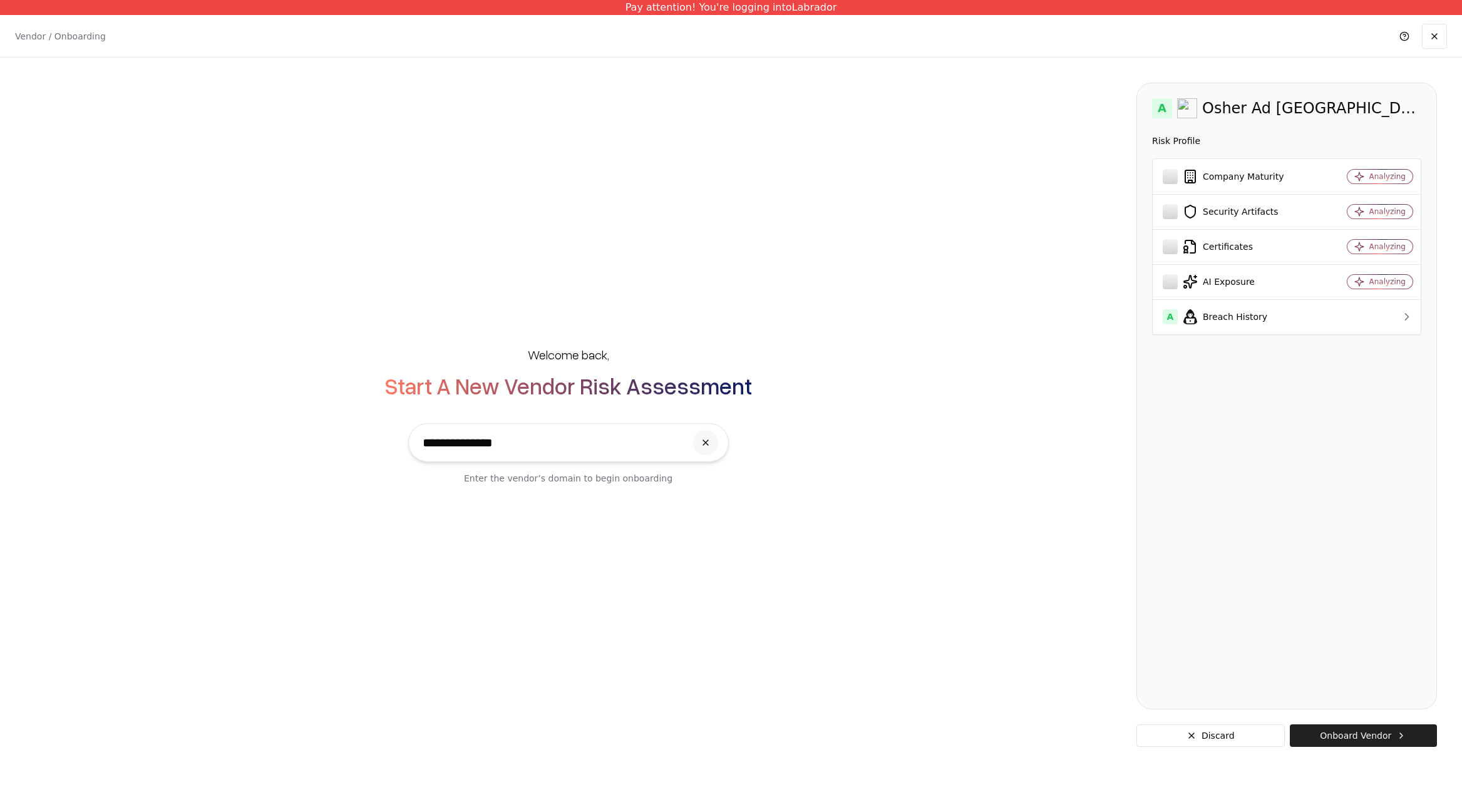
type input "**********"
click at [931, 733] on button "Onboard Vendor" at bounding box center [1363, 736] width 147 height 23
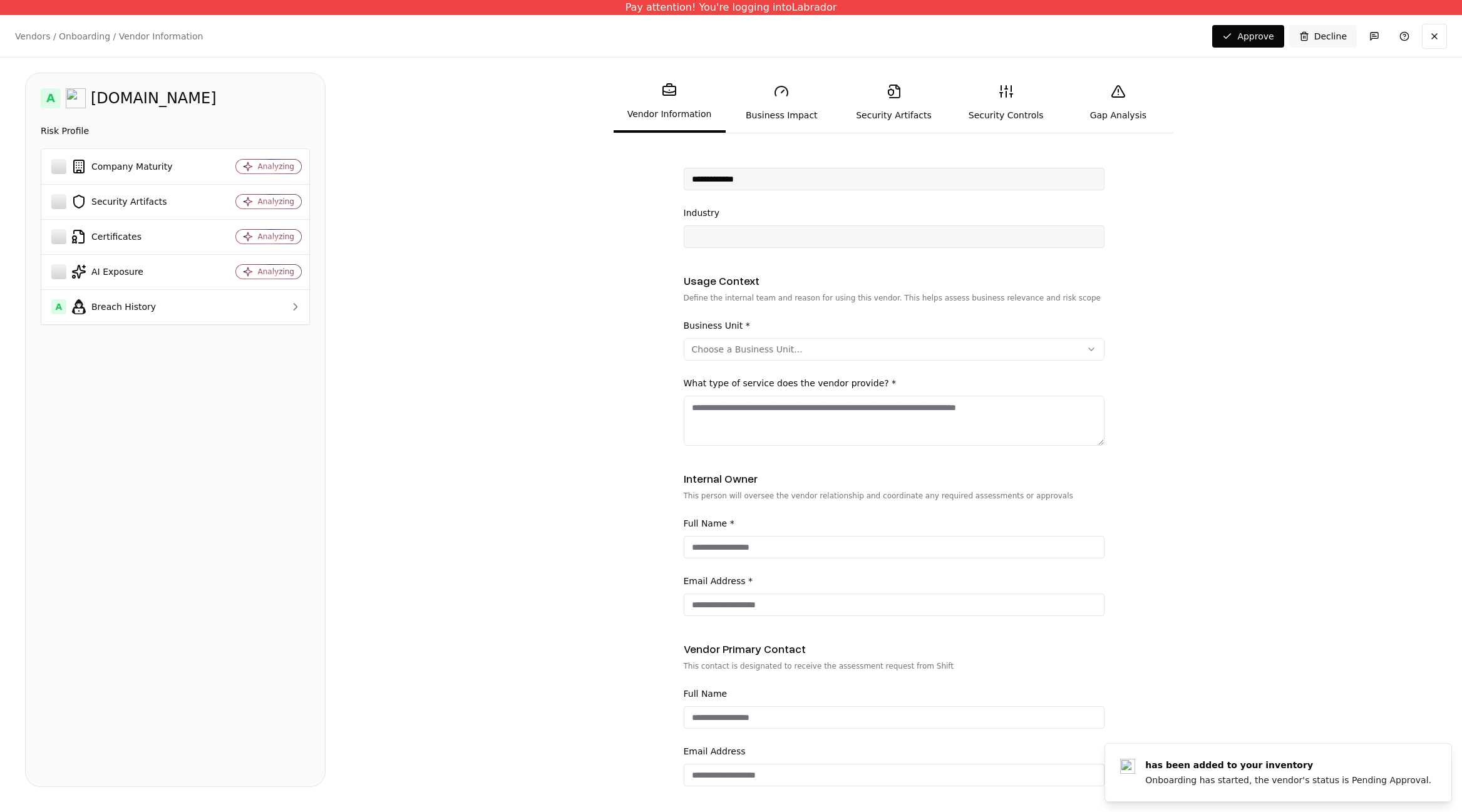
scroll to position [200, 0]
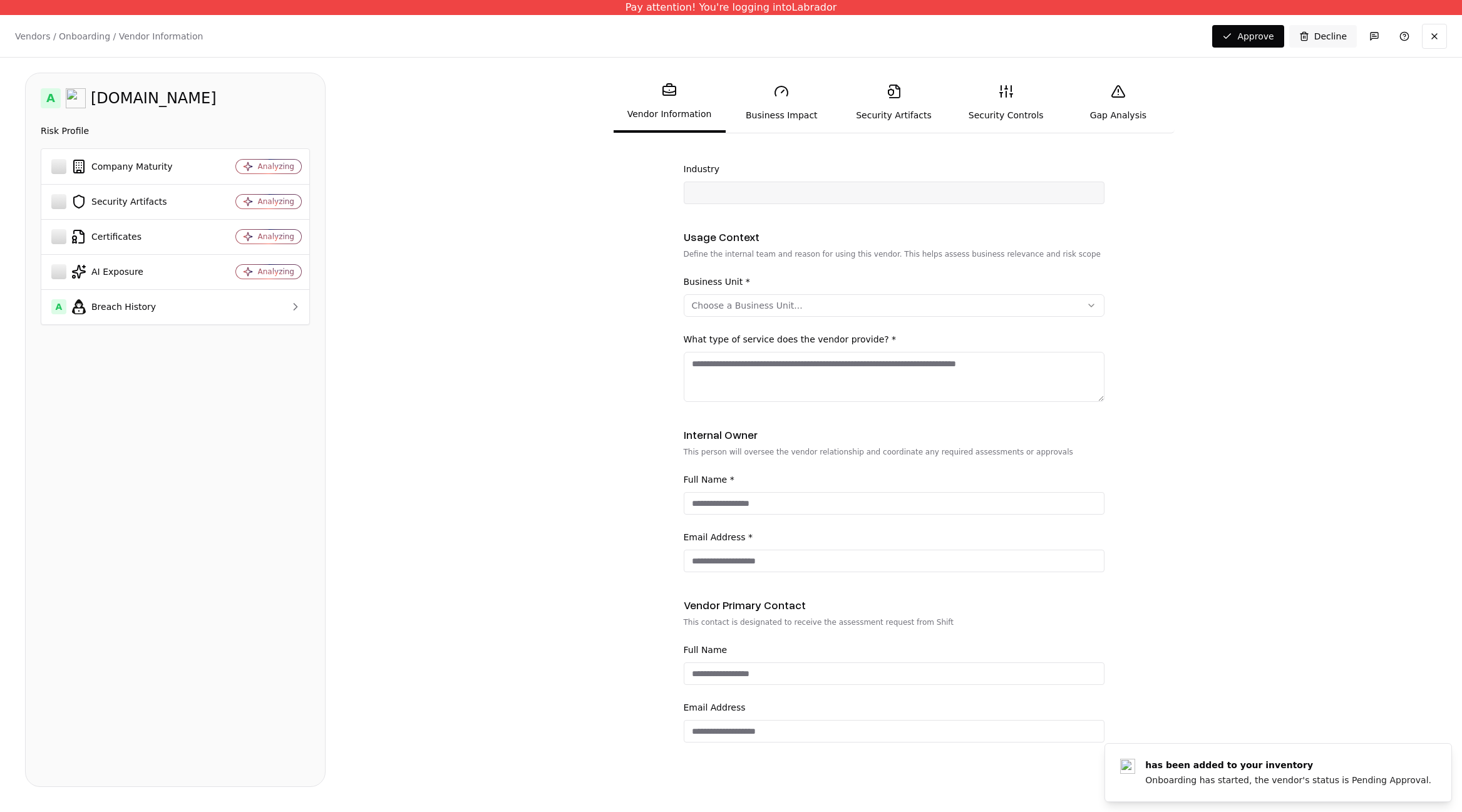
click at [744, 304] on div "Choose a Business Unit..." at bounding box center [747, 305] width 111 height 13
click at [755, 421] on div "Sales" at bounding box center [741, 418] width 119 height 25
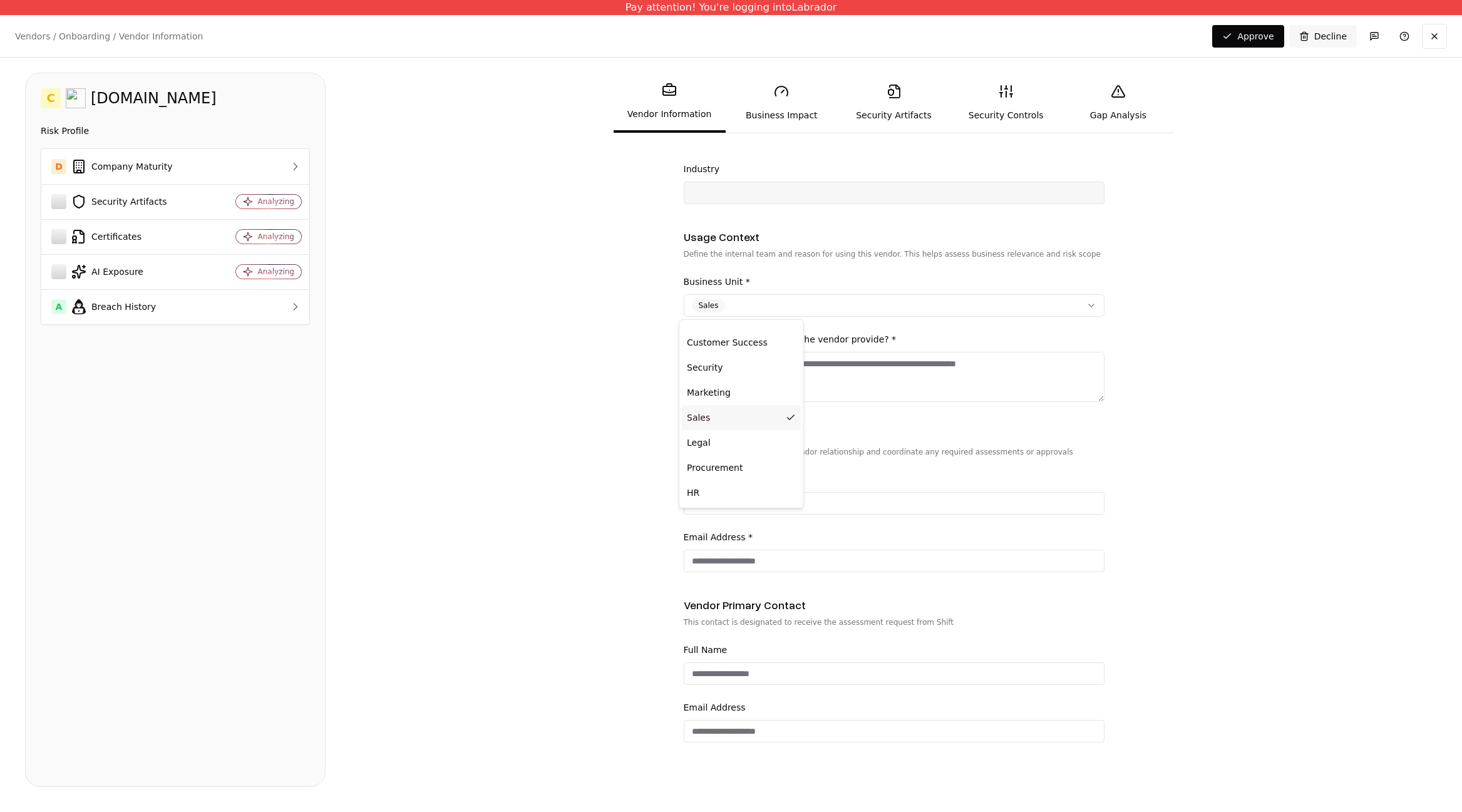
click at [615, 439] on html "**********" at bounding box center [731, 406] width 1462 height 812
type input "**********"
type input "******"
click at [723, 386] on textarea "What type of service does the vendor provide? *" at bounding box center [894, 377] width 421 height 50
click at [726, 386] on textarea "What type of service does the vendor provide? *" at bounding box center [894, 377] width 421 height 50
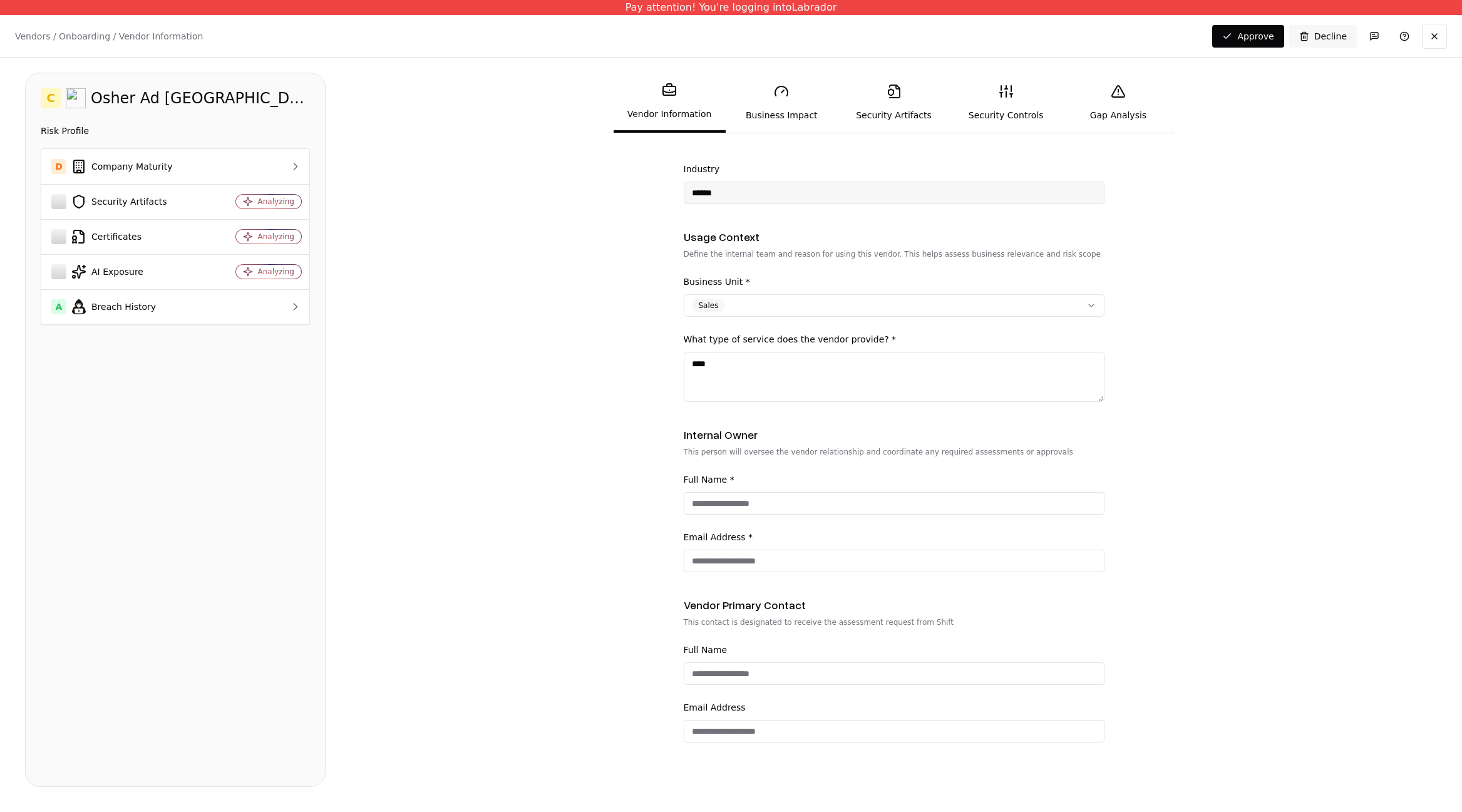
type textarea "****"
click at [635, 405] on form "**********" at bounding box center [894, 478] width 1087 height 629
click at [720, 389] on textarea "****" at bounding box center [894, 377] width 421 height 50
click at [633, 437] on form "**********" at bounding box center [894, 478] width 1087 height 629
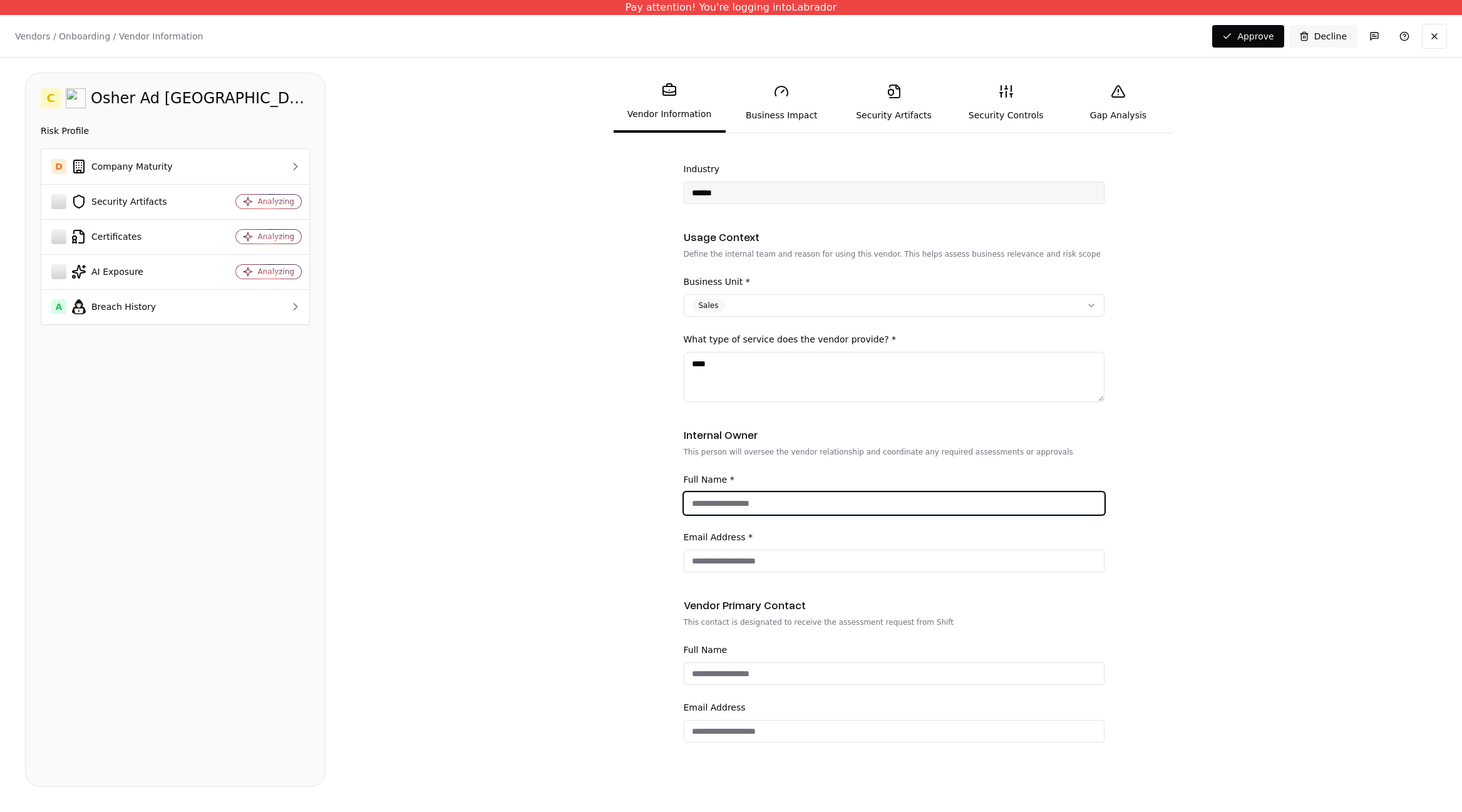
click at [698, 510] on input "Full Name *" at bounding box center [894, 503] width 419 height 23
type input "*********"
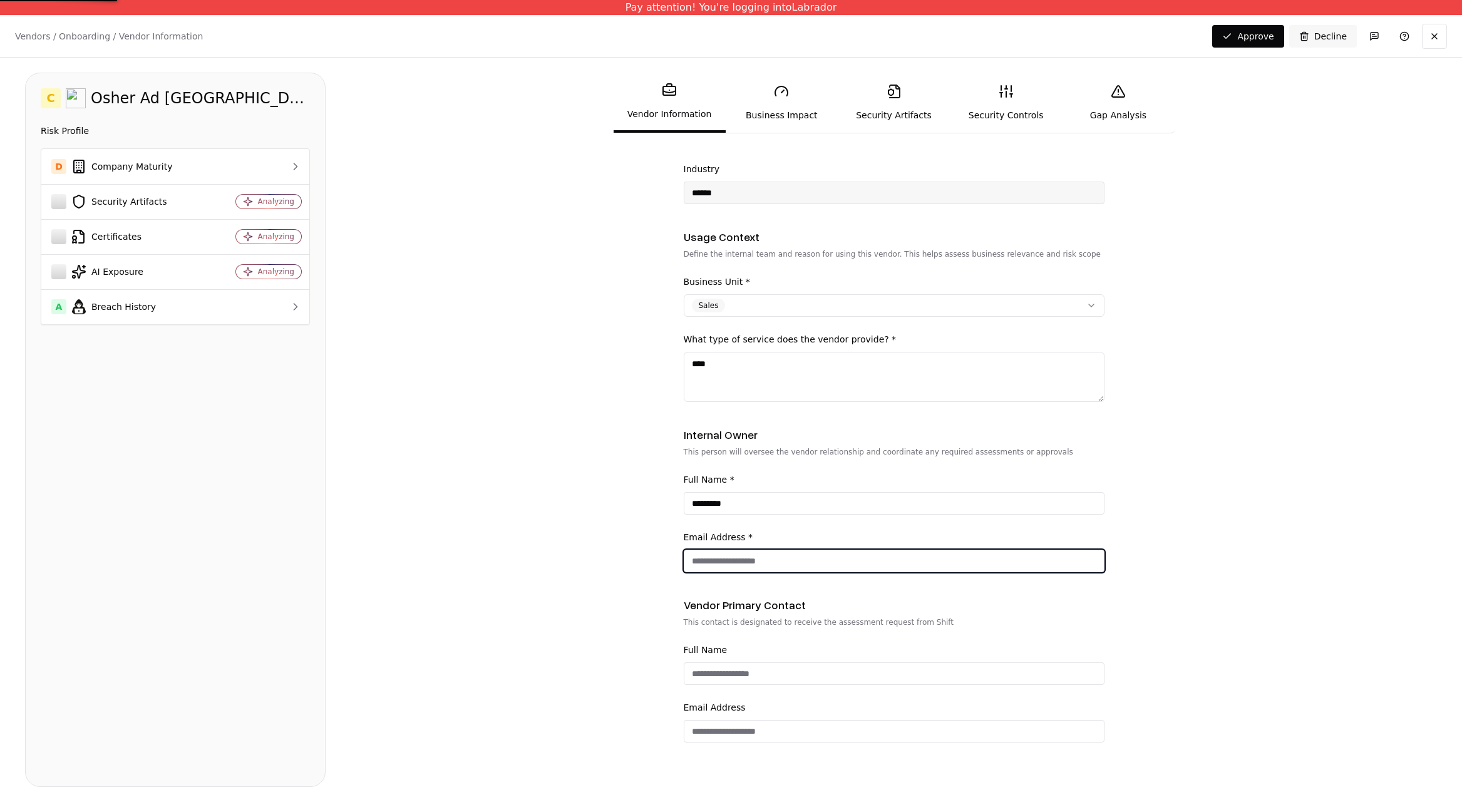
click at [735, 561] on input "Email Address *" at bounding box center [894, 561] width 419 height 23
type input "**********"
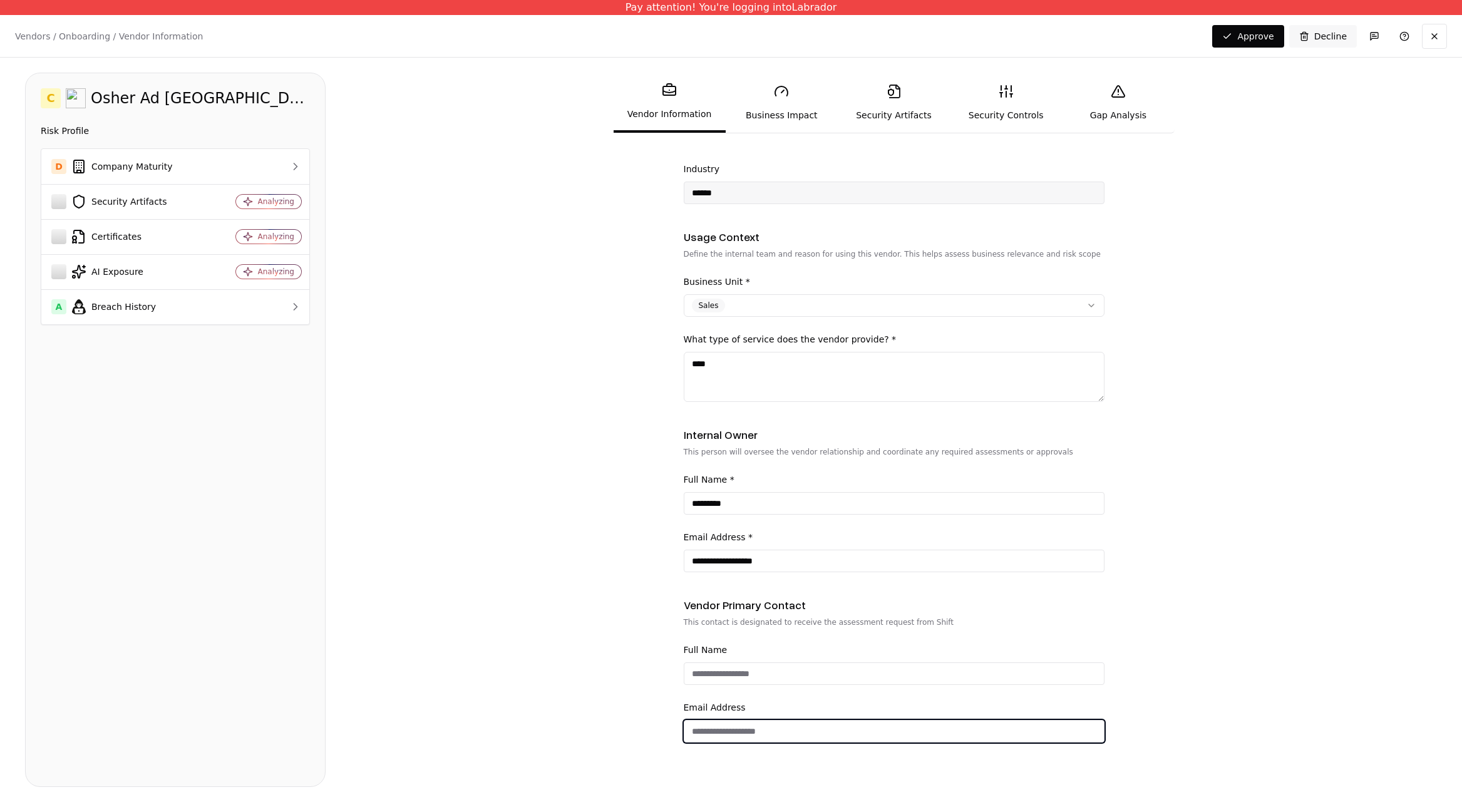
type input "**********"
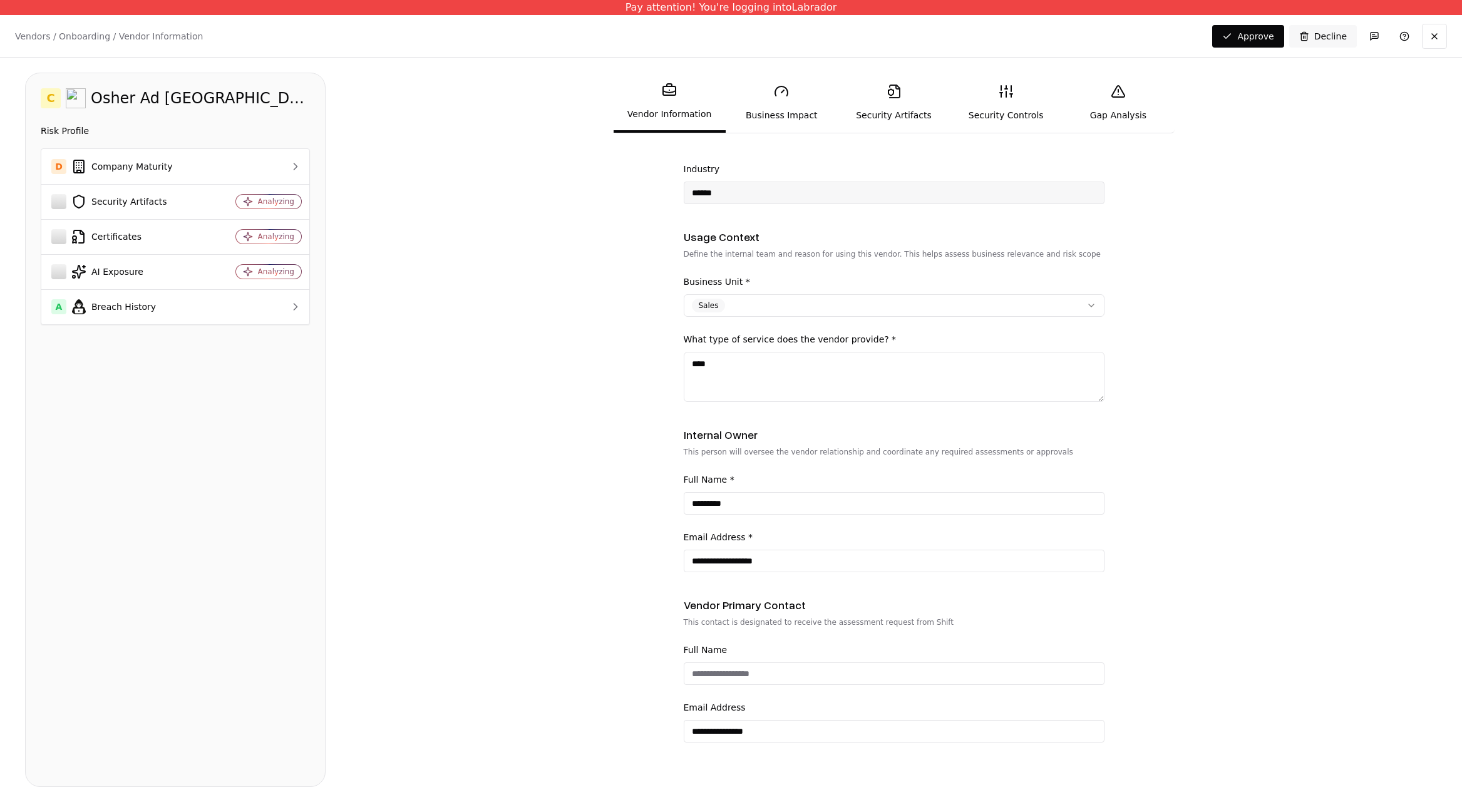
click at [623, 634] on form "**********" at bounding box center [894, 478] width 1087 height 629
click at [762, 673] on input "Full Name" at bounding box center [894, 674] width 419 height 23
type input "*"
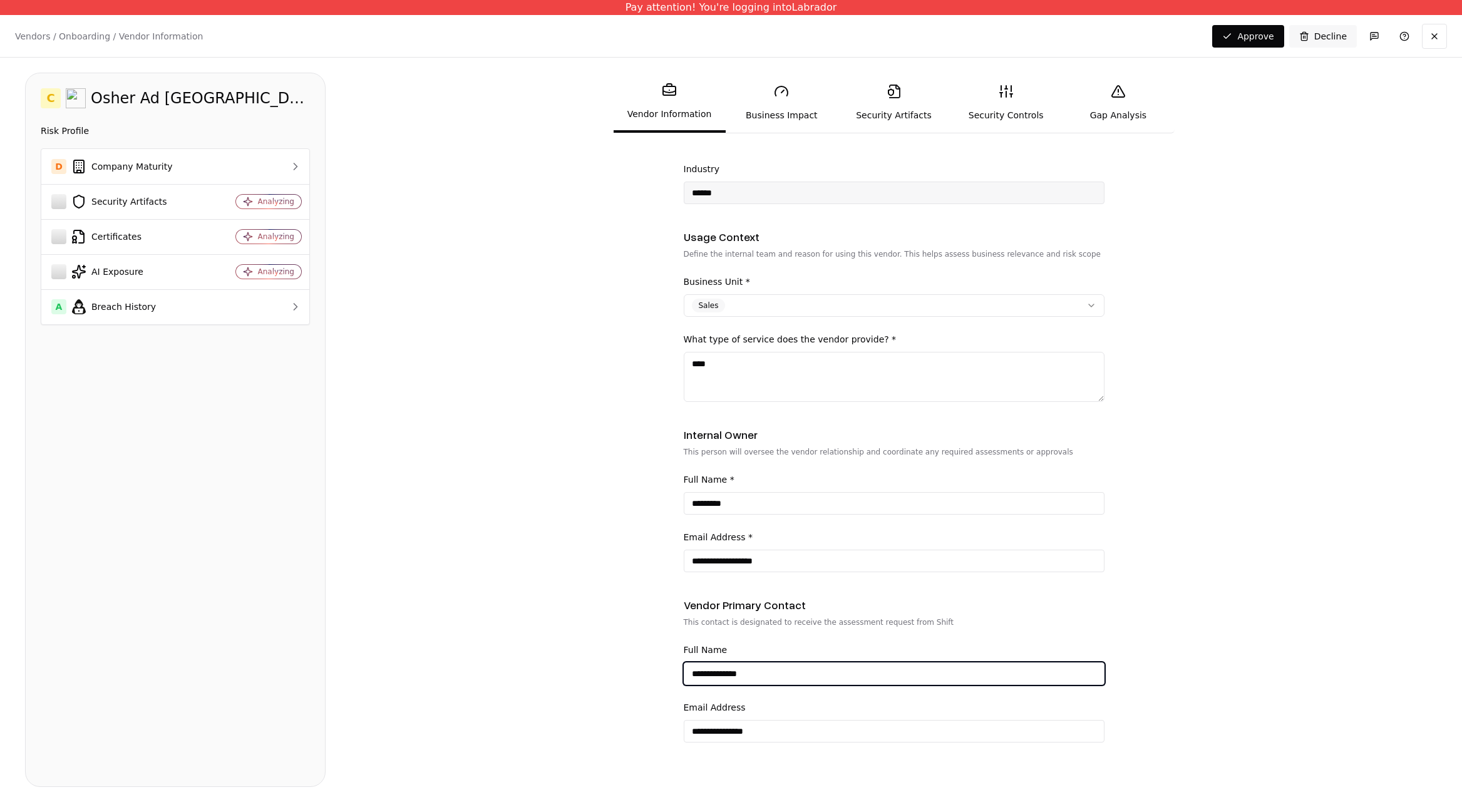
type input "**********"
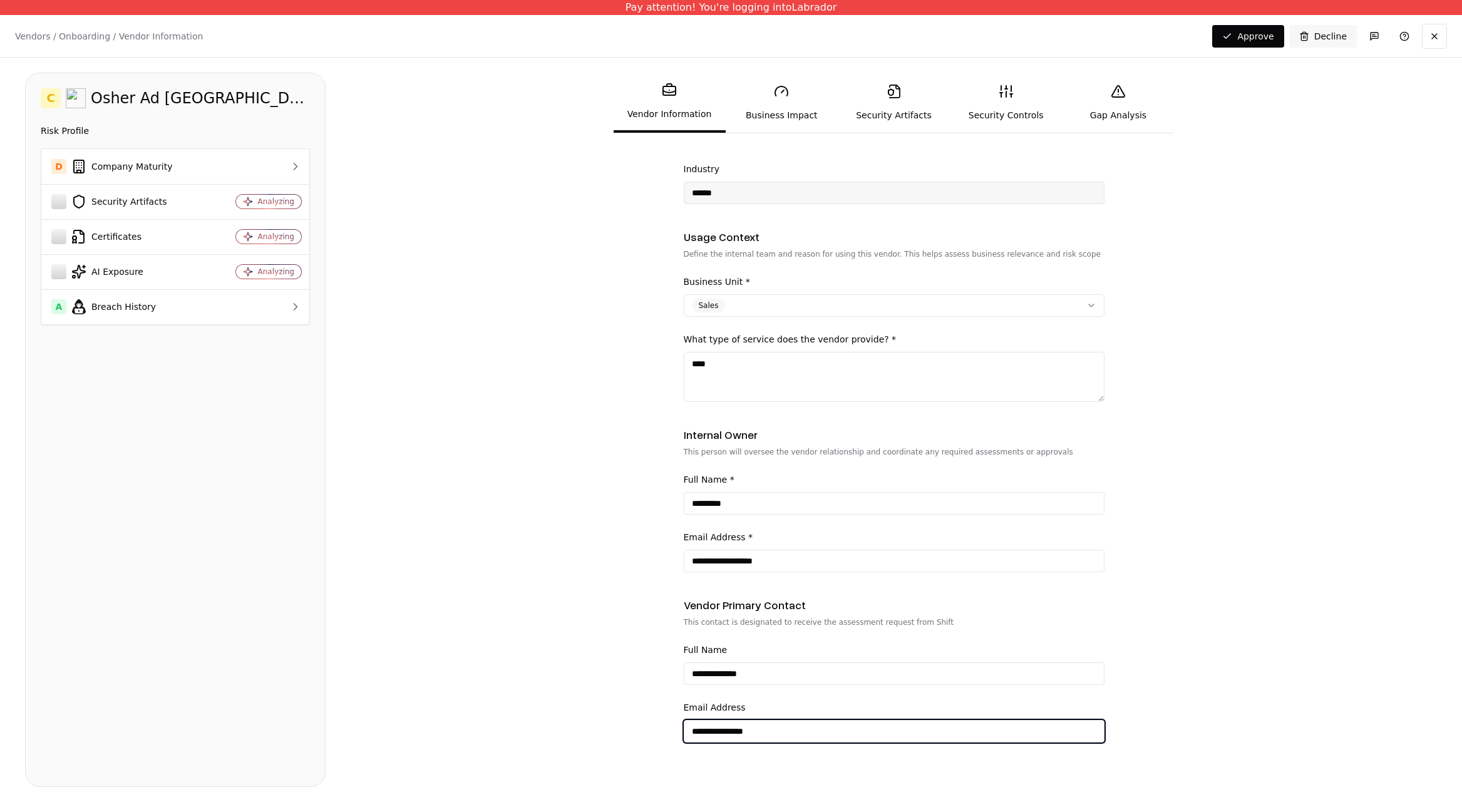
click at [765, 733] on input "**********" at bounding box center [894, 731] width 419 height 23
click at [768, 732] on input "**********" at bounding box center [894, 731] width 419 height 23
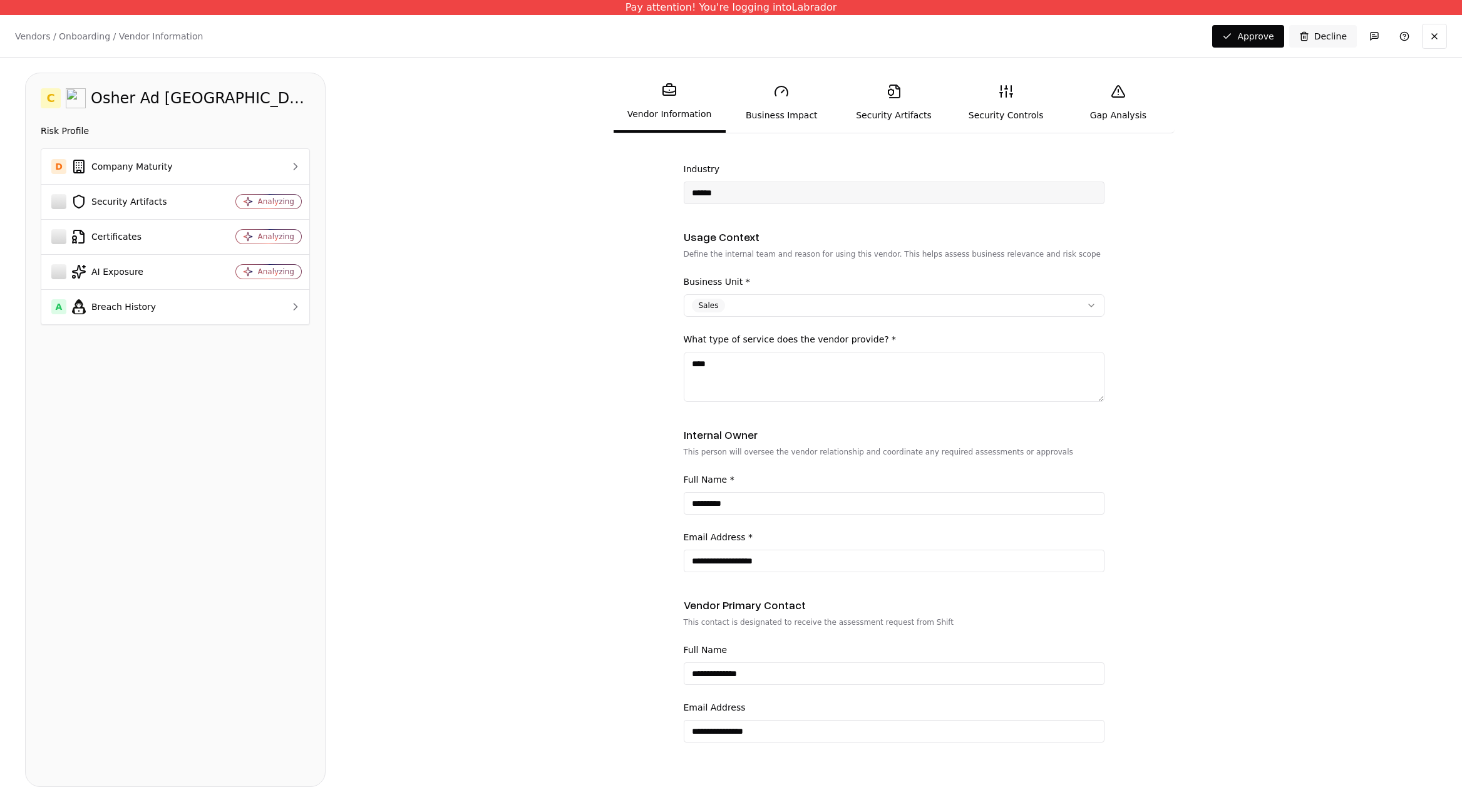
click at [931, 768] on div "**********" at bounding box center [894, 379] width 421 height 829
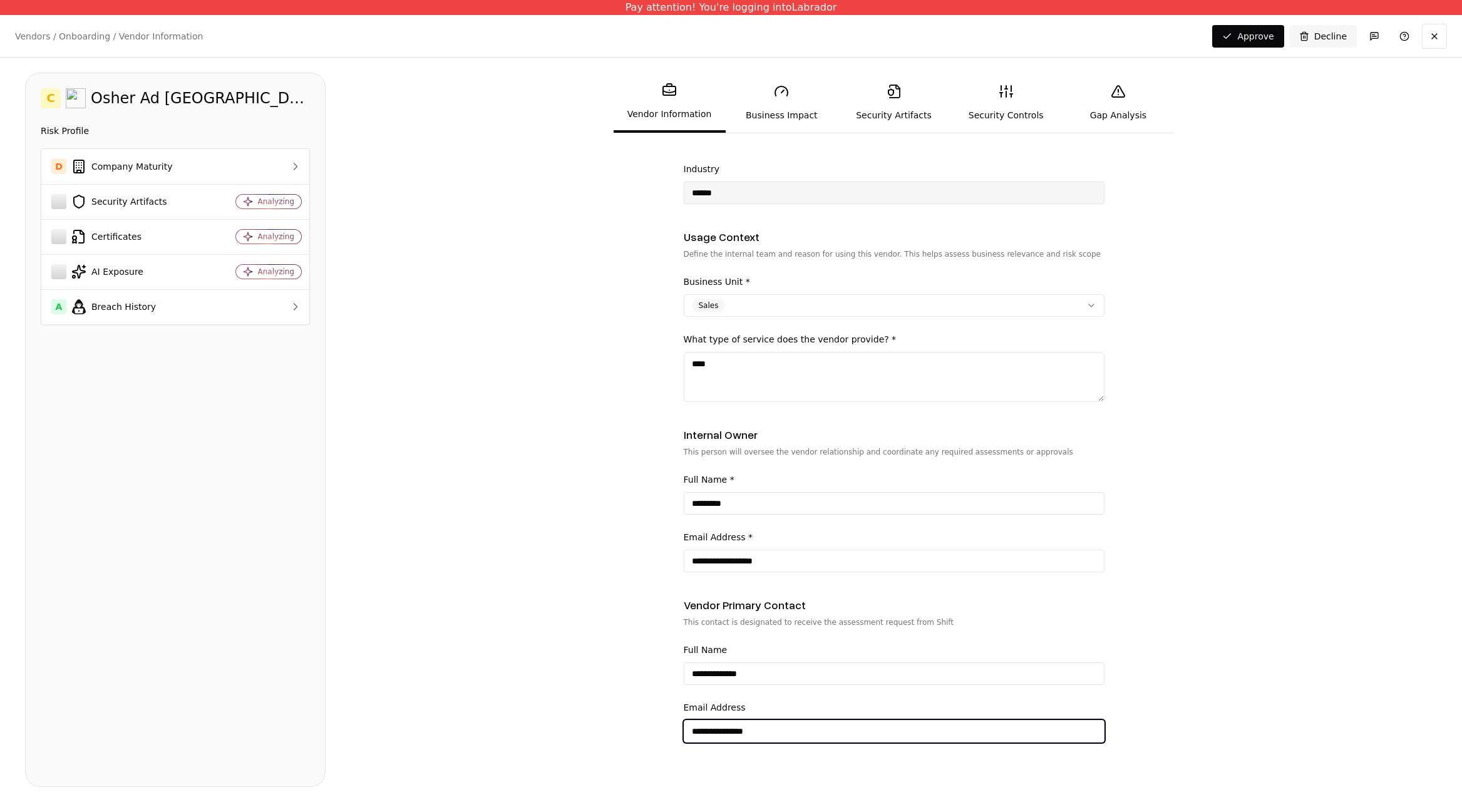
click at [800, 735] on input "**********" at bounding box center [894, 731] width 419 height 23
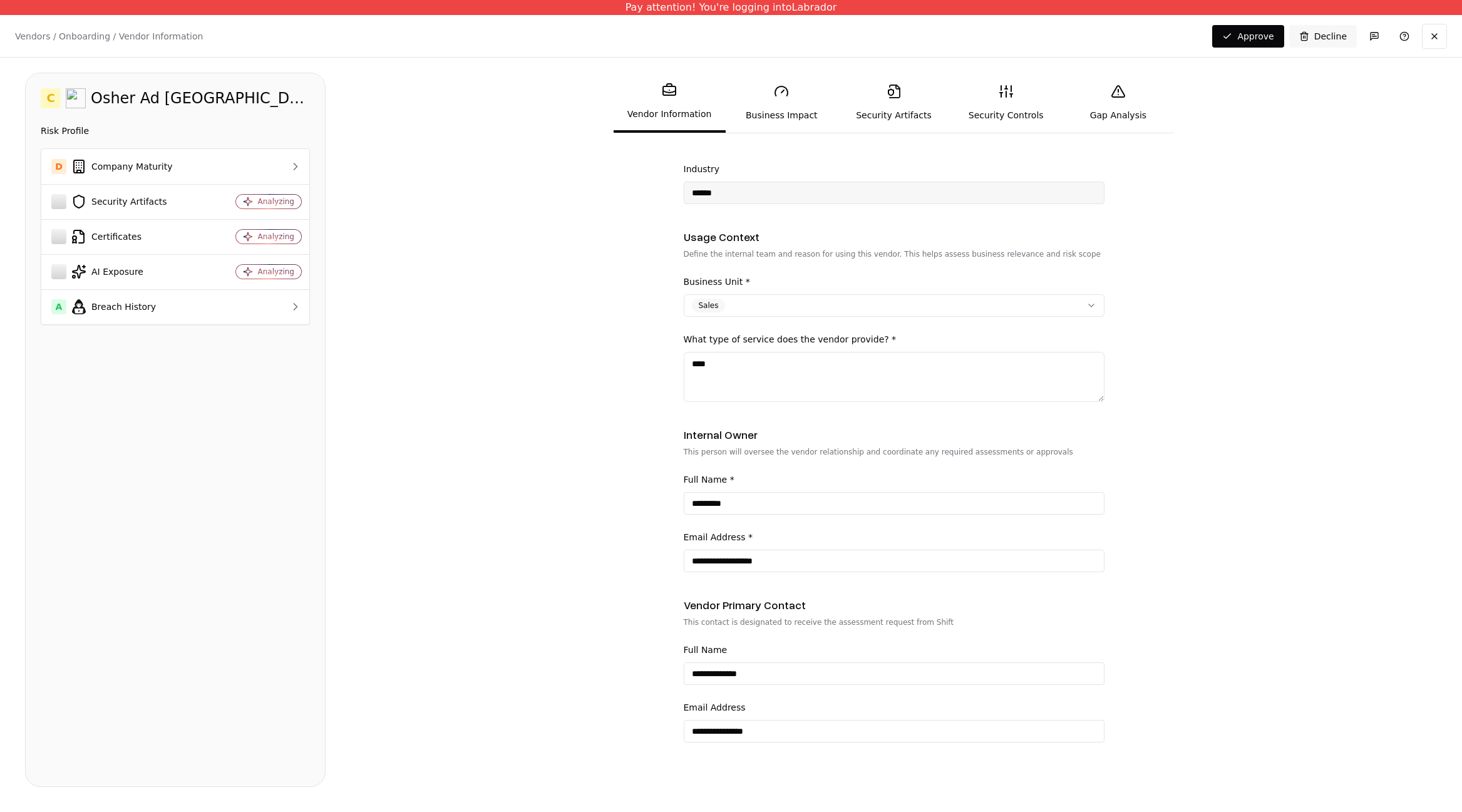
click at [647, 736] on form "**********" at bounding box center [894, 478] width 1087 height 629
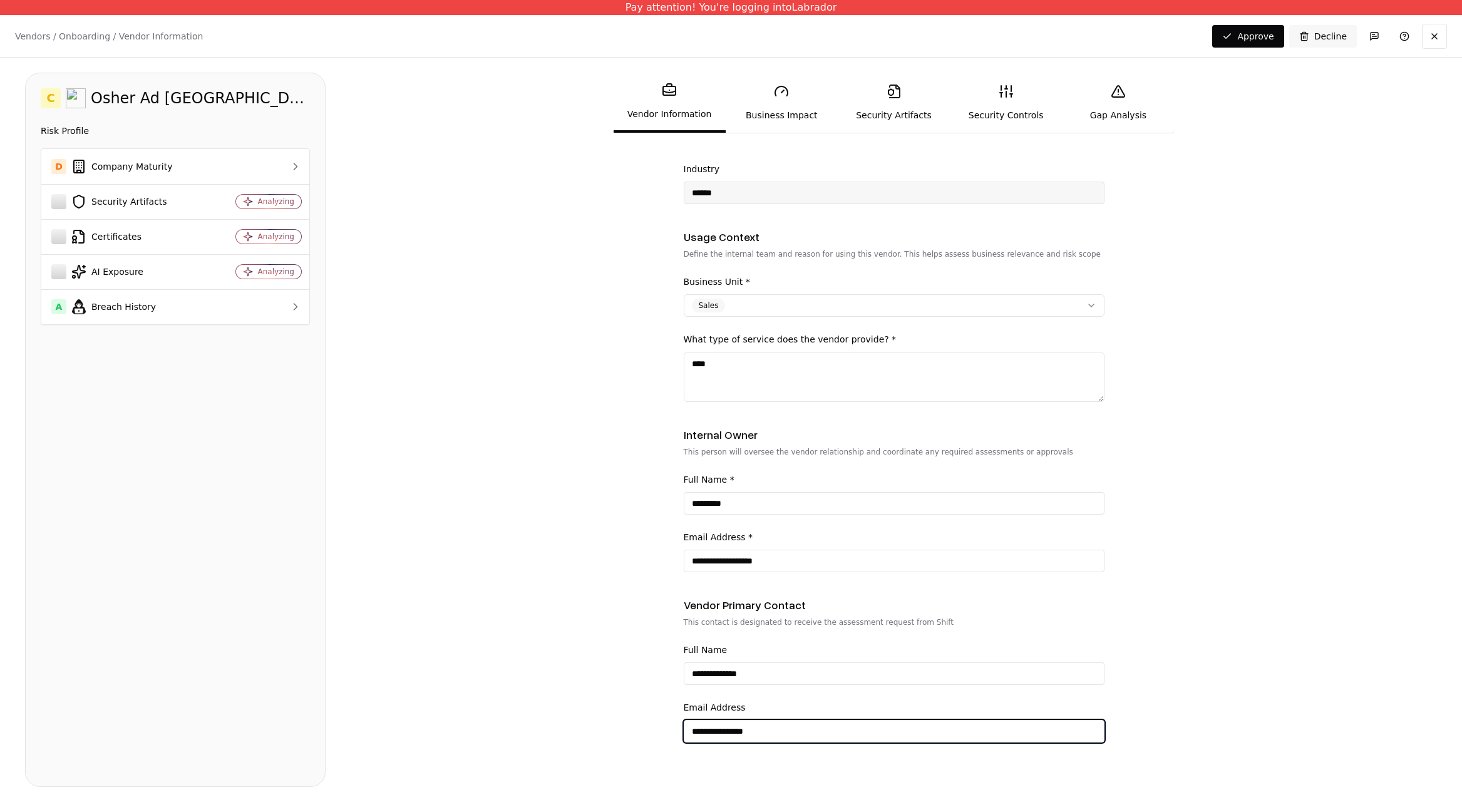
click at [746, 729] on input "**********" at bounding box center [894, 731] width 419 height 23
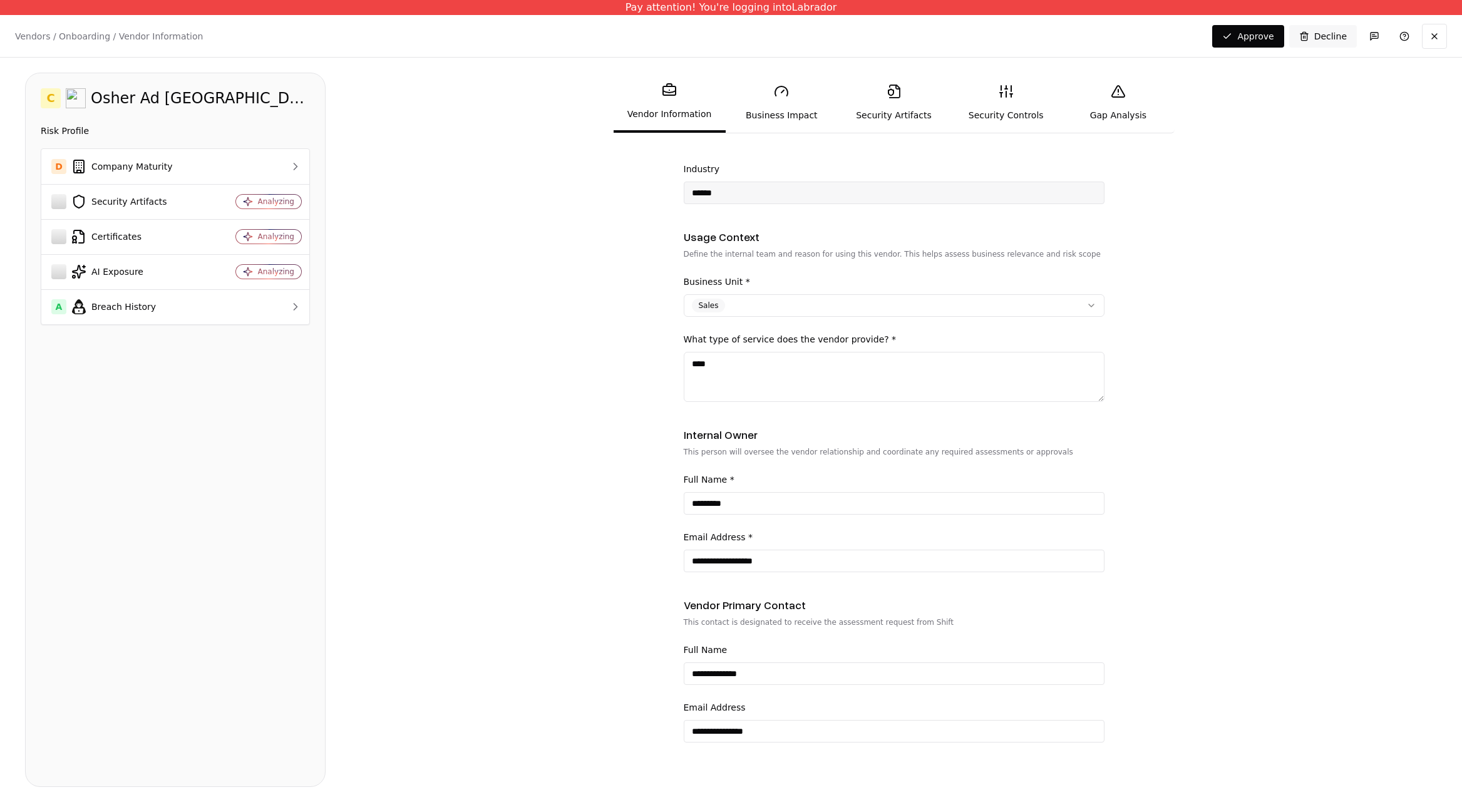
click at [773, 111] on link "Business Impact" at bounding box center [782, 103] width 112 height 57
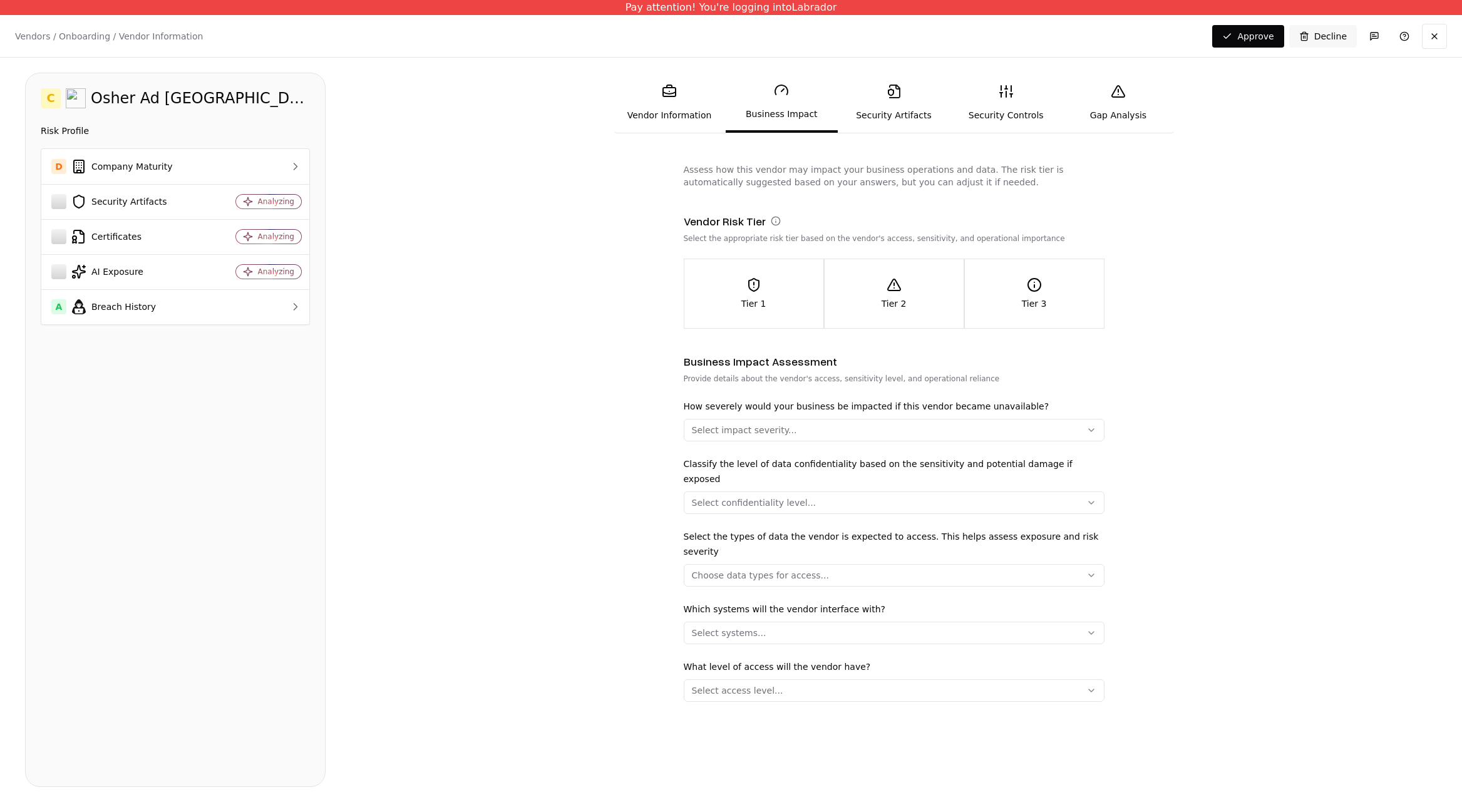
click at [931, 286] on div "Tier 3" at bounding box center [1034, 293] width 139 height 33
click at [736, 433] on div "Select impact severity..." at bounding box center [745, 430] width 105 height 13
click at [735, 535] on div "Low" at bounding box center [746, 543] width 119 height 25
click at [861, 482] on html "Pay attention! You're logging into Labrador Vendors / Onboarding / Vendor Infor…" at bounding box center [731, 406] width 1462 height 812
click at [855, 491] on button "Select confidentiality level..." at bounding box center [894, 503] width 421 height 23
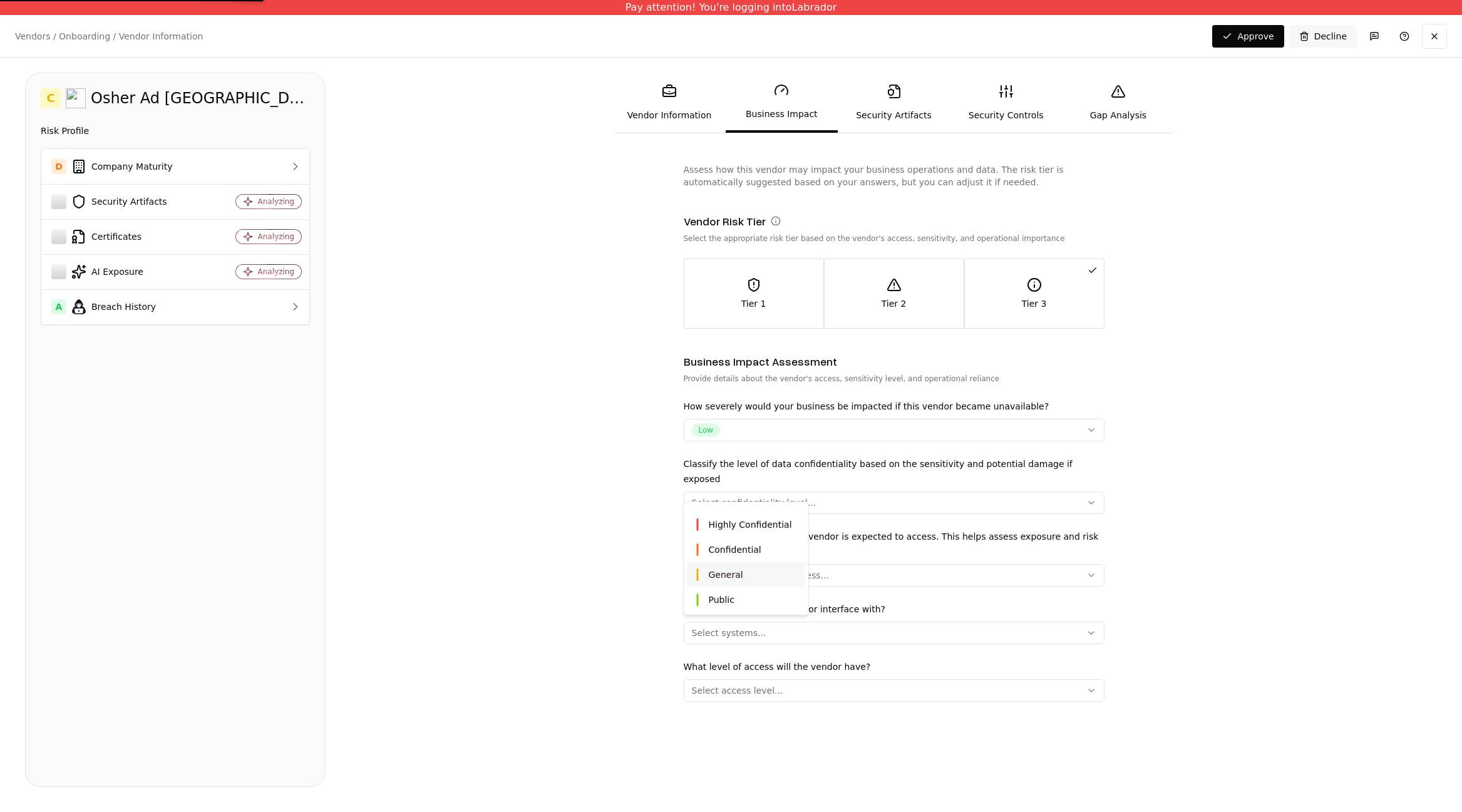
click at [722, 596] on span "Public" at bounding box center [721, 599] width 26 height 13
click at [853, 557] on html "Pay attention! You're logging into Labrador Vendors / Onboarding / Vendor Infor…" at bounding box center [731, 406] width 1462 height 812
click at [842, 564] on button "Choose data types for access..." at bounding box center [894, 575] width 421 height 23
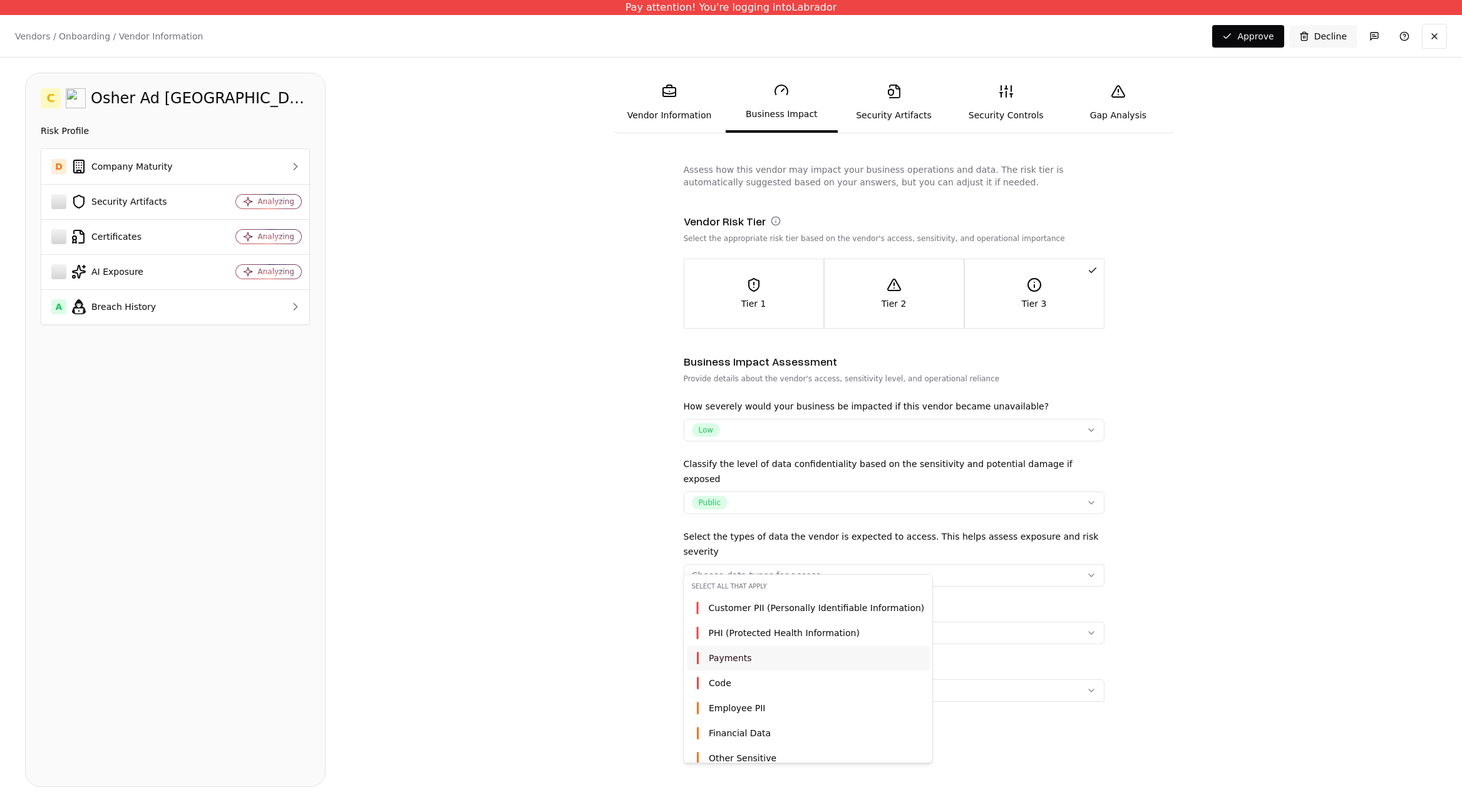
click at [800, 657] on div "Payments" at bounding box center [808, 658] width 243 height 25
click at [770, 709] on div "Employee PII" at bounding box center [808, 708] width 243 height 25
click at [765, 732] on span "Financial Data" at bounding box center [739, 733] width 62 height 13
click at [535, 657] on html "Pay attention! You're logging into Labrador Vendors / Onboarding / Vendor Infor…" at bounding box center [731, 406] width 1462 height 812
click at [734, 627] on div "Select systems..." at bounding box center [729, 633] width 75 height 13
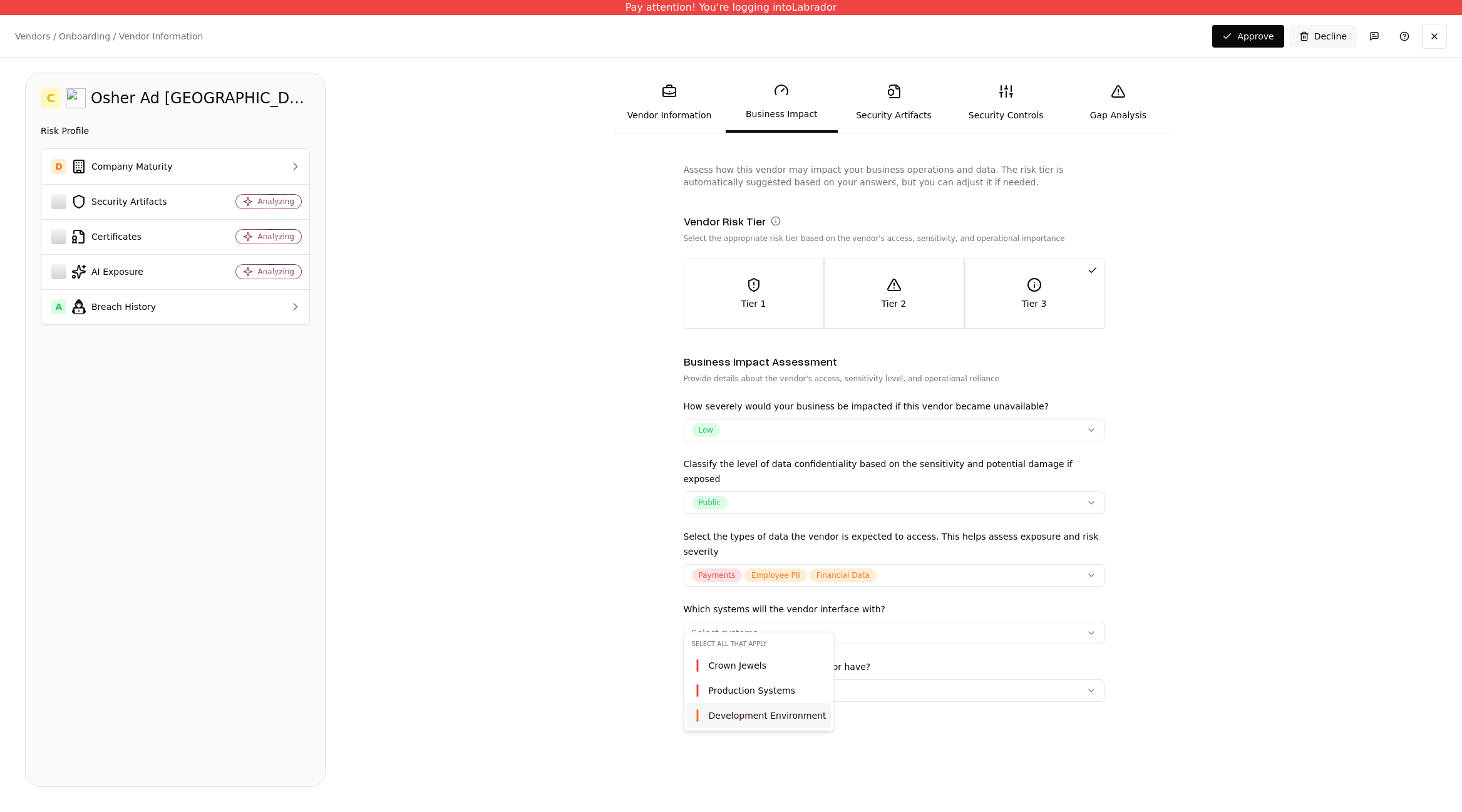
click at [729, 705] on div "Development Environment" at bounding box center [759, 716] width 145 height 25
click at [759, 701] on div "Production Systems" at bounding box center [769, 691] width 165 height 25
click at [767, 709] on span "Development Environment" at bounding box center [767, 715] width 118 height 13
click at [767, 689] on span "Production Systems" at bounding box center [752, 691] width 87 height 13
click at [755, 664] on span "Crown Jewels" at bounding box center [737, 665] width 58 height 13
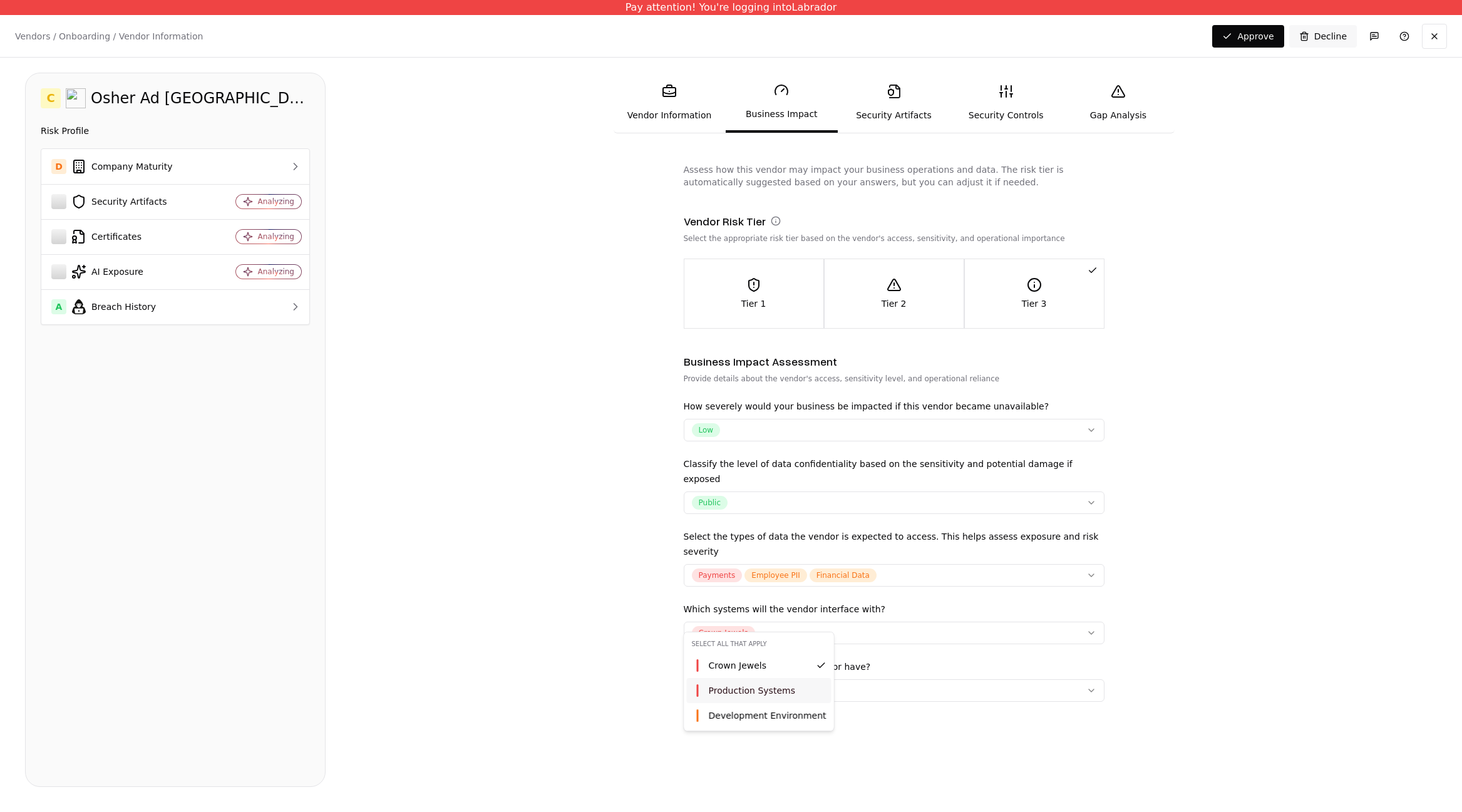
click at [623, 657] on html "Pay attention! You're logging into Labrador Vendors / Onboarding / Vendor Infor…" at bounding box center [731, 406] width 1462 height 812
click at [760, 683] on button "Select access level..." at bounding box center [894, 691] width 421 height 23
drag, startPoint x: 737, startPoint y: 779, endPoint x: 736, endPoint y: 764, distance: 15.0
click at [736, 764] on div "Admin/Owner Full Write Limited Write / Full Read Limited Read" at bounding box center [753, 750] width 134 height 100
click at [736, 787] on span "Limited Read" at bounding box center [737, 787] width 57 height 13
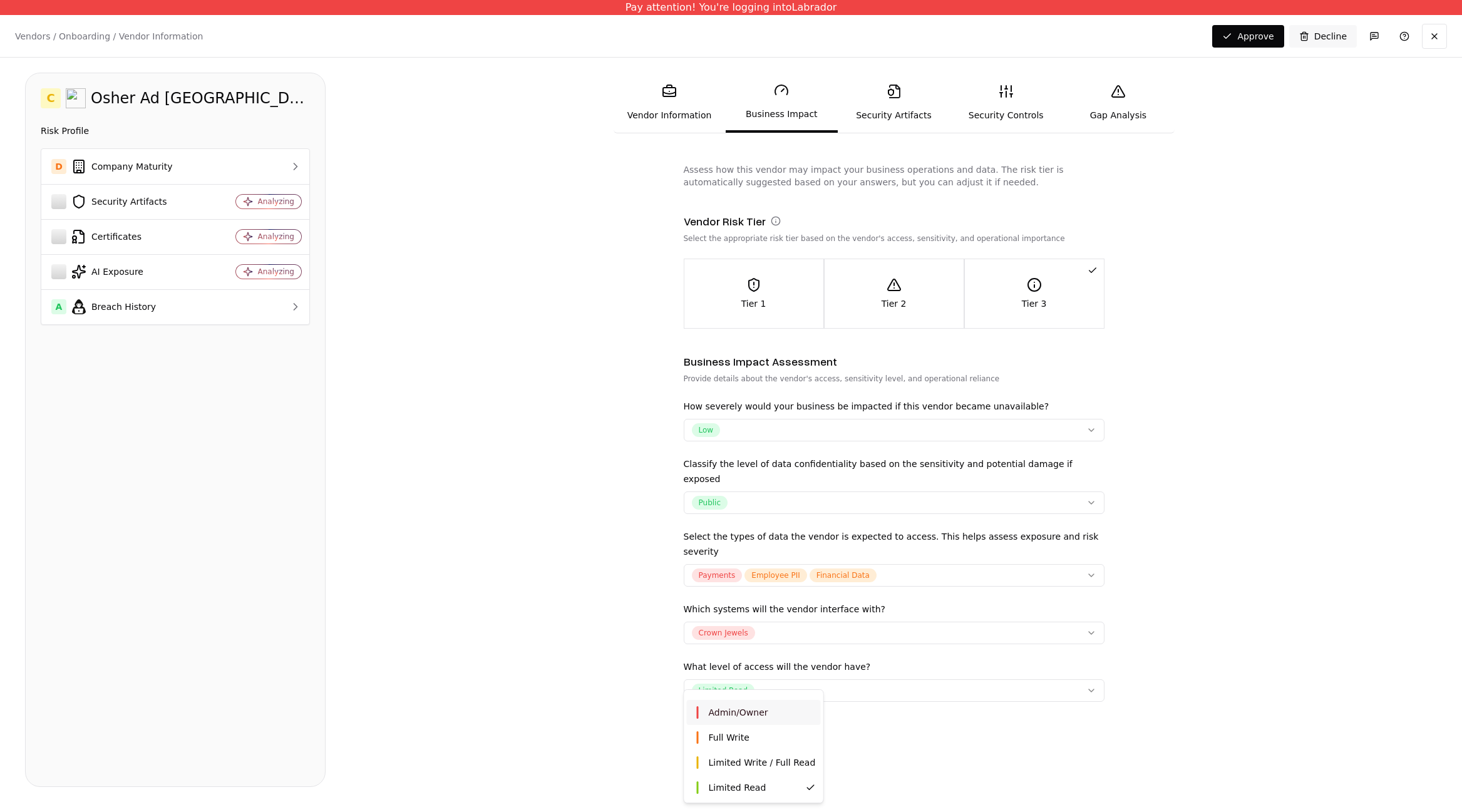
click at [905, 99] on html "Pay attention! You're logging into Labrador Vendors / Onboarding / Vendor Infor…" at bounding box center [731, 406] width 1462 height 812
click at [891, 107] on link "Security Artifacts" at bounding box center [894, 103] width 112 height 57
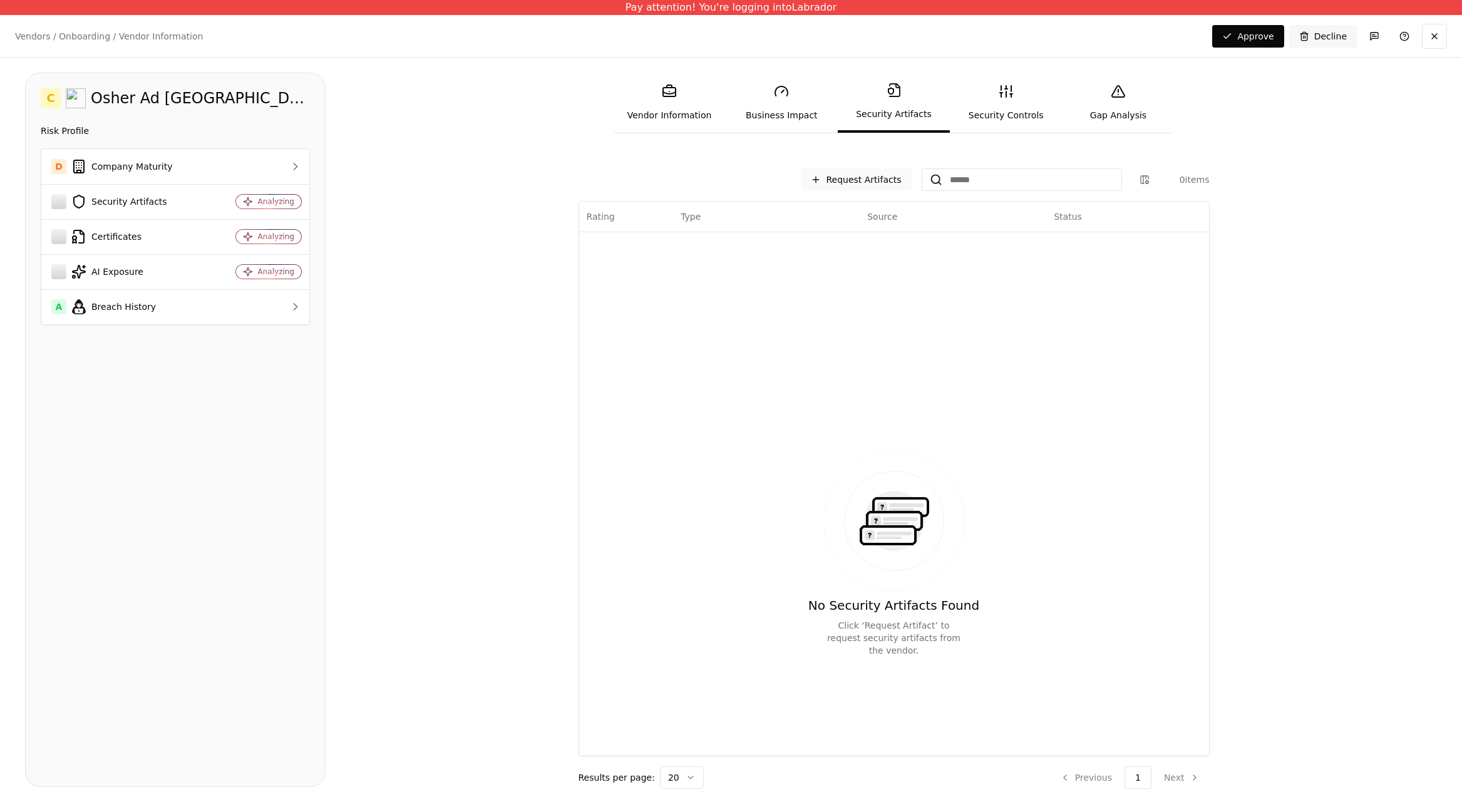
click at [869, 180] on button "Request Artifacts" at bounding box center [855, 180] width 110 height 23
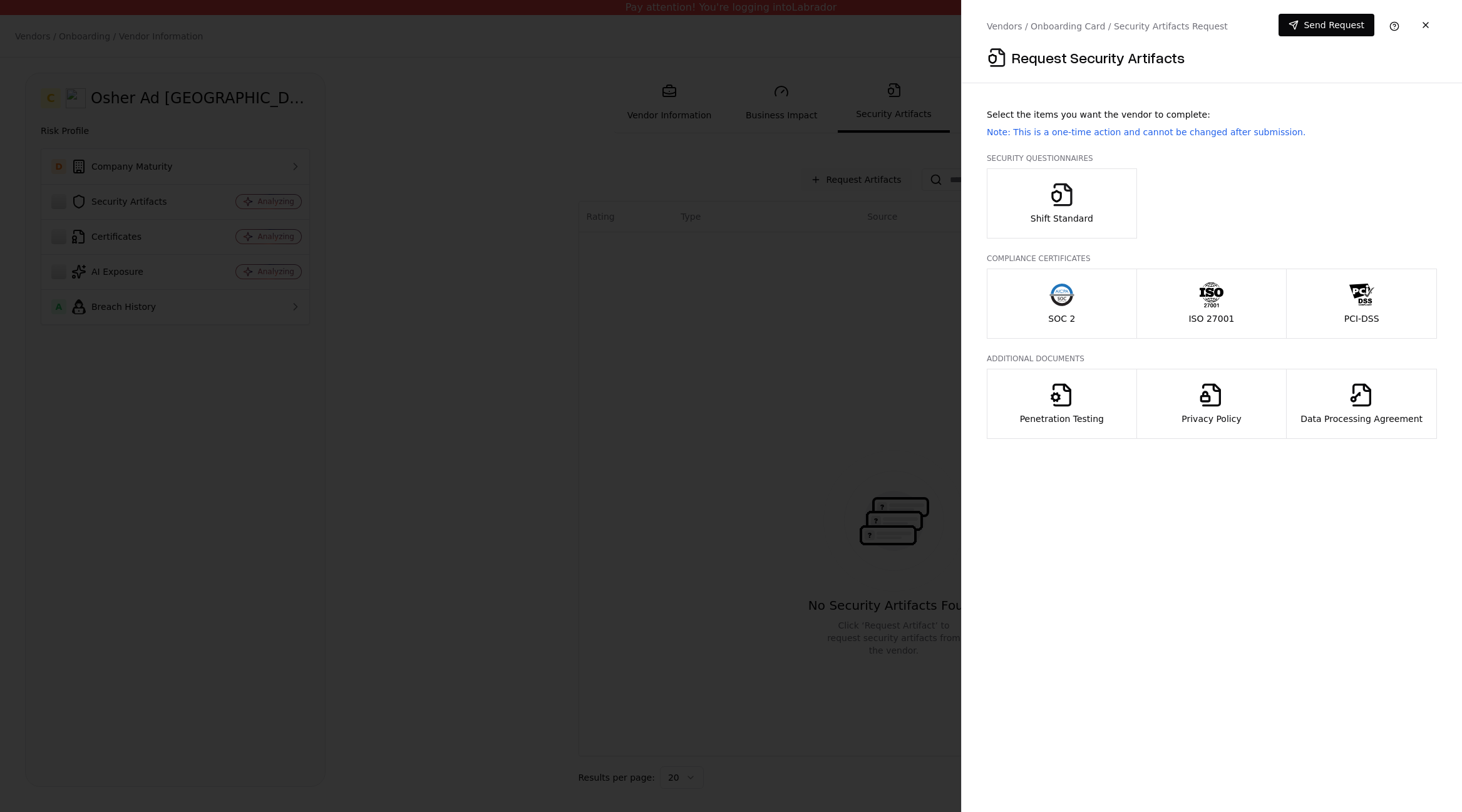
click at [931, 207] on button "Shift Standard" at bounding box center [1061, 203] width 150 height 70
click at [931, 315] on p "ISO 27001" at bounding box center [1211, 319] width 46 height 13
click at [931, 314] on p "ISO 27001" at bounding box center [1211, 319] width 46 height 13
click at [931, 424] on p "Penetration Testing" at bounding box center [1062, 419] width 84 height 13
click at [931, 417] on p "Privacy Policy" at bounding box center [1211, 419] width 59 height 13
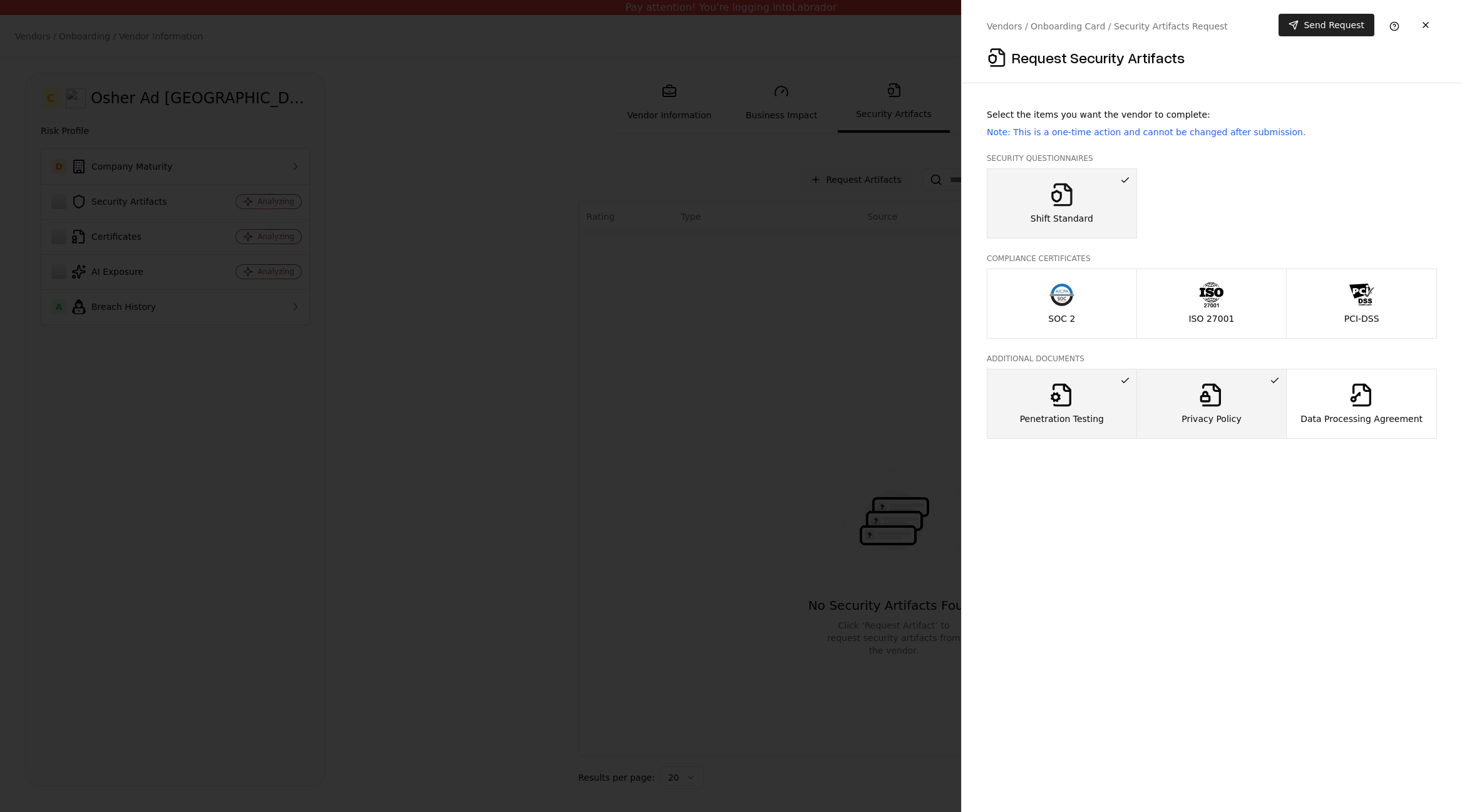
click at [931, 21] on button "Send Request" at bounding box center [1327, 25] width 96 height 23
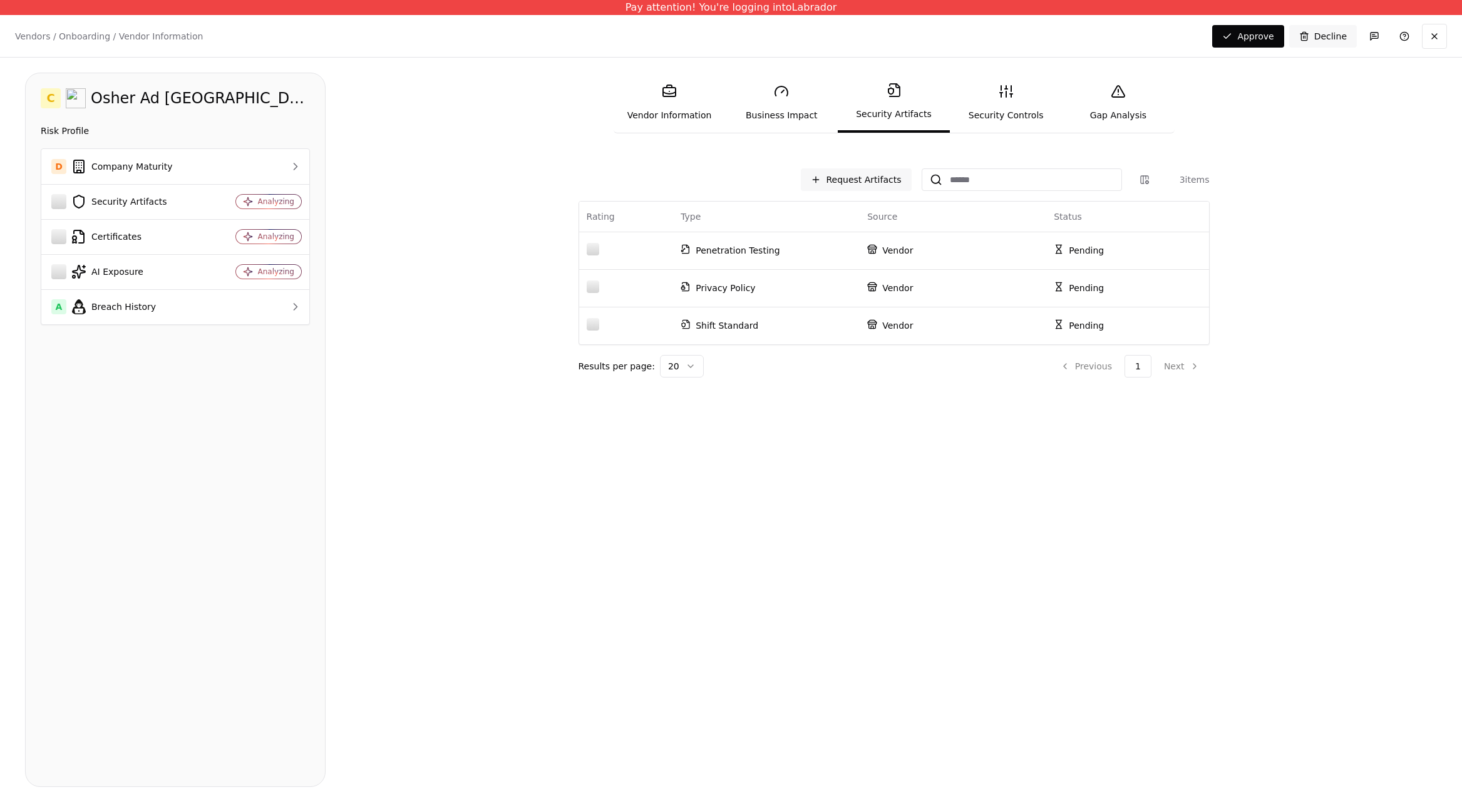
click at [755, 421] on div "Request Artifacts 3 items Rating Type Source Status Penetration Testing Vendor …" at bounding box center [894, 475] width 1087 height 623
click at [931, 252] on p "Vendor" at bounding box center [953, 250] width 171 height 13
click at [782, 109] on link "Business Impact" at bounding box center [782, 103] width 112 height 57
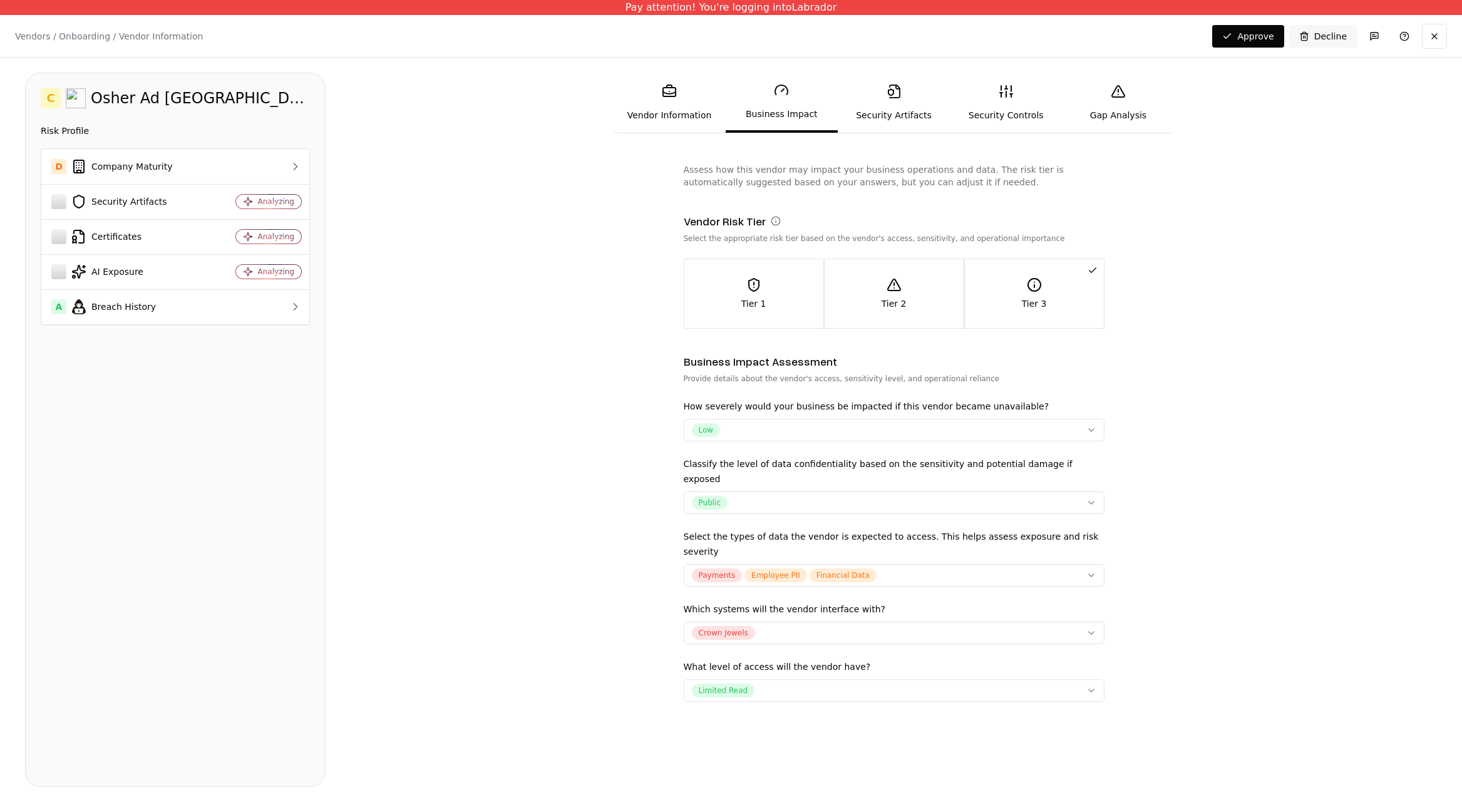
click at [869, 103] on link "Security Artifacts" at bounding box center [894, 103] width 112 height 57
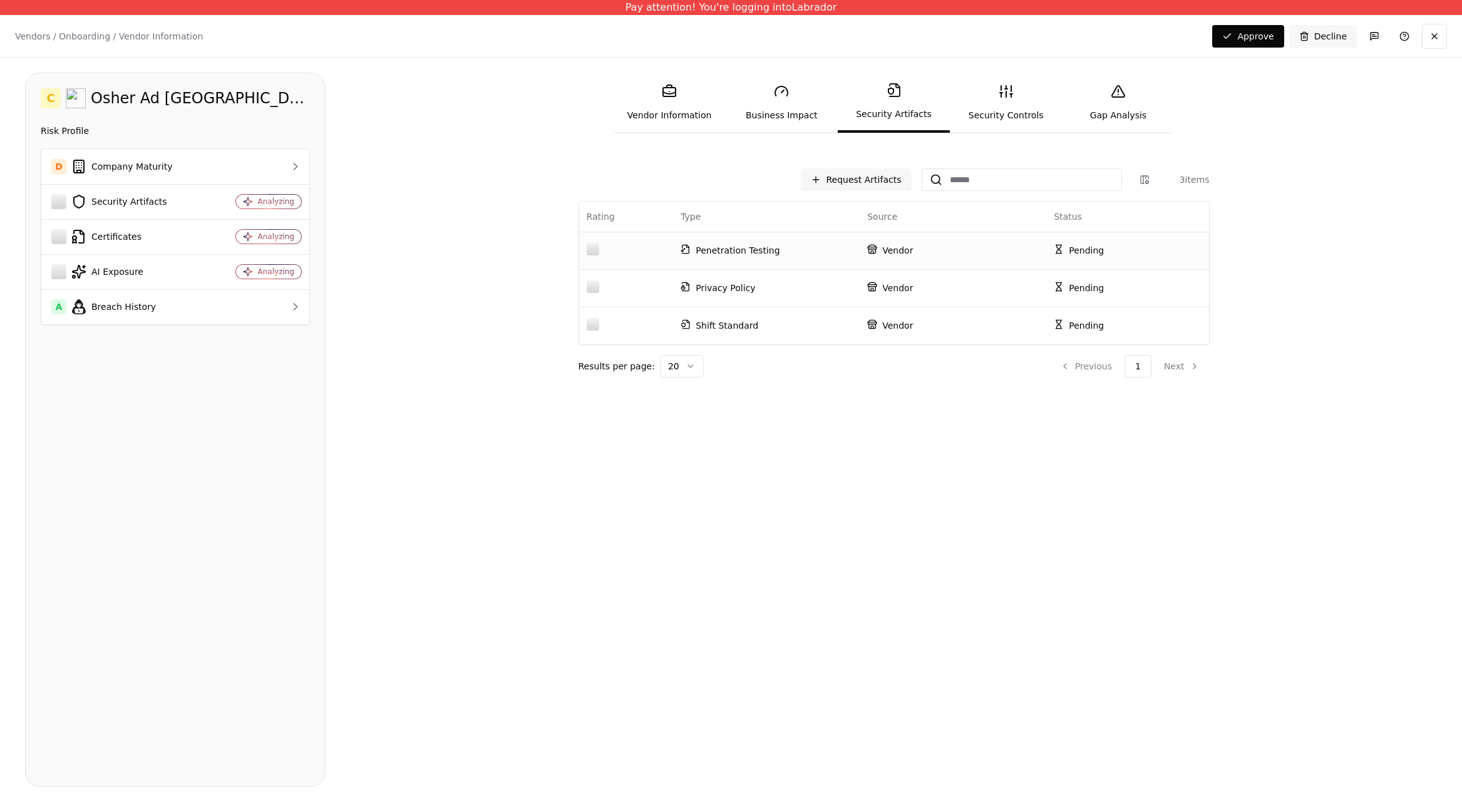
click at [769, 251] on p "Penetration Testing" at bounding box center [766, 250] width 171 height 13
click at [901, 251] on p "Vendor" at bounding box center [953, 250] width 171 height 13
click at [876, 283] on icon at bounding box center [872, 287] width 10 height 10
click at [870, 333] on td "Vendor" at bounding box center [953, 325] width 187 height 37
click at [878, 326] on p "Vendor" at bounding box center [953, 325] width 171 height 13
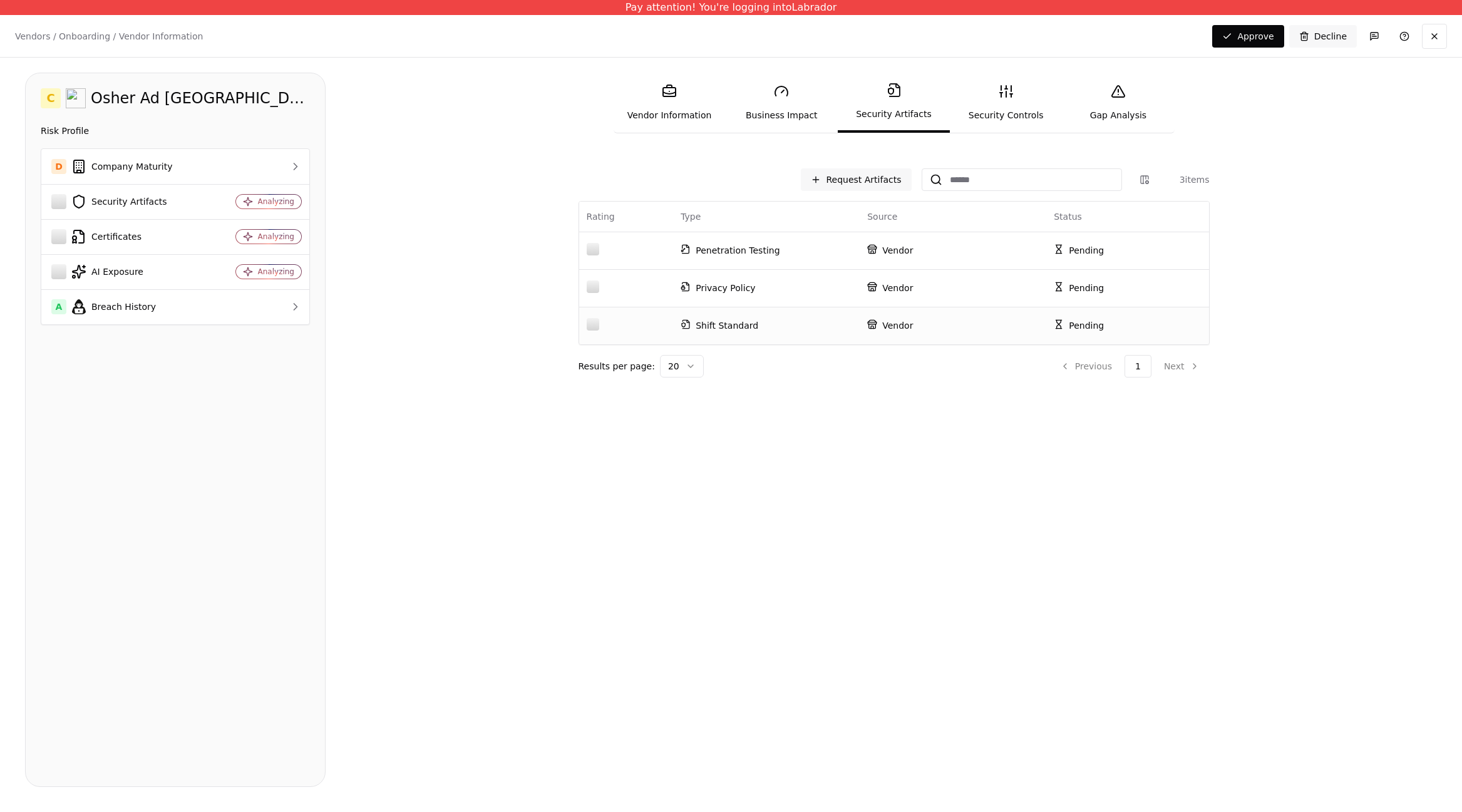
click at [931, 319] on td "Pending" at bounding box center [1116, 325] width 140 height 37
click at [700, 353] on div "Request Artifacts 3 items Rating Type Source Status Penetration Testing Vendor …" at bounding box center [894, 273] width 631 height 209
click at [703, 335] on td "Shift Standard" at bounding box center [767, 325] width 187 height 37
click at [701, 166] on div "Request Artifacts 3 items Rating Type Source Status Penetration Testing Vendor …" at bounding box center [894, 270] width 641 height 214
click at [884, 189] on button "Request Artifacts" at bounding box center [855, 180] width 110 height 23
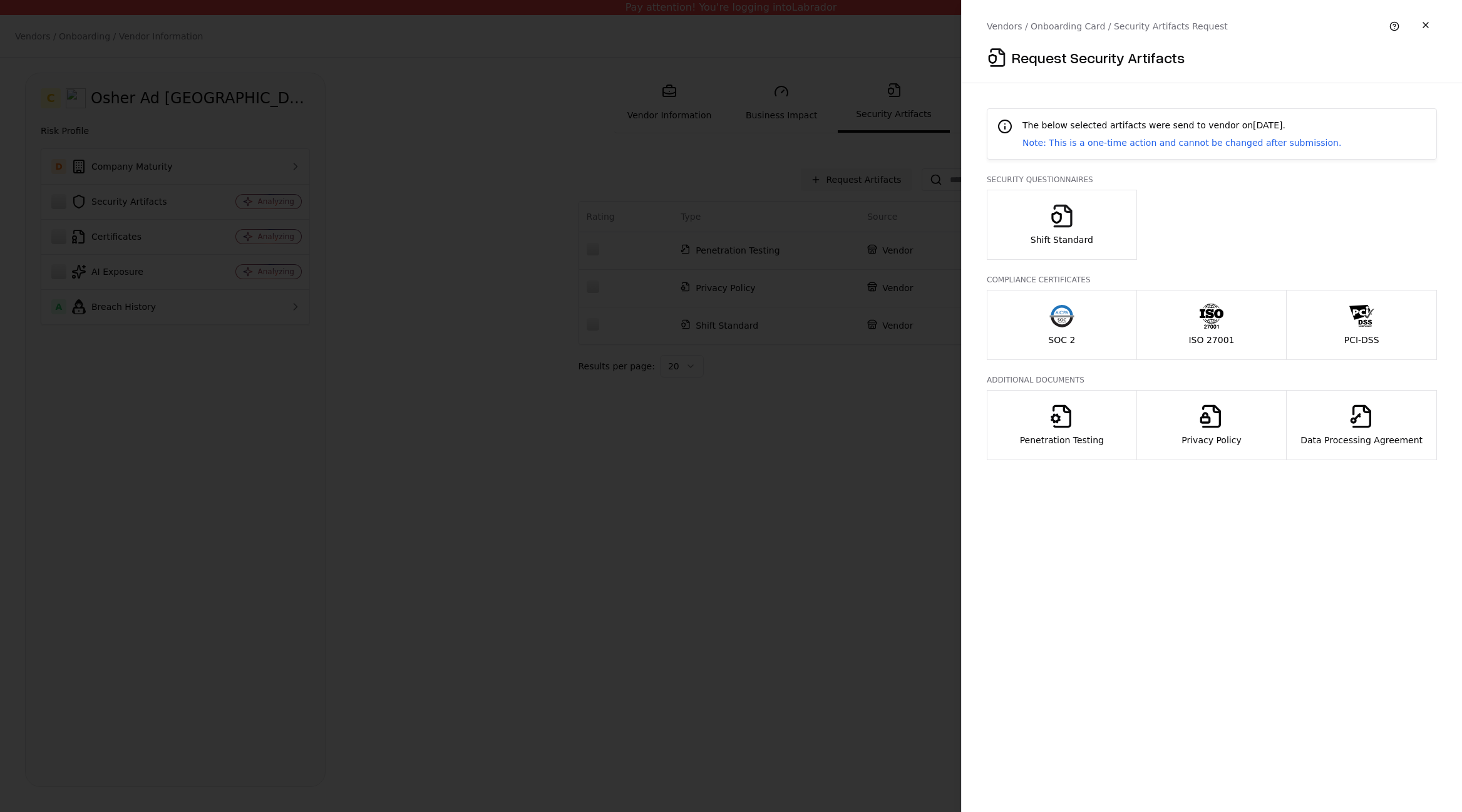
click at [931, 317] on icon "button" at bounding box center [1203, 313] width 5 height 9
click at [931, 25] on button "button" at bounding box center [1426, 25] width 23 height 23
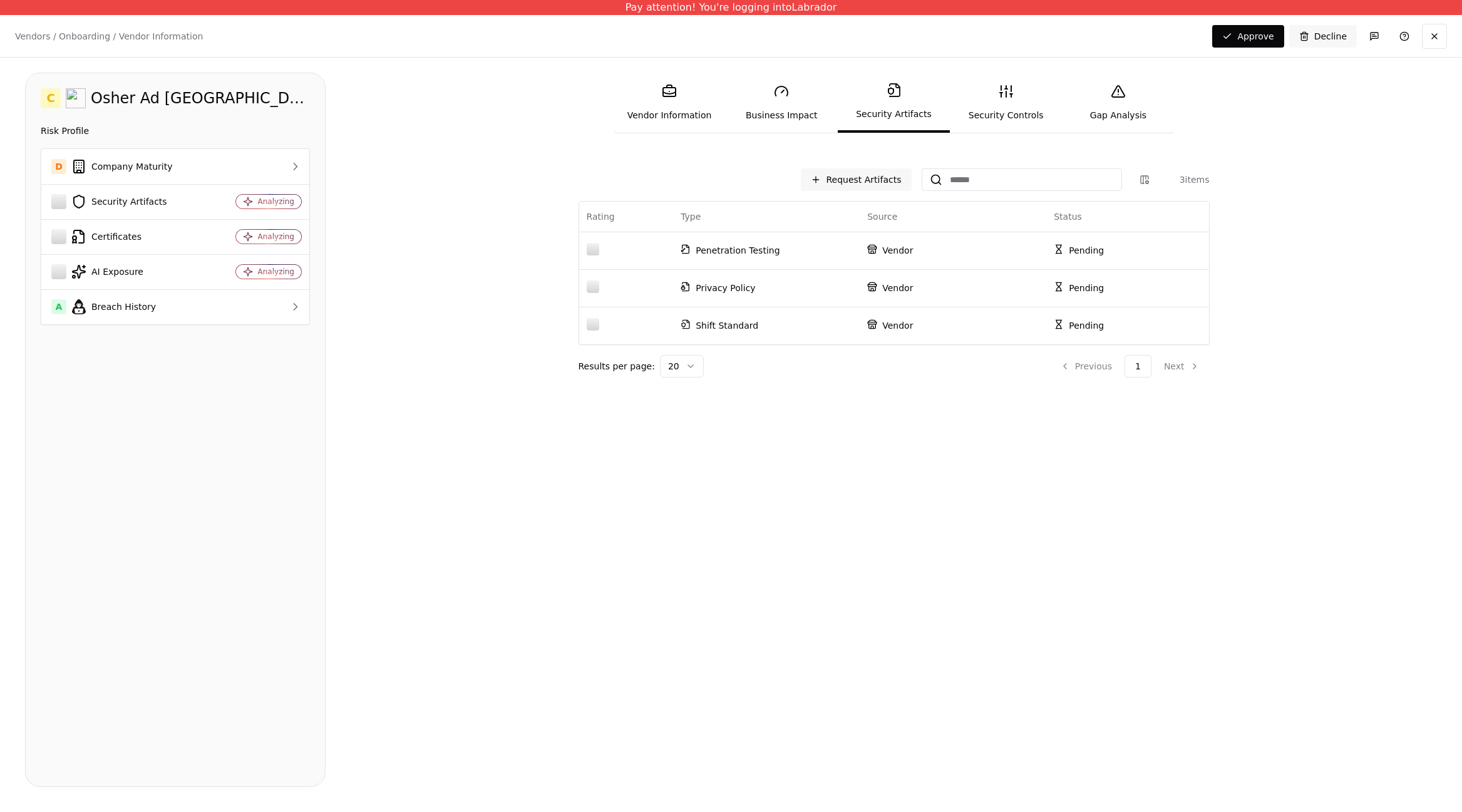
click at [931, 409] on div "Request Artifacts 3 items Rating Type Source Status Penetration Testing Vendor …" at bounding box center [894, 475] width 1087 height 623
click at [157, 181] on td "D Company Maturity" at bounding box center [126, 167] width 170 height 35
click at [74, 132] on link "Risk Profile" at bounding box center [65, 131] width 48 height 13
click at [931, 457] on div "Request Artifacts 3 items Rating Type Source Status Penetration Testing Vendor …" at bounding box center [894, 475] width 1087 height 623
click at [907, 396] on div "Request Artifacts 3 items Rating Type Source Status Penetration Testing Vendor …" at bounding box center [894, 475] width 1087 height 623
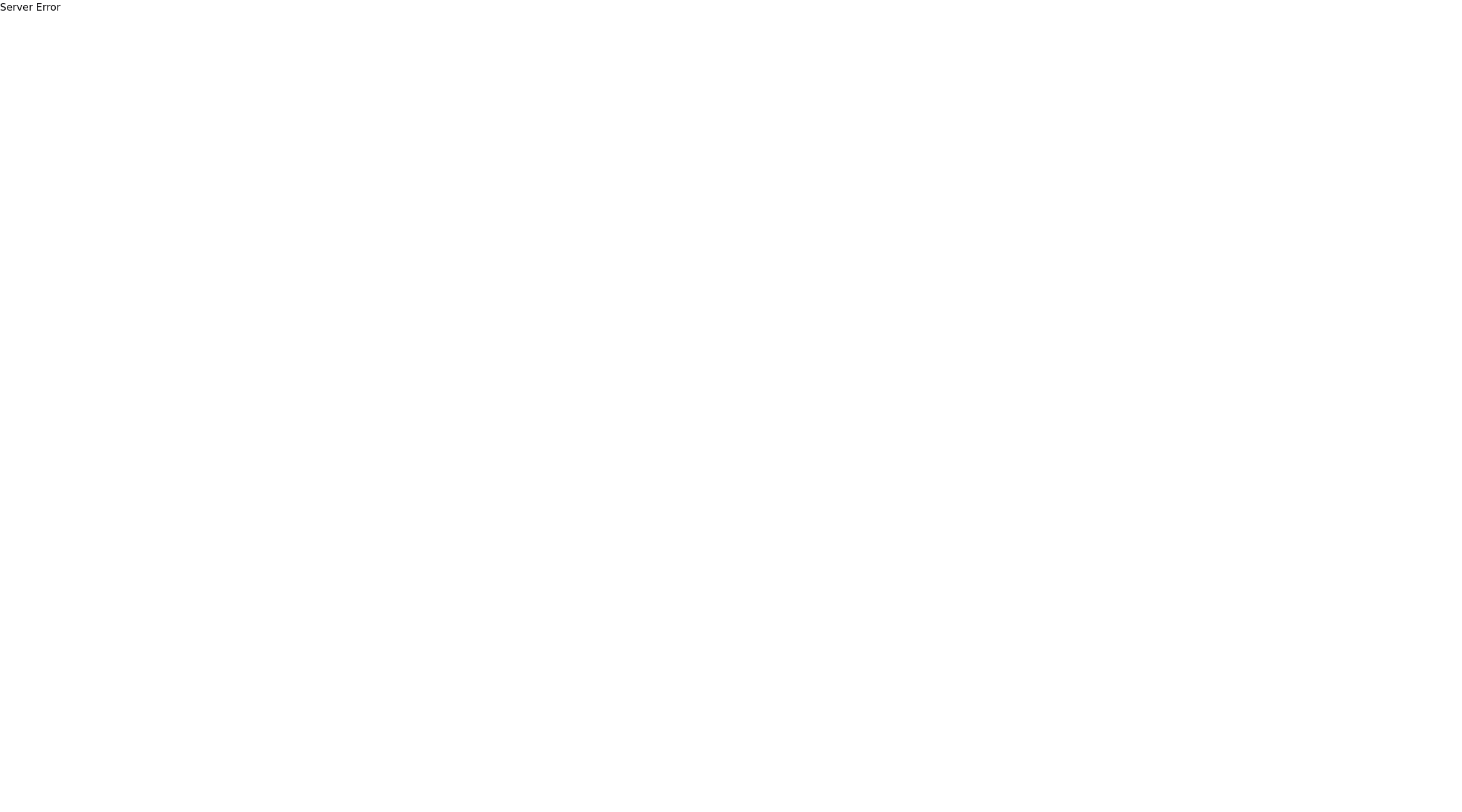
click at [733, 225] on body "Server Error" at bounding box center [731, 406] width 1462 height 812
click at [165, 225] on body "Server Error" at bounding box center [731, 406] width 1462 height 812
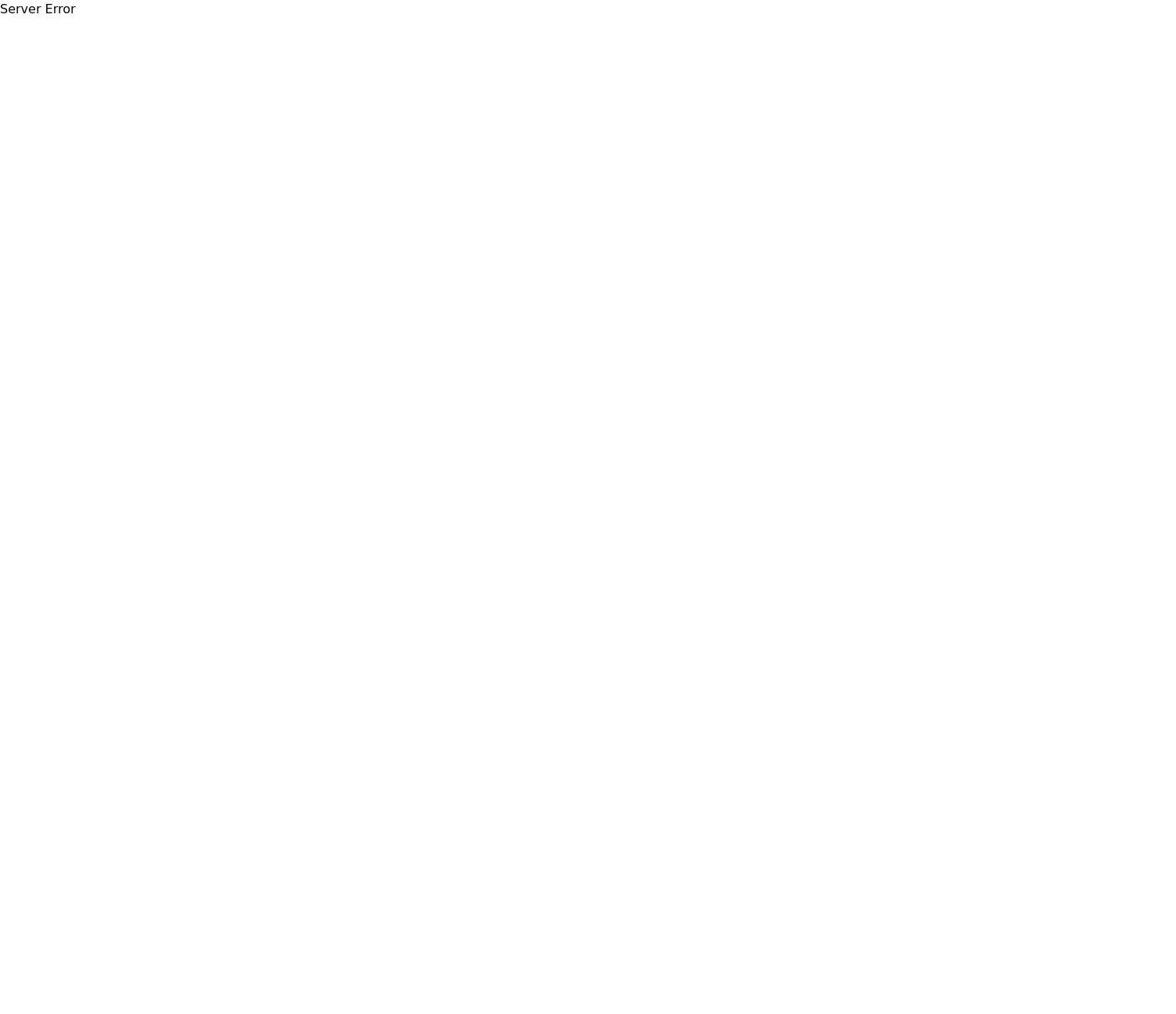
click at [1174, 220] on body "Server Error" at bounding box center [588, 507] width 1176 height 1014
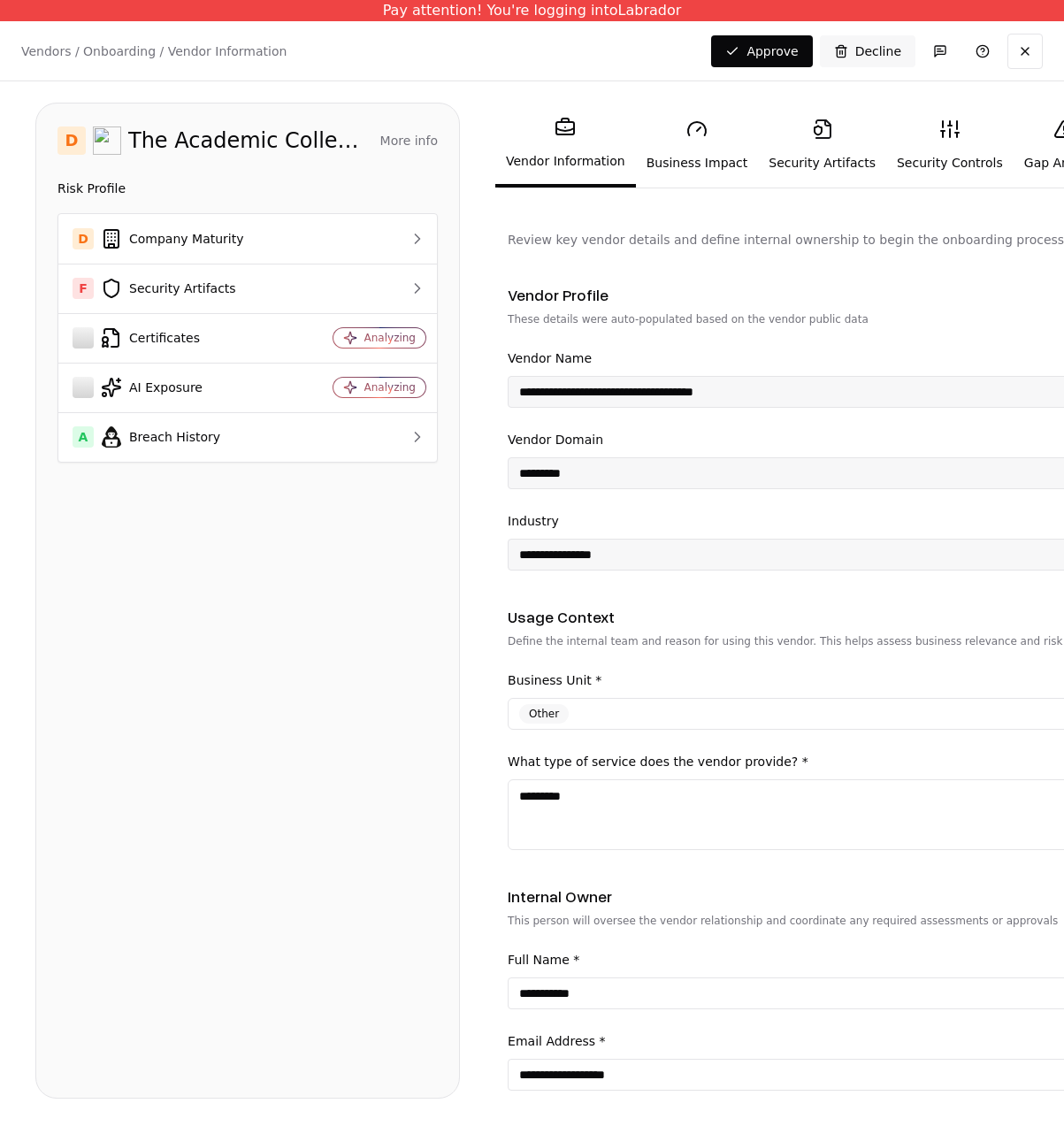
click at [814, 135] on icon at bounding box center [817, 130] width 8 height 10
click at [819, 149] on link "Security Artifacts" at bounding box center [822, 145] width 128 height 81
click at [803, 149] on link "Security Artifacts" at bounding box center [822, 145] width 128 height 81
click at [693, 153] on link "Business Impact" at bounding box center [697, 145] width 123 height 81
click at [808, 151] on link "Security Artifacts" at bounding box center [822, 145] width 128 height 81
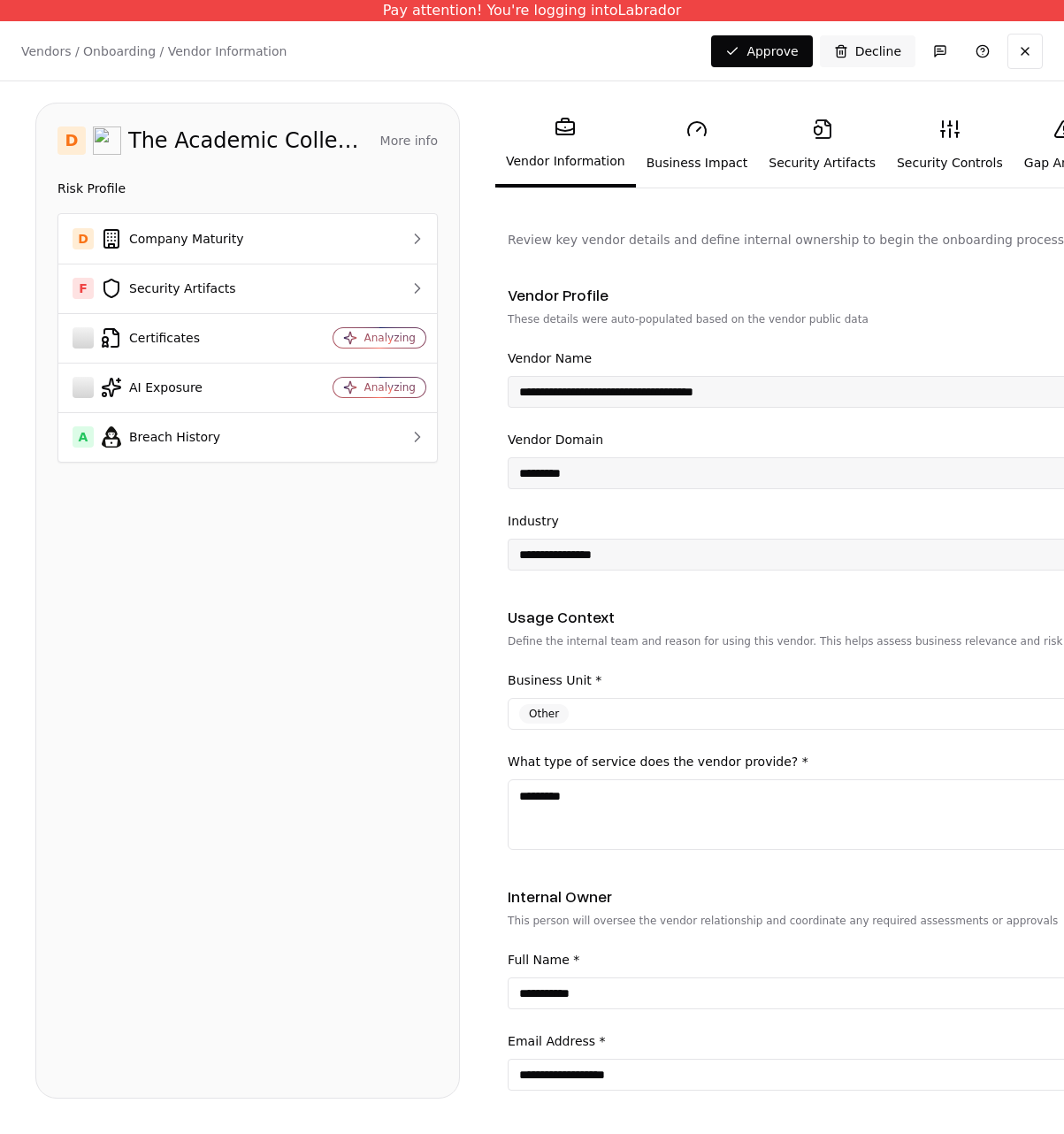
click at [812, 131] on icon at bounding box center [822, 129] width 22 height 22
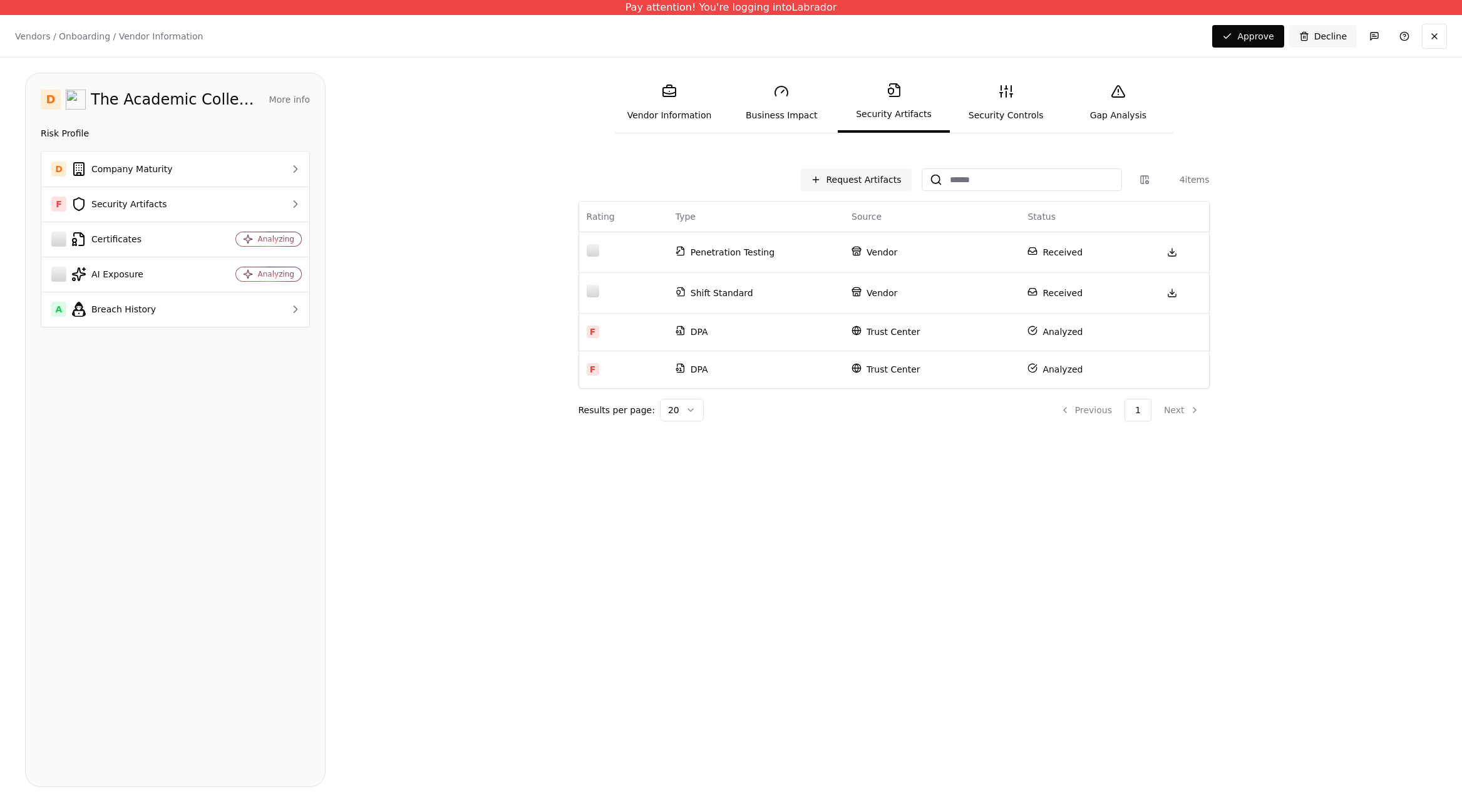
click at [436, 337] on div "Request Artifacts 4 items Rating Type Source Status Penetration Testing Vendor …" at bounding box center [894, 292] width 1087 height 258
click at [753, 105] on link "Security Controls" at bounding box center [1006, 103] width 112 height 57
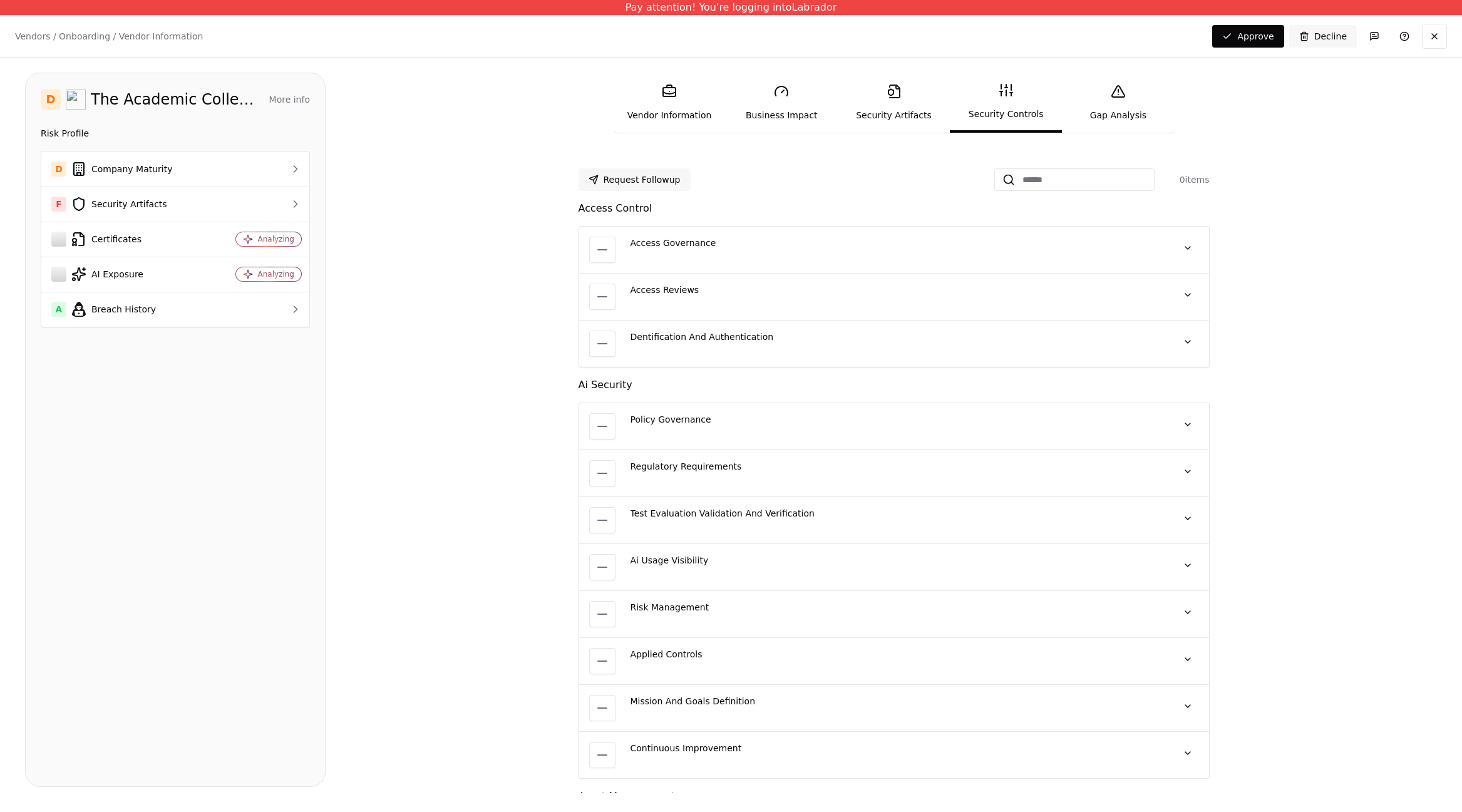
click at [753, 94] on icon at bounding box center [894, 91] width 15 height 15
